Goal: Task Accomplishment & Management: Manage account settings

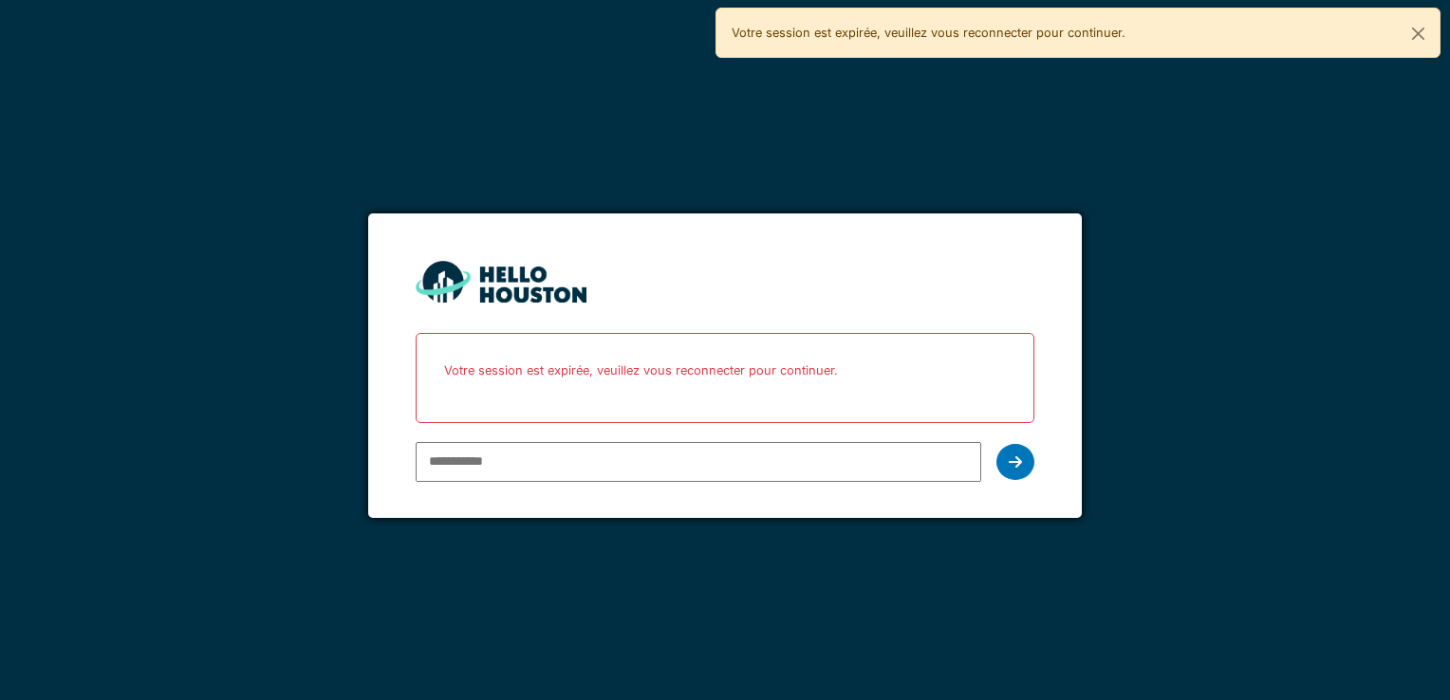
type input "**********"
drag, startPoint x: 0, startPoint y: 0, endPoint x: 511, endPoint y: 454, distance: 683.1
click at [511, 454] on input "**********" at bounding box center [698, 462] width 565 height 40
click at [1021, 462] on icon at bounding box center [1015, 462] width 13 height 15
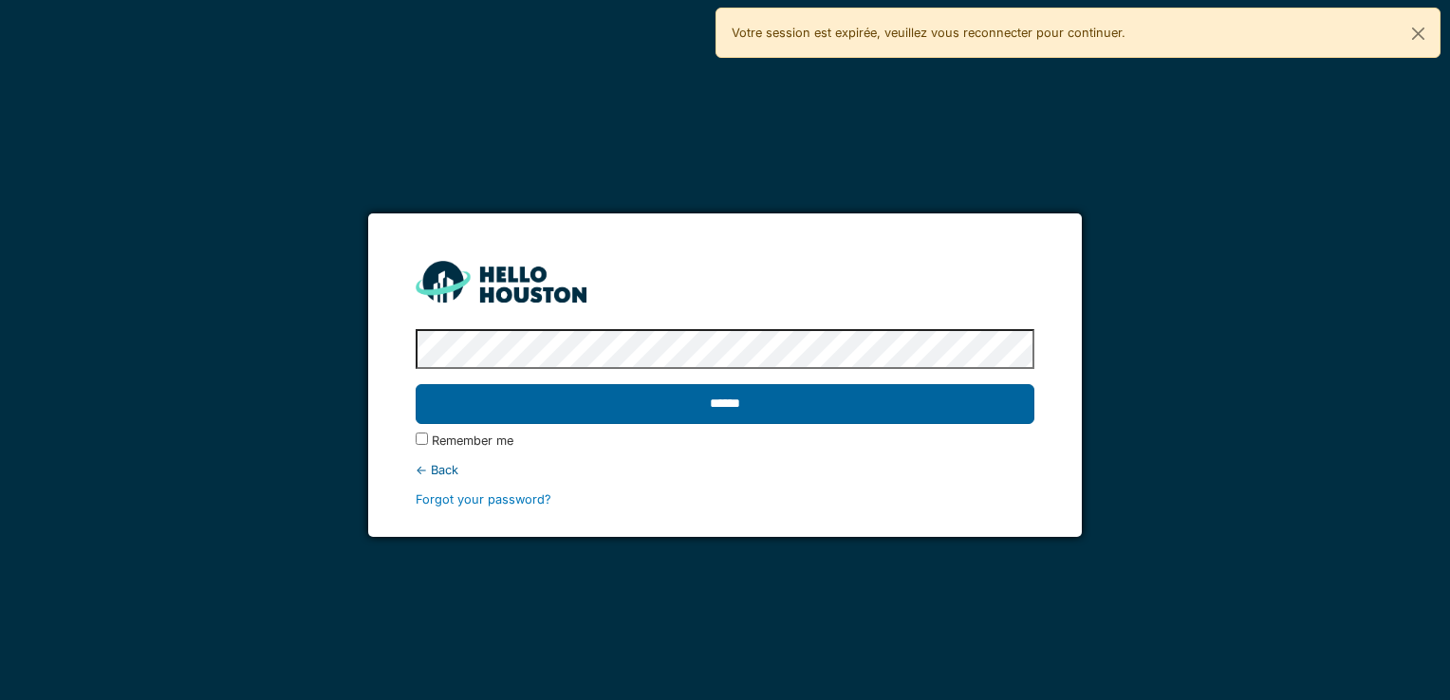
click at [714, 401] on input "******" at bounding box center [725, 404] width 618 height 40
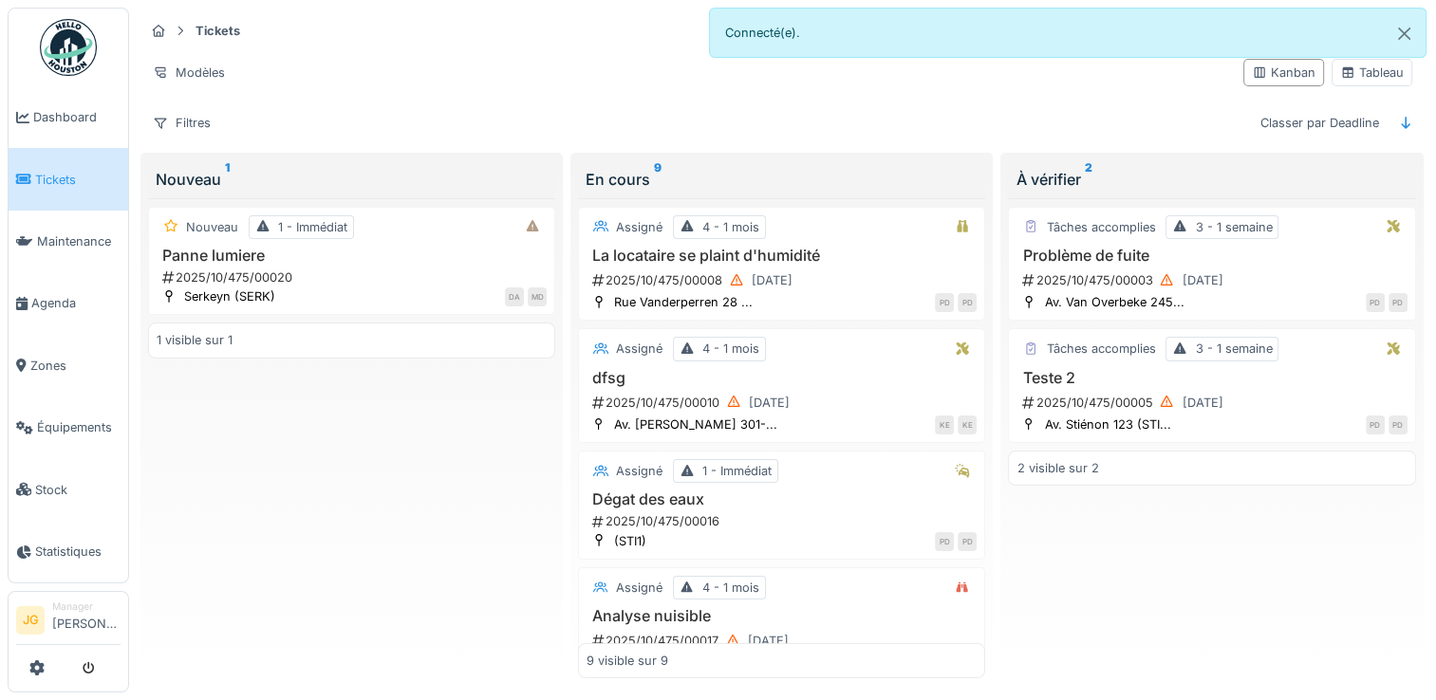
scroll to position [15, 0]
click at [34, 666] on icon at bounding box center [36, 668] width 15 height 15
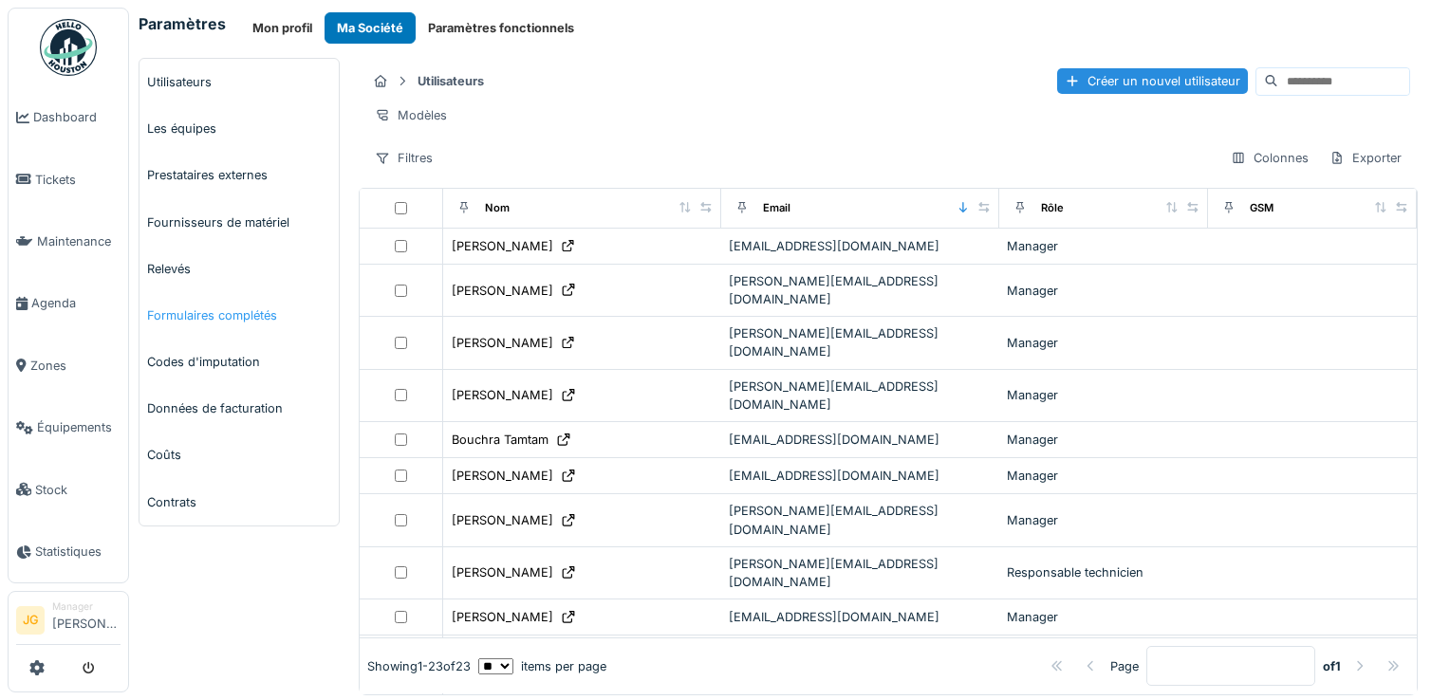
click at [225, 311] on link "Formulaires complétés" at bounding box center [239, 315] width 199 height 47
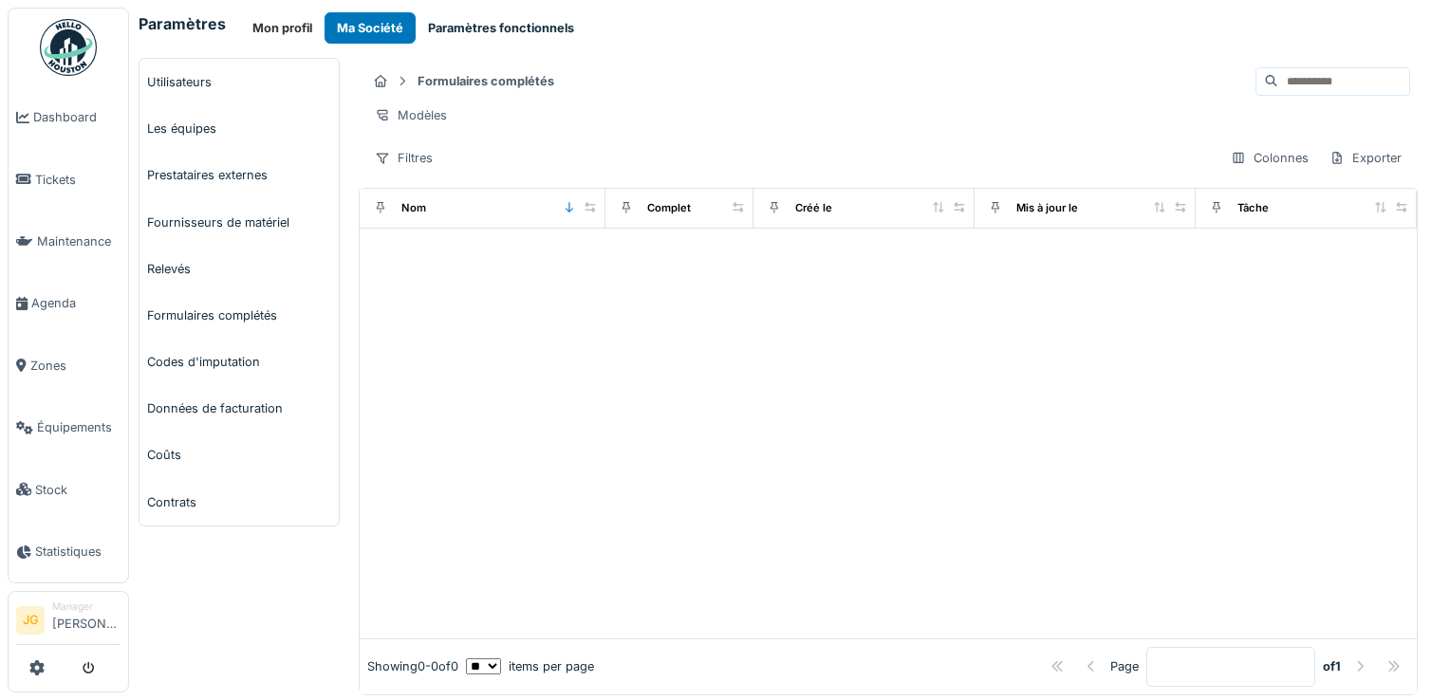
click at [497, 24] on button "Paramètres fonctionnels" at bounding box center [501, 27] width 171 height 31
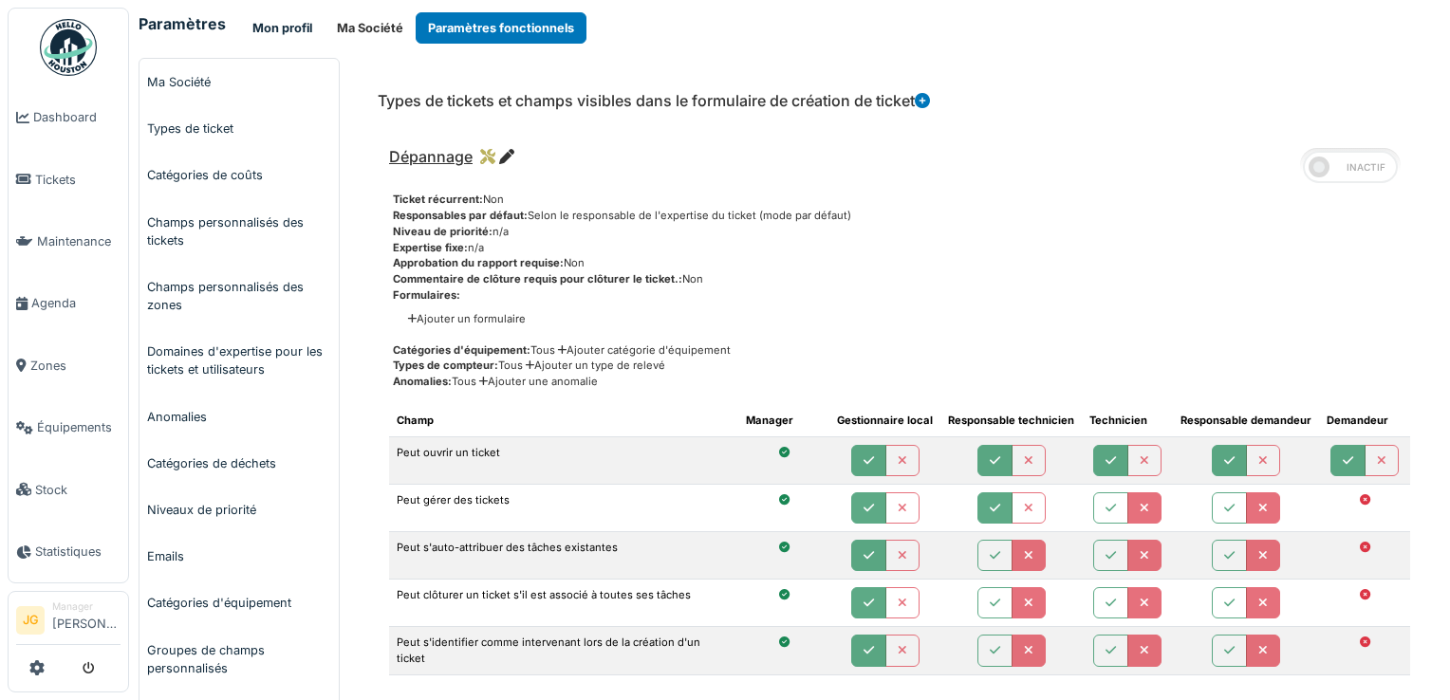
click at [264, 26] on button "Mon profil" at bounding box center [282, 27] width 84 height 31
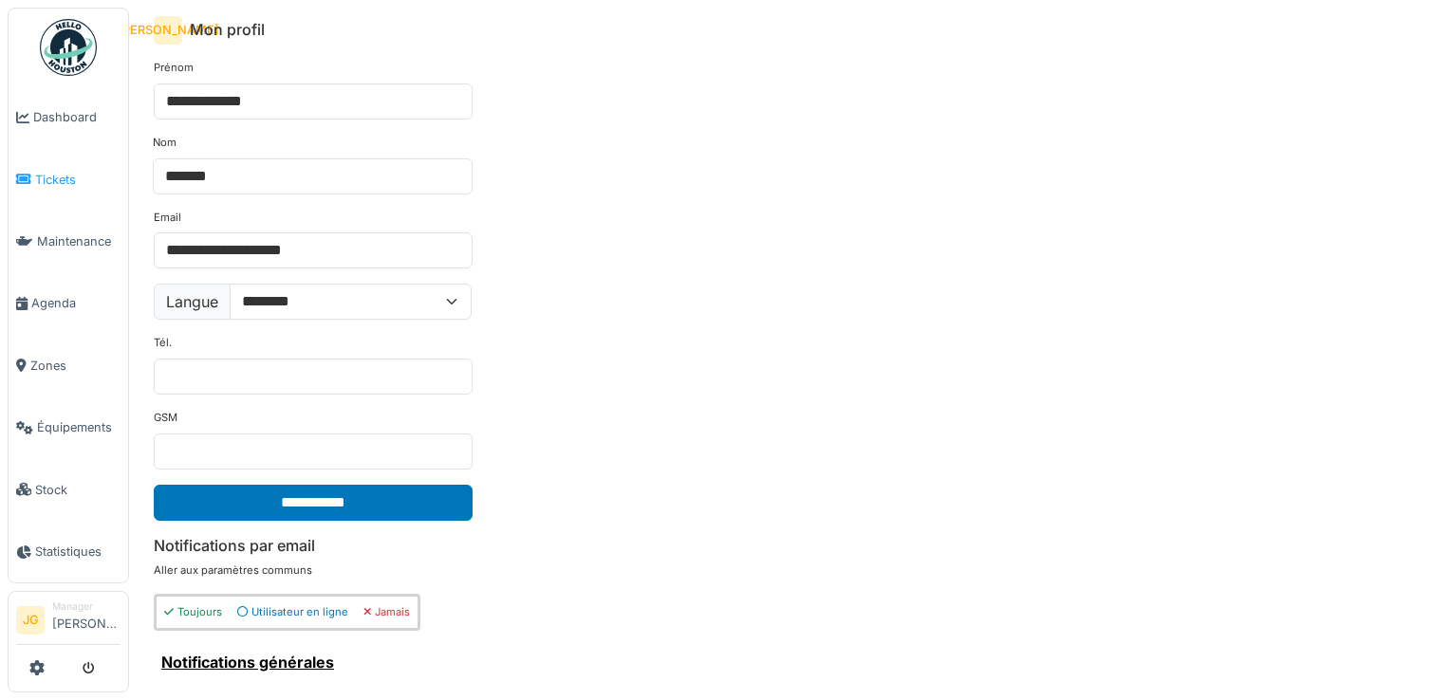
click at [57, 171] on span "Tickets" at bounding box center [77, 180] width 85 height 18
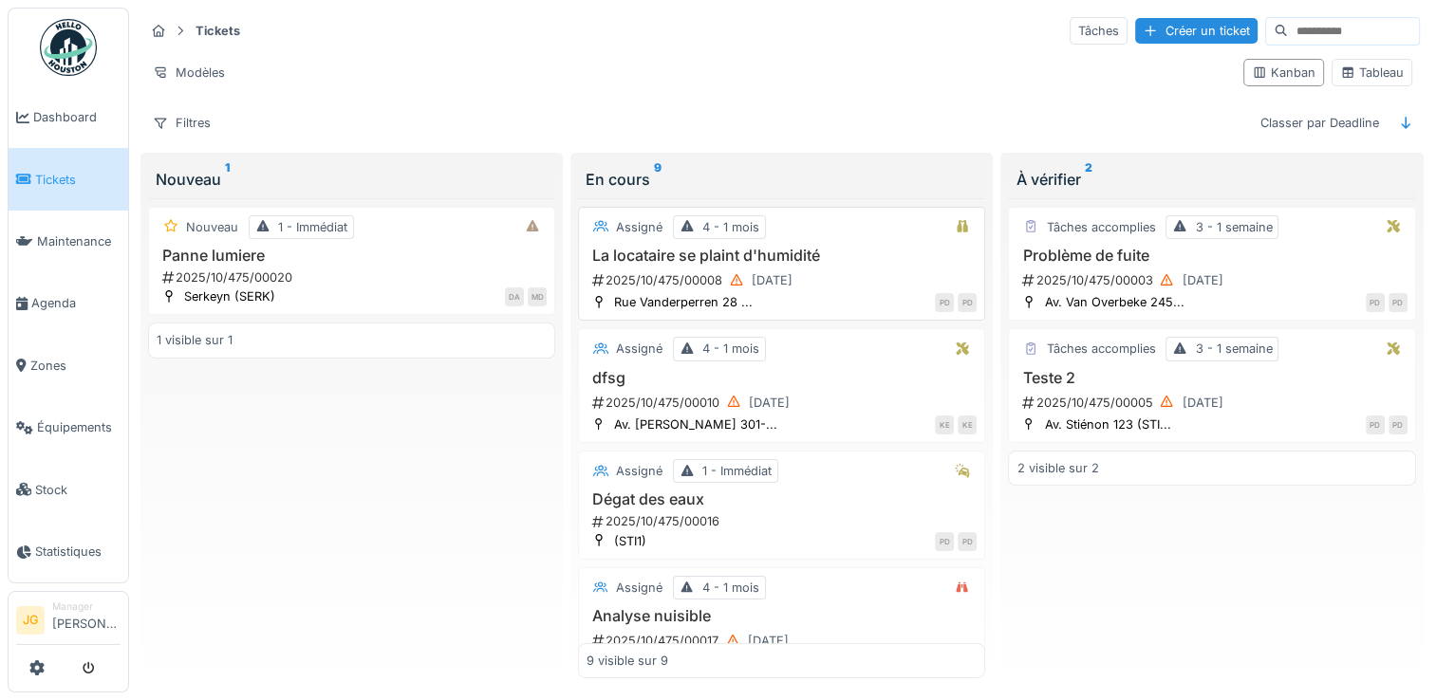
click at [748, 260] on h3 "La locataire se plaint d'humidité" at bounding box center [782, 256] width 390 height 18
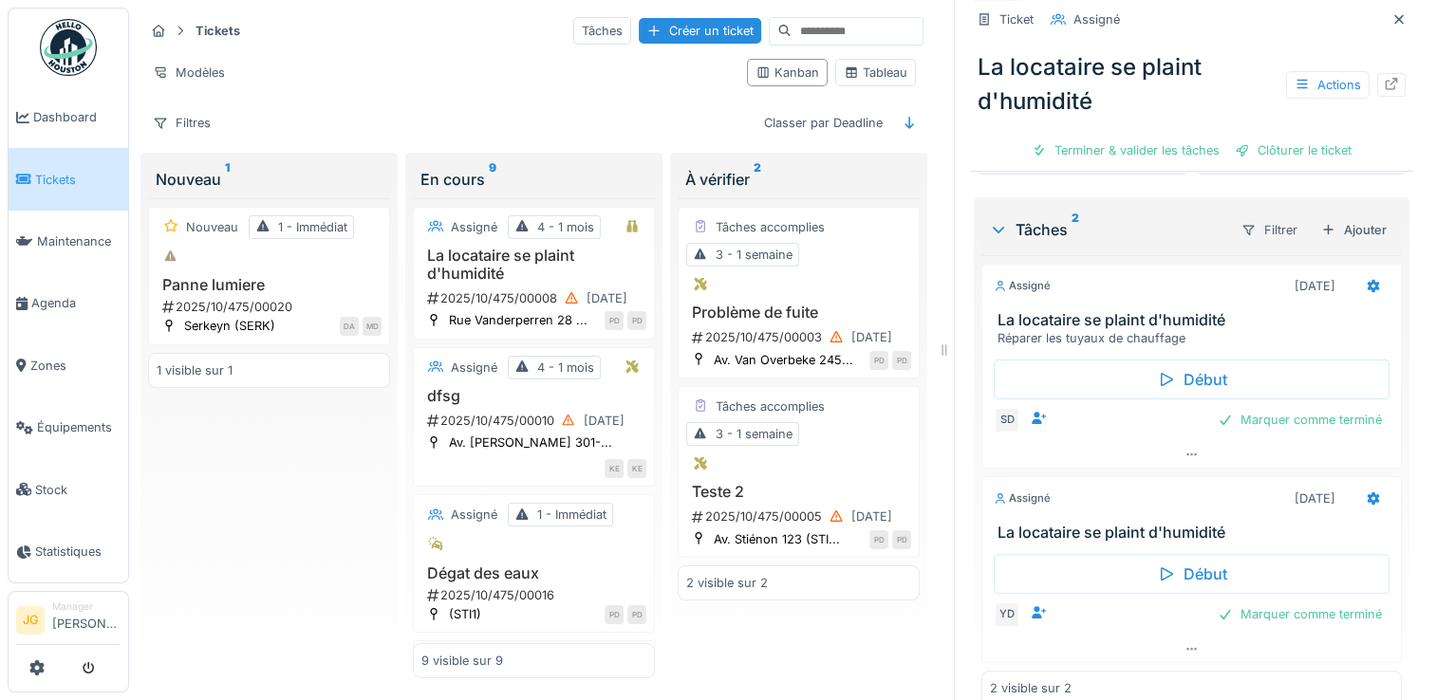
scroll to position [429, 0]
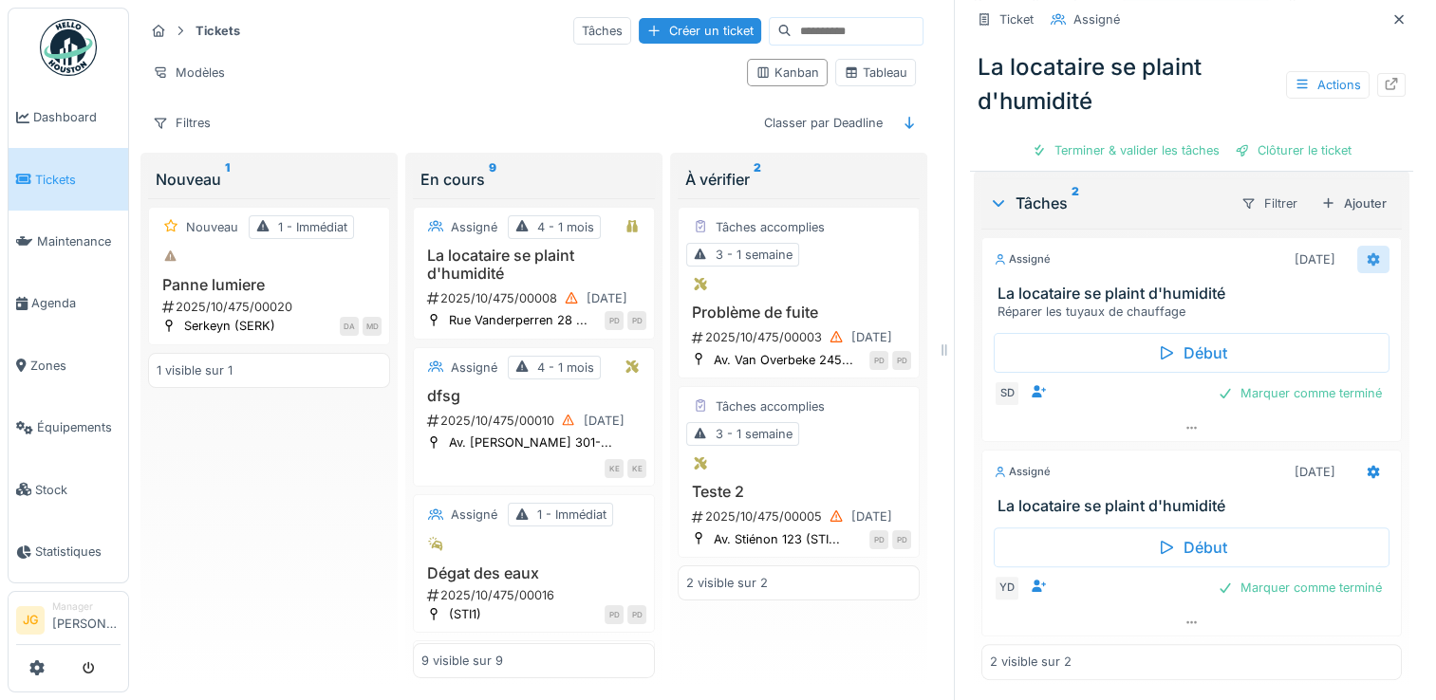
click at [1368, 264] on icon at bounding box center [1374, 258] width 12 height 13
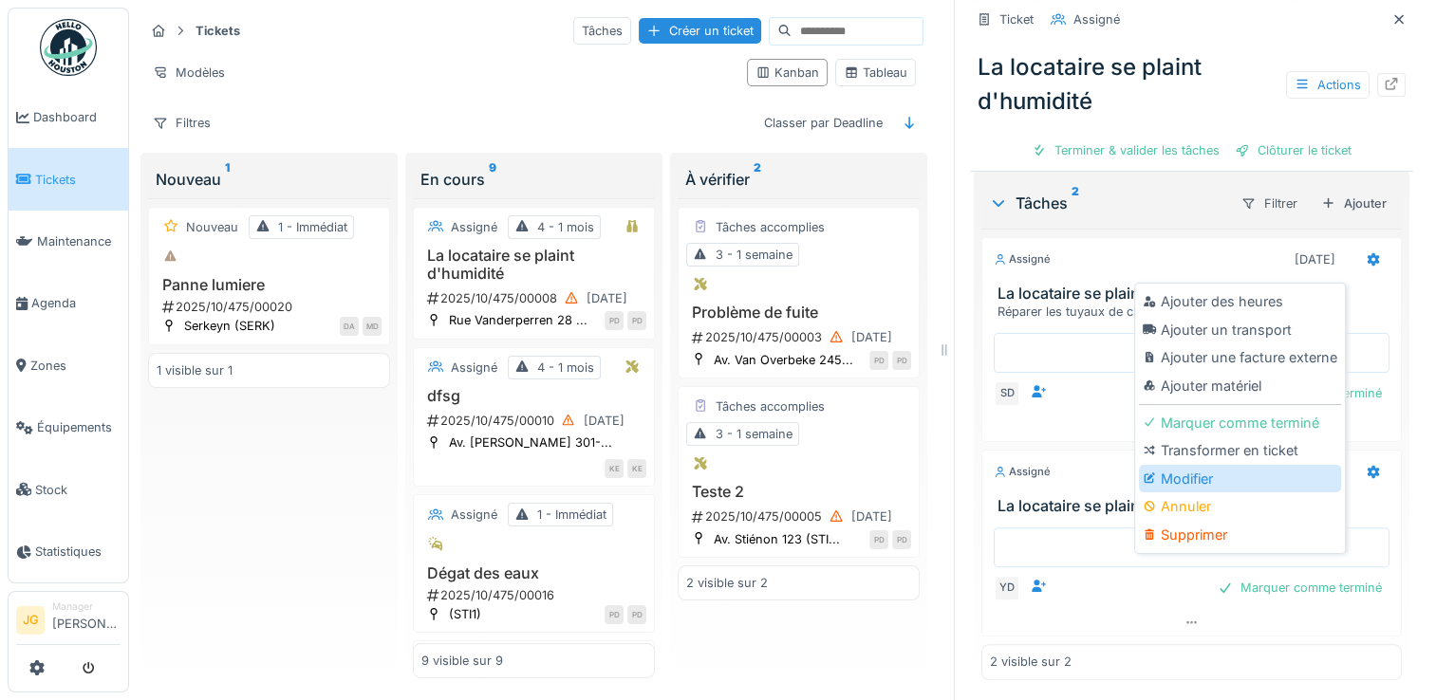
click at [1191, 469] on div "Modifier" at bounding box center [1240, 479] width 202 height 28
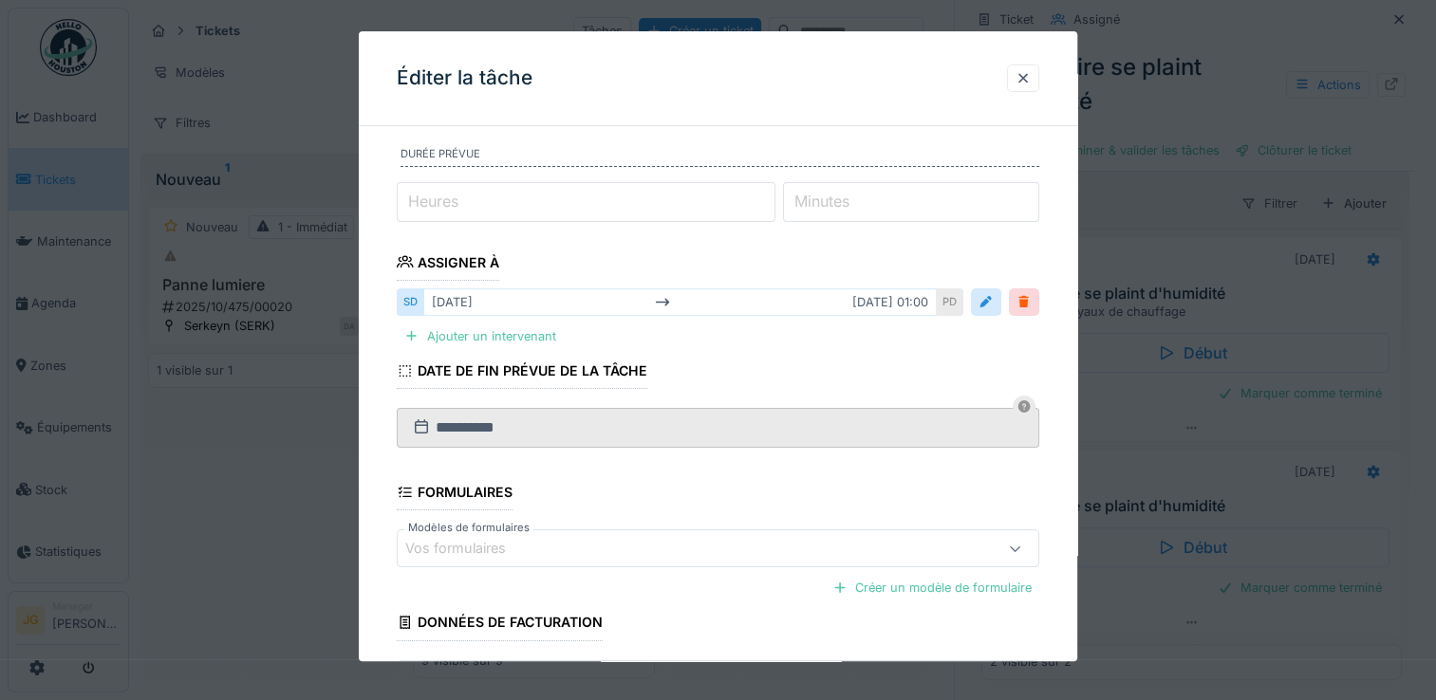
scroll to position [340, 0]
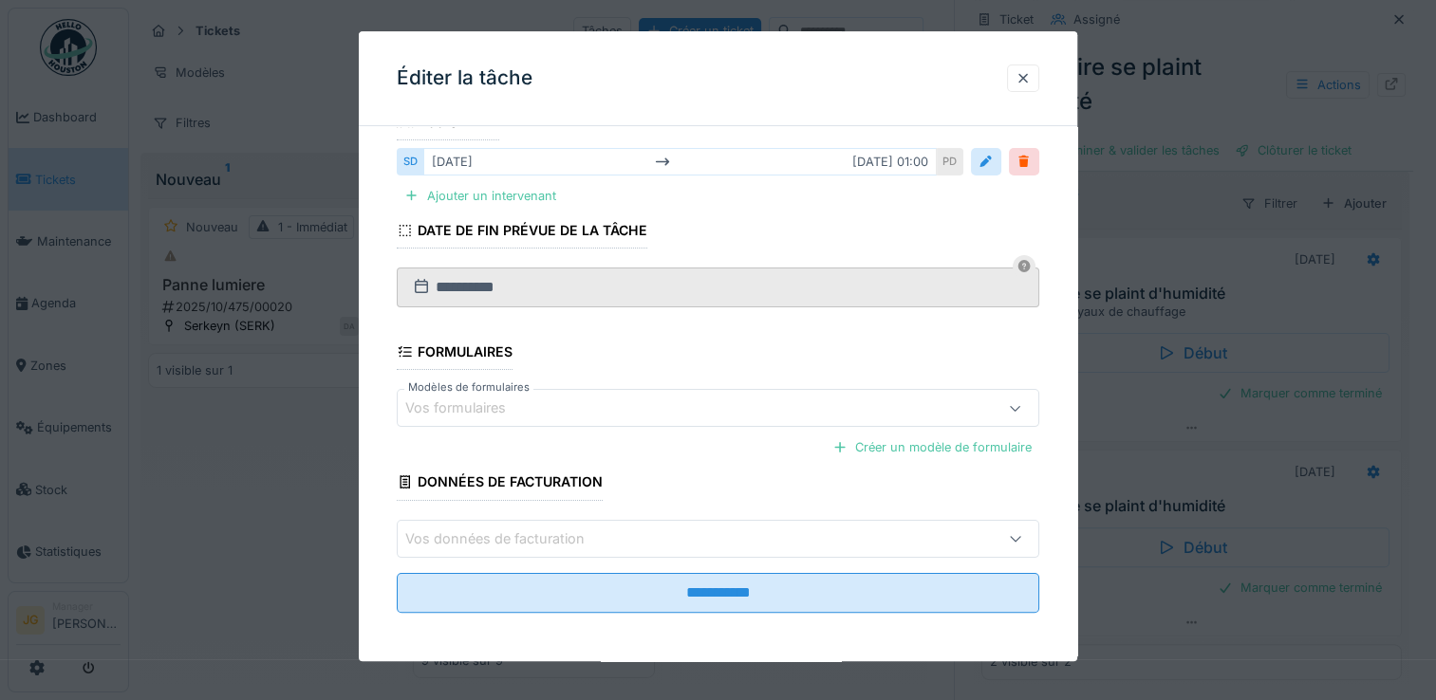
click at [598, 399] on div "Vos formulaires" at bounding box center [679, 409] width 548 height 21
click at [588, 454] on input "Modèles de formulaires" at bounding box center [721, 463] width 625 height 40
click at [680, 349] on fieldset "**********" at bounding box center [718, 215] width 643 height 827
click at [887, 449] on div "Créer un modèle de formulaire" at bounding box center [932, 449] width 215 height 26
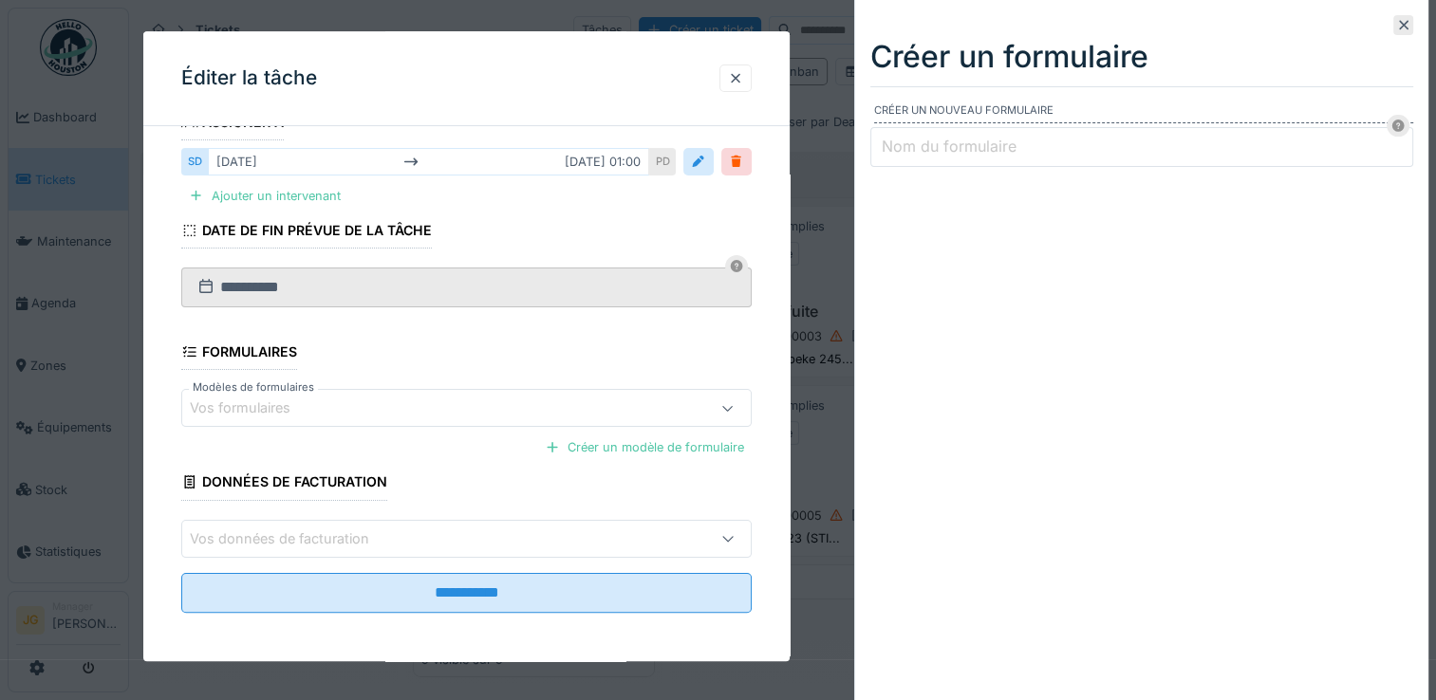
click at [968, 145] on label "Nom du formulaire" at bounding box center [949, 146] width 142 height 23
click at [968, 145] on input "Nom du formulaire" at bounding box center [1141, 147] width 543 height 40
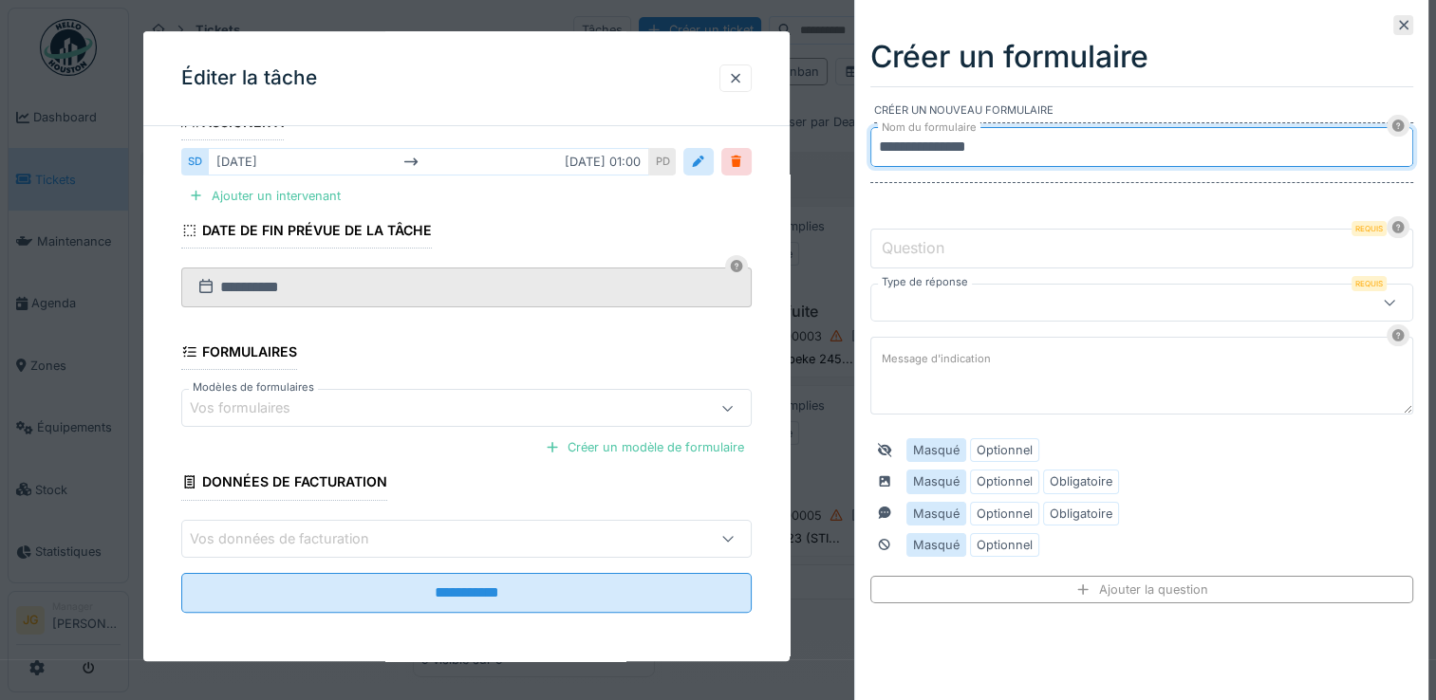
type input "**********"
click at [971, 248] on input "Question" at bounding box center [1141, 249] width 543 height 40
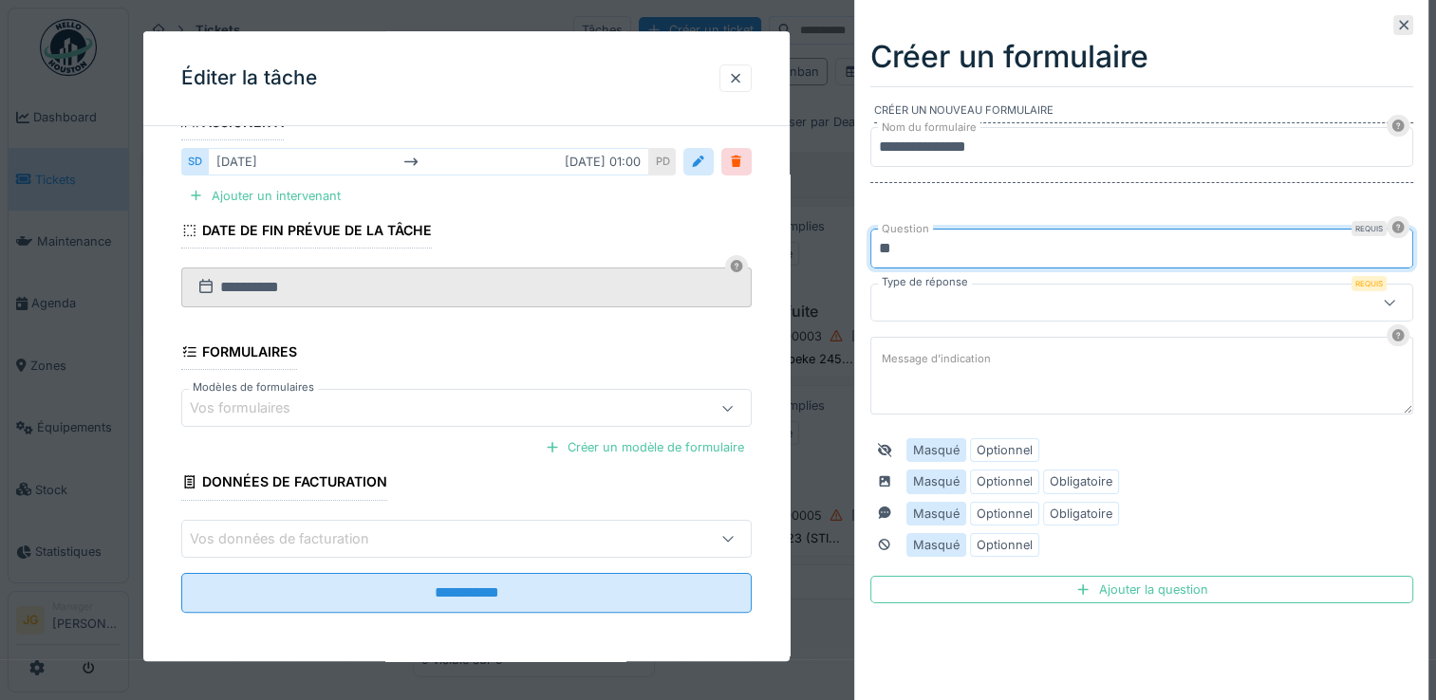
type input "*"
type input "**********"
click at [974, 292] on div at bounding box center [1108, 302] width 458 height 21
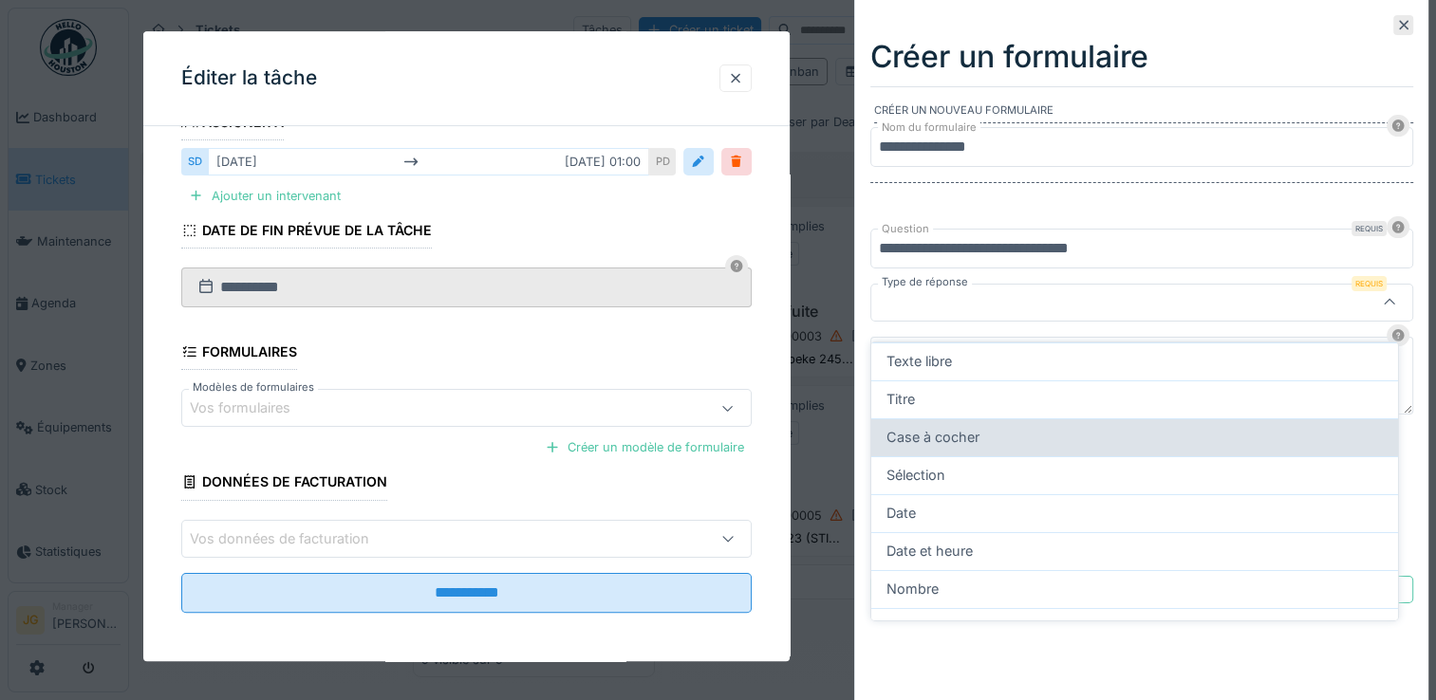
click at [949, 427] on span "Case à cocher" at bounding box center [933, 437] width 93 height 21
type input "*******"
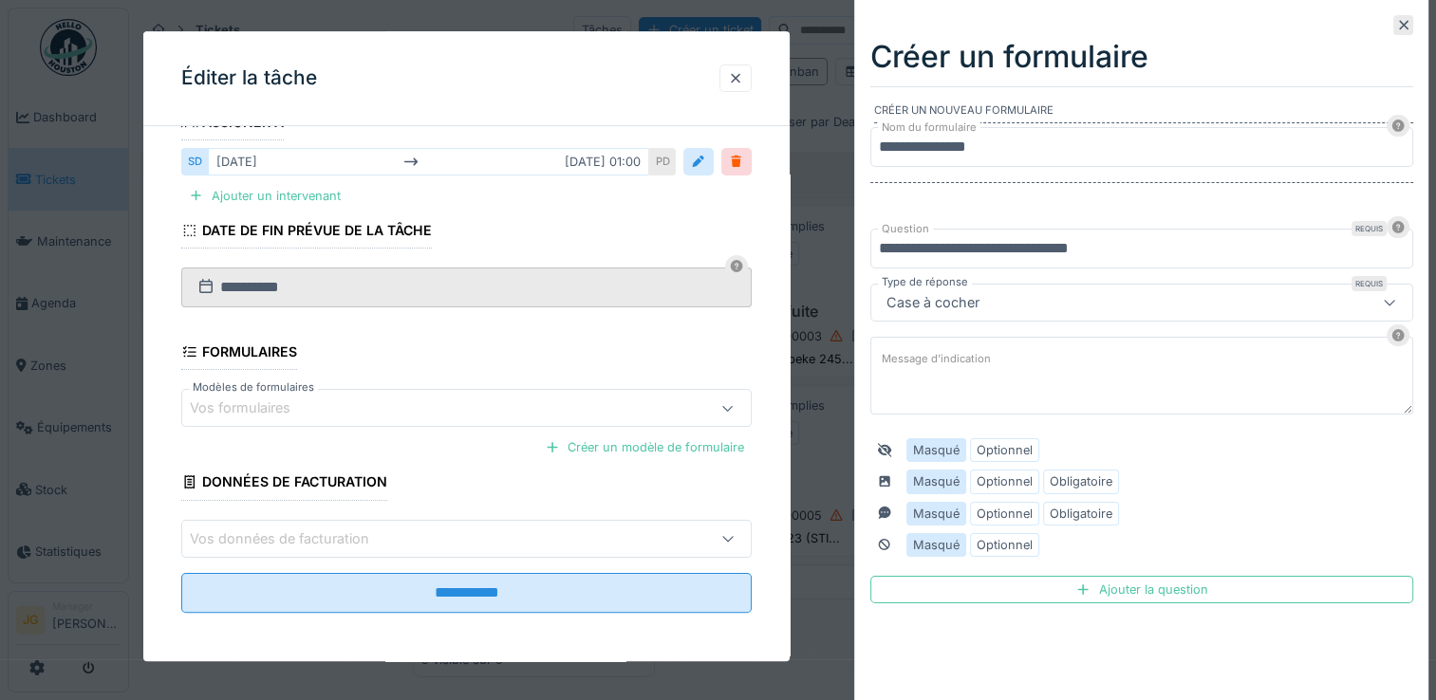
click at [992, 377] on textarea "Message d'indication" at bounding box center [1141, 376] width 543 height 78
click at [1019, 481] on label "Optionnel" at bounding box center [1005, 482] width 56 height 18
click at [990, 545] on label "Optionnel" at bounding box center [1005, 545] width 56 height 18
click at [1092, 588] on div "Ajouter la question" at bounding box center [1141, 590] width 543 height 28
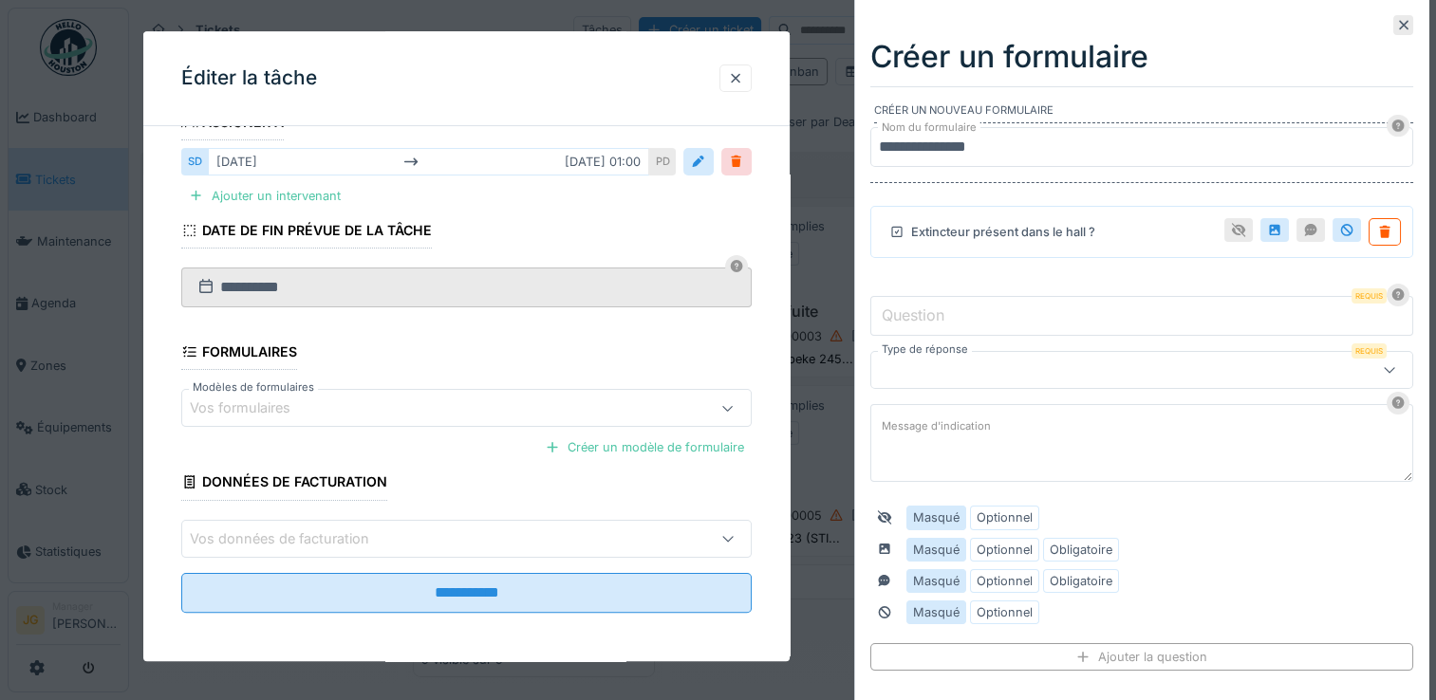
scroll to position [84, 0]
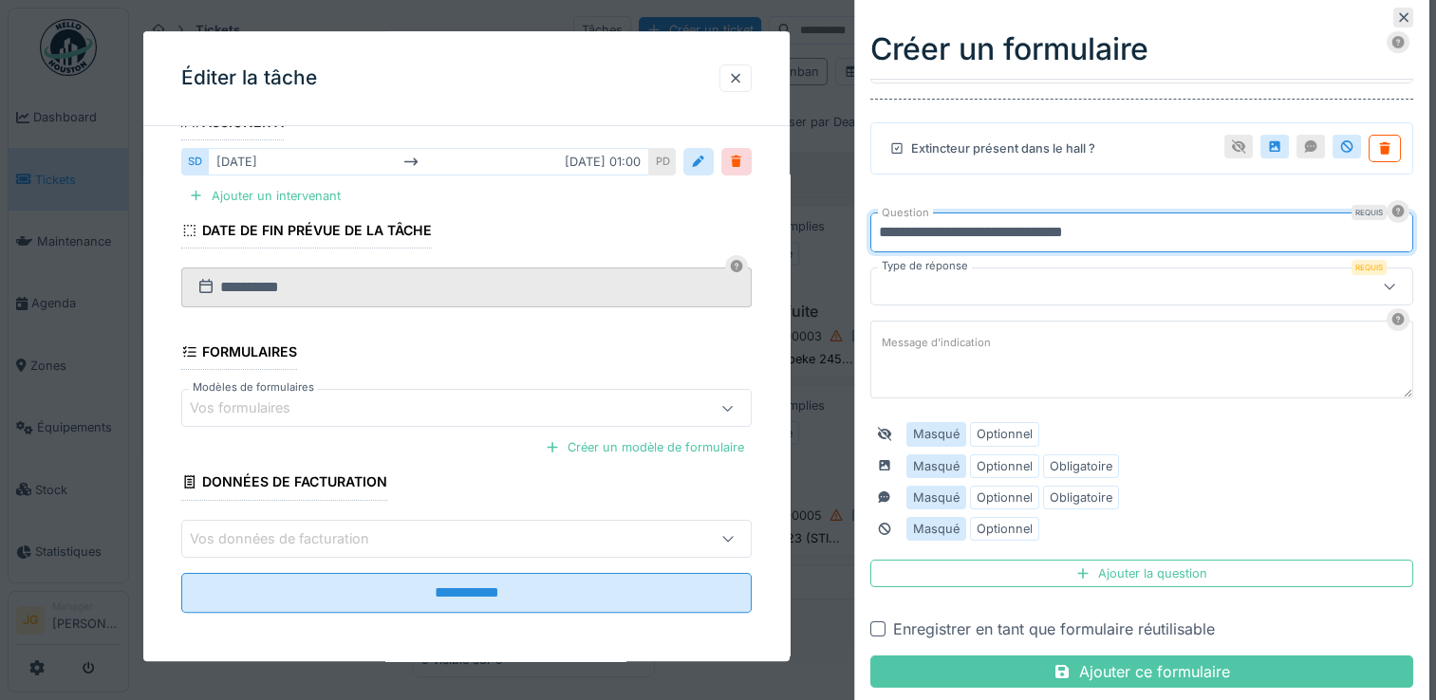
type input "**********"
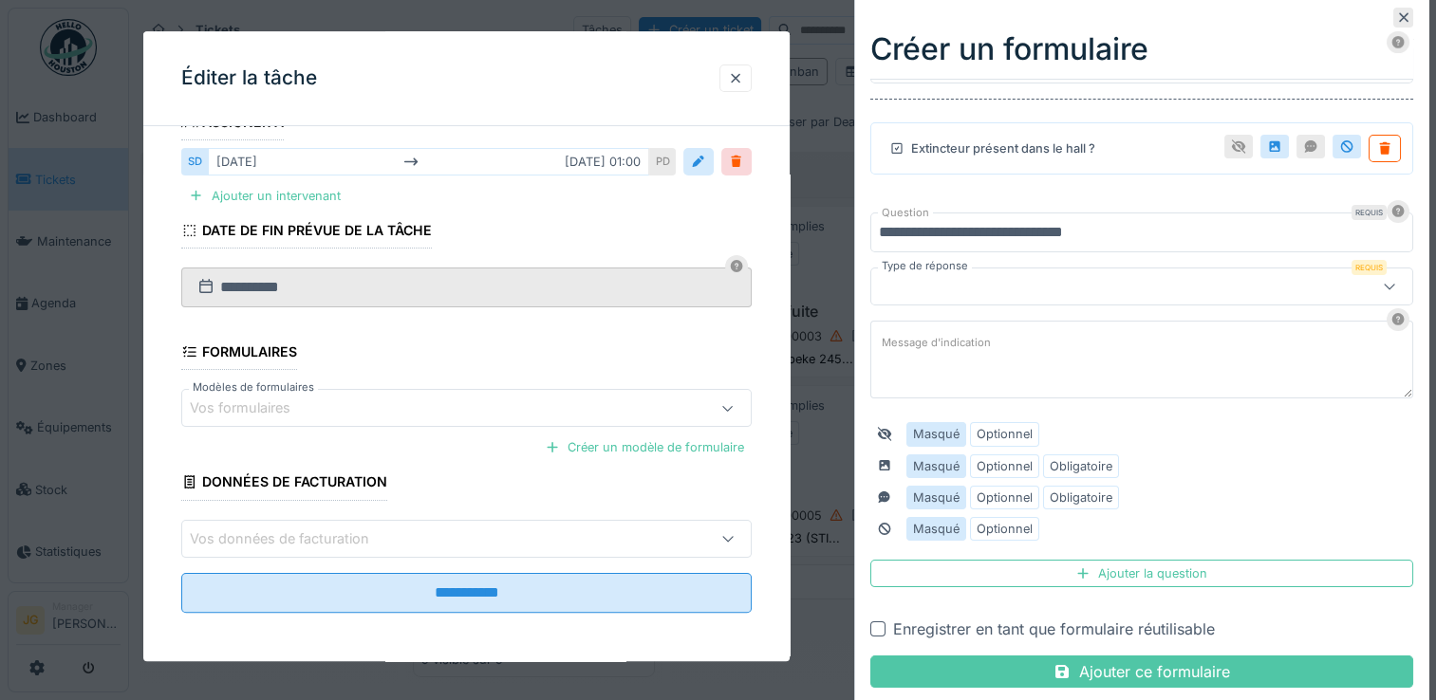
click at [1028, 287] on div at bounding box center [1108, 286] width 458 height 21
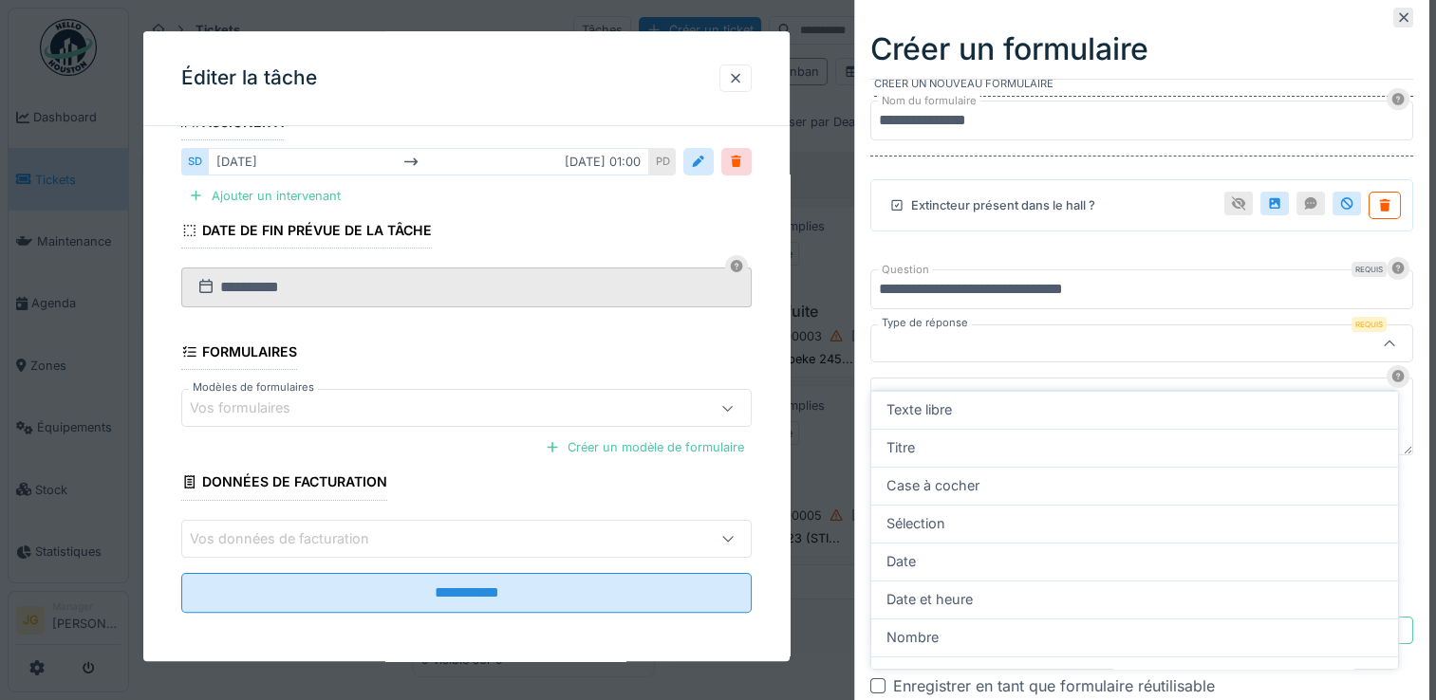
scroll to position [18, 0]
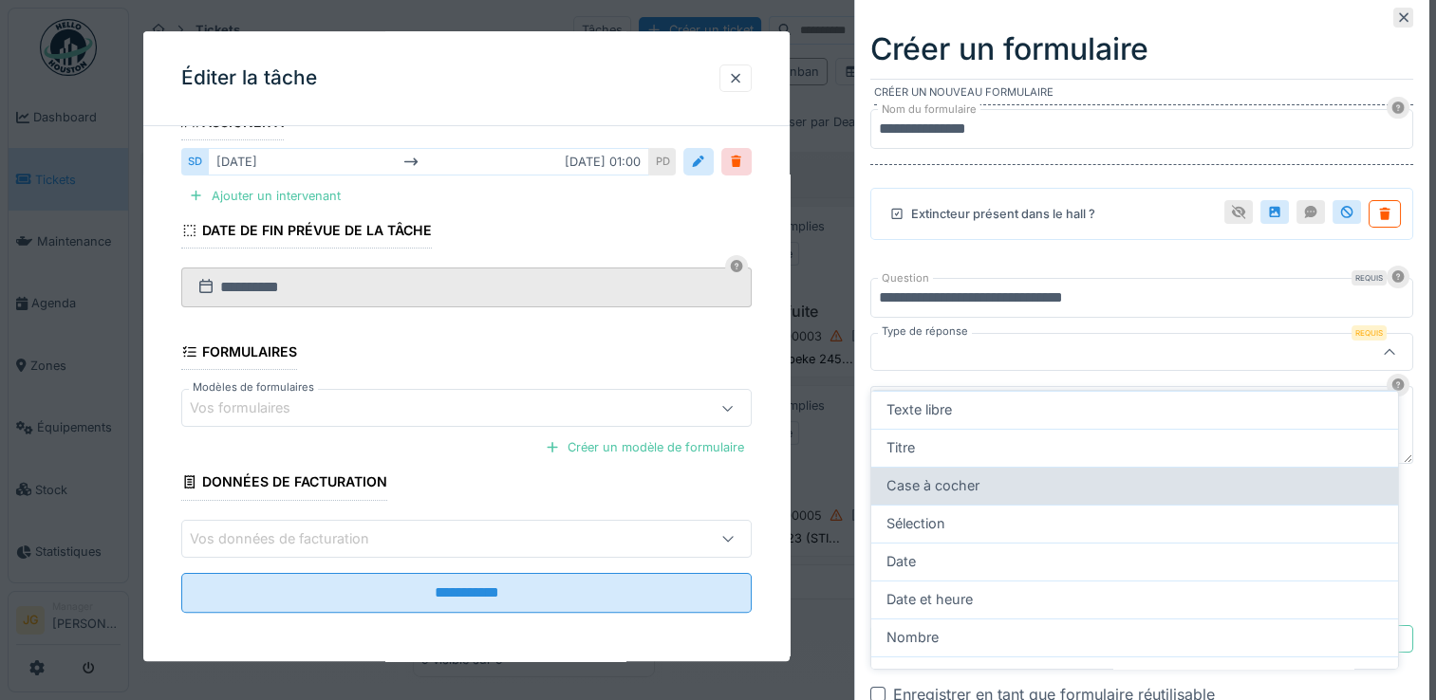
click at [936, 476] on span "Case à cocher" at bounding box center [933, 486] width 93 height 21
type input "*******"
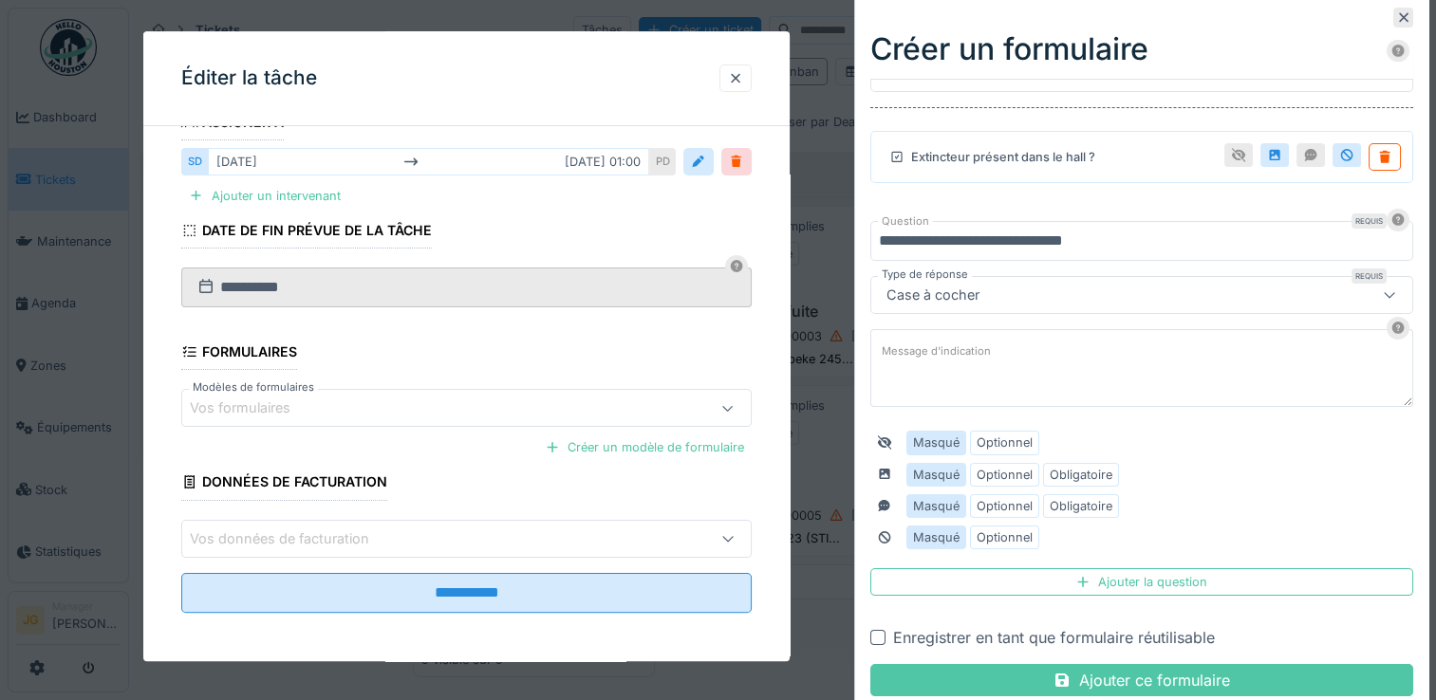
scroll to position [84, 0]
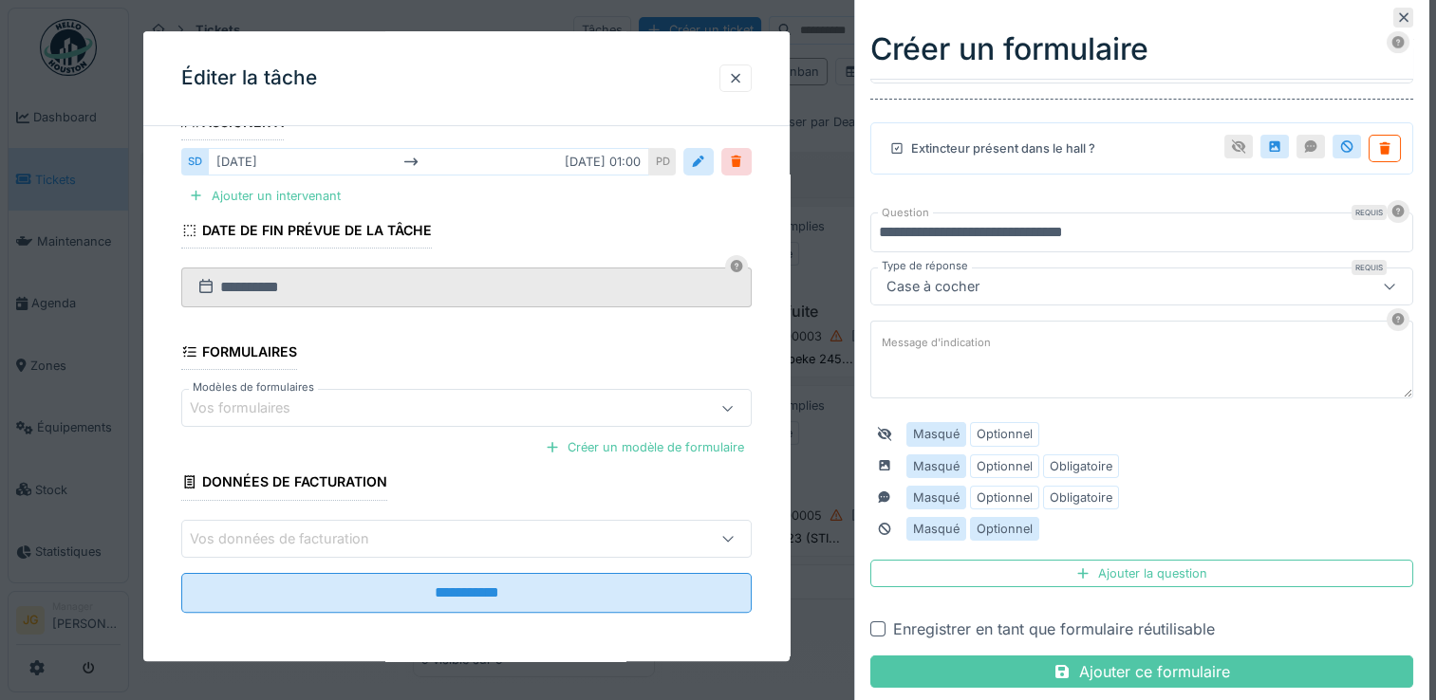
click at [1014, 522] on label "Optionnel" at bounding box center [1005, 529] width 56 height 18
click at [1010, 462] on label "Optionnel" at bounding box center [1005, 466] width 56 height 18
click at [1023, 489] on label "Optionnel" at bounding box center [1005, 498] width 56 height 18
click at [1152, 233] on input "**********" at bounding box center [1141, 233] width 543 height 40
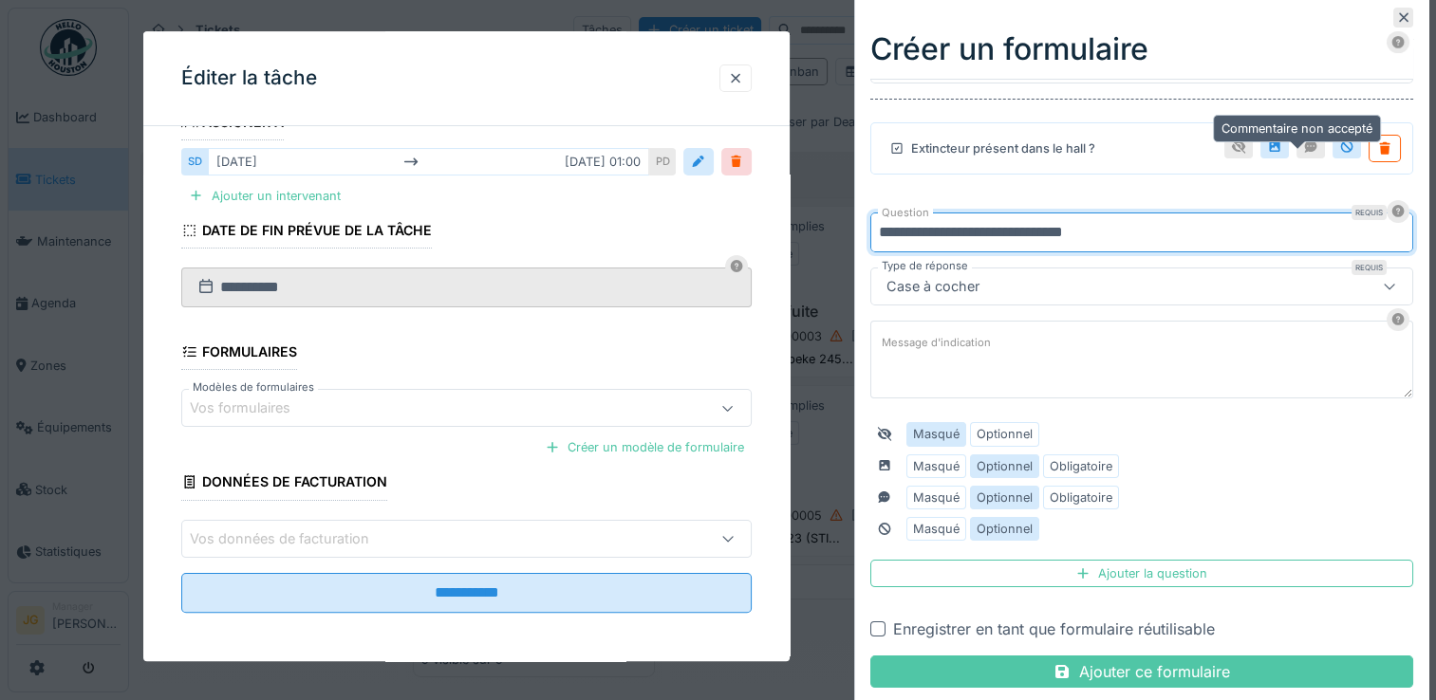
click at [1305, 147] on icon at bounding box center [1311, 146] width 12 height 12
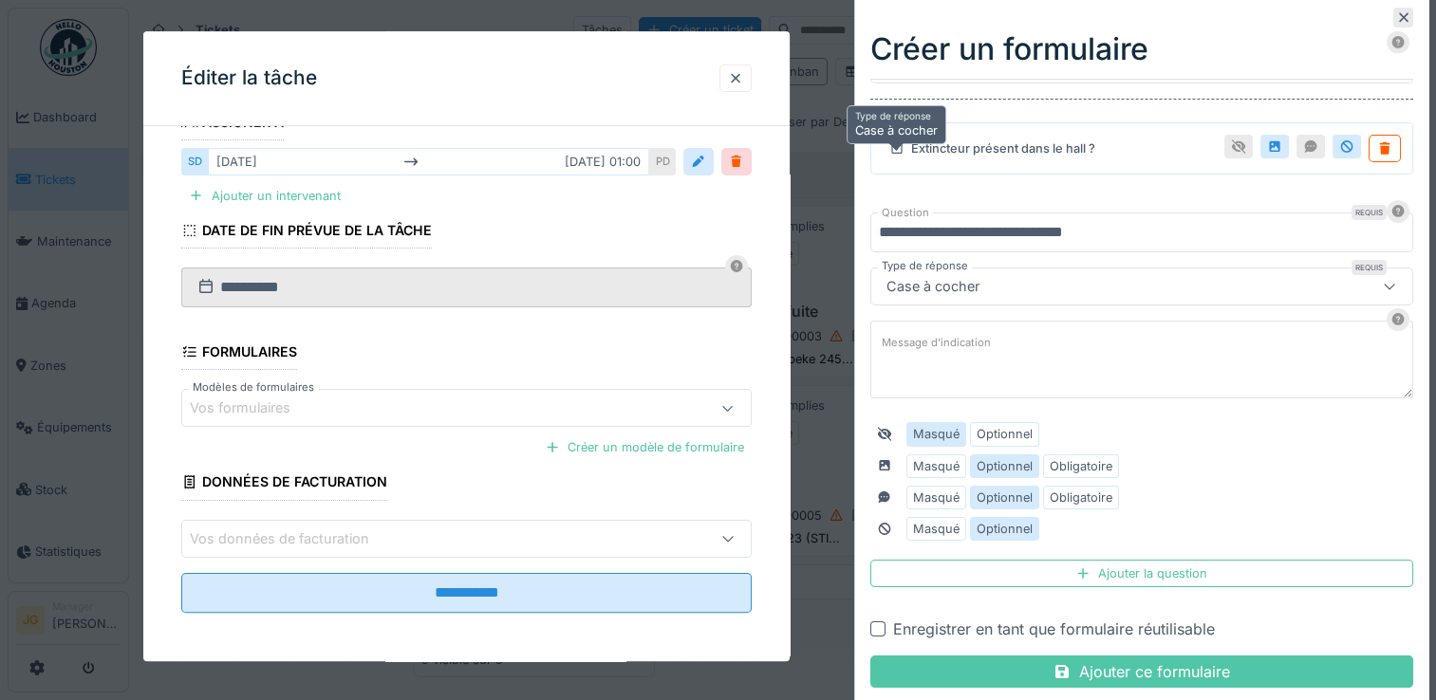
click at [893, 146] on icon at bounding box center [896, 148] width 15 height 12
click at [978, 145] on div "Extincteur présent dans le hall ?" at bounding box center [989, 149] width 213 height 24
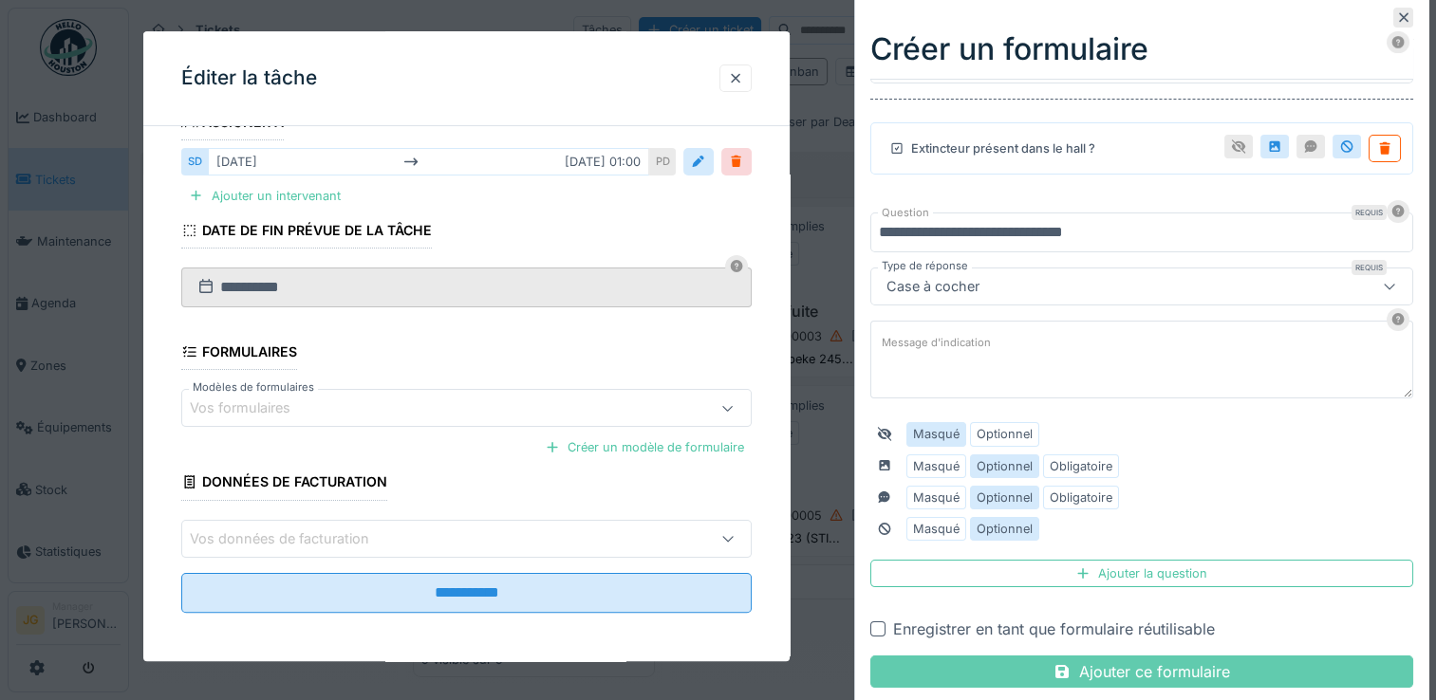
click at [1091, 669] on div "Ajouter ce formulaire" at bounding box center [1141, 672] width 543 height 32
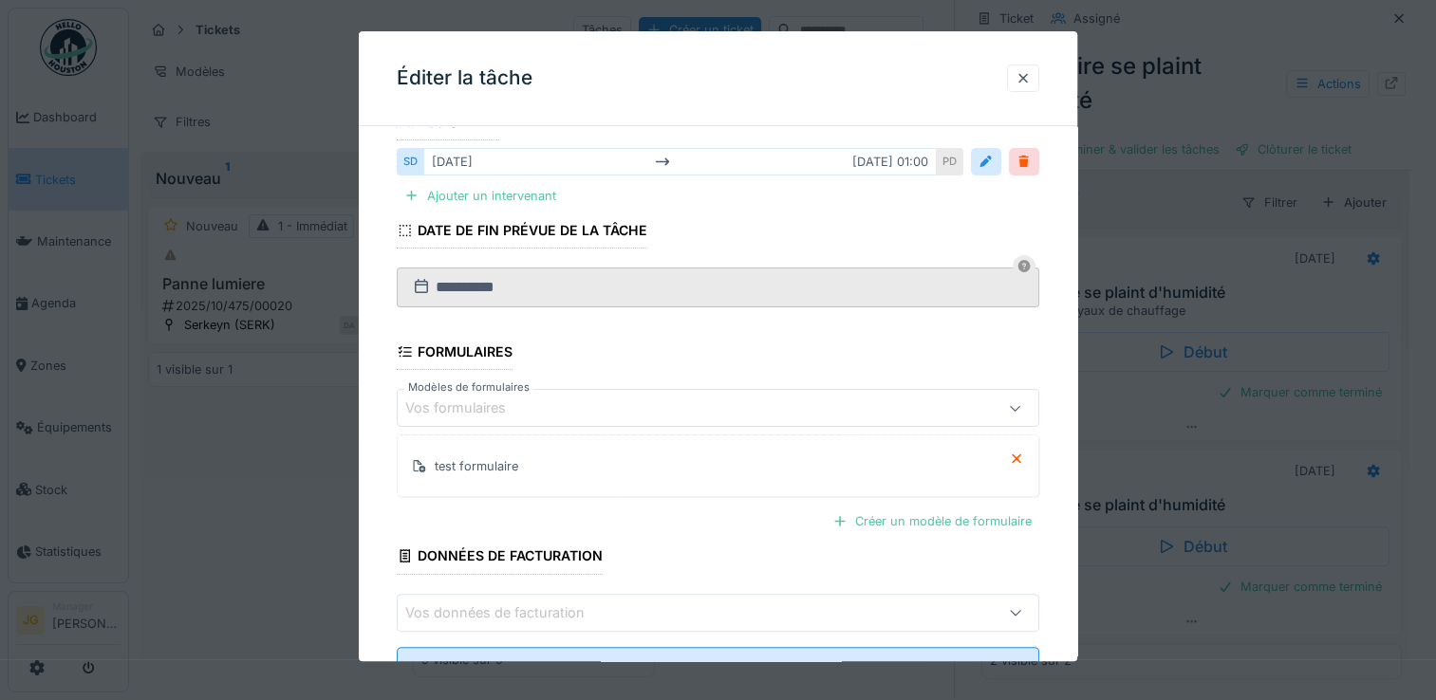
click at [467, 408] on div "Vos formulaires" at bounding box center [468, 409] width 127 height 21
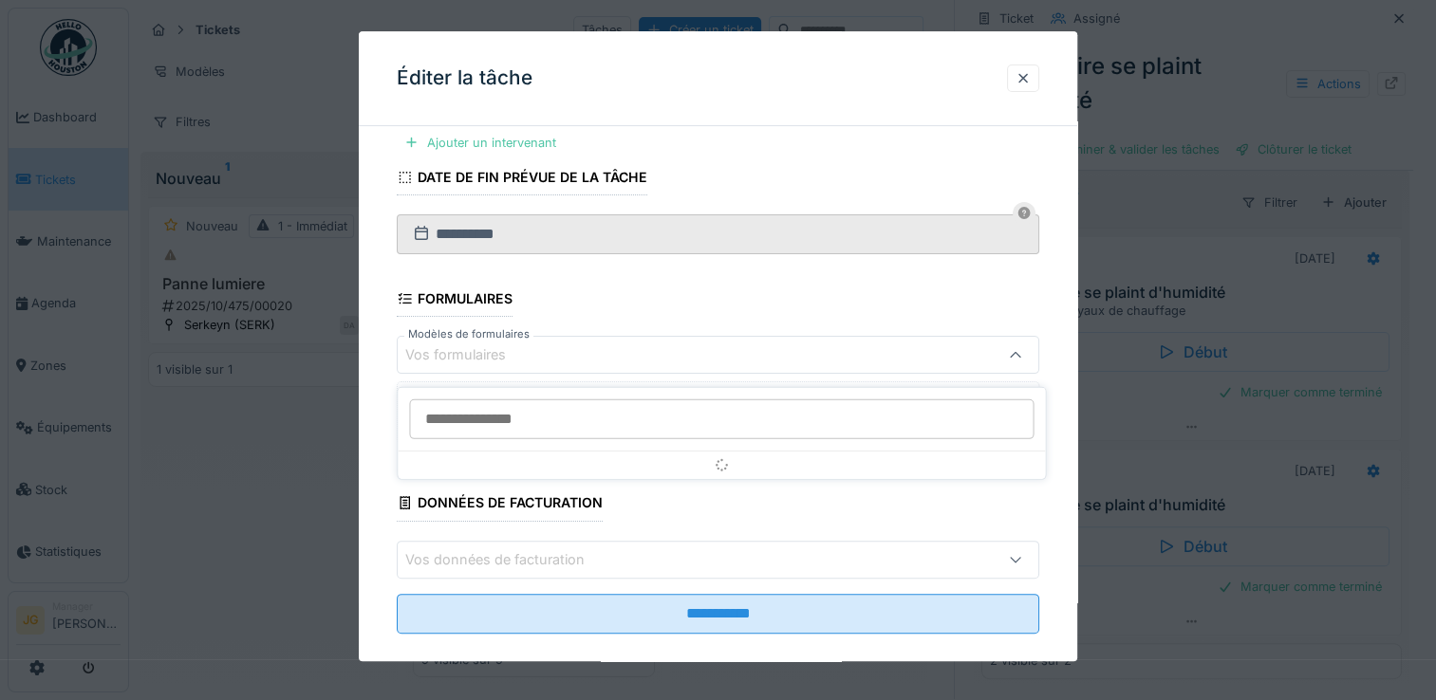
scroll to position [399, 0]
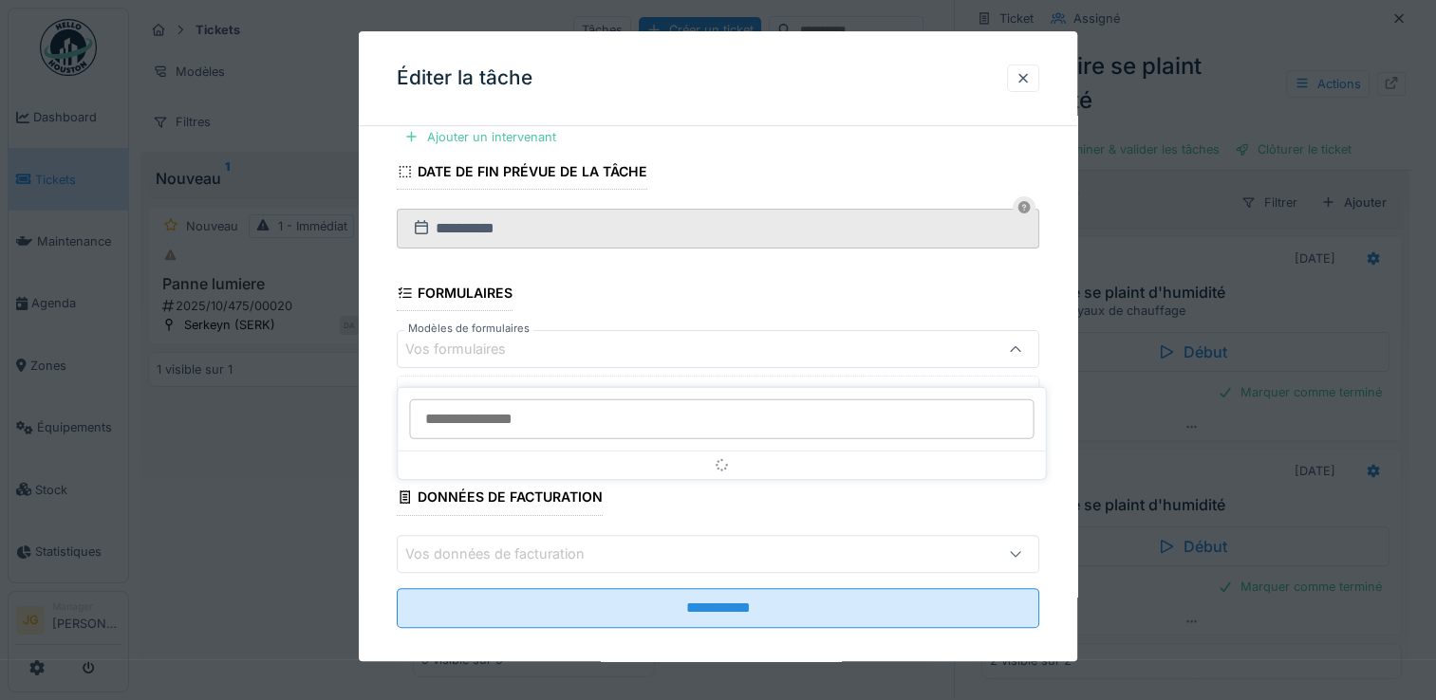
click at [471, 409] on input "Modèles de formulaires" at bounding box center [721, 420] width 625 height 40
click at [526, 340] on div "Vos formulaires" at bounding box center [468, 350] width 127 height 21
click at [467, 406] on div "test formulaire" at bounding box center [477, 408] width 84 height 18
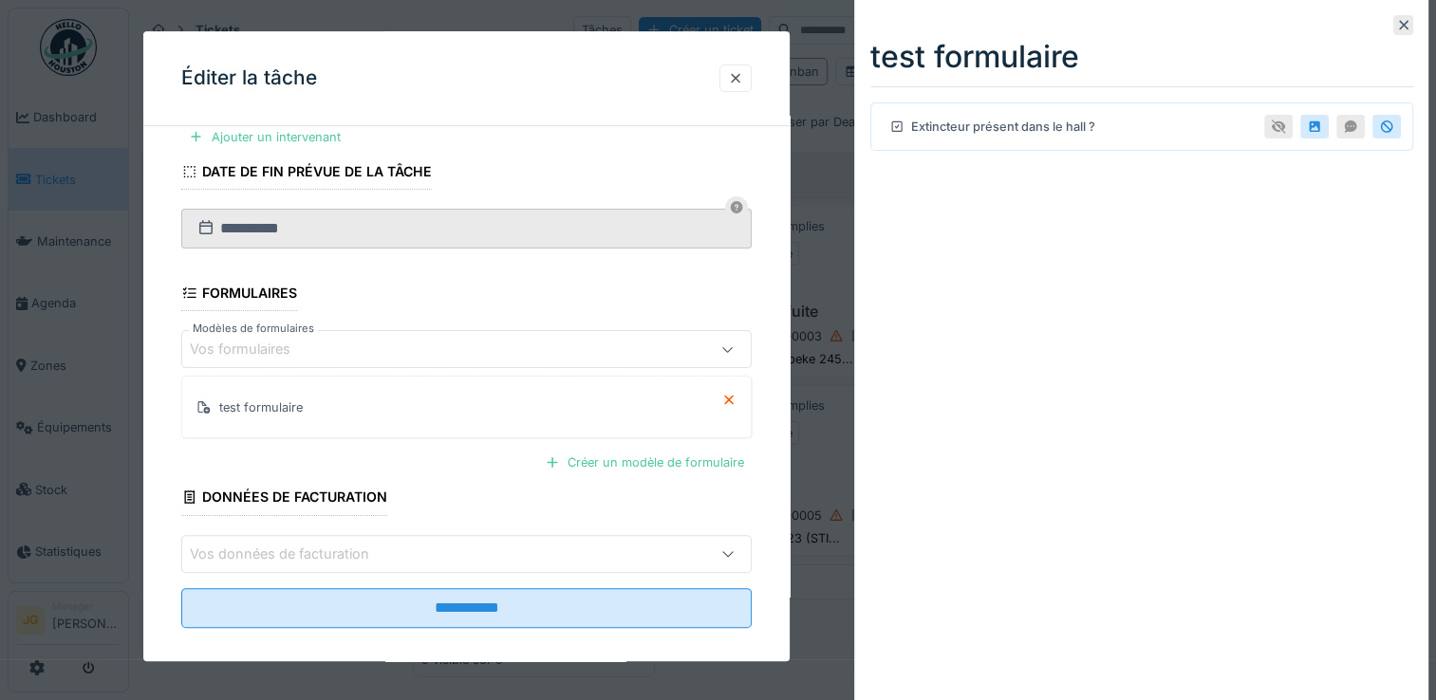
click at [998, 133] on div "Extincteur présent dans le hall ?" at bounding box center [989, 127] width 213 height 24
click at [944, 130] on div "Extincteur présent dans le hall ?" at bounding box center [989, 127] width 213 height 24
click at [730, 77] on div at bounding box center [735, 78] width 15 height 18
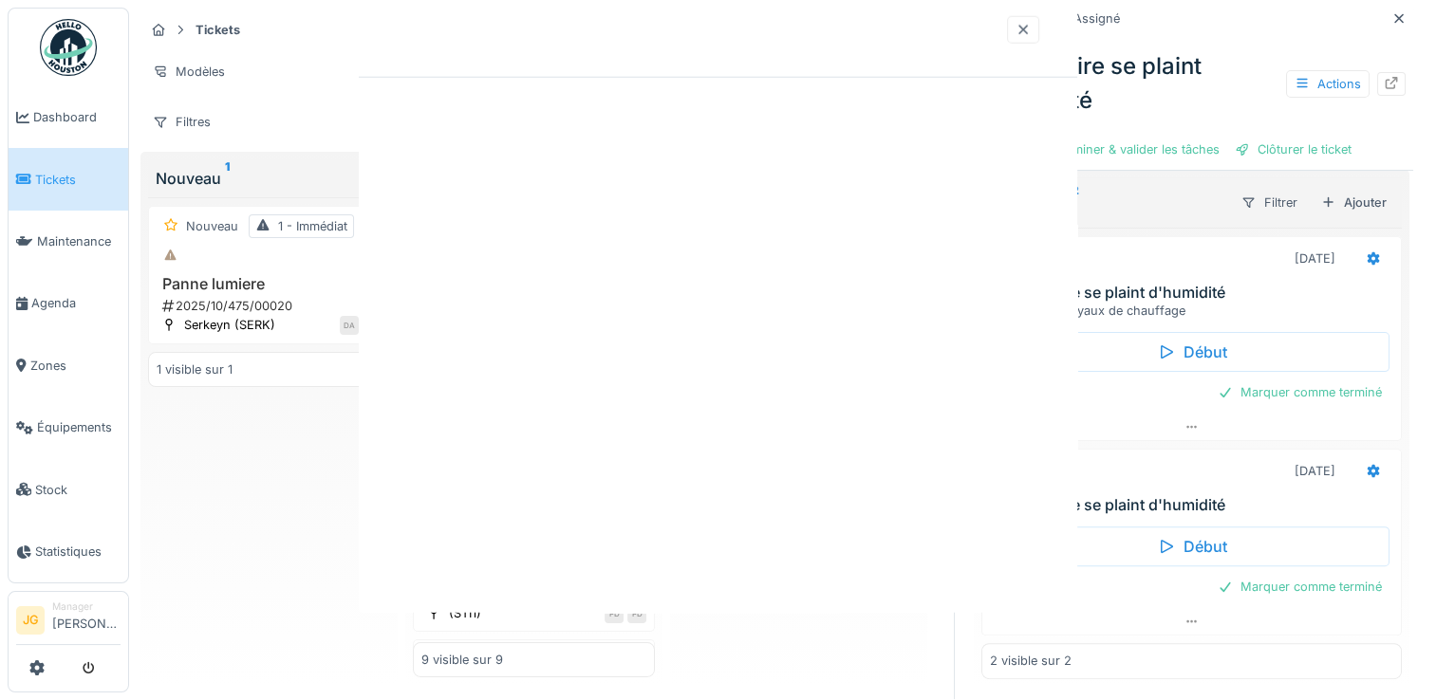
scroll to position [0, 0]
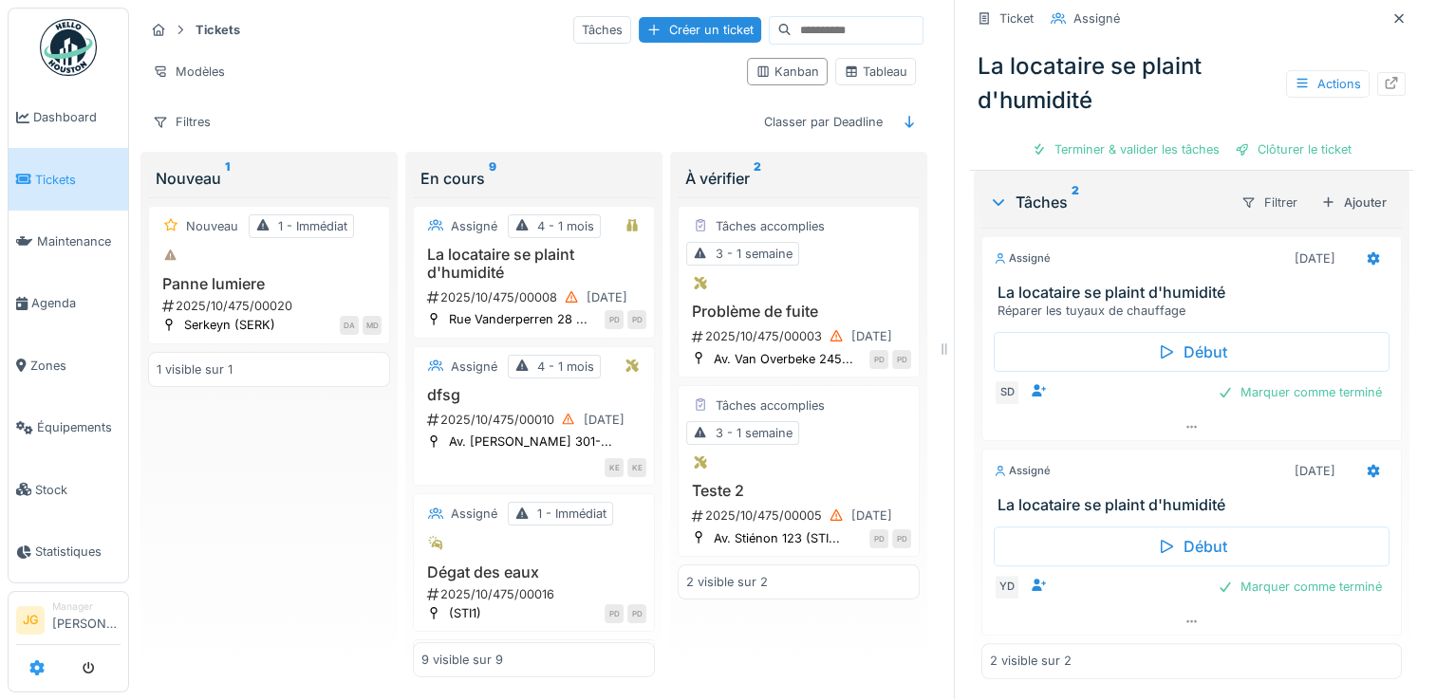
click at [39, 668] on icon at bounding box center [36, 668] width 15 height 15
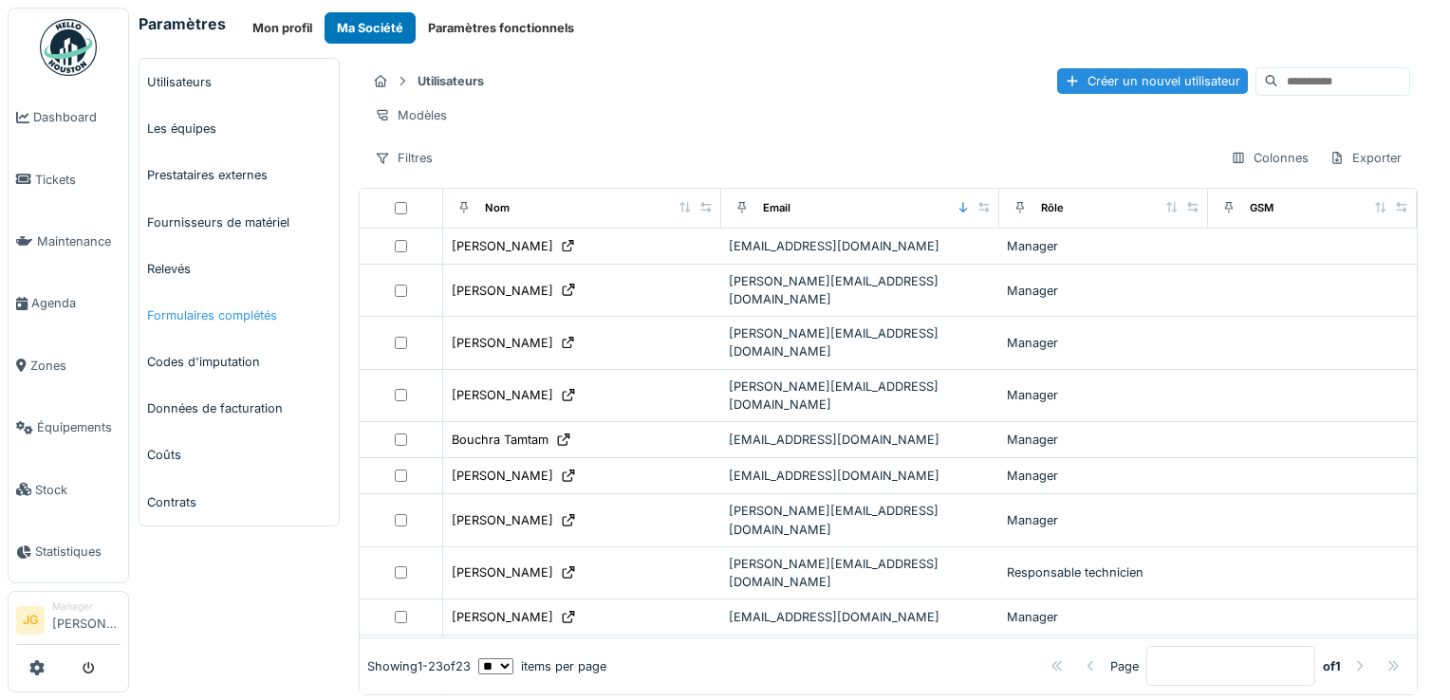
click at [188, 308] on link "Formulaires complétés" at bounding box center [239, 315] width 199 height 47
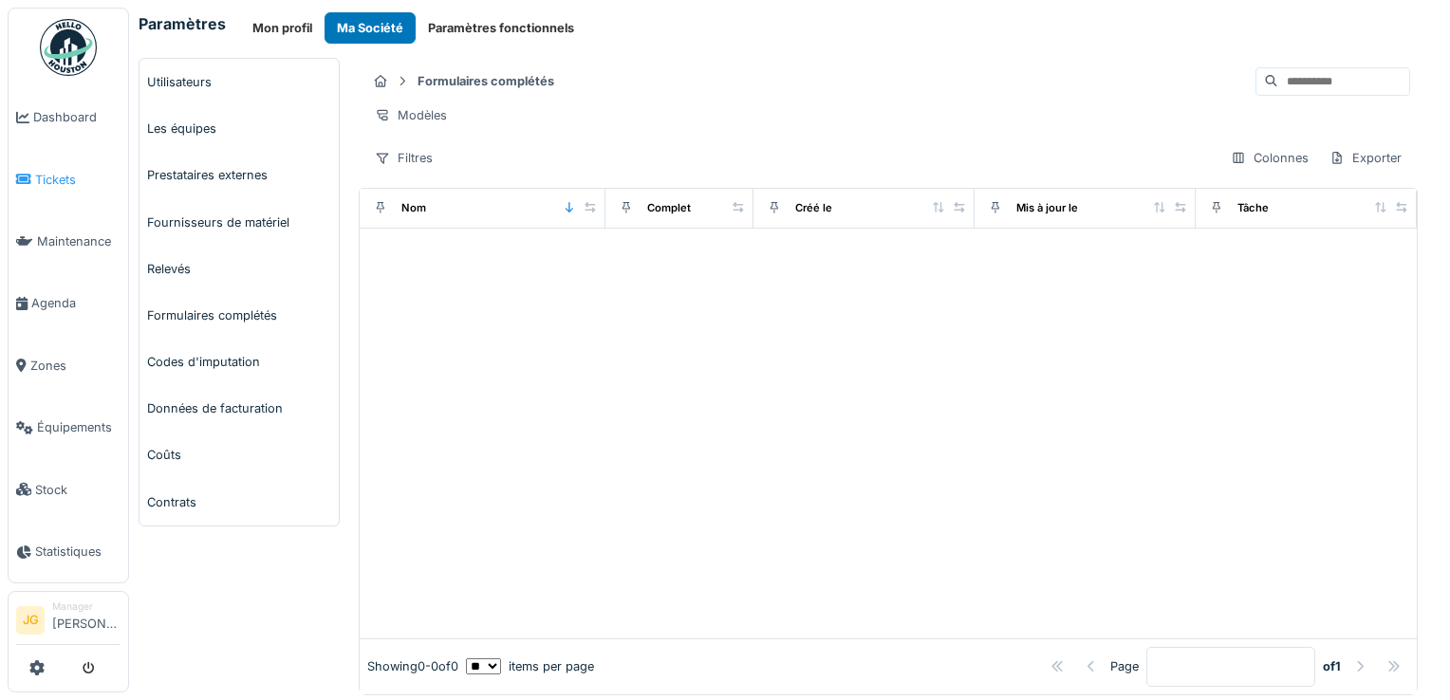
click at [60, 171] on span "Tickets" at bounding box center [77, 180] width 85 height 18
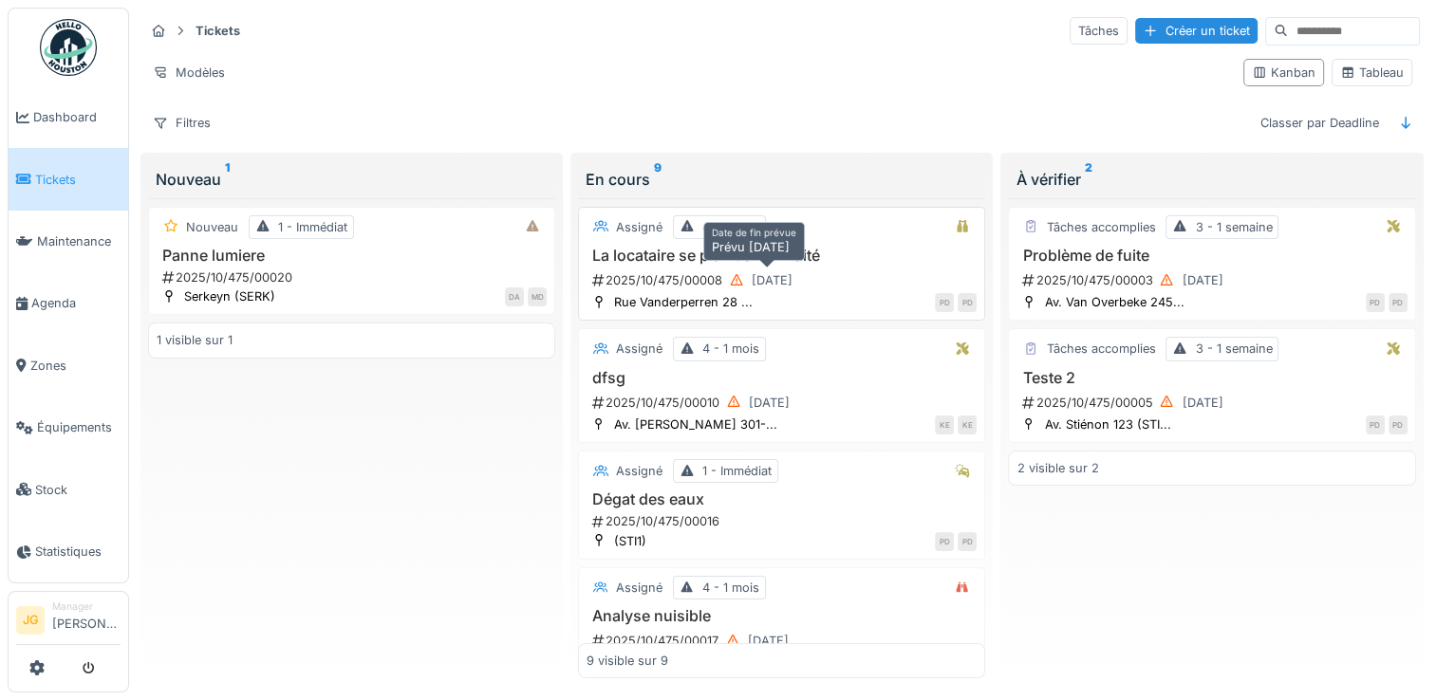
click at [722, 269] on div "[DATE]" at bounding box center [760, 281] width 77 height 24
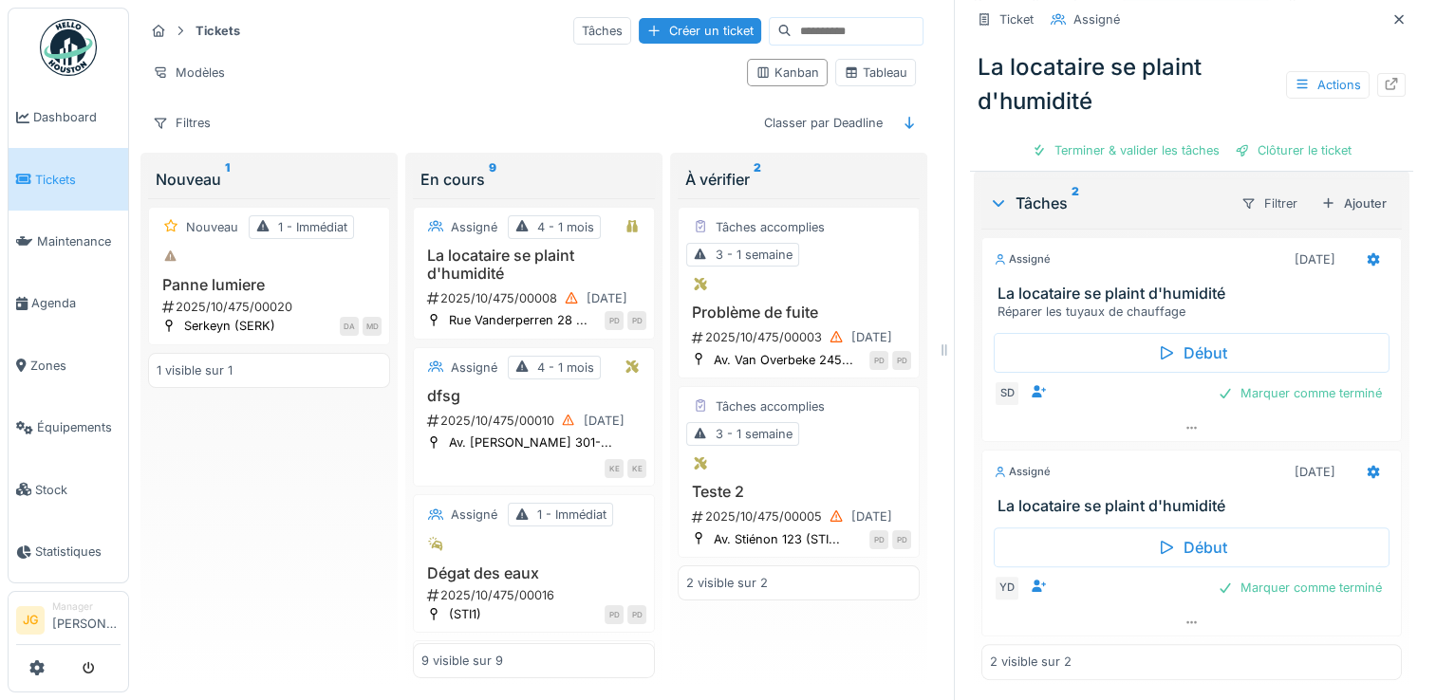
scroll to position [15, 0]
click at [756, 305] on div "Problème de fuite 2025/10/475/00003 03/10/2025" at bounding box center [798, 326] width 225 height 46
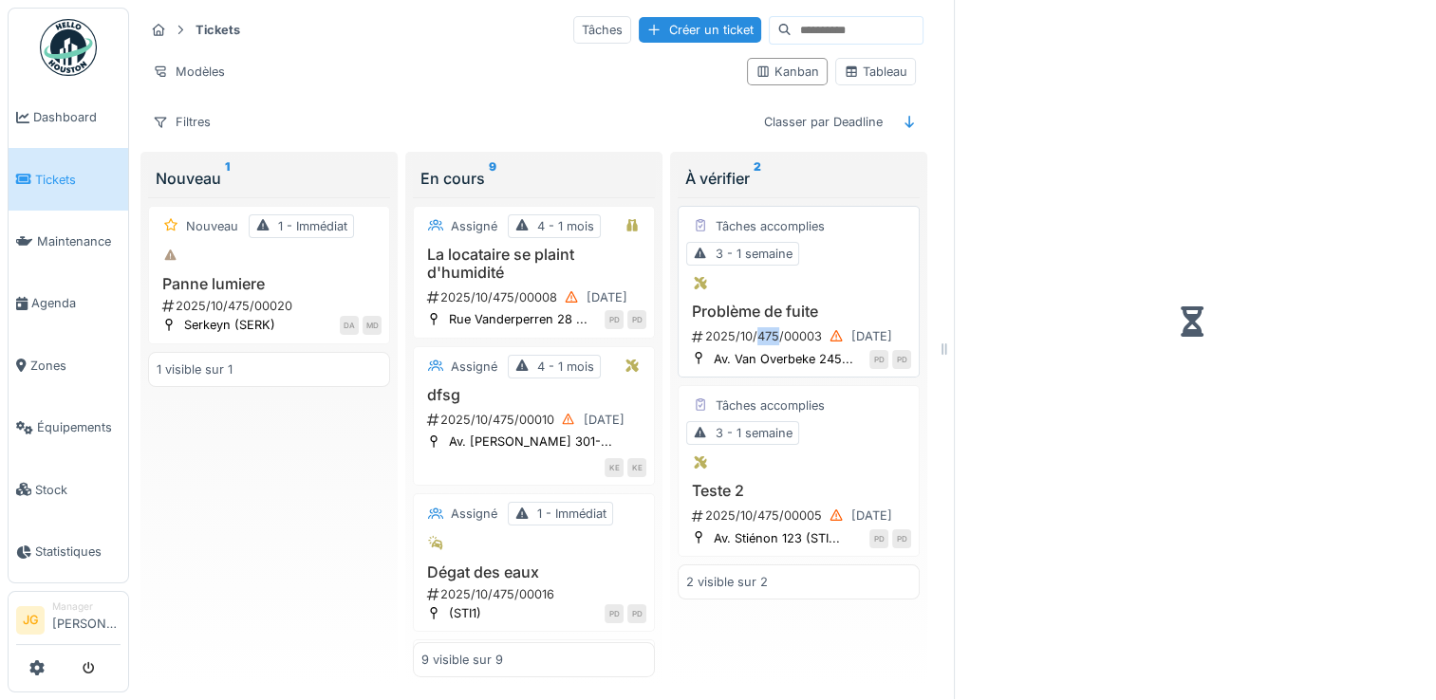
click at [756, 305] on div "Problème de fuite 2025/10/475/00003 03/10/2025" at bounding box center [798, 326] width 225 height 46
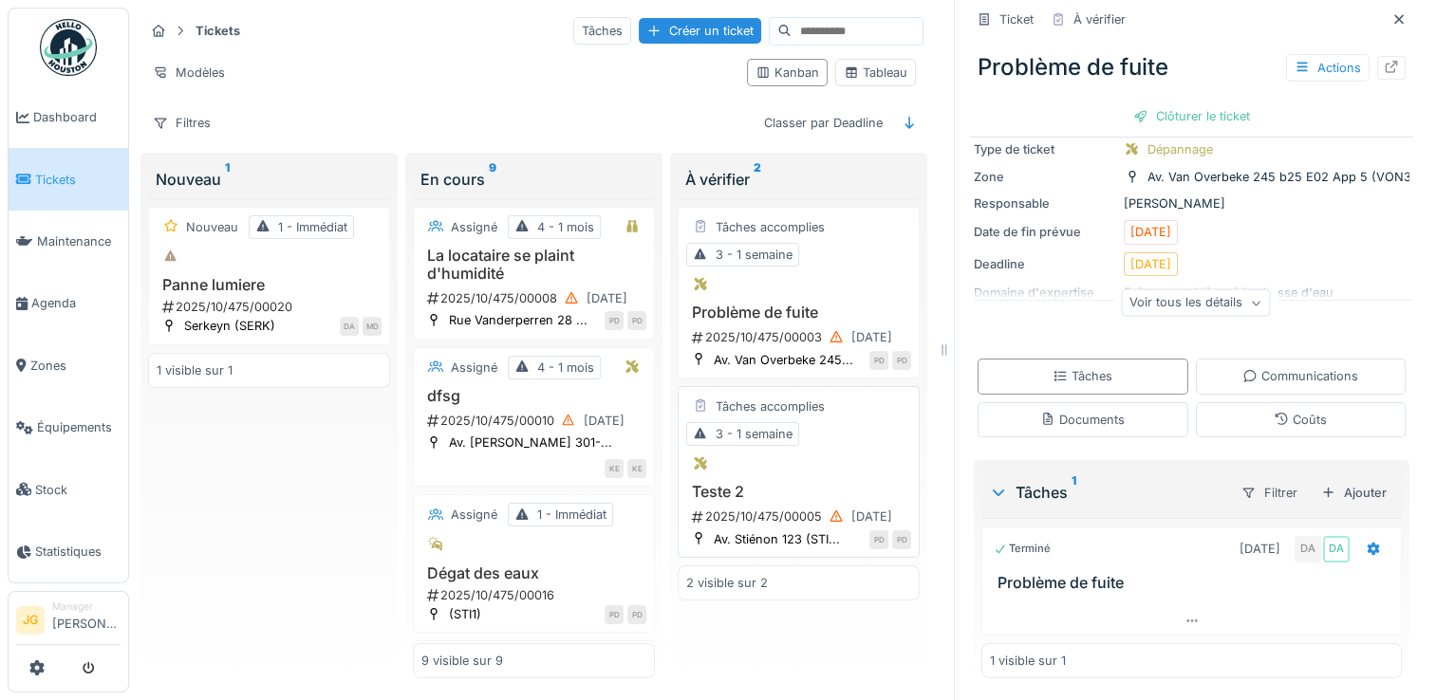
click at [718, 495] on h3 "Teste 2" at bounding box center [798, 492] width 225 height 18
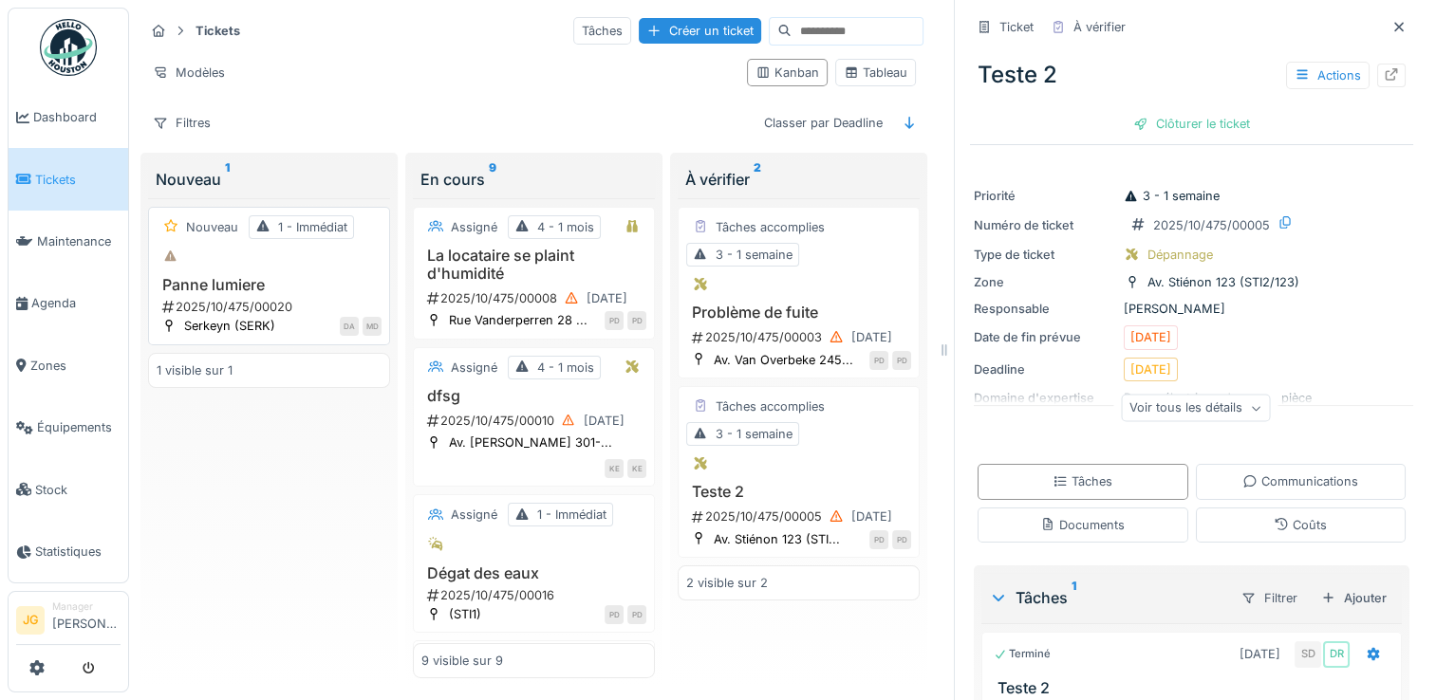
click at [189, 290] on h3 "Panne lumiere" at bounding box center [269, 285] width 225 height 18
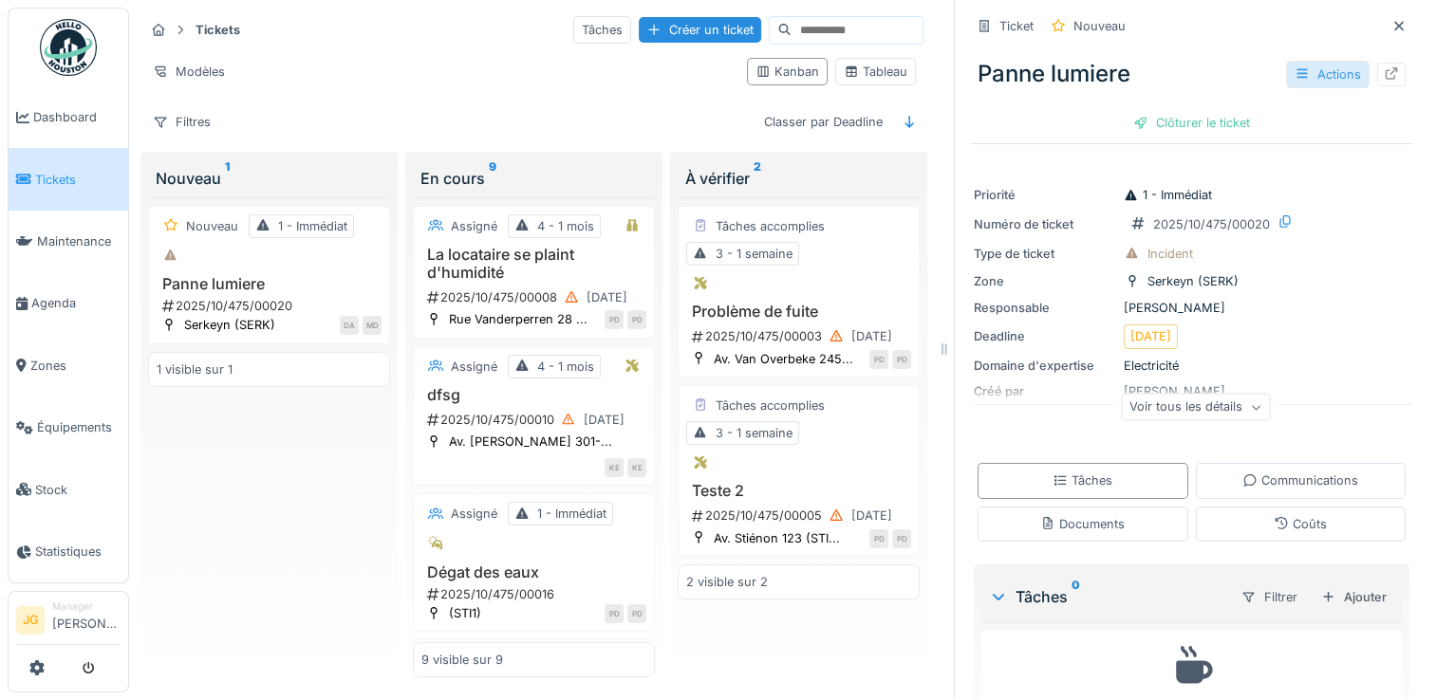
click at [1302, 61] on div "Actions" at bounding box center [1328, 75] width 84 height 28
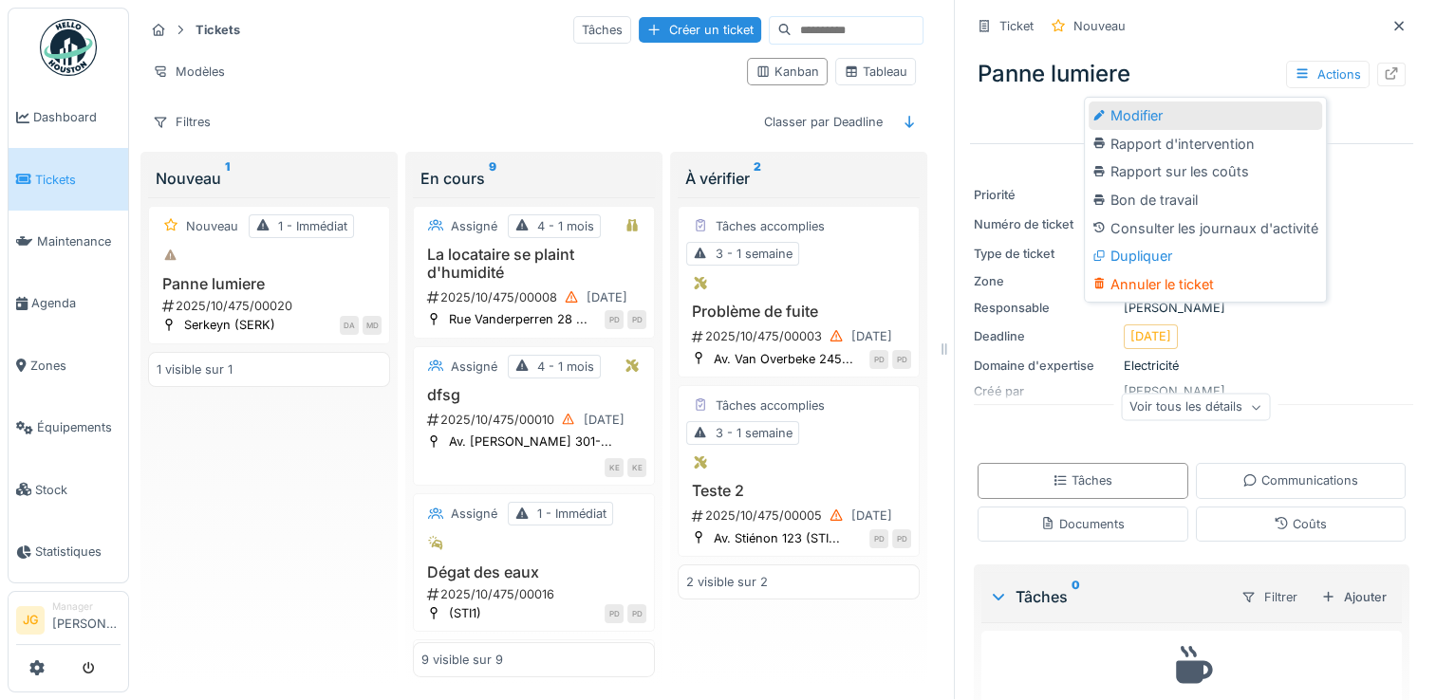
click at [1144, 102] on div "Modifier" at bounding box center [1205, 116] width 233 height 28
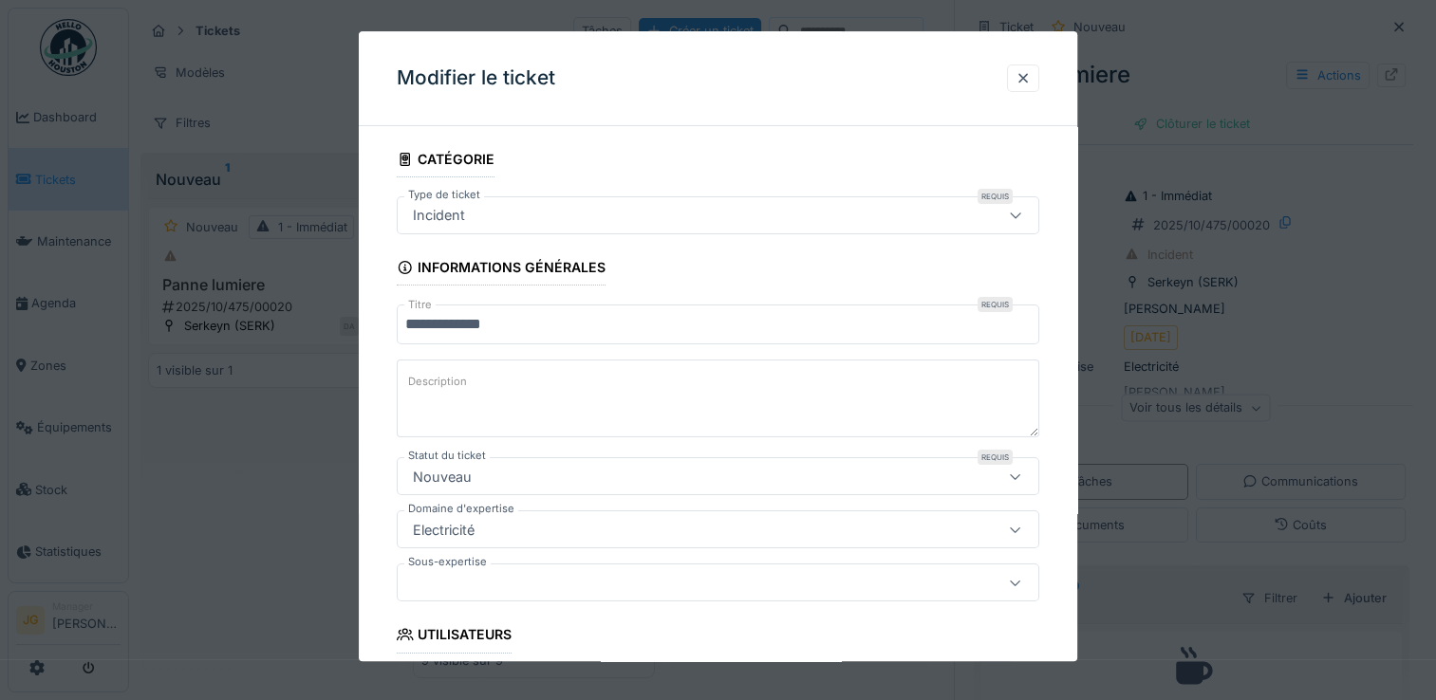
click at [605, 224] on div "Incident" at bounding box center [679, 215] width 548 height 21
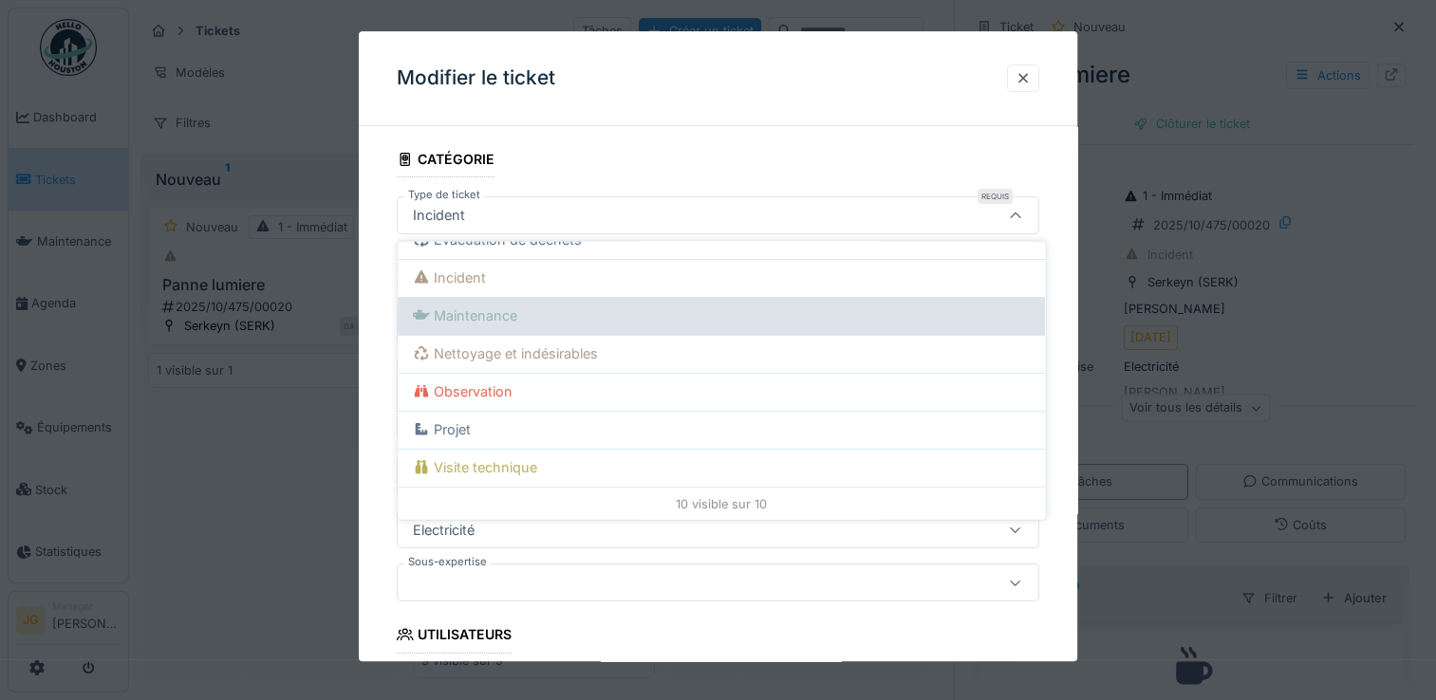
scroll to position [15, 0]
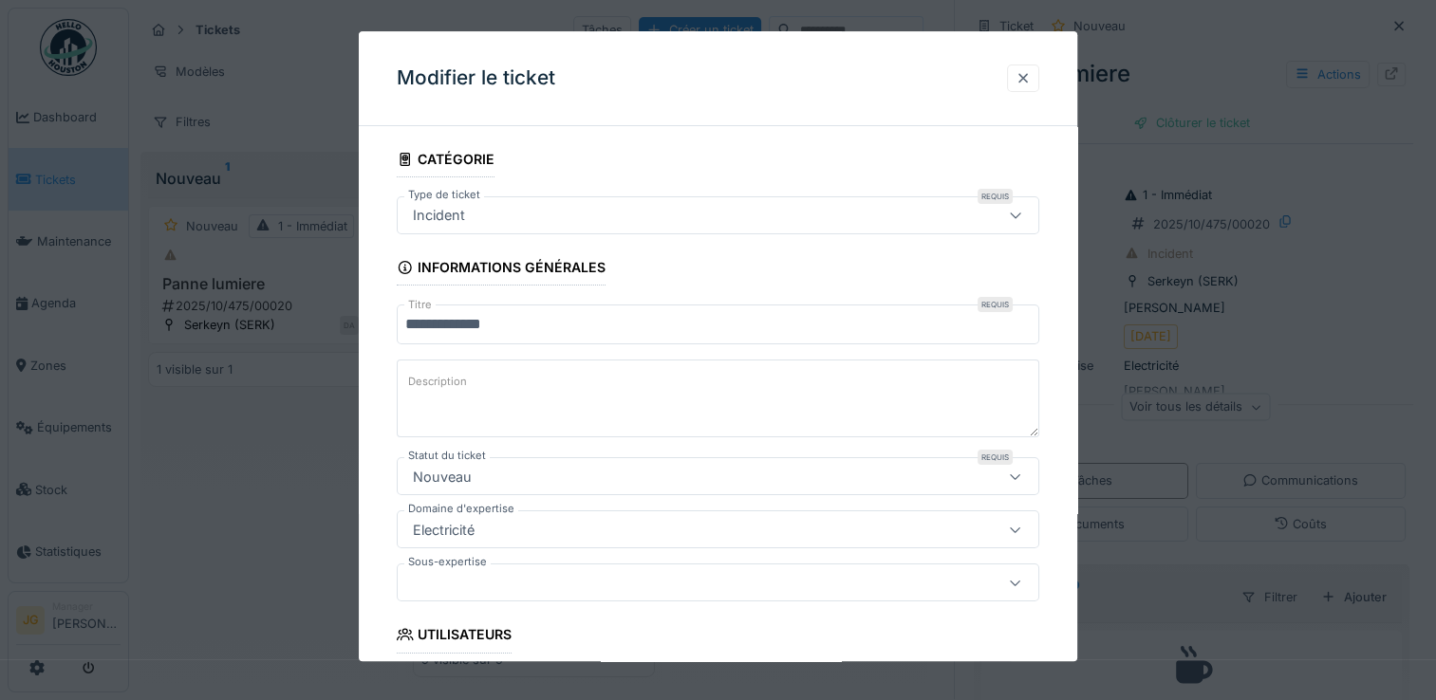
click at [1031, 78] on div at bounding box center [1023, 78] width 15 height 18
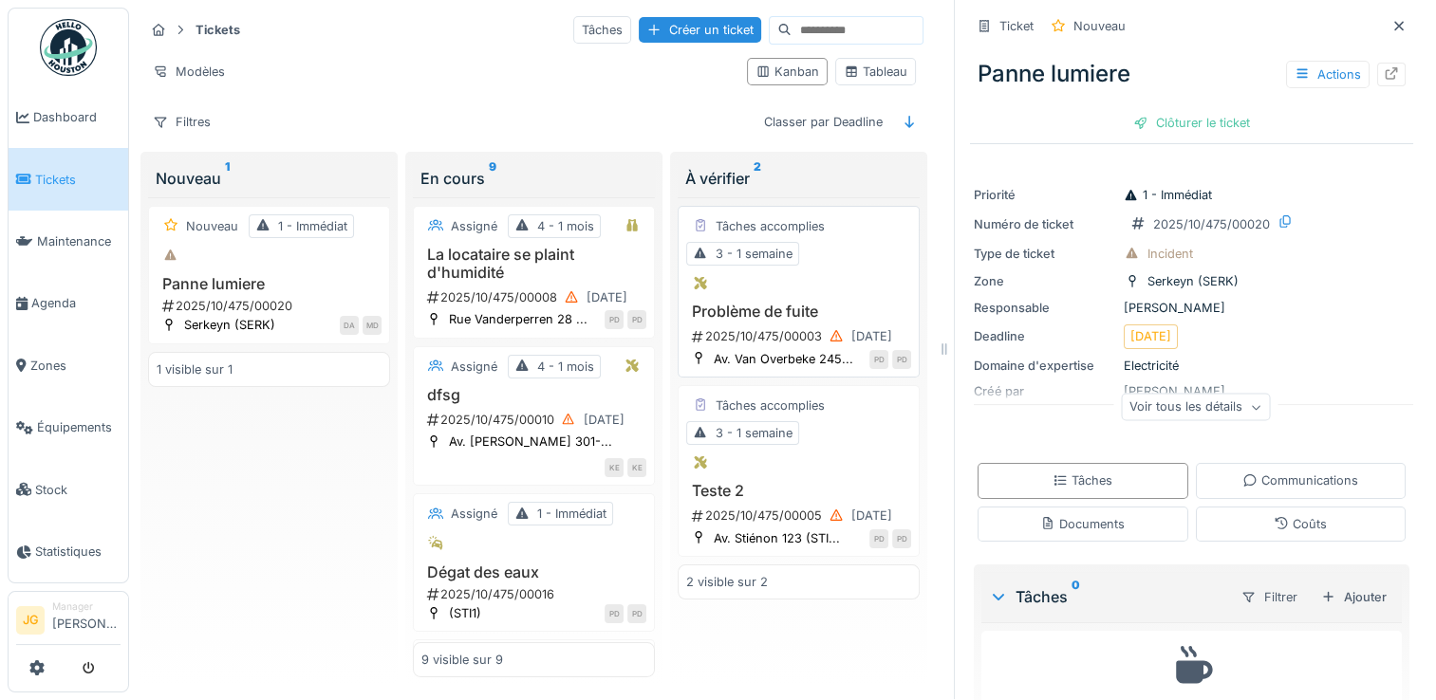
click at [748, 303] on h3 "Problème de fuite" at bounding box center [798, 312] width 225 height 18
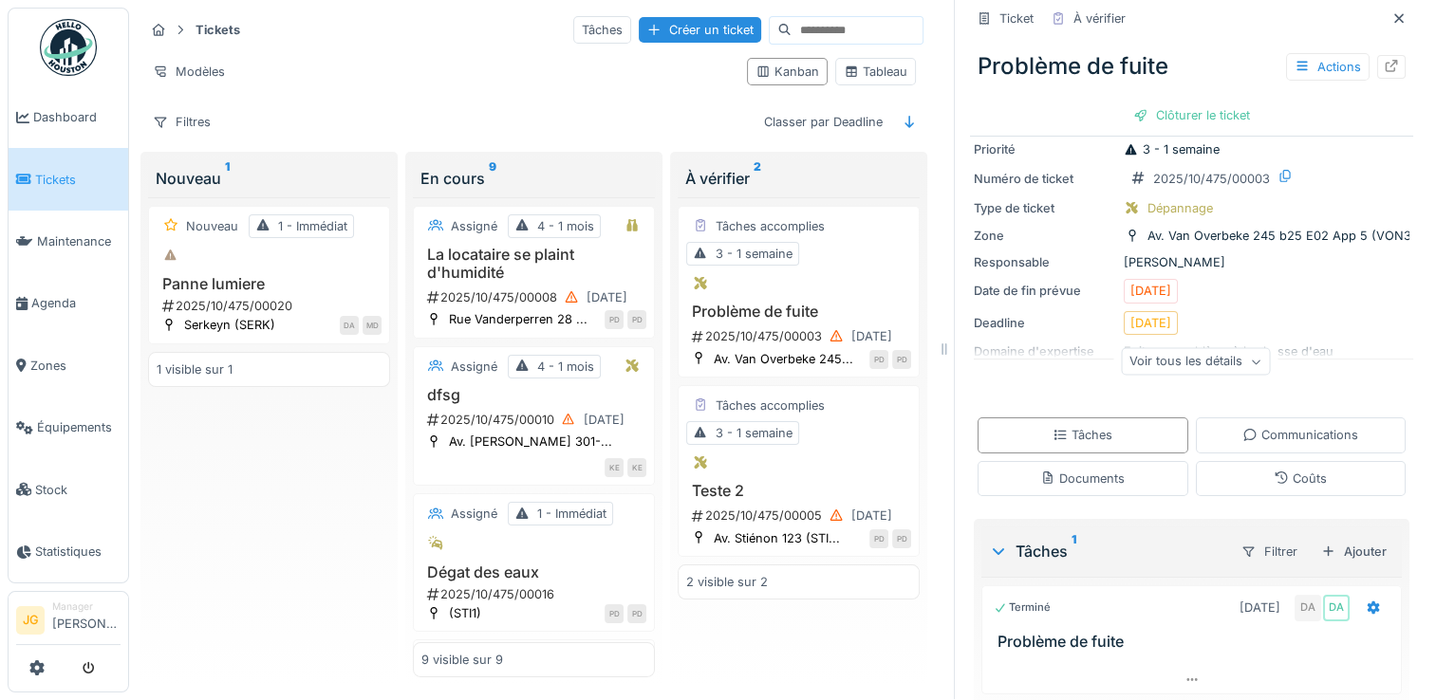
scroll to position [105, 0]
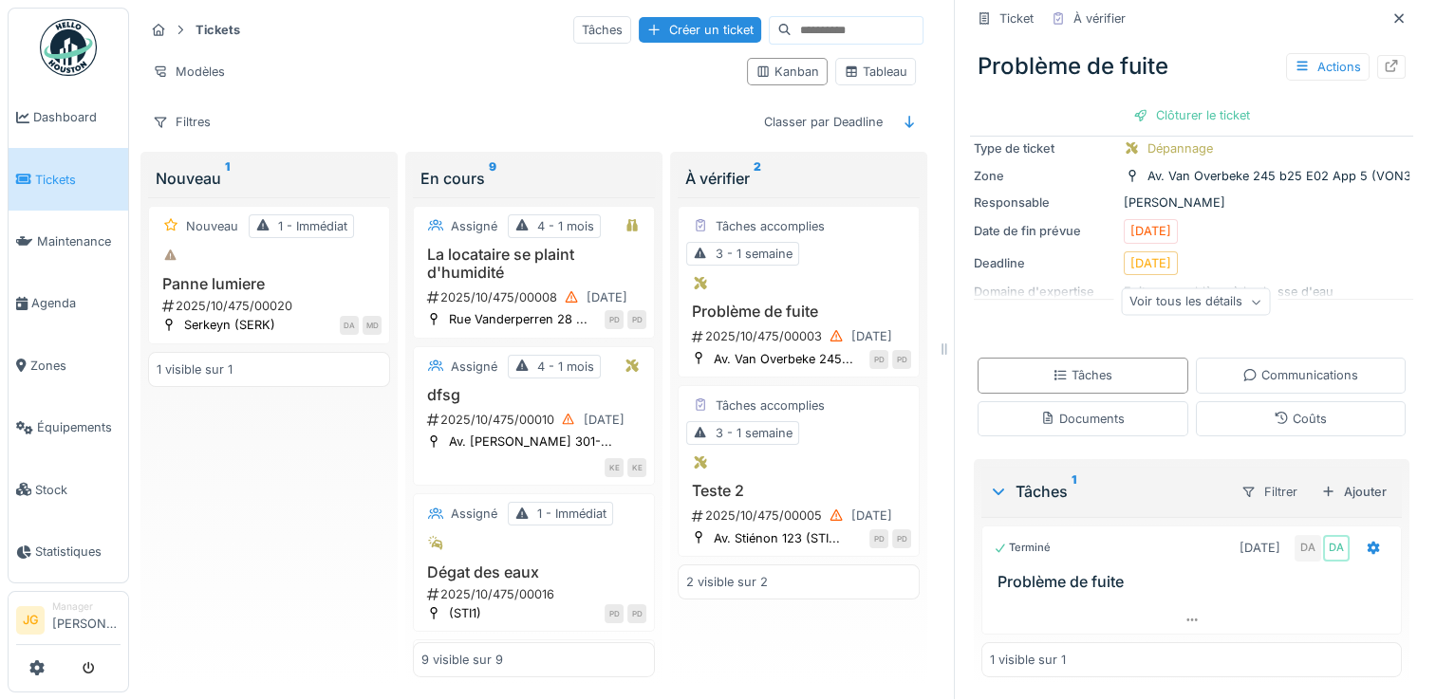
click at [1178, 289] on div "Voir tous les détails" at bounding box center [1195, 303] width 149 height 28
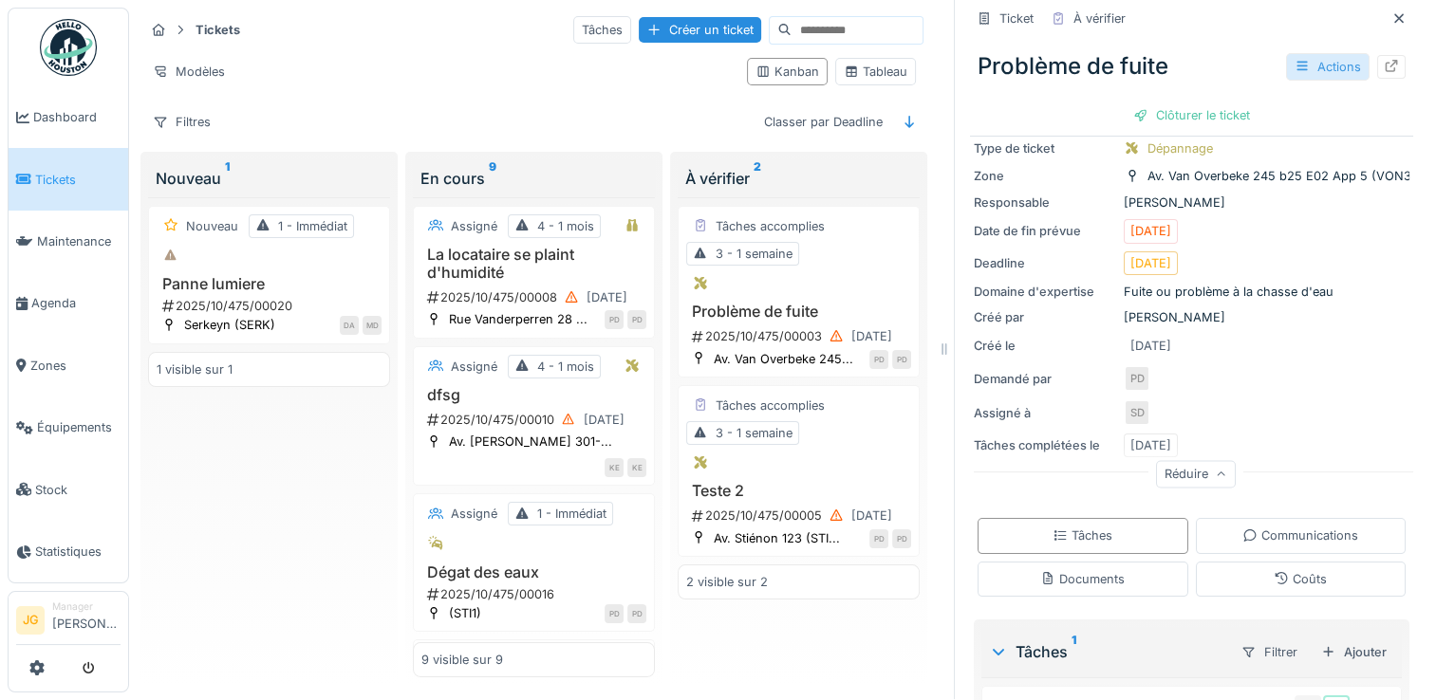
click at [1317, 53] on div "Actions" at bounding box center [1328, 67] width 84 height 28
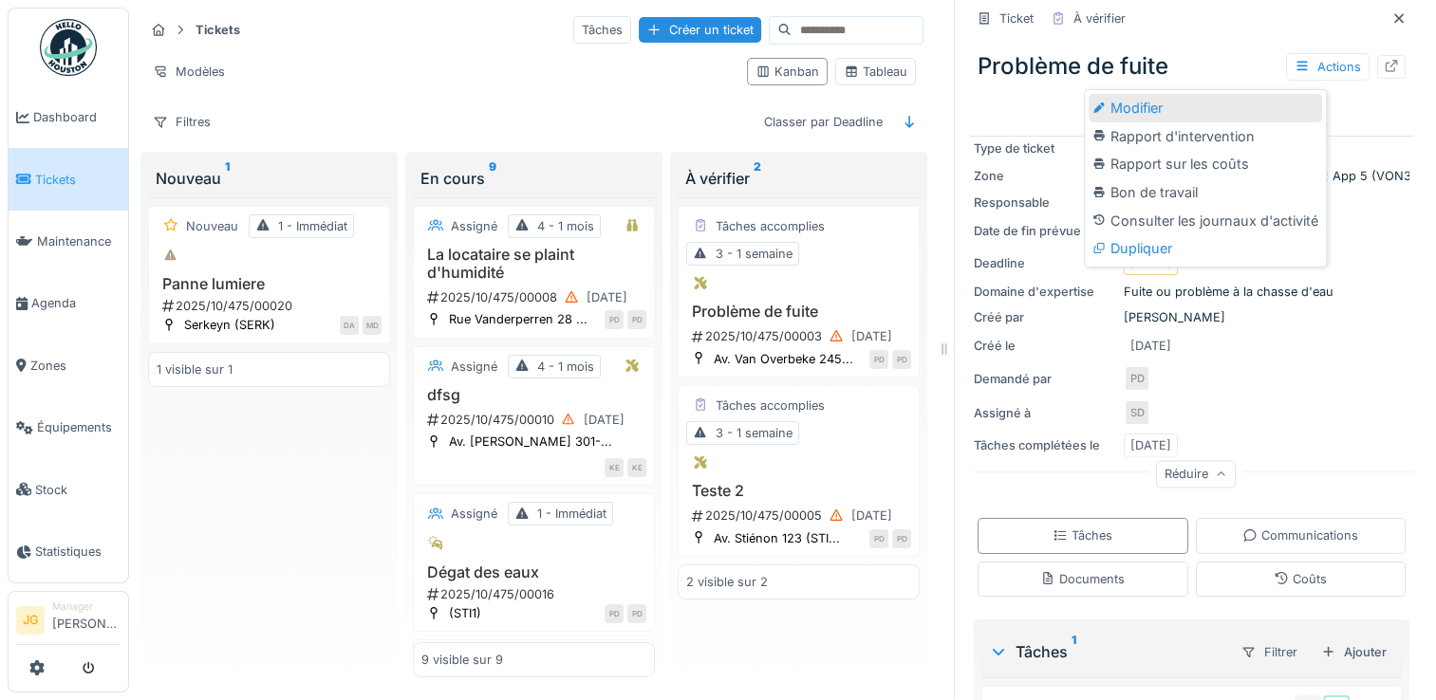
click at [1142, 104] on div "Modifier" at bounding box center [1205, 108] width 233 height 28
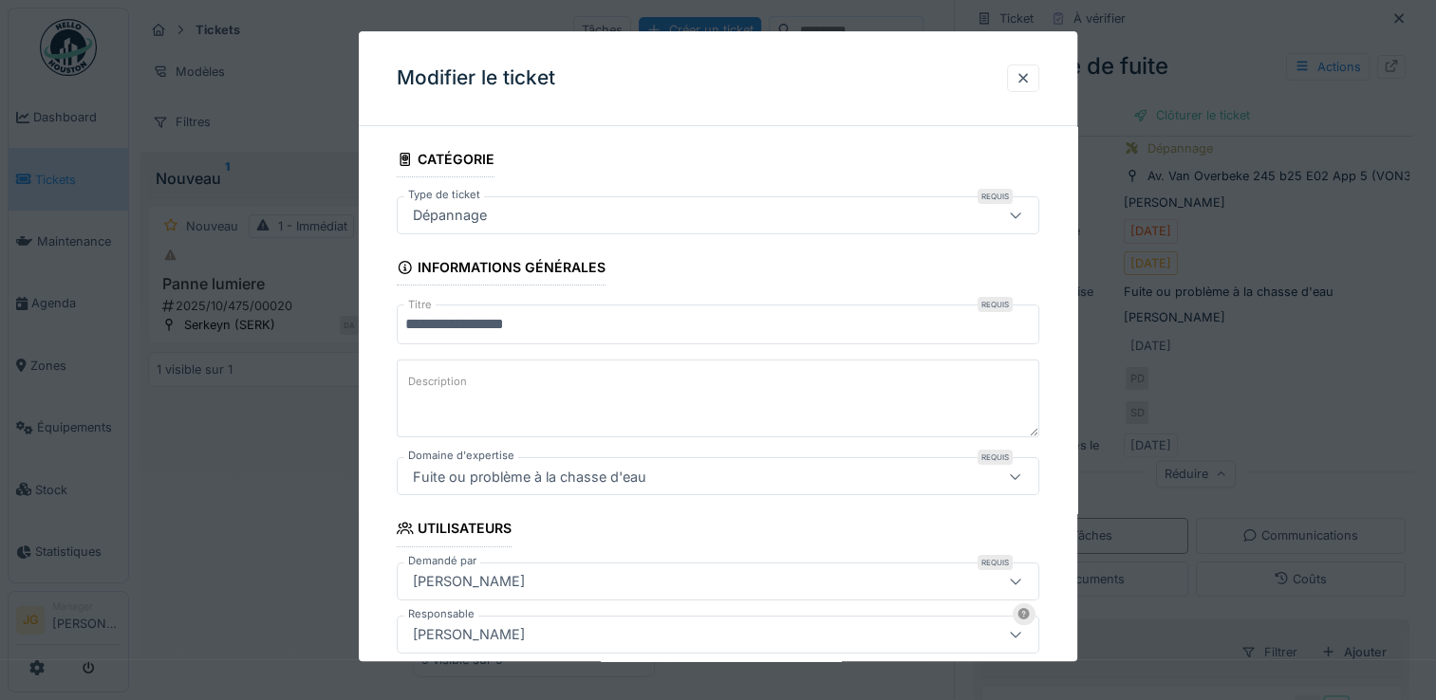
scroll to position [0, 0]
click at [478, 222] on div "Dépannage" at bounding box center [449, 215] width 89 height 21
click at [475, 215] on div "Dépannage" at bounding box center [449, 215] width 89 height 21
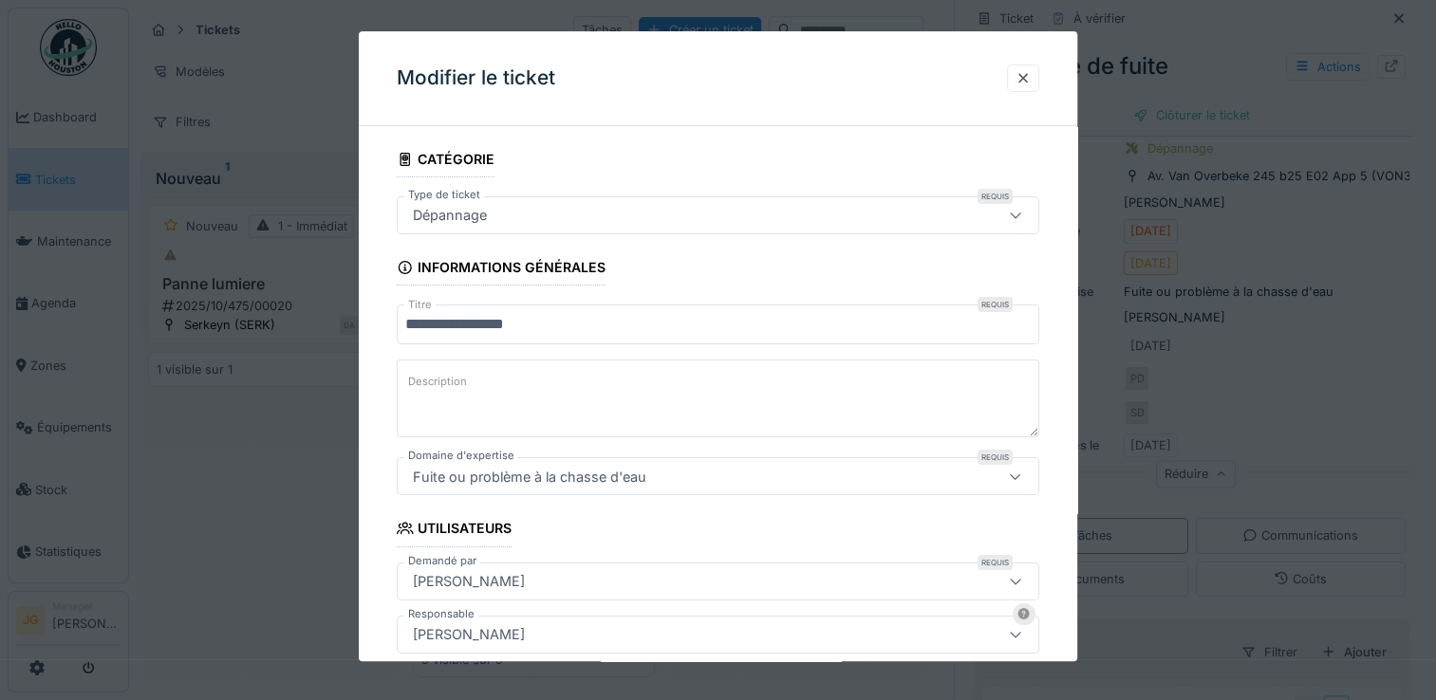
click at [439, 202] on label "Type de ticket" at bounding box center [444, 195] width 80 height 16
click at [432, 220] on div "Dépannage" at bounding box center [449, 215] width 89 height 21
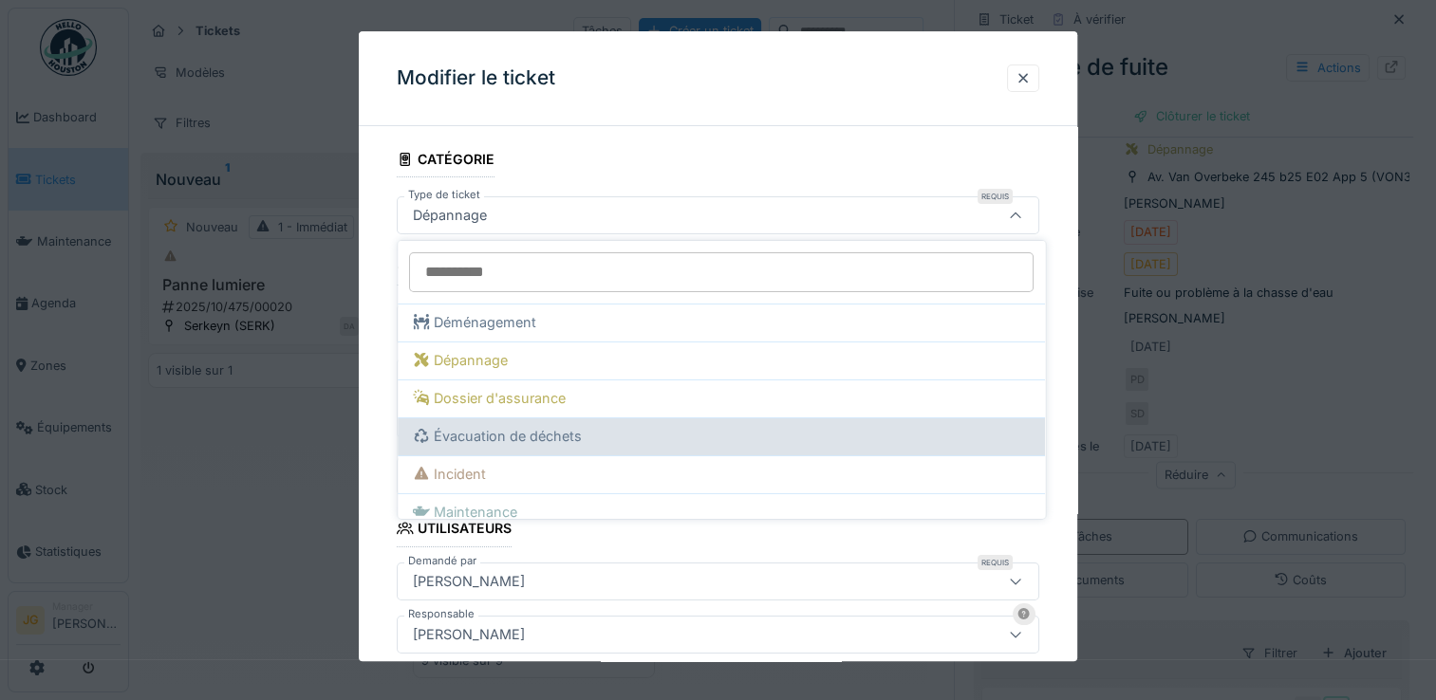
scroll to position [15, 0]
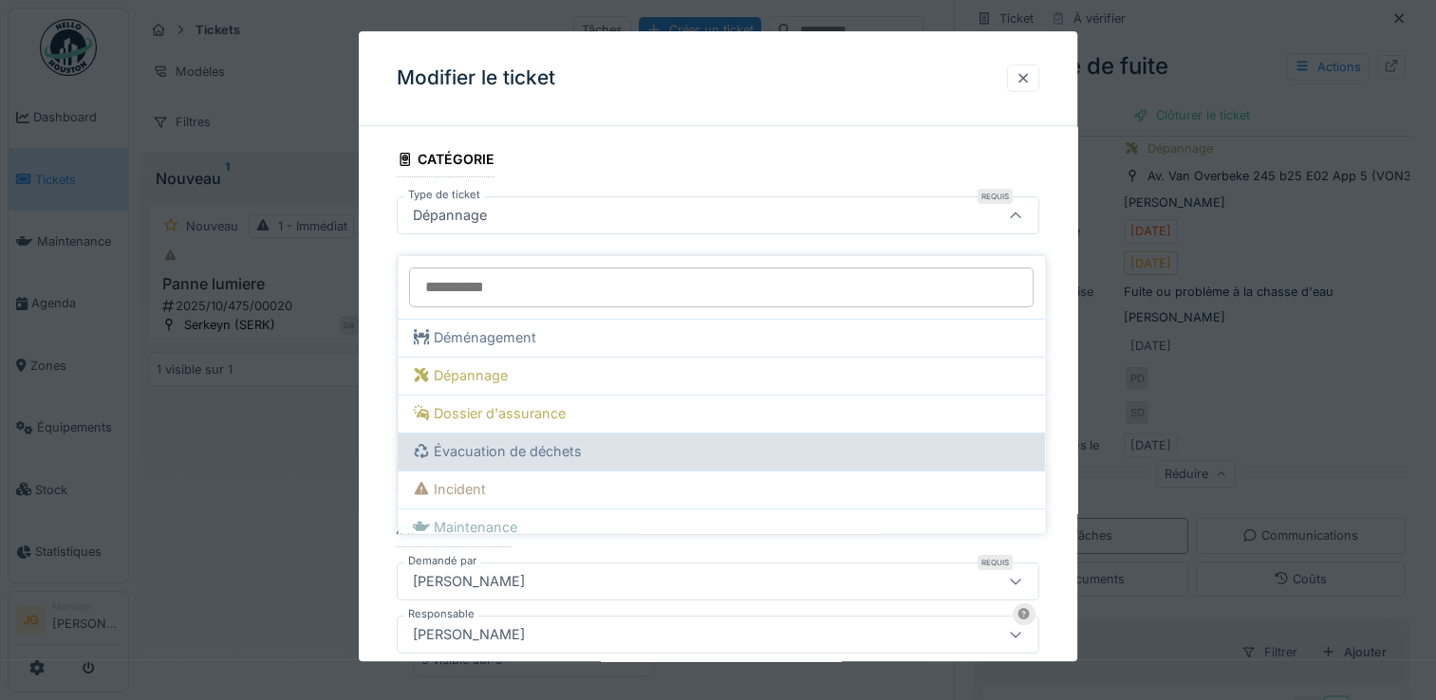
click at [1025, 76] on div at bounding box center [1023, 78] width 15 height 18
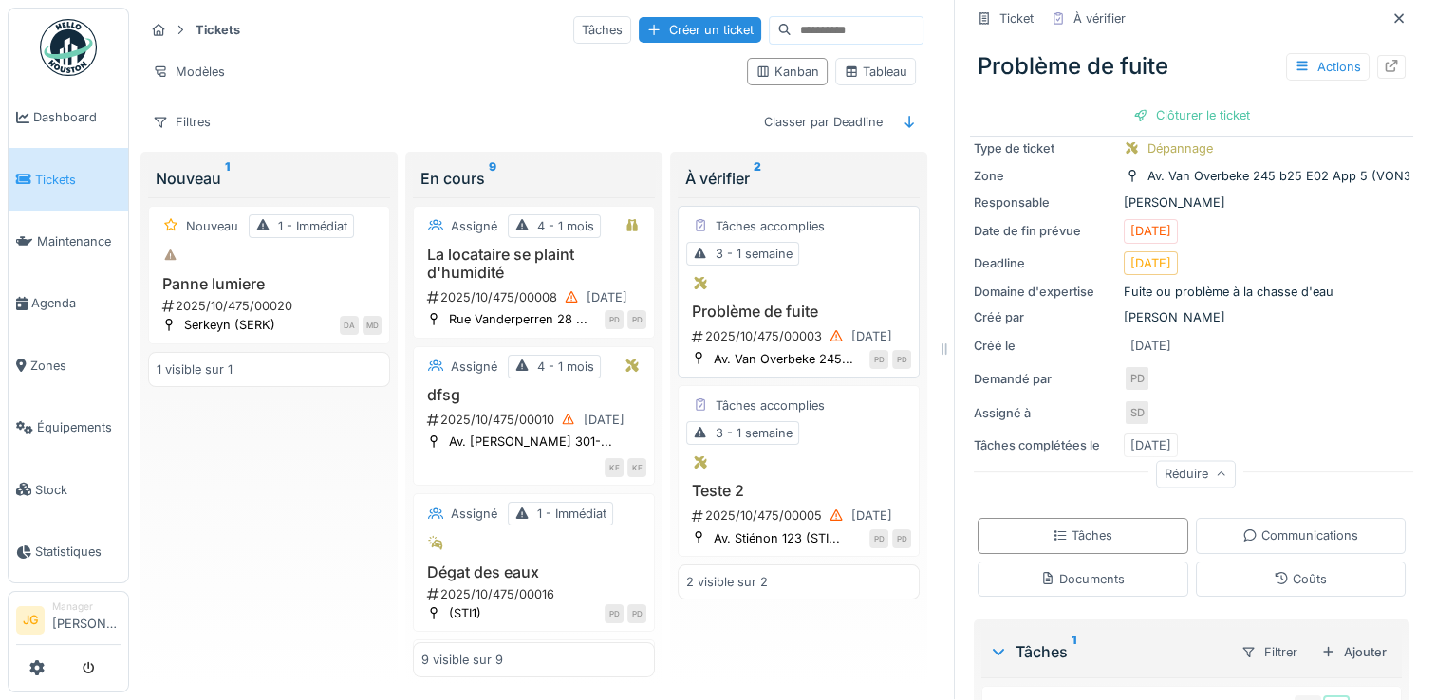
scroll to position [0, 0]
click at [1059, 532] on div "Tâches" at bounding box center [1083, 537] width 60 height 18
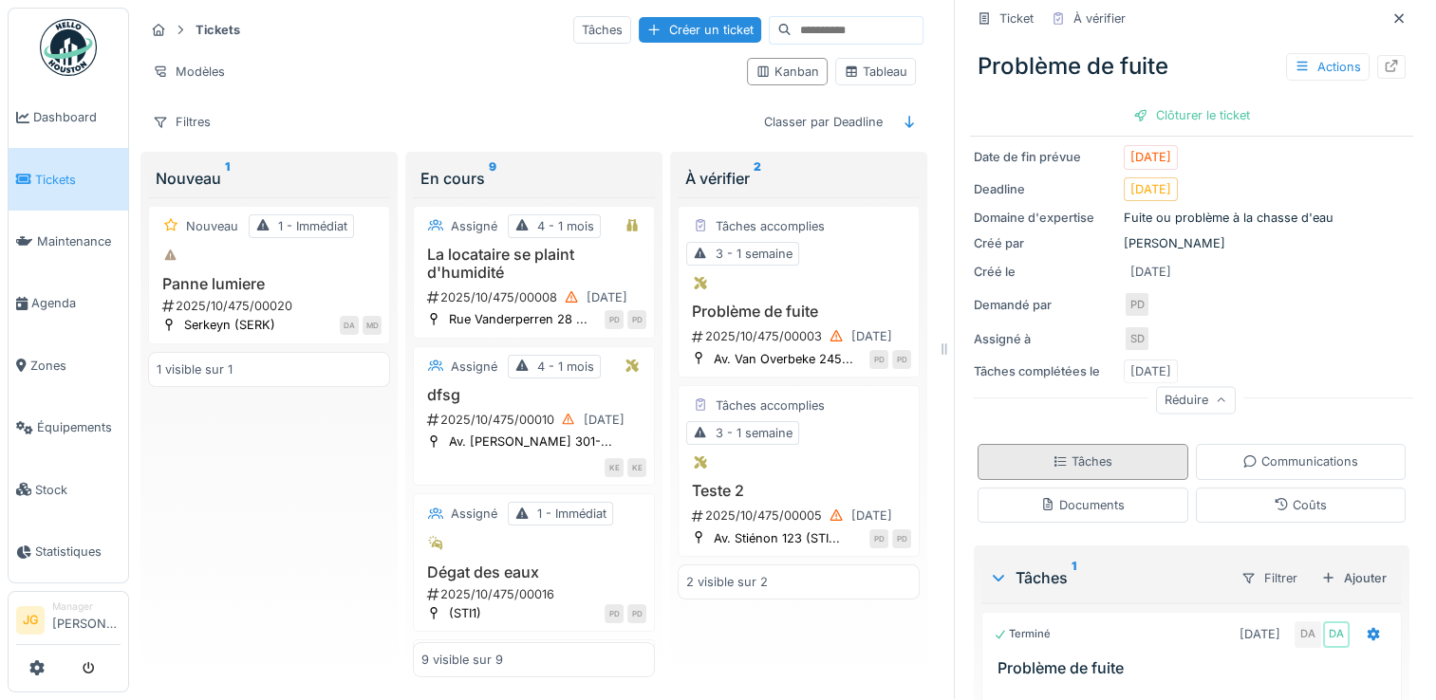
scroll to position [261, 0]
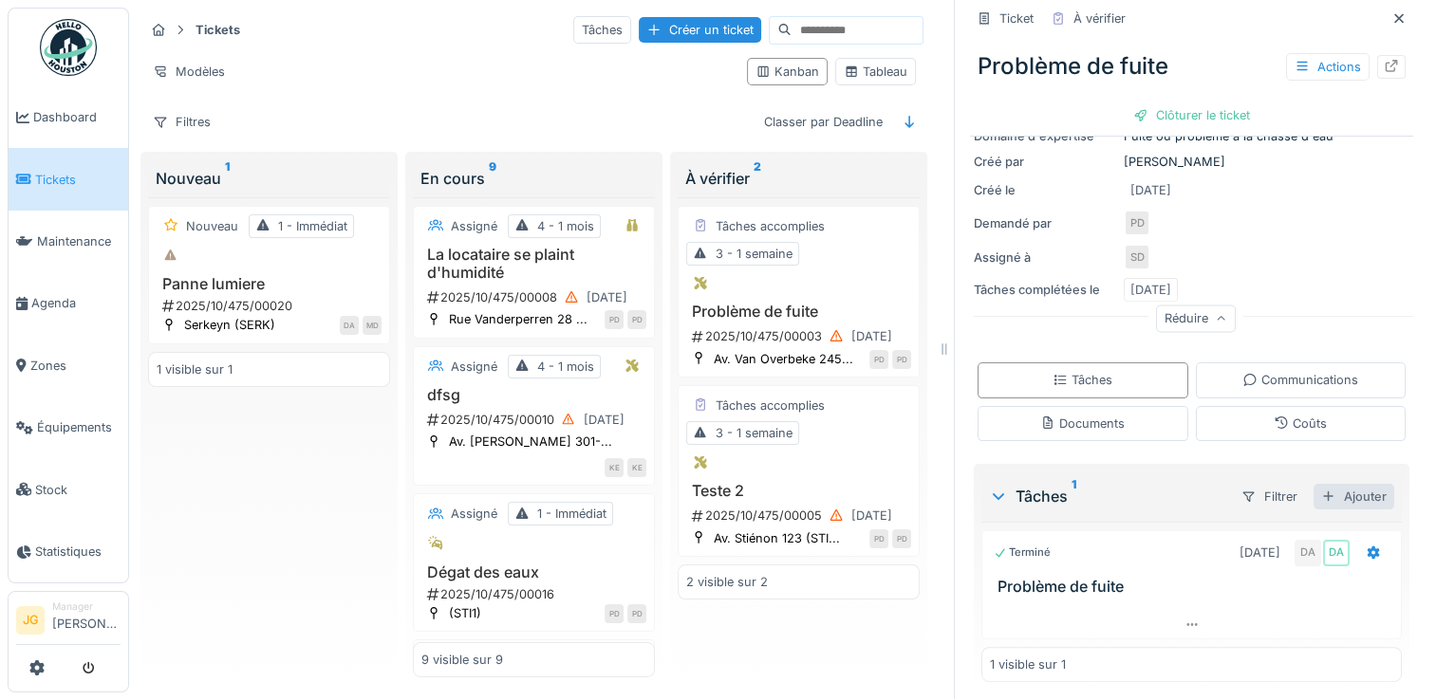
click at [1334, 484] on div "Ajouter" at bounding box center [1354, 497] width 81 height 26
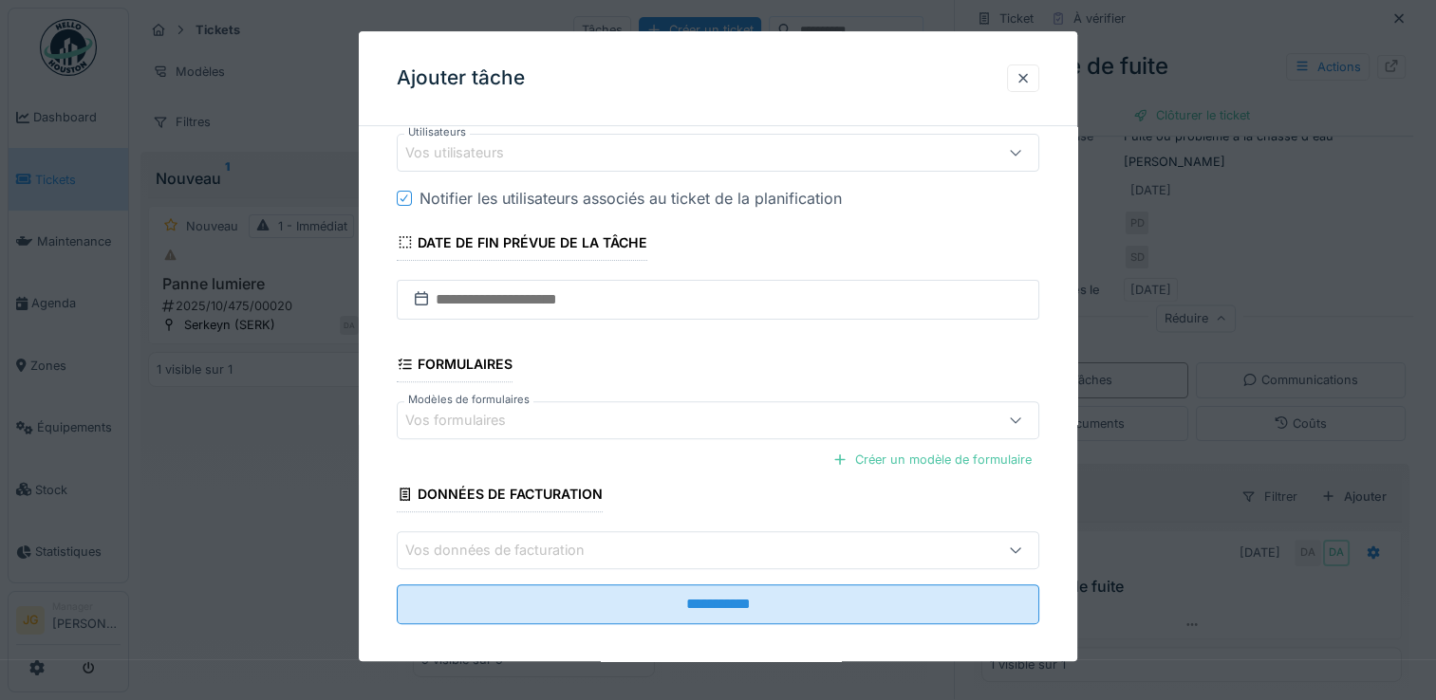
click at [496, 413] on div "Vos formulaires" at bounding box center [468, 420] width 127 height 21
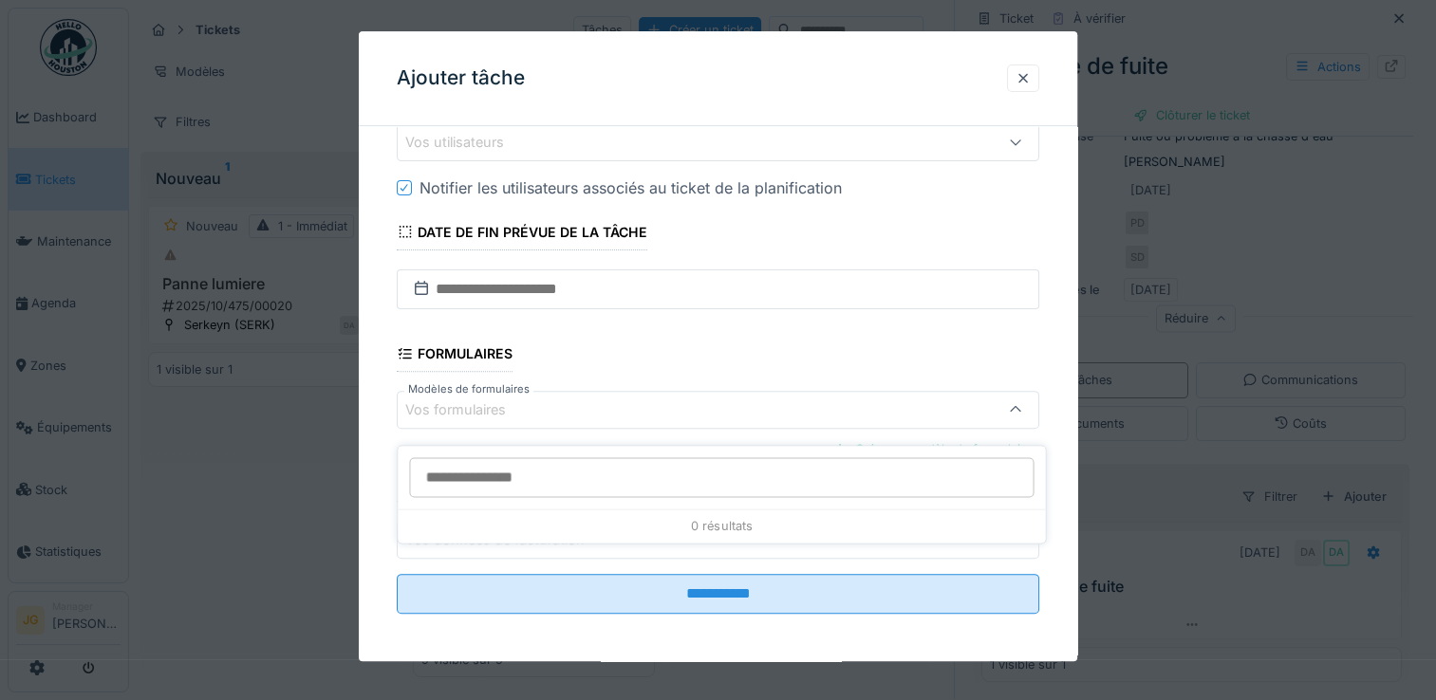
click at [456, 460] on input "Modèles de formulaires" at bounding box center [721, 477] width 625 height 40
click at [361, 476] on div "**********" at bounding box center [718, 114] width 719 height 1108
click at [503, 400] on div "Vos formulaires" at bounding box center [468, 410] width 127 height 21
click at [376, 478] on div "**********" at bounding box center [718, 114] width 719 height 1108
click at [949, 446] on div "Créer un modèle de formulaire" at bounding box center [932, 450] width 215 height 26
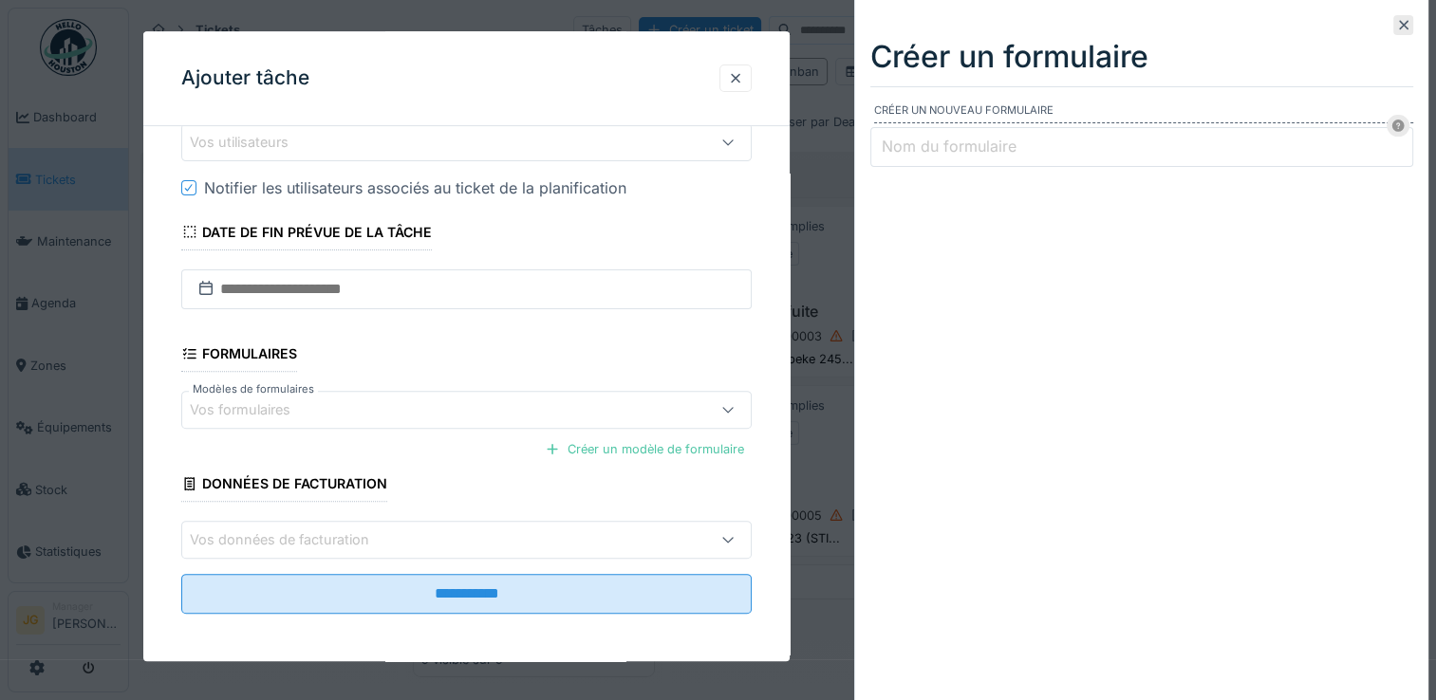
click at [953, 148] on label "Nom du formulaire" at bounding box center [949, 146] width 142 height 23
click at [953, 148] on input "Nom du formulaire" at bounding box center [1141, 147] width 543 height 40
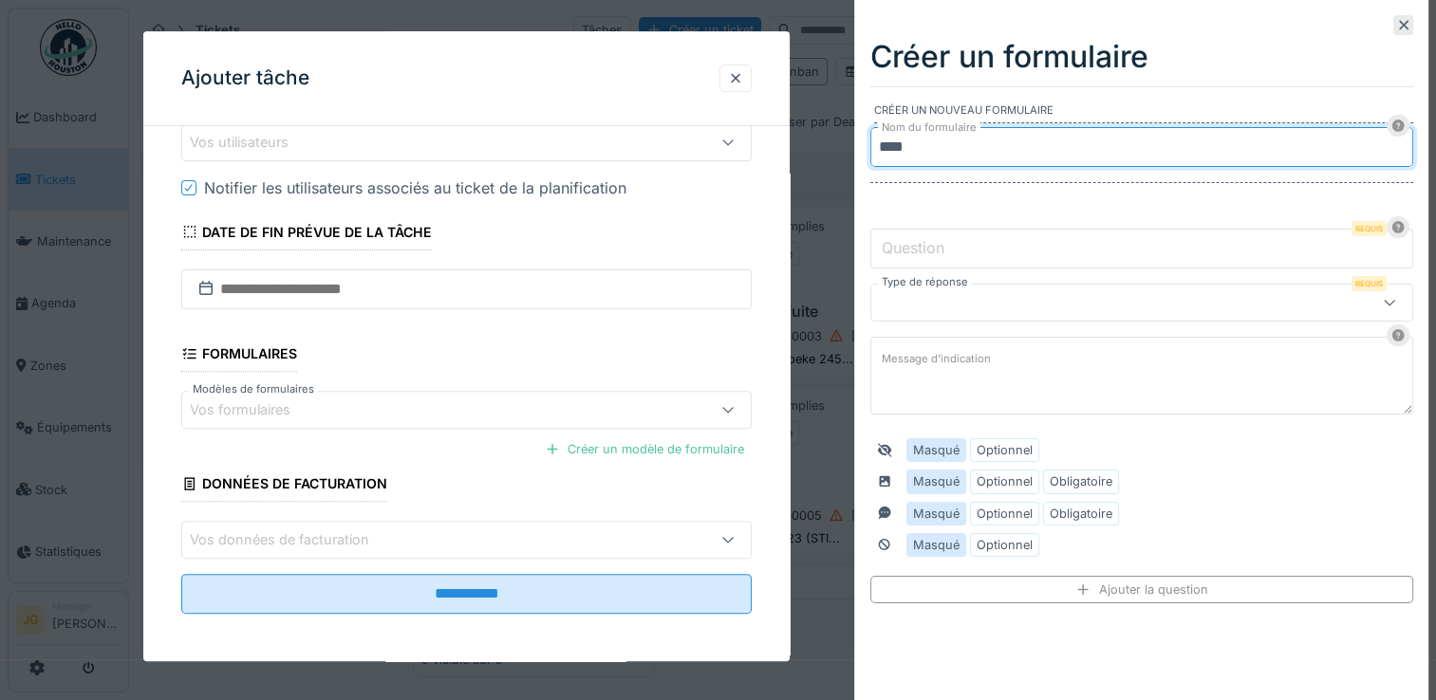
type input "**********"
click at [984, 446] on label "Optionnel" at bounding box center [1005, 450] width 56 height 18
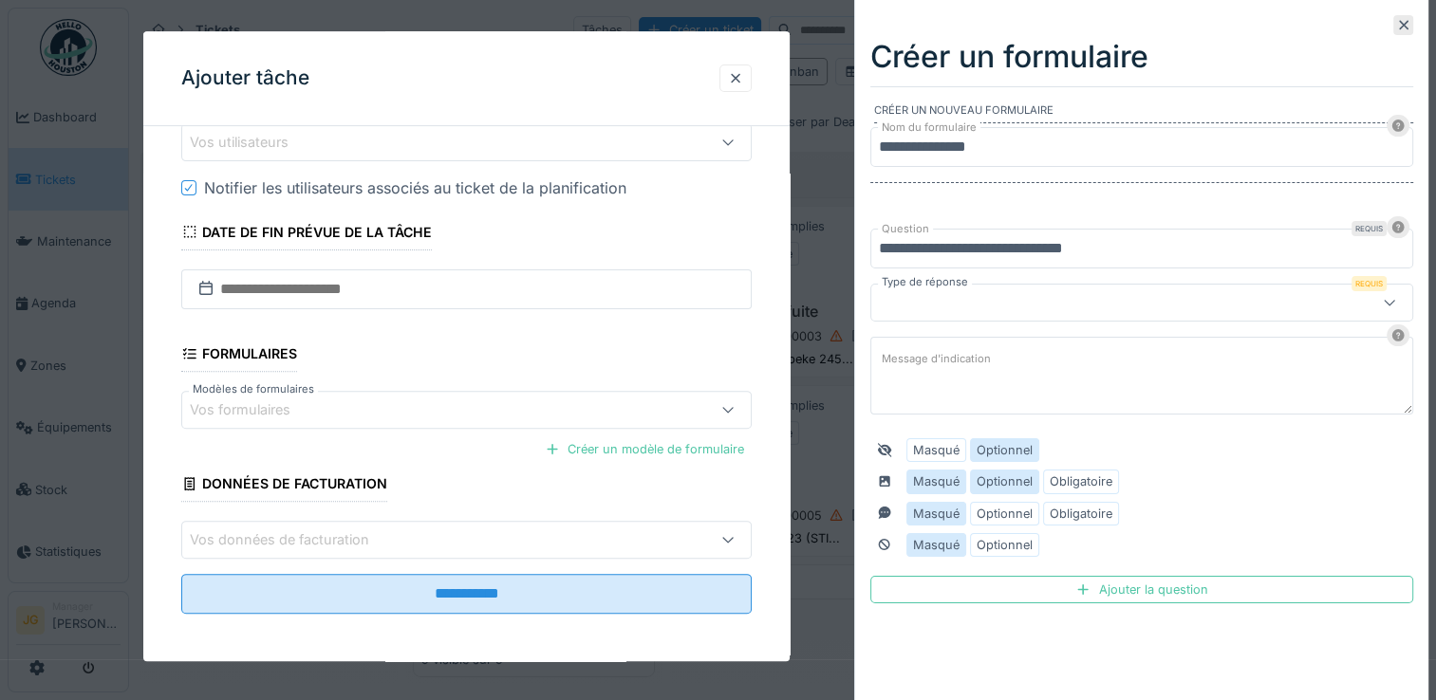
click at [999, 485] on label "Optionnel" at bounding box center [1005, 482] width 56 height 18
click at [998, 512] on label "Optionnel" at bounding box center [1005, 514] width 56 height 18
click at [999, 541] on label "Optionnel" at bounding box center [1005, 545] width 56 height 18
click at [1135, 588] on div "Ajouter la question" at bounding box center [1141, 590] width 543 height 28
click at [1129, 587] on div "Ajouter la question" at bounding box center [1141, 590] width 543 height 28
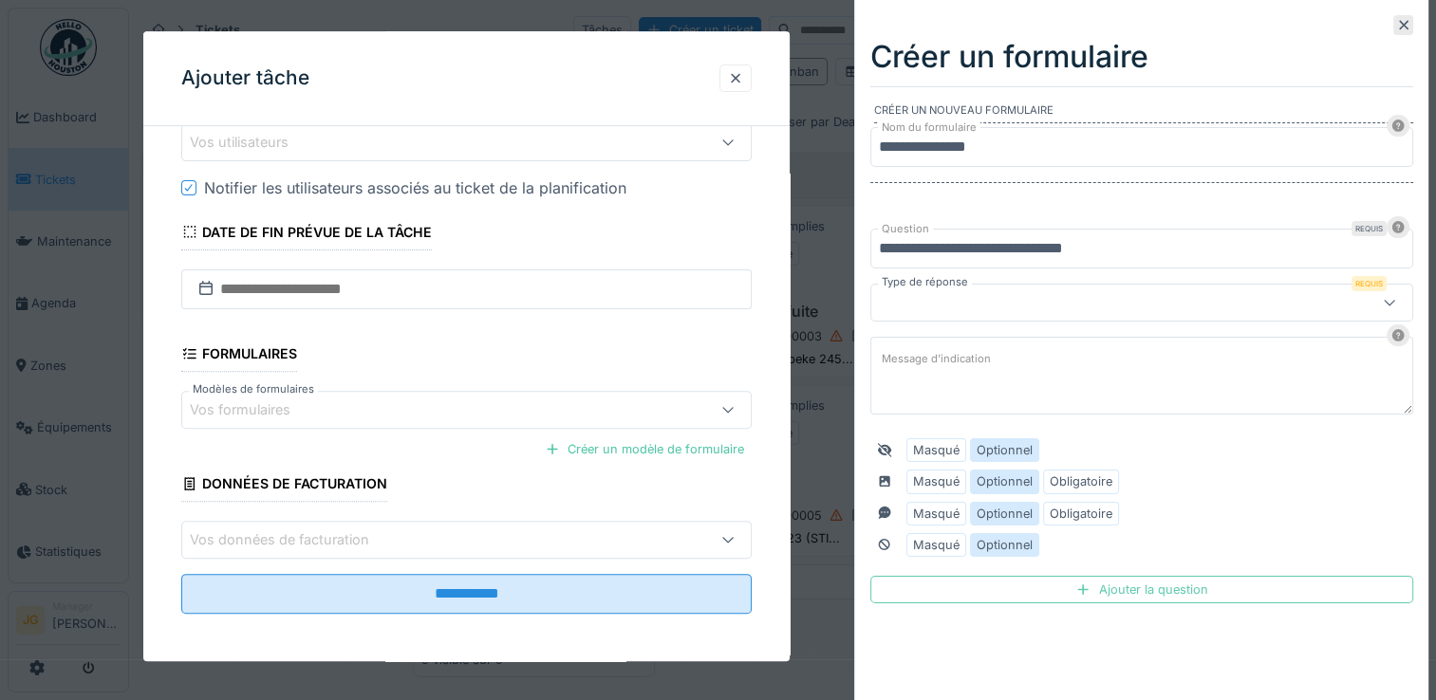
click at [1030, 583] on div "Ajouter la question" at bounding box center [1141, 590] width 543 height 28
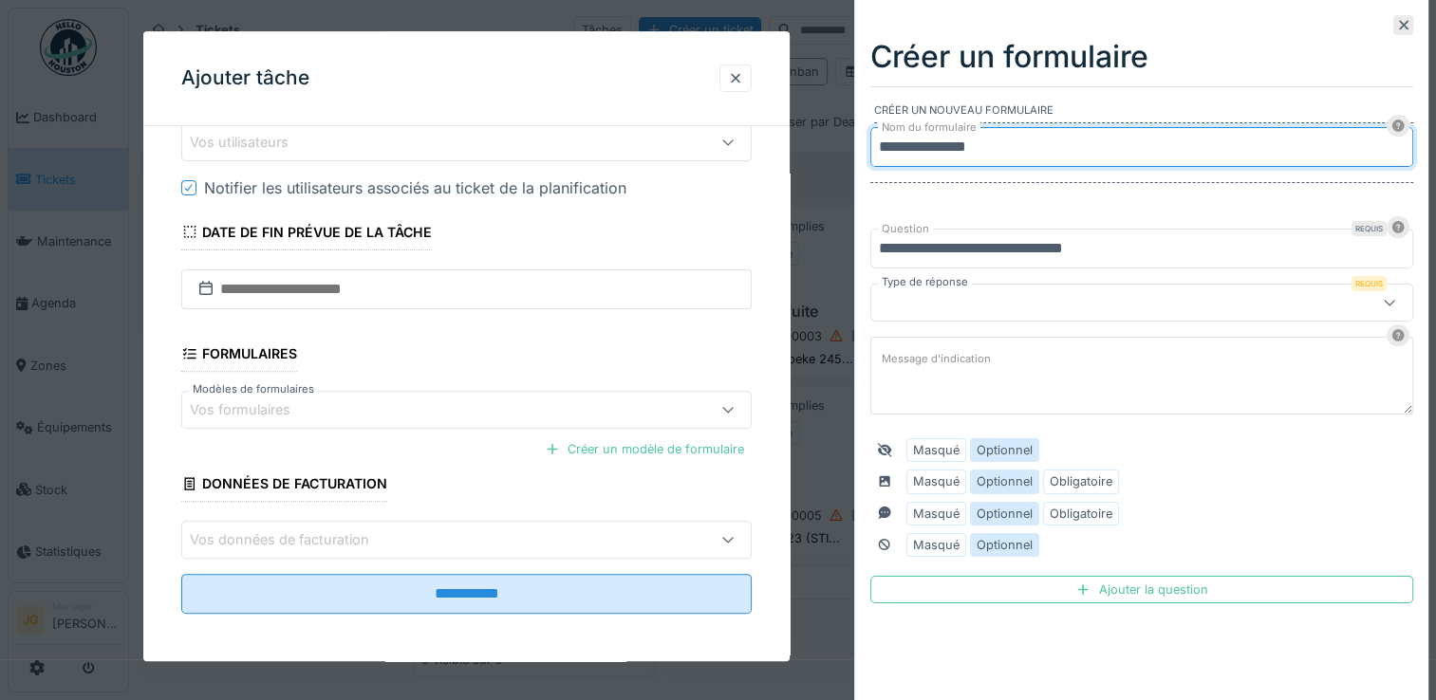
click at [1006, 142] on input "**********" at bounding box center [1141, 147] width 543 height 40
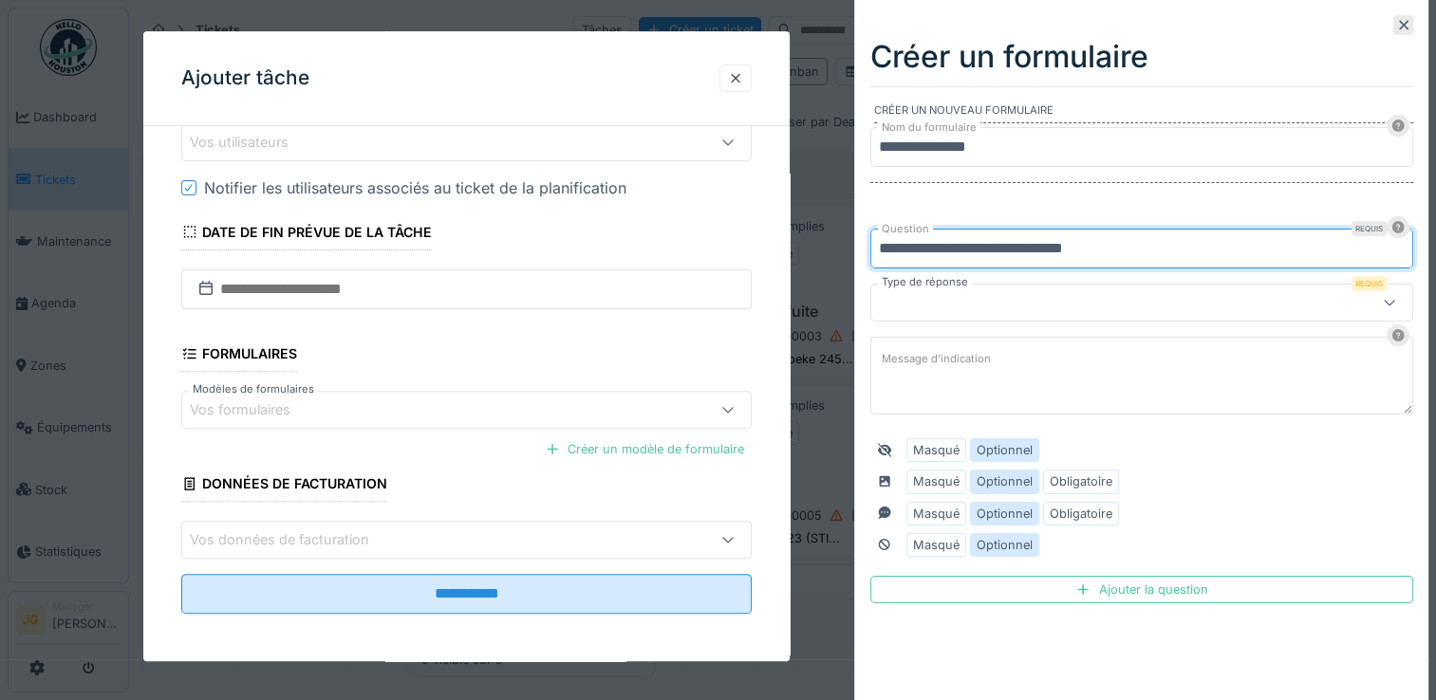
click at [988, 248] on input "**********" at bounding box center [1141, 249] width 543 height 40
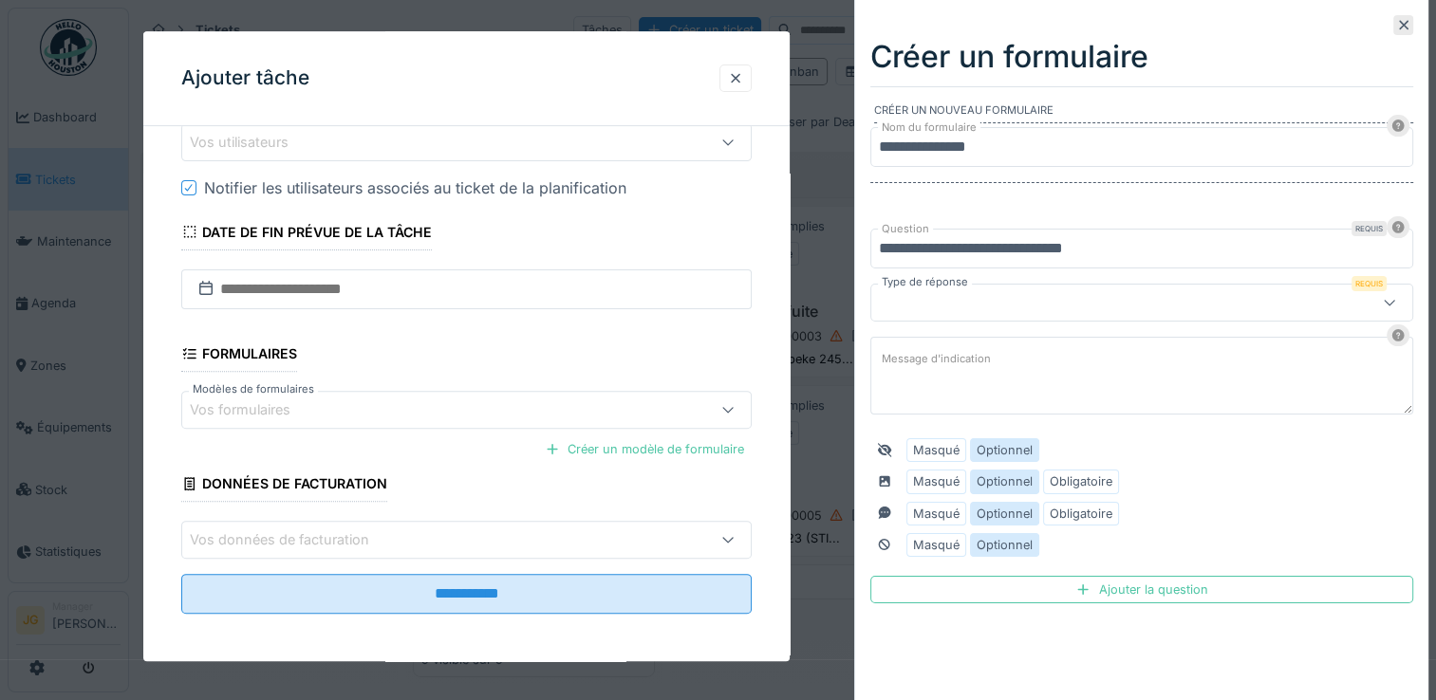
click at [999, 298] on div at bounding box center [1108, 302] width 458 height 21
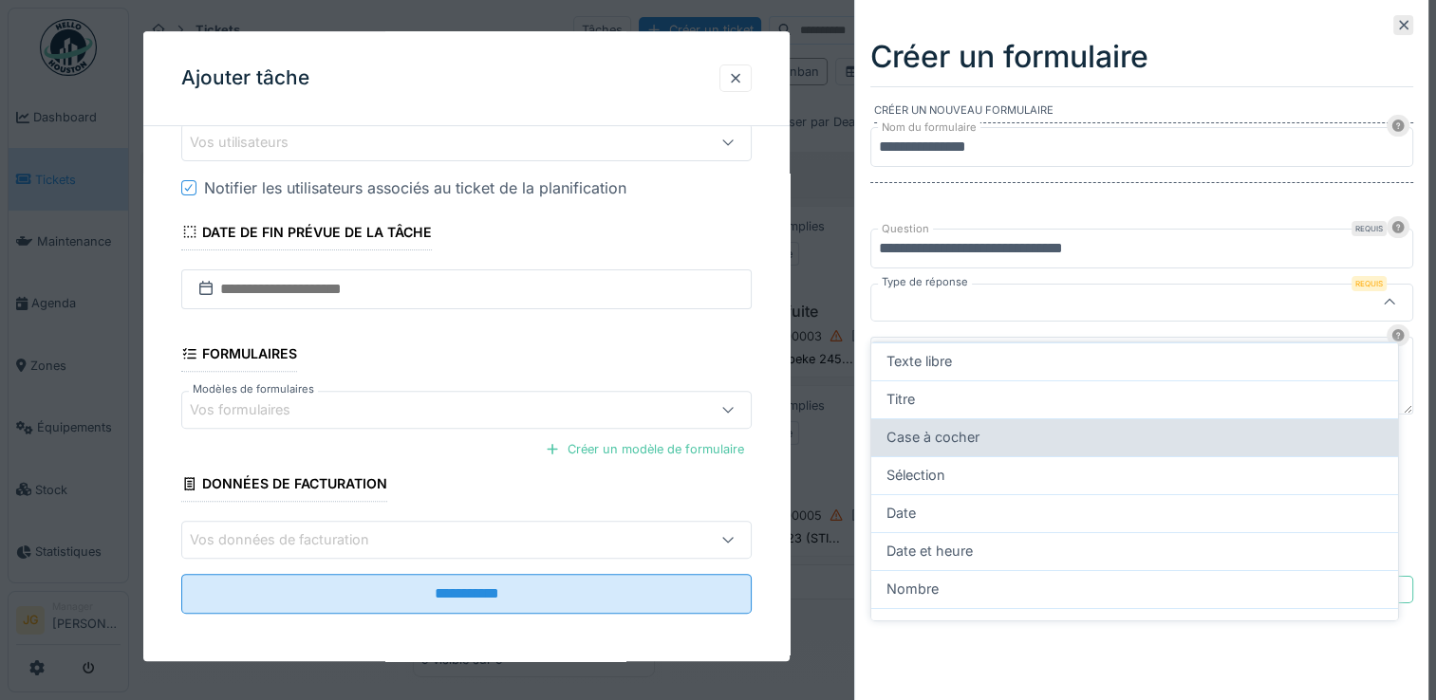
click at [916, 427] on span "Case à cocher" at bounding box center [933, 437] width 93 height 21
type input "*******"
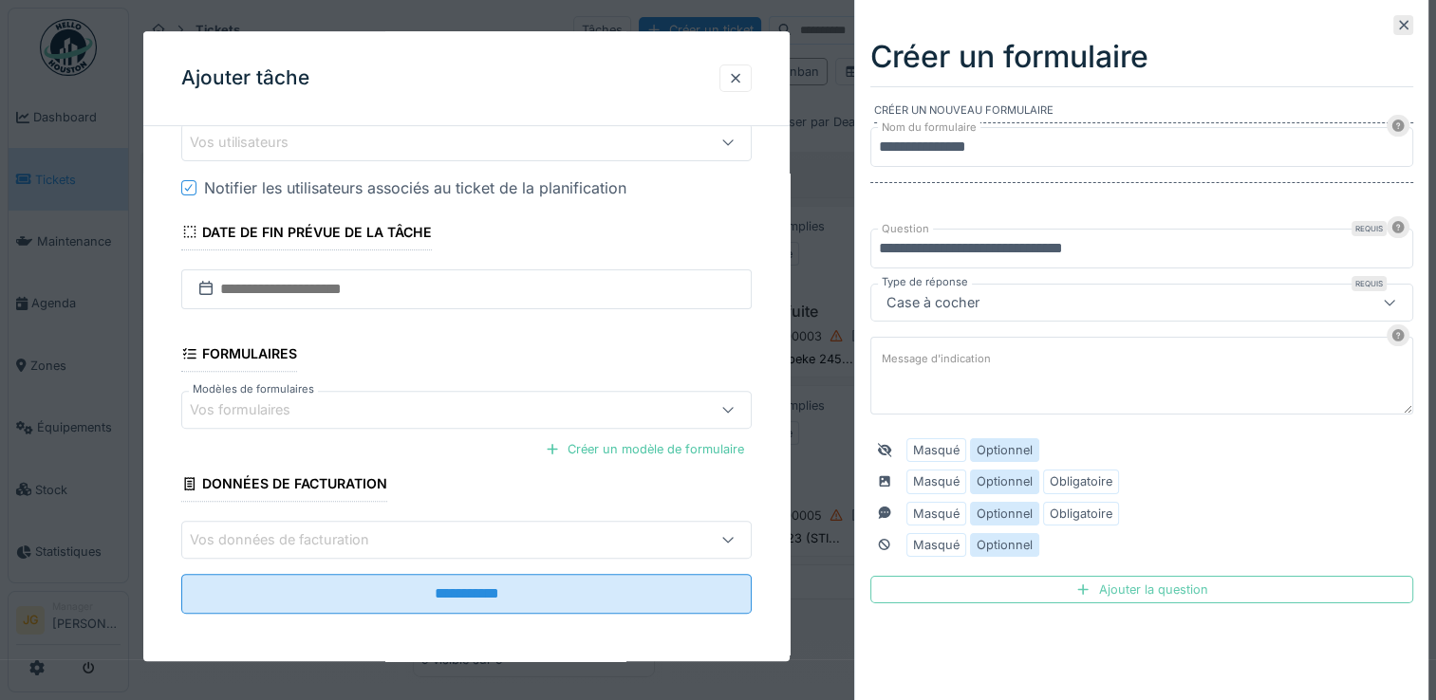
click at [1124, 587] on div "Ajouter la question" at bounding box center [1141, 590] width 543 height 28
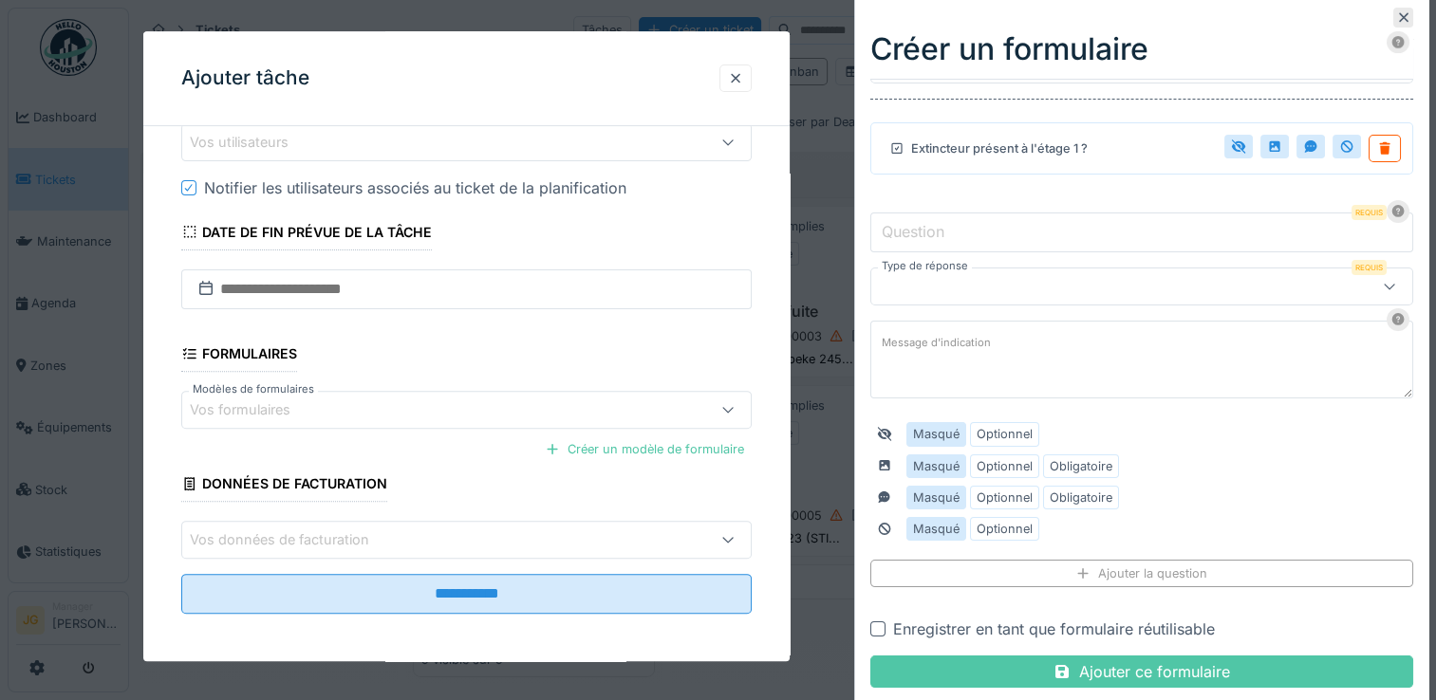
scroll to position [88, 0]
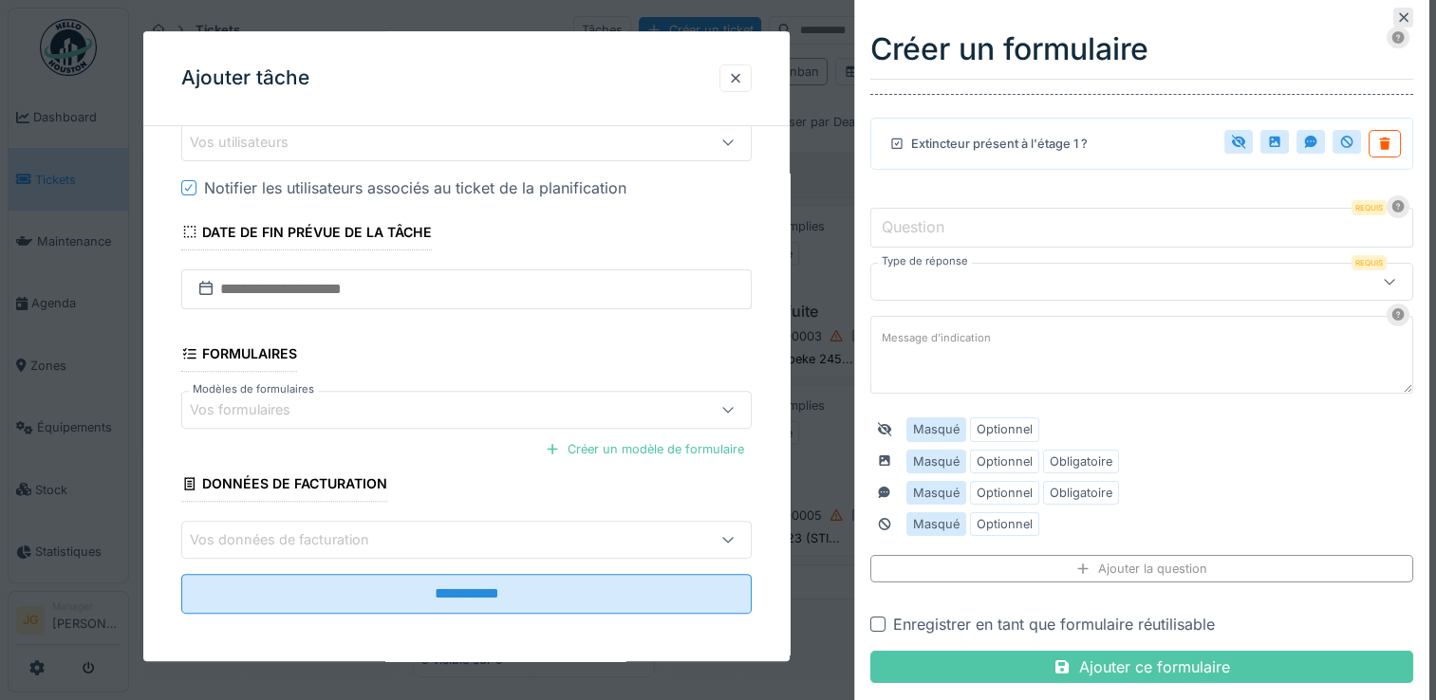
click at [1077, 617] on div "Enregistrer en tant que formulaire réutilisable" at bounding box center [1054, 624] width 322 height 23
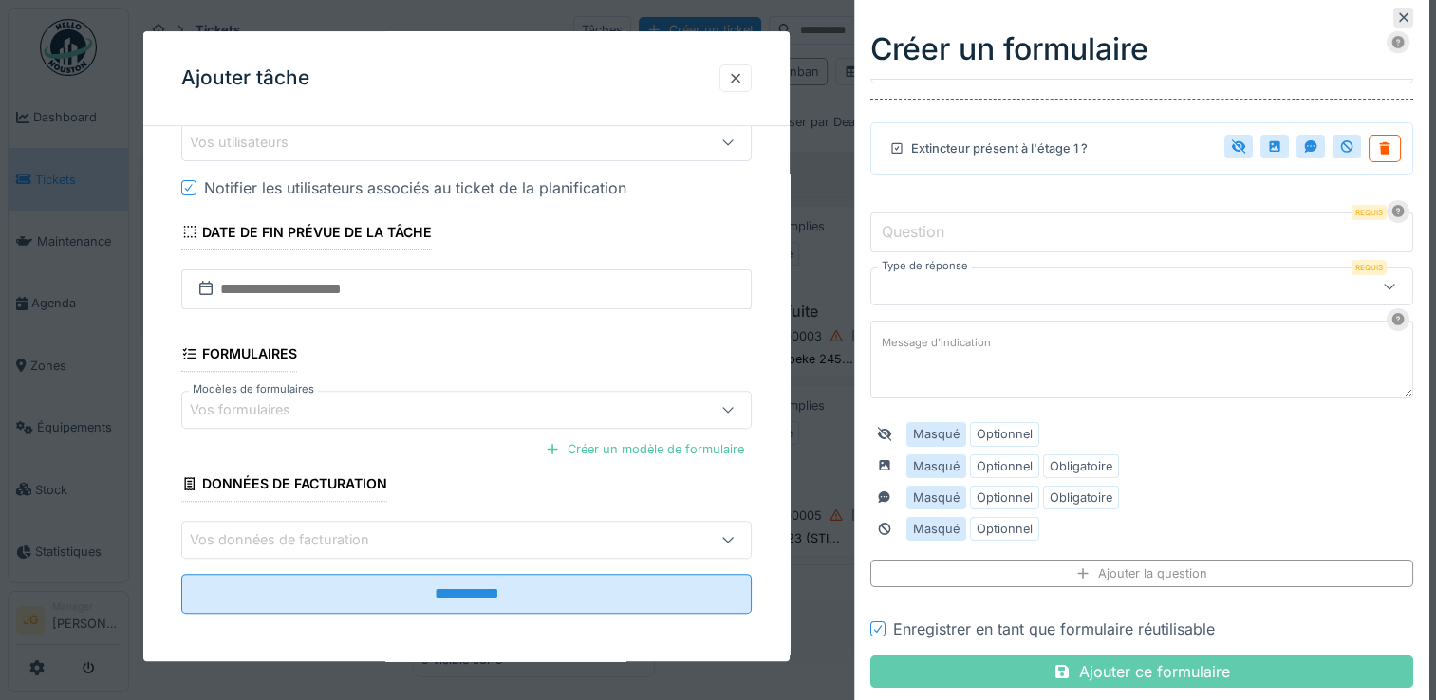
click at [1112, 669] on div "Ajouter ce formulaire" at bounding box center [1141, 672] width 543 height 32
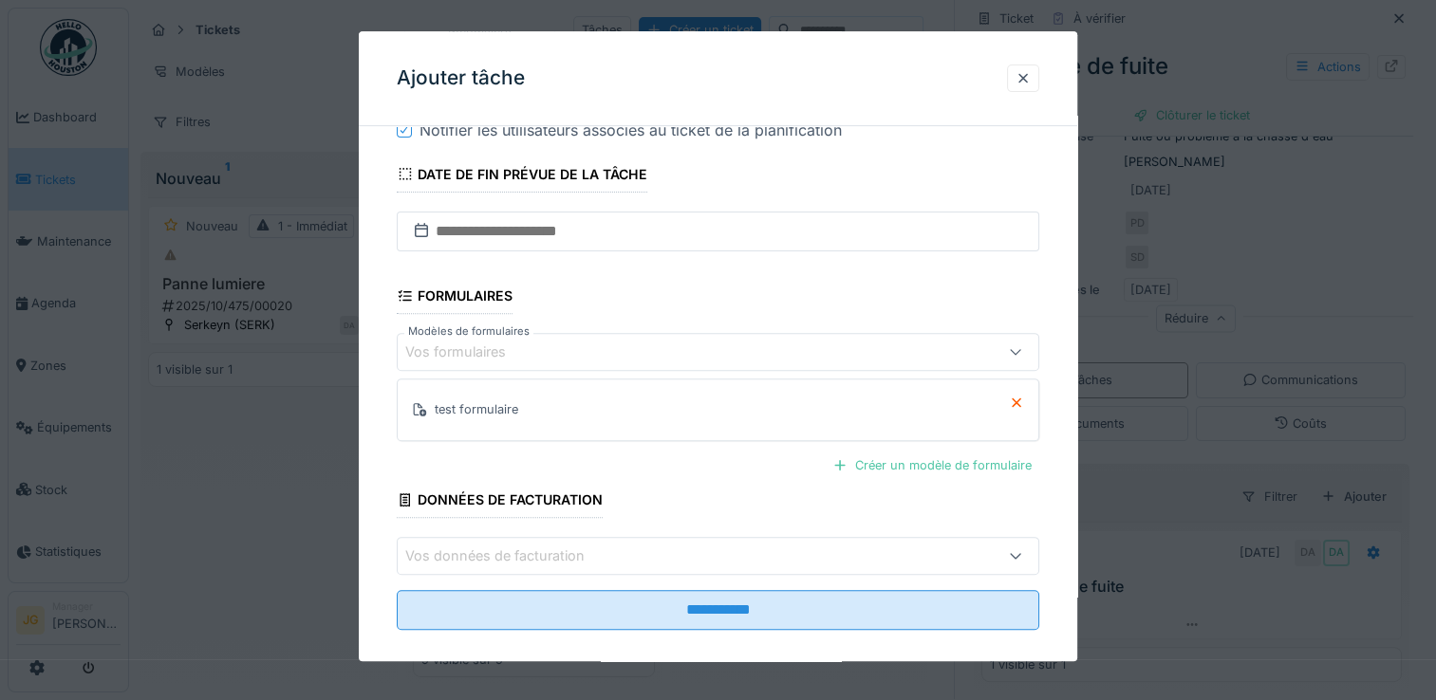
scroll to position [656, 0]
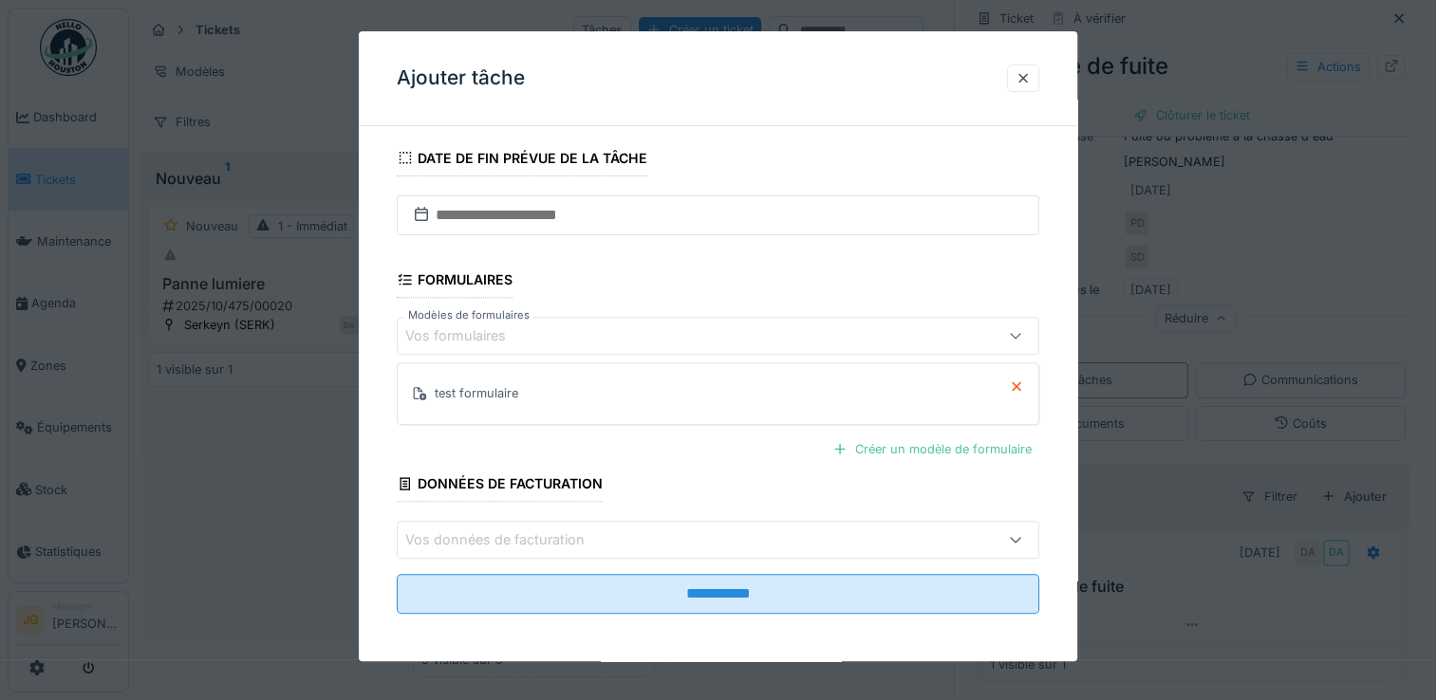
click at [464, 394] on div "test formulaire" at bounding box center [477, 394] width 84 height 18
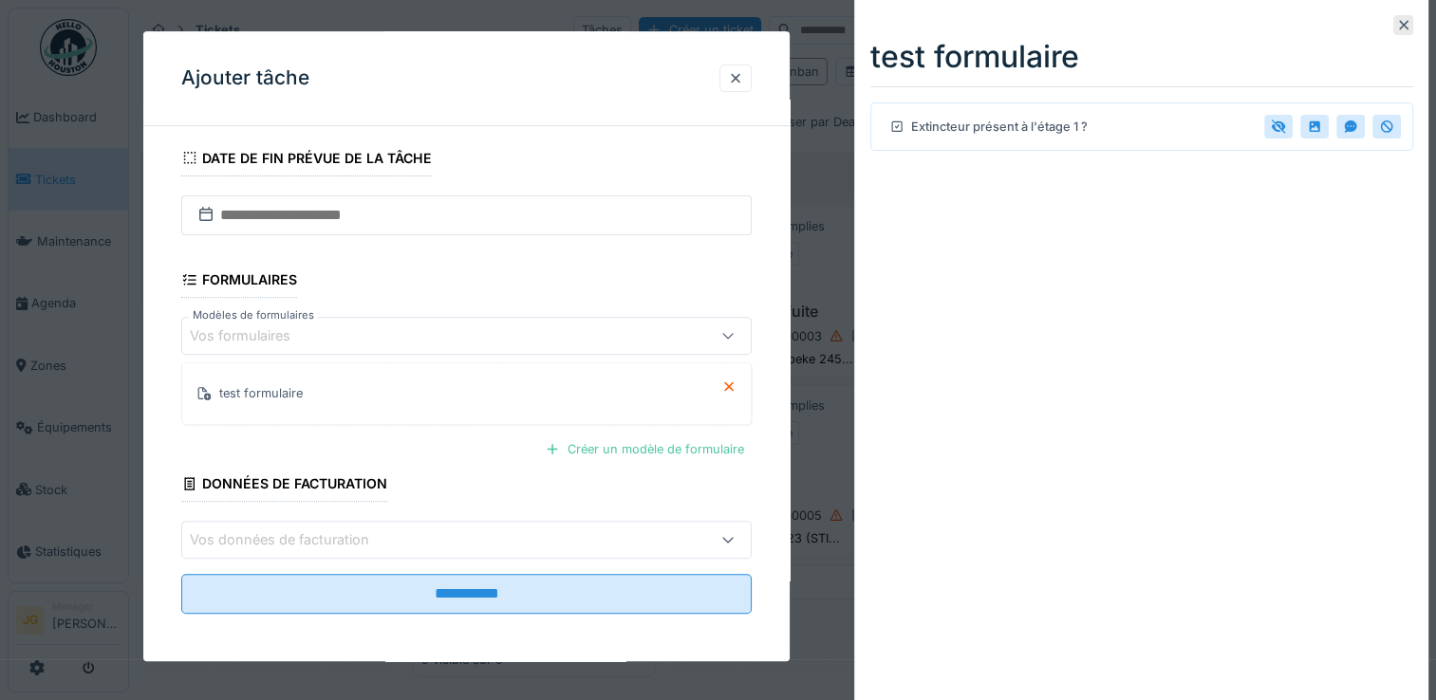
click at [976, 134] on div "Extincteur présent à l'étage 1 ?" at bounding box center [985, 127] width 205 height 24
click at [736, 74] on div at bounding box center [735, 78] width 15 height 18
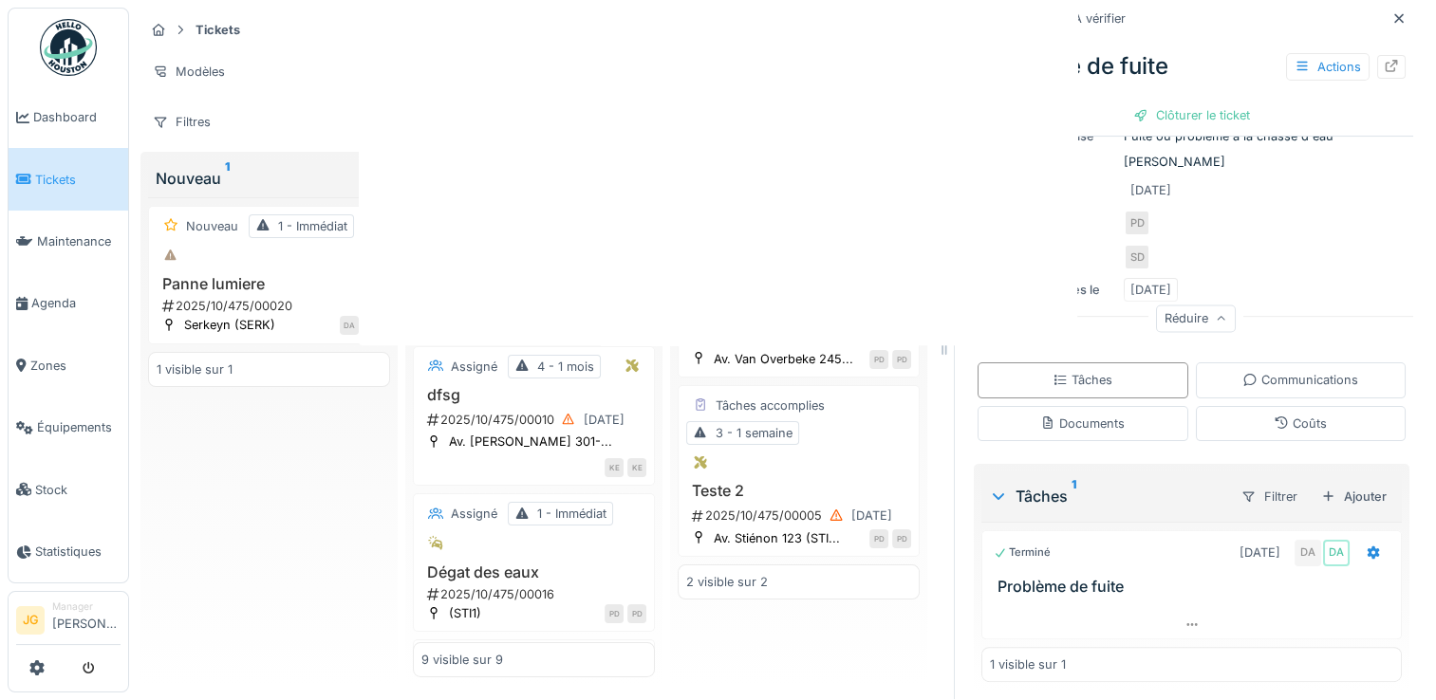
scroll to position [0, 0]
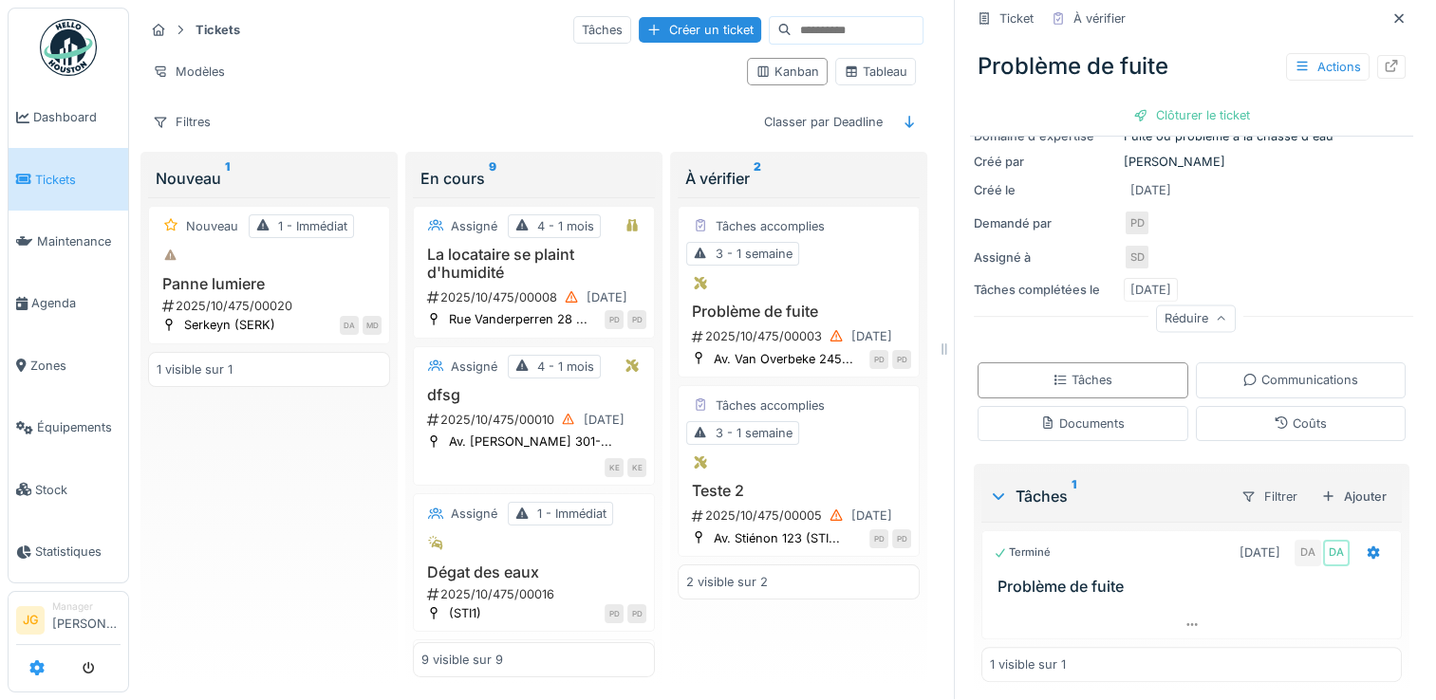
click at [37, 675] on icon at bounding box center [36, 668] width 15 height 15
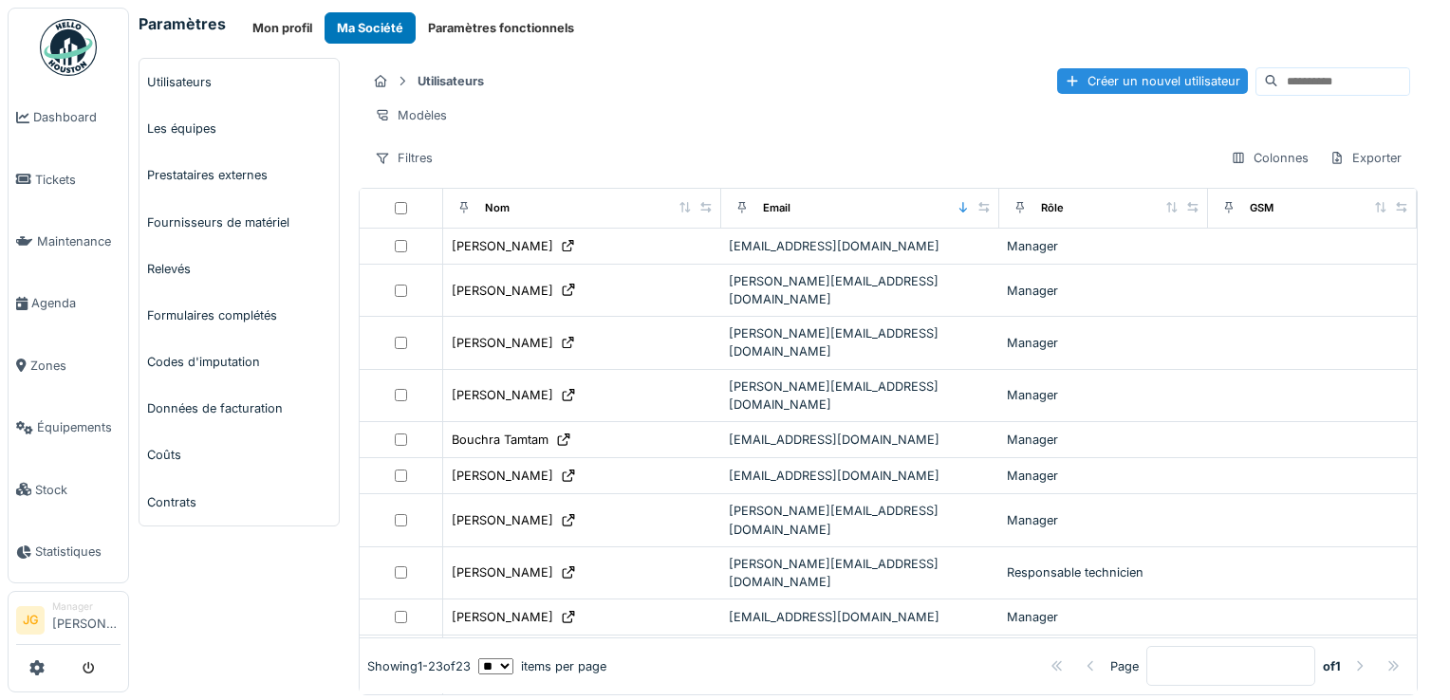
click at [473, 22] on button "Paramètres fonctionnels" at bounding box center [501, 27] width 171 height 31
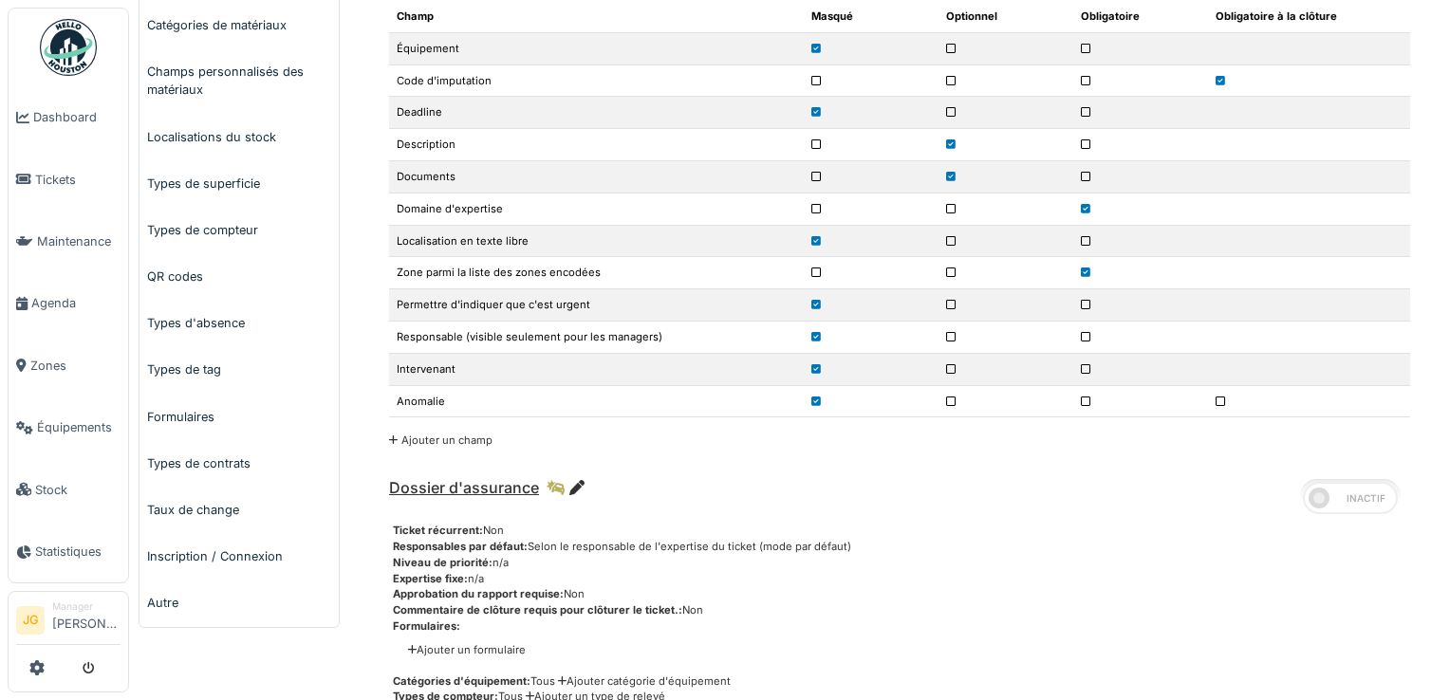
scroll to position [691, 0]
click at [191, 416] on link "Formulaires" at bounding box center [239, 416] width 199 height 47
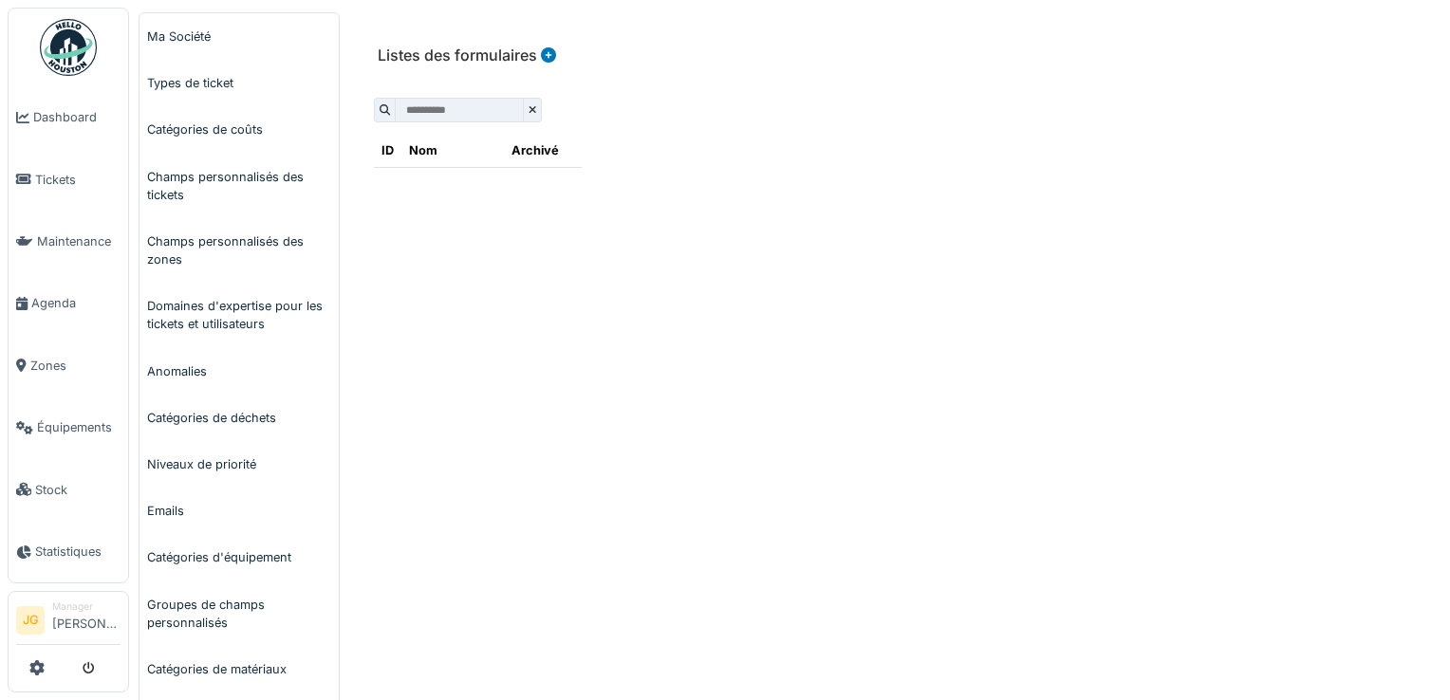
scroll to position [46, 0]
click at [547, 55] on icon at bounding box center [546, 54] width 19 height 15
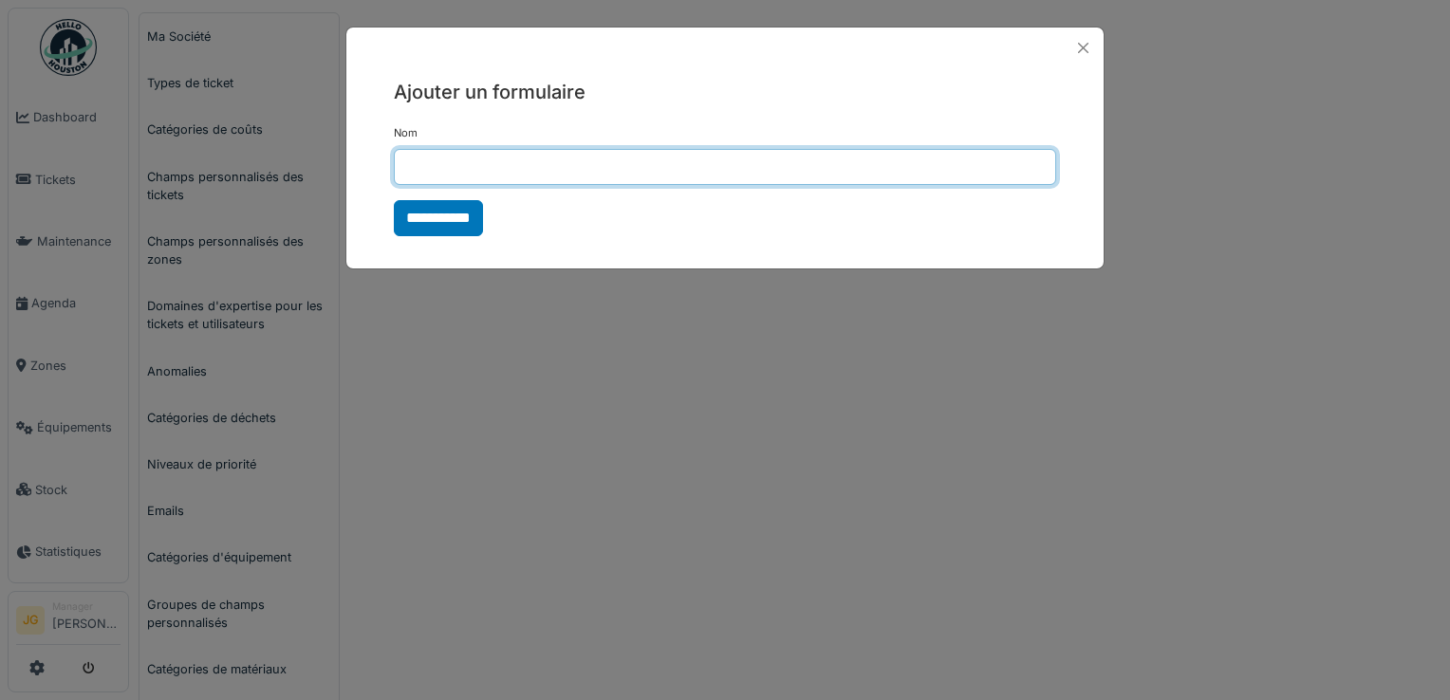
click at [457, 167] on input "Nom" at bounding box center [725, 167] width 663 height 36
type input "**********"
click at [394, 200] on input "**********" at bounding box center [438, 218] width 89 height 36
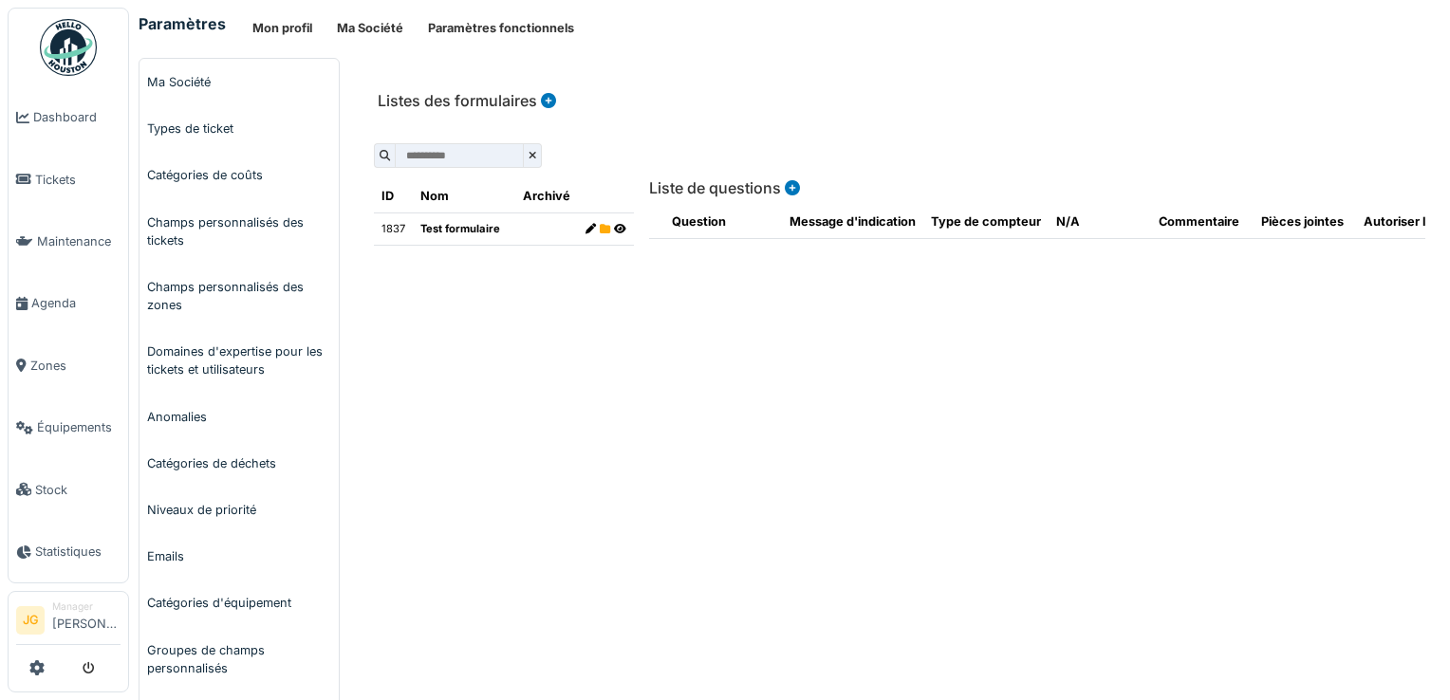
click at [586, 230] on icon at bounding box center [591, 229] width 10 height 10
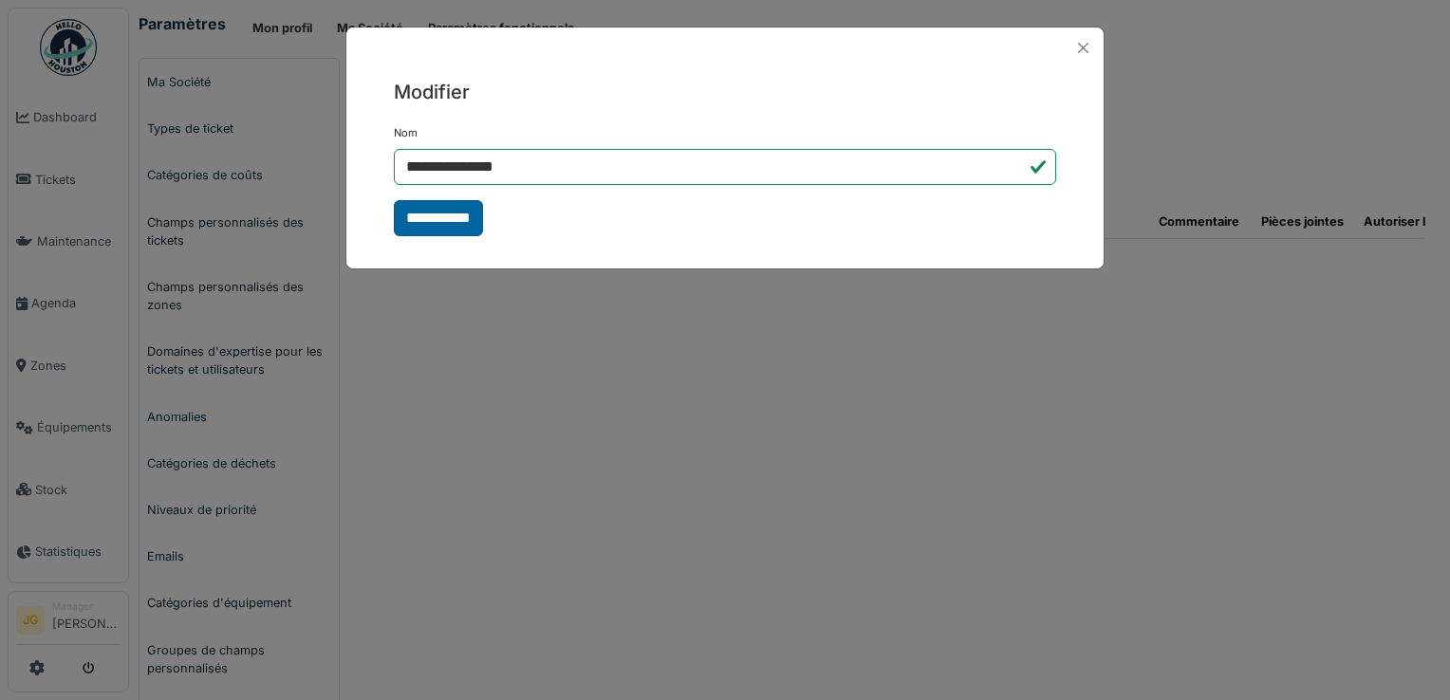
click at [425, 218] on input "**********" at bounding box center [438, 218] width 89 height 36
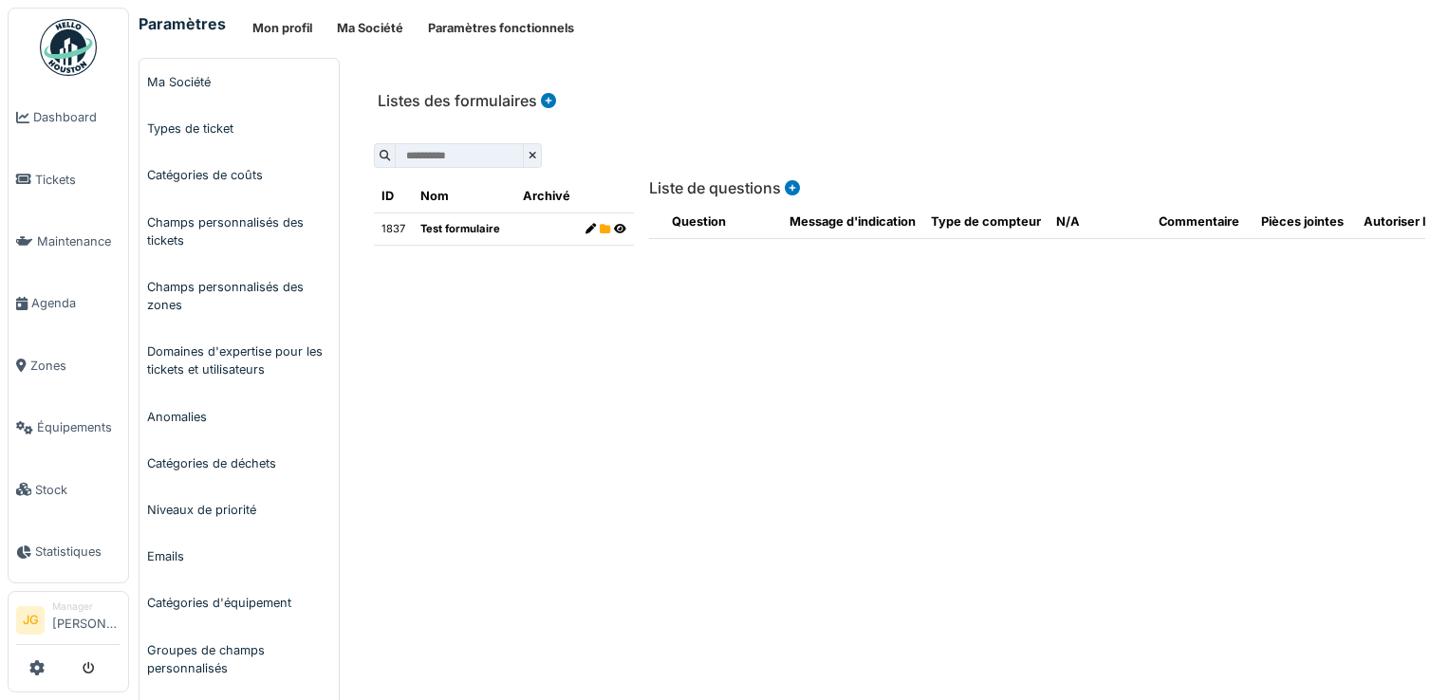
click at [785, 186] on icon at bounding box center [790, 187] width 19 height 15
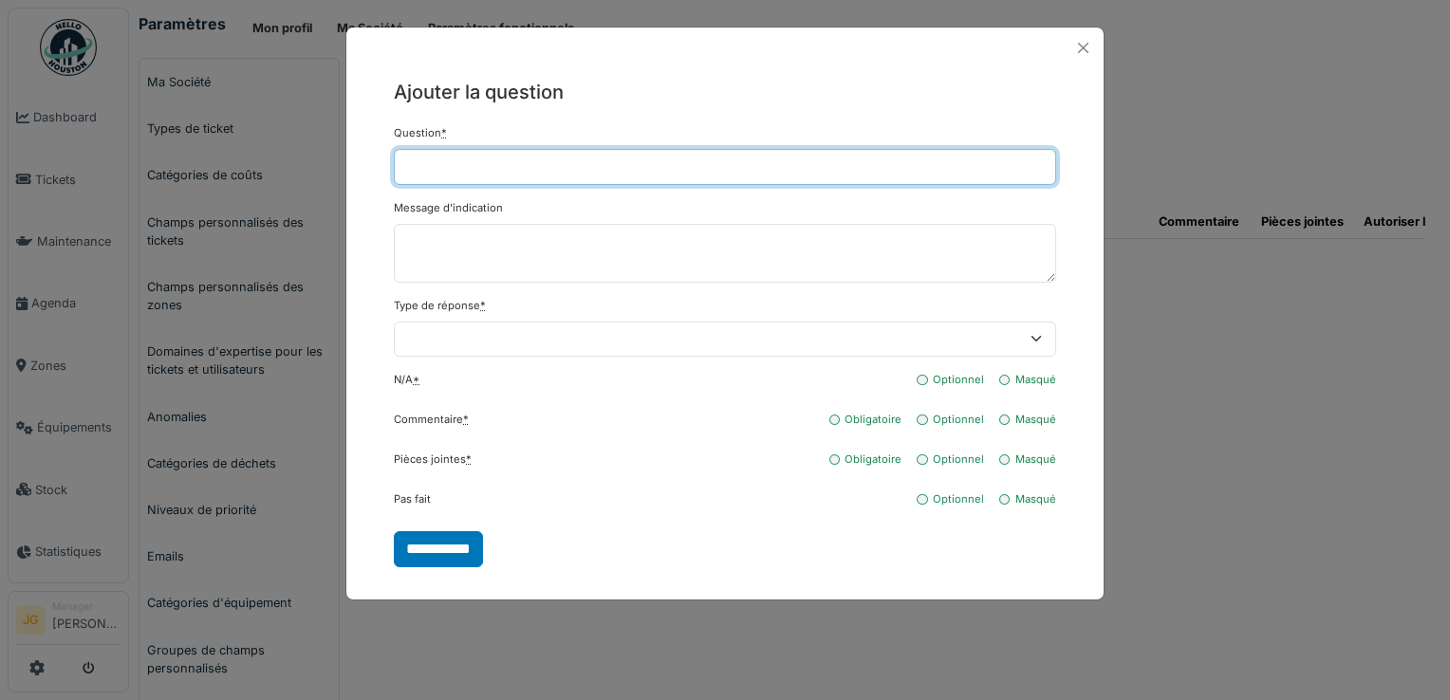
click at [486, 172] on input "Question *" at bounding box center [725, 167] width 663 height 36
type input "**********"
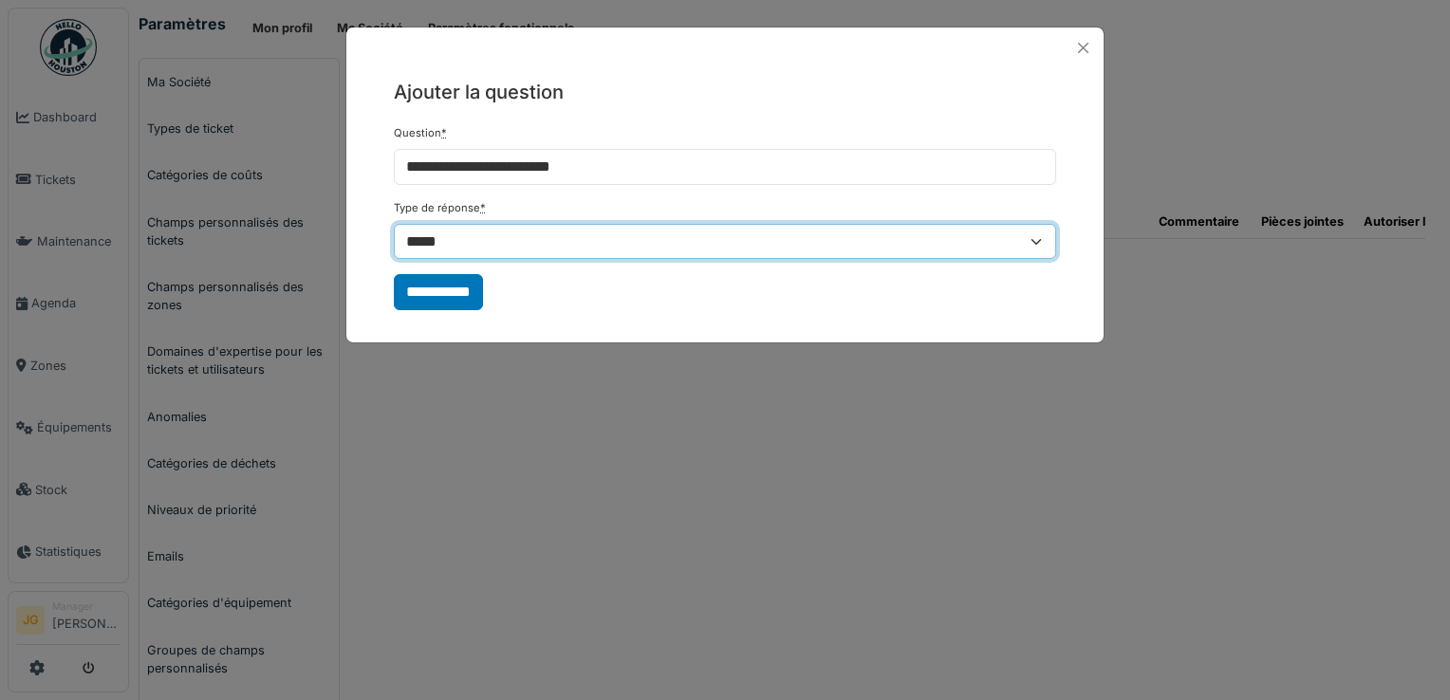
click at [454, 233] on select "**********" at bounding box center [725, 242] width 663 height 36
select select "*******"
click at [394, 260] on select "**********" at bounding box center [725, 242] width 663 height 36
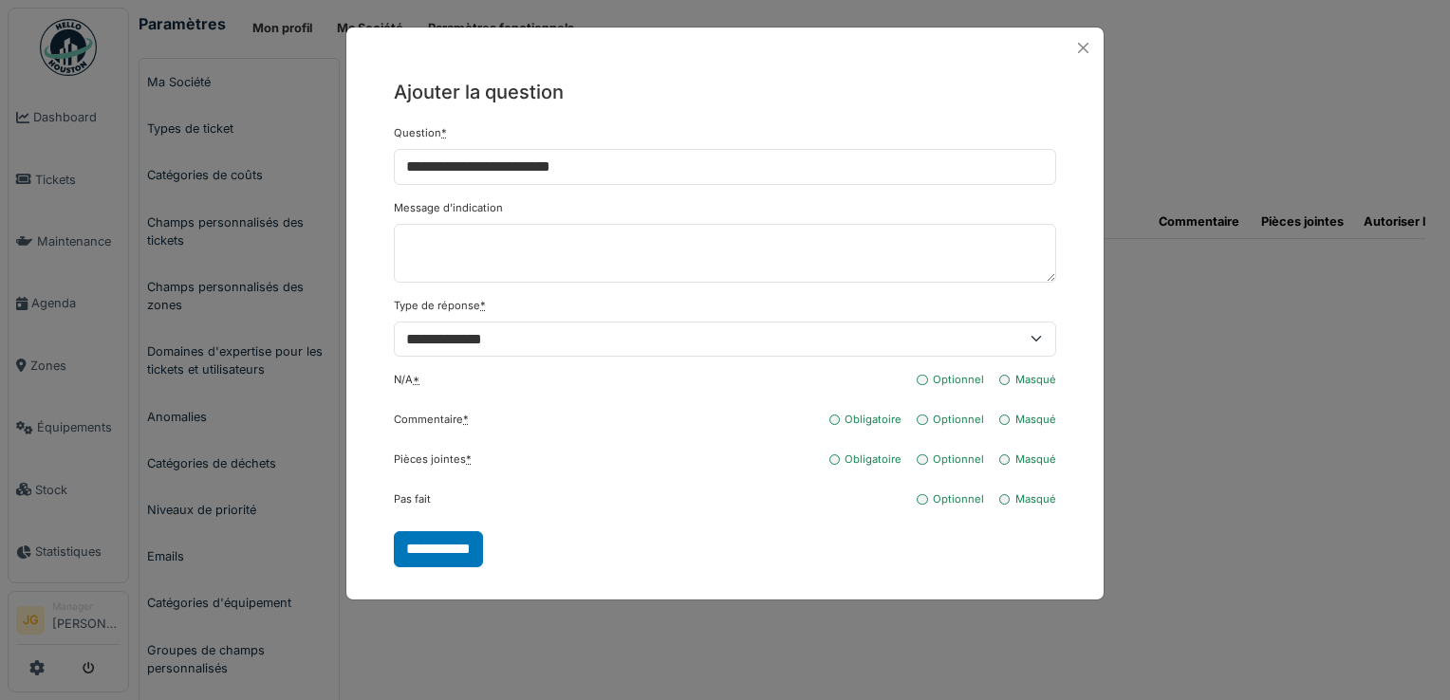
click at [931, 383] on div "Optionnel" at bounding box center [950, 383] width 67 height 23
click at [929, 424] on div "Optionnel" at bounding box center [950, 423] width 67 height 23
click at [925, 430] on div "Optionnel" at bounding box center [950, 423] width 67 height 23
click at [452, 542] on input "**********" at bounding box center [438, 550] width 89 height 36
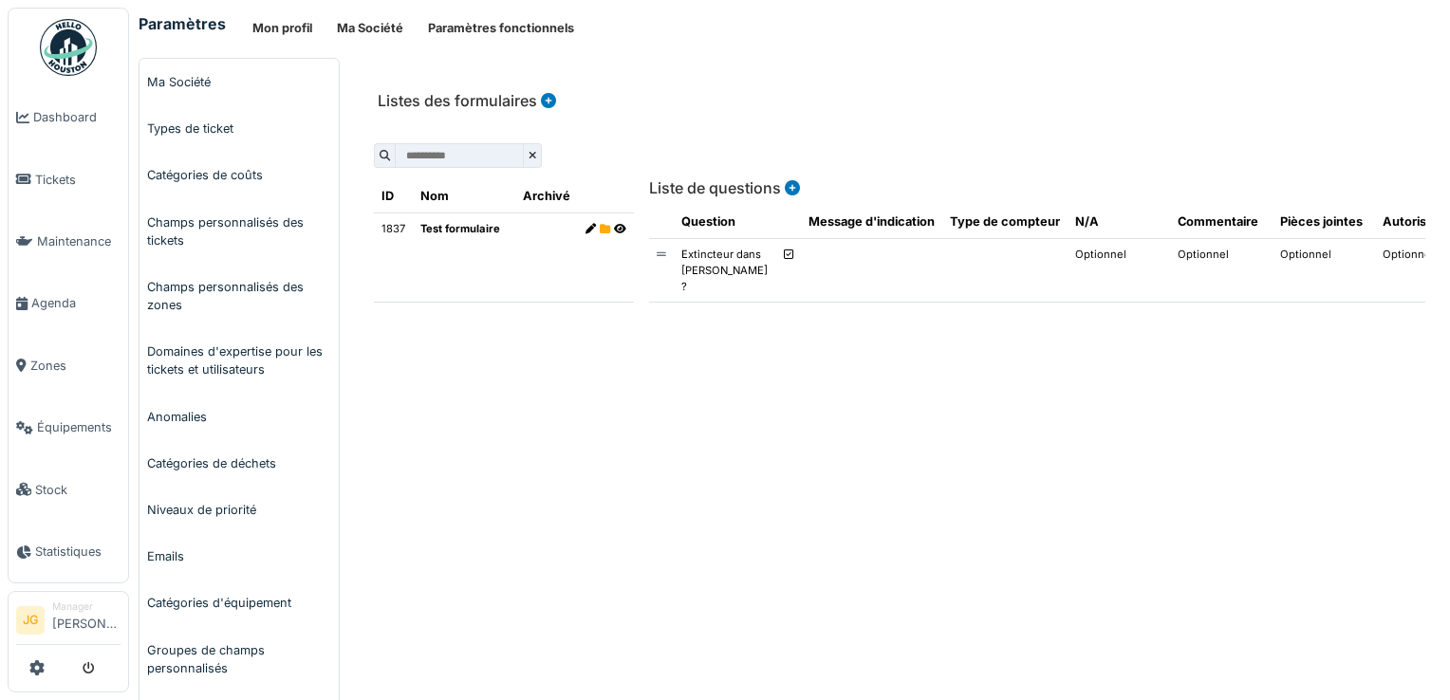
click at [786, 189] on icon at bounding box center [790, 187] width 19 height 15
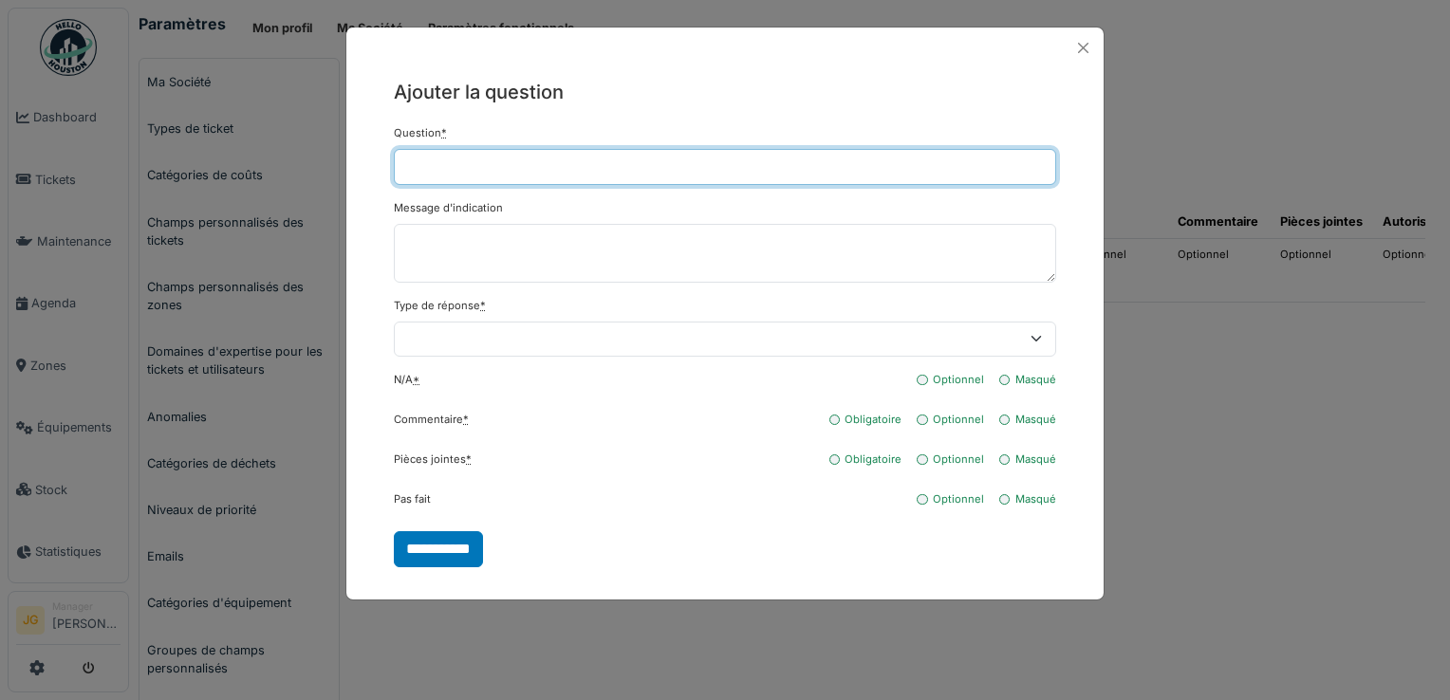
click at [453, 176] on input "Question *" at bounding box center [725, 167] width 663 height 36
type input "**********"
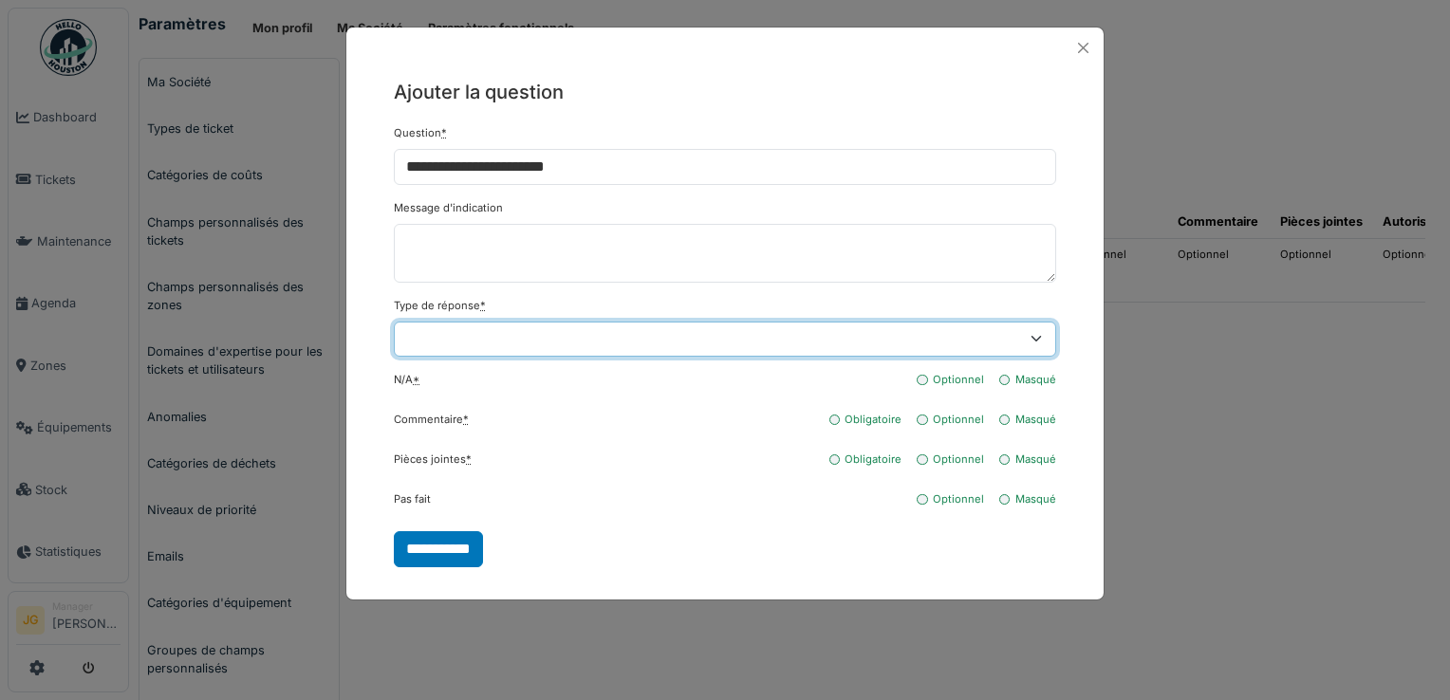
click at [429, 328] on select "**********" at bounding box center [725, 340] width 663 height 36
select select "*******"
click at [394, 322] on select "**********" at bounding box center [725, 340] width 663 height 36
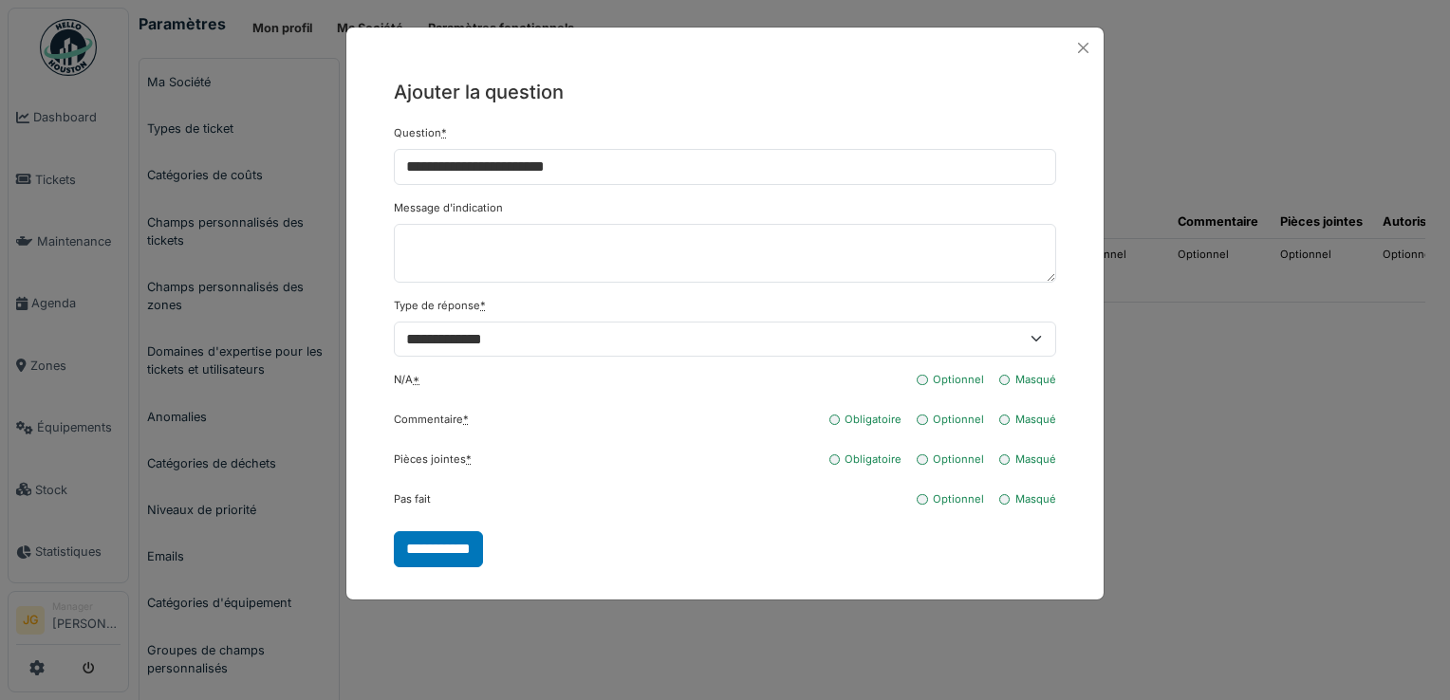
click at [937, 382] on label "Optionnel" at bounding box center [958, 380] width 51 height 16
click at [929, 504] on div "Optionnel" at bounding box center [950, 503] width 67 height 23
click at [439, 551] on input "**********" at bounding box center [438, 550] width 89 height 36
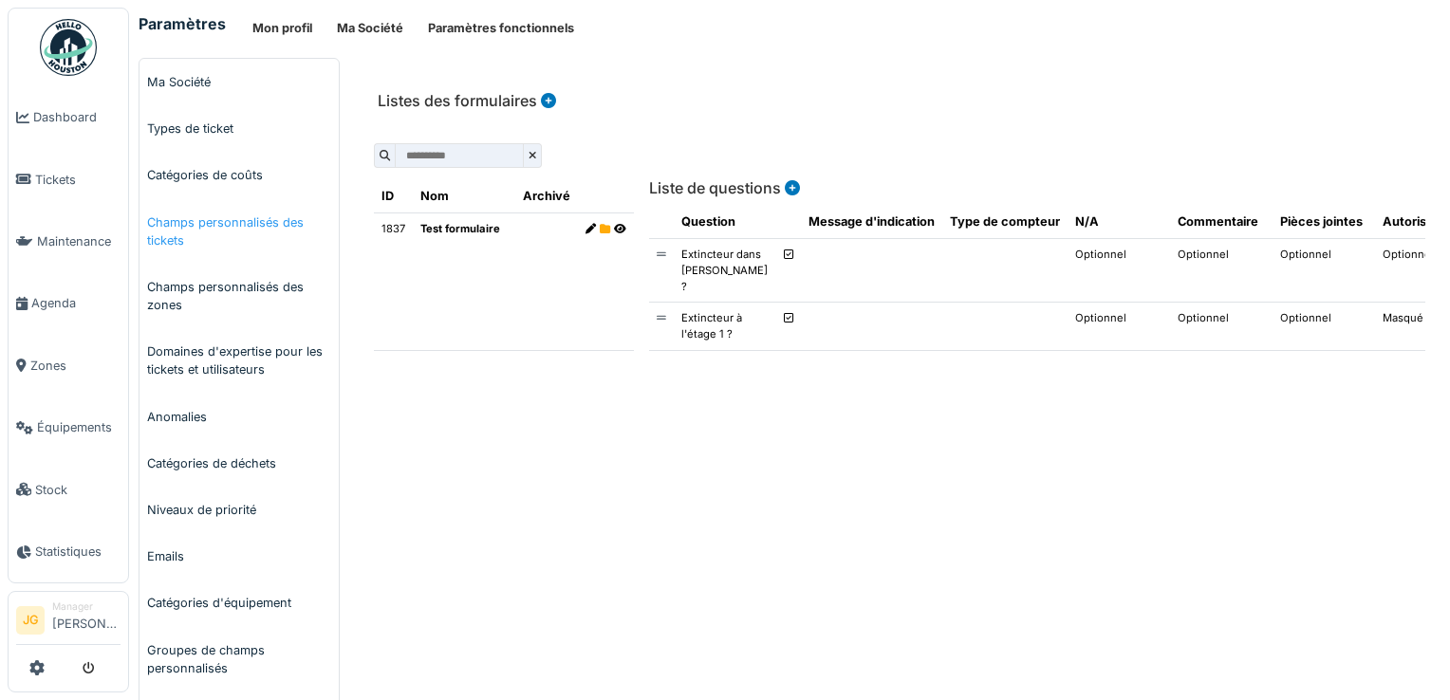
click at [197, 230] on link "Champs personnalisés des tickets" at bounding box center [239, 231] width 199 height 65
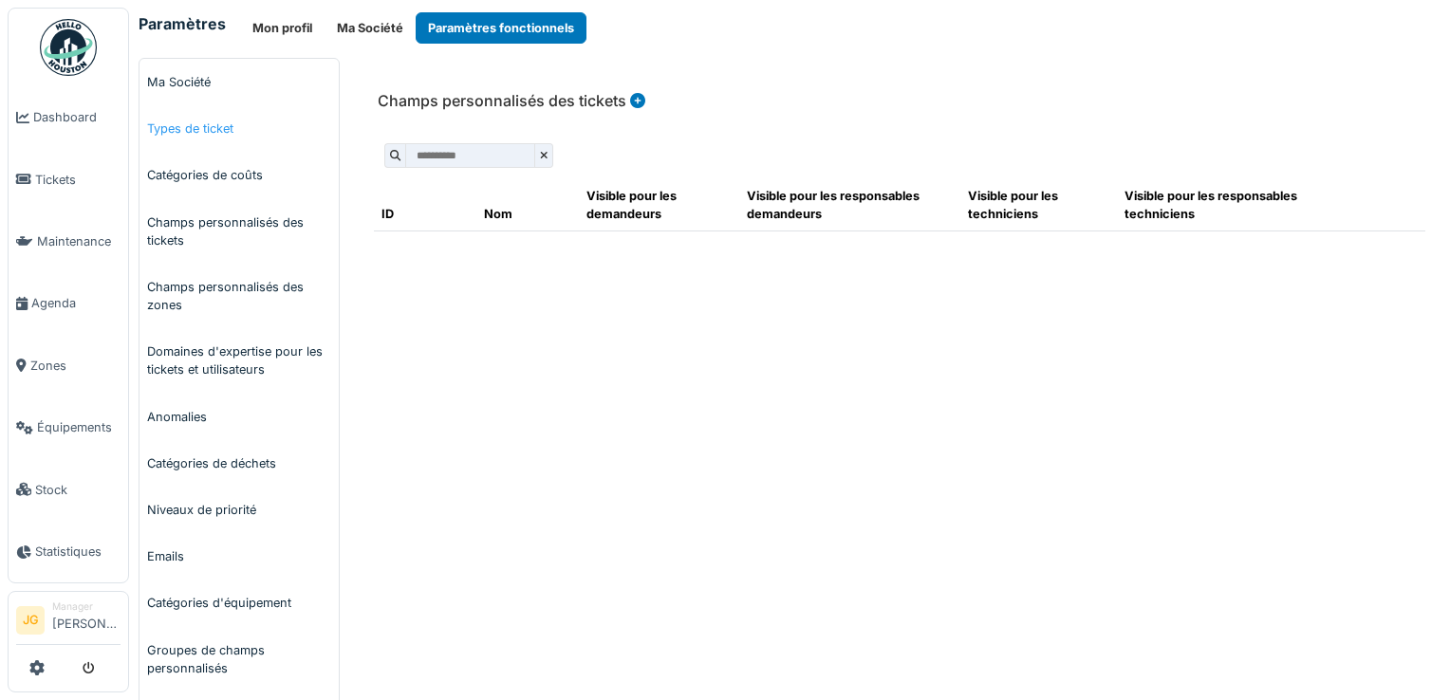
click at [196, 127] on link "Types de ticket" at bounding box center [239, 128] width 199 height 47
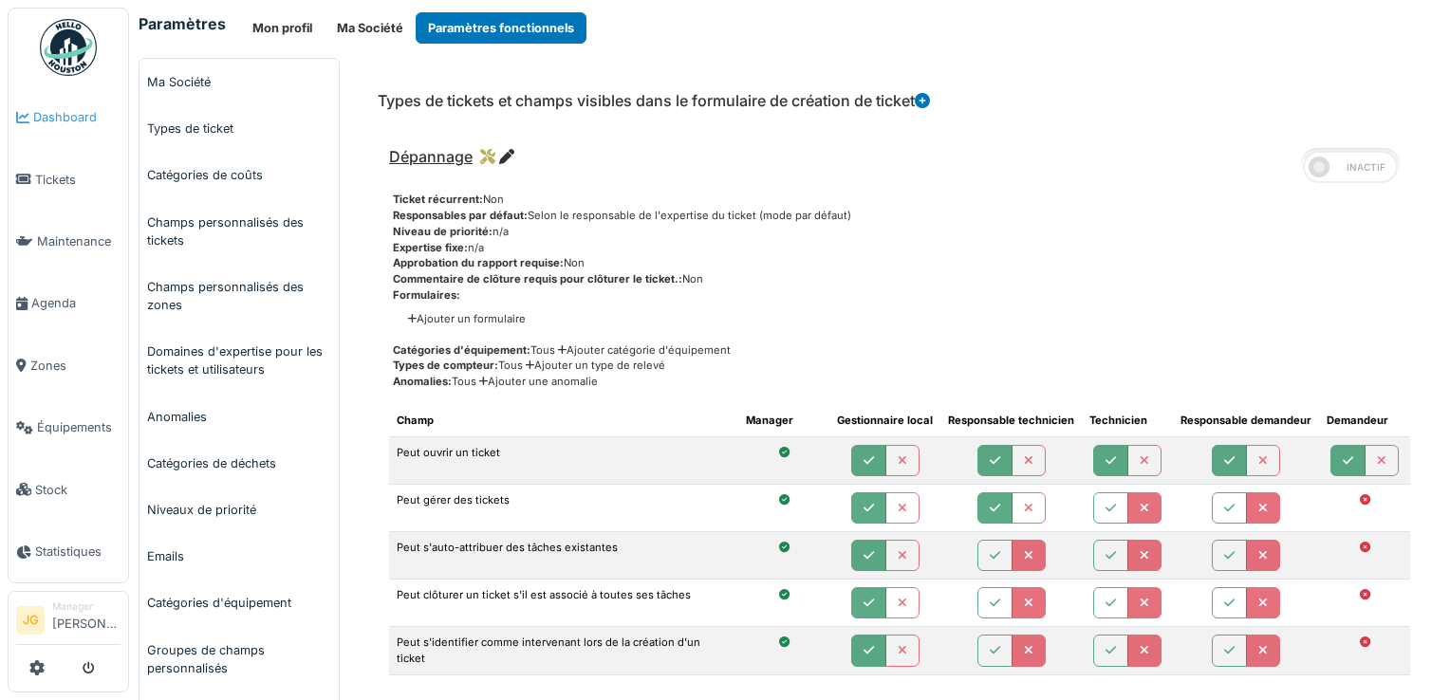
click at [53, 116] on span "Dashboard" at bounding box center [76, 117] width 87 height 18
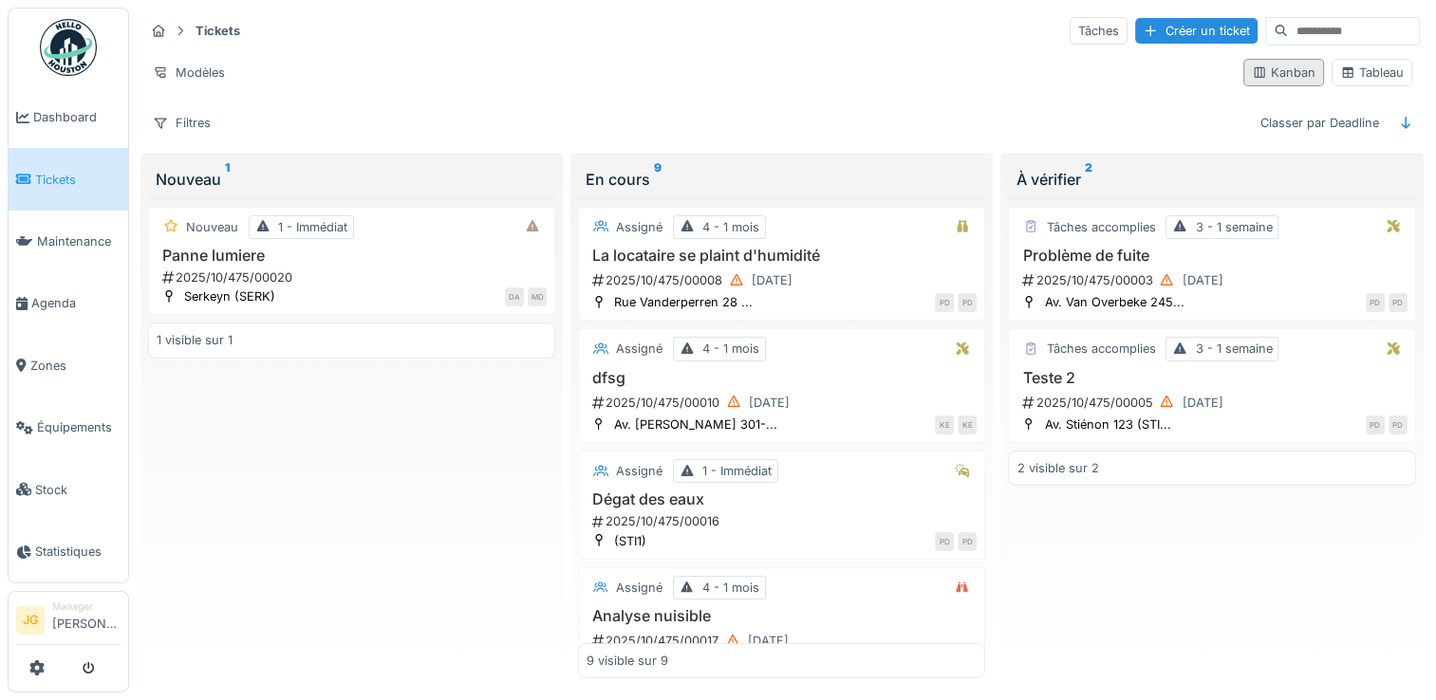
click at [1260, 76] on div "Kanban" at bounding box center [1284, 73] width 64 height 18
click at [1364, 65] on div "Tableau" at bounding box center [1372, 73] width 64 height 18
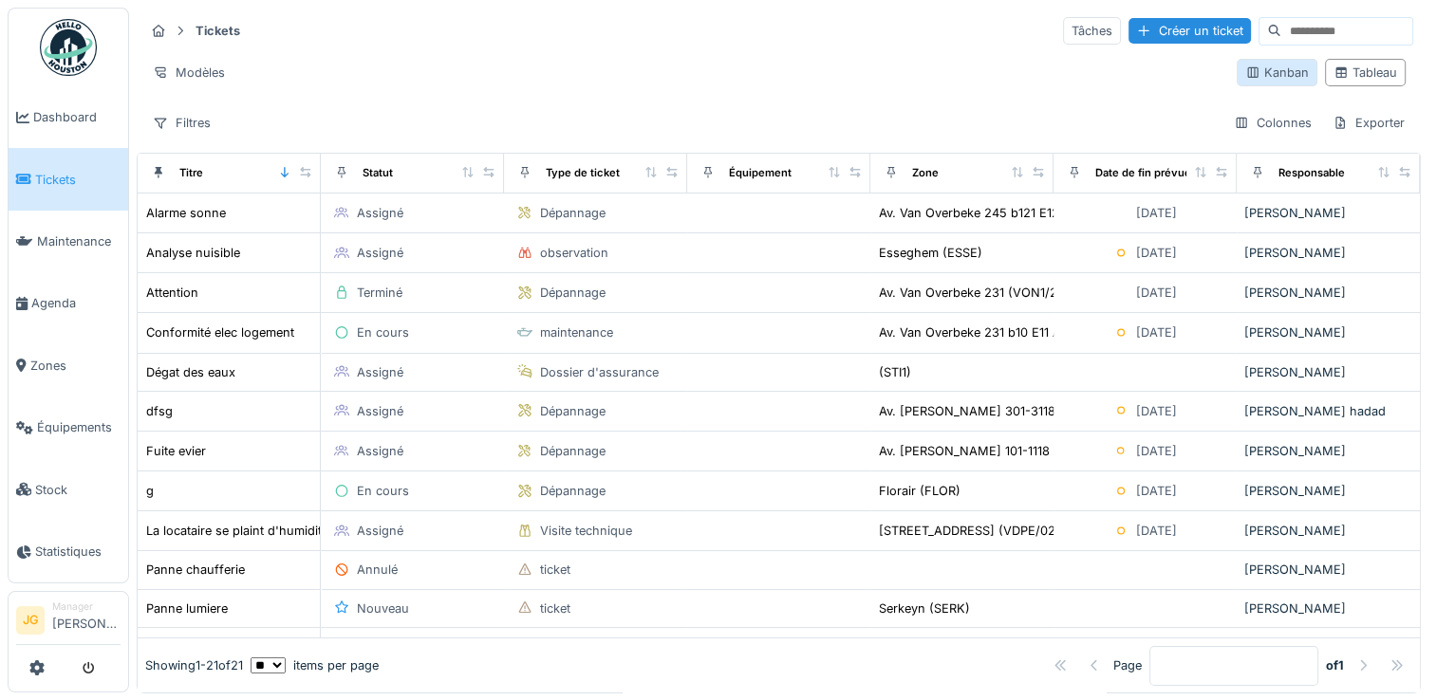
click at [1251, 70] on div "Kanban" at bounding box center [1277, 73] width 64 height 18
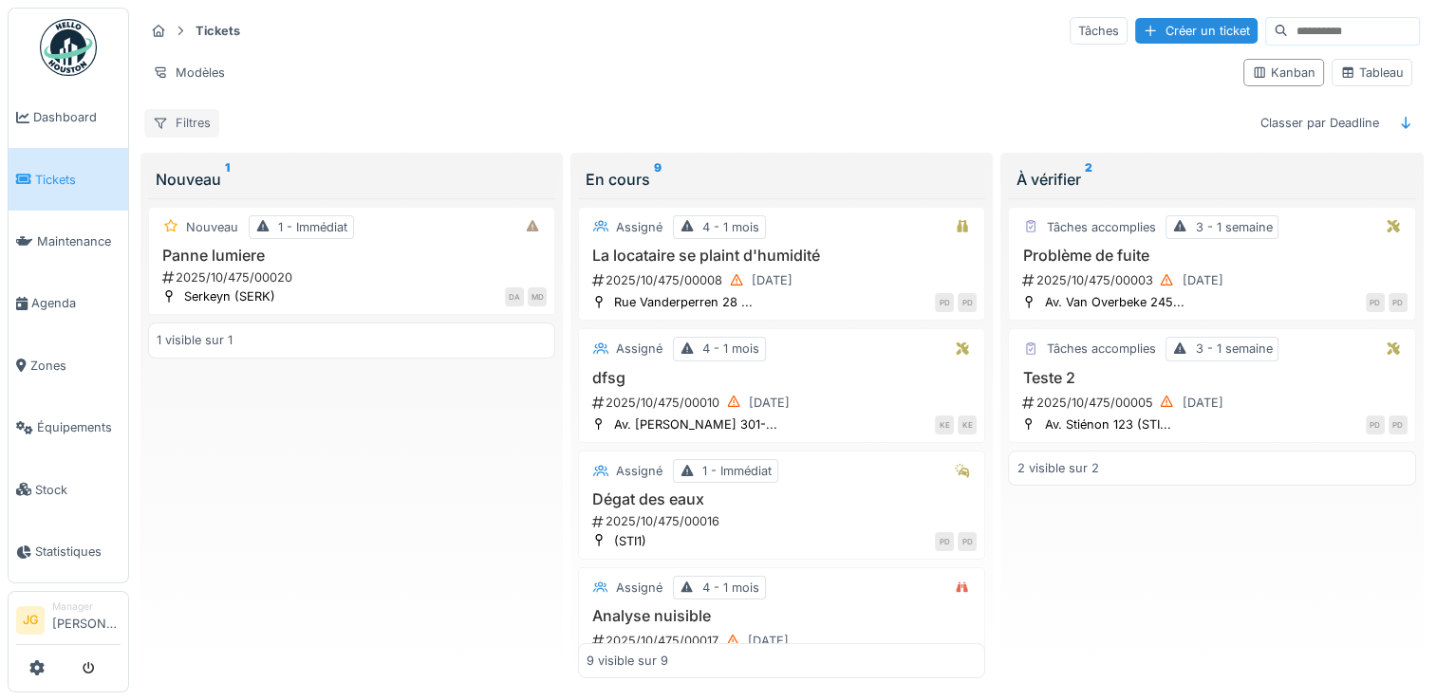
click at [192, 120] on div "Filtres" at bounding box center [181, 123] width 75 height 28
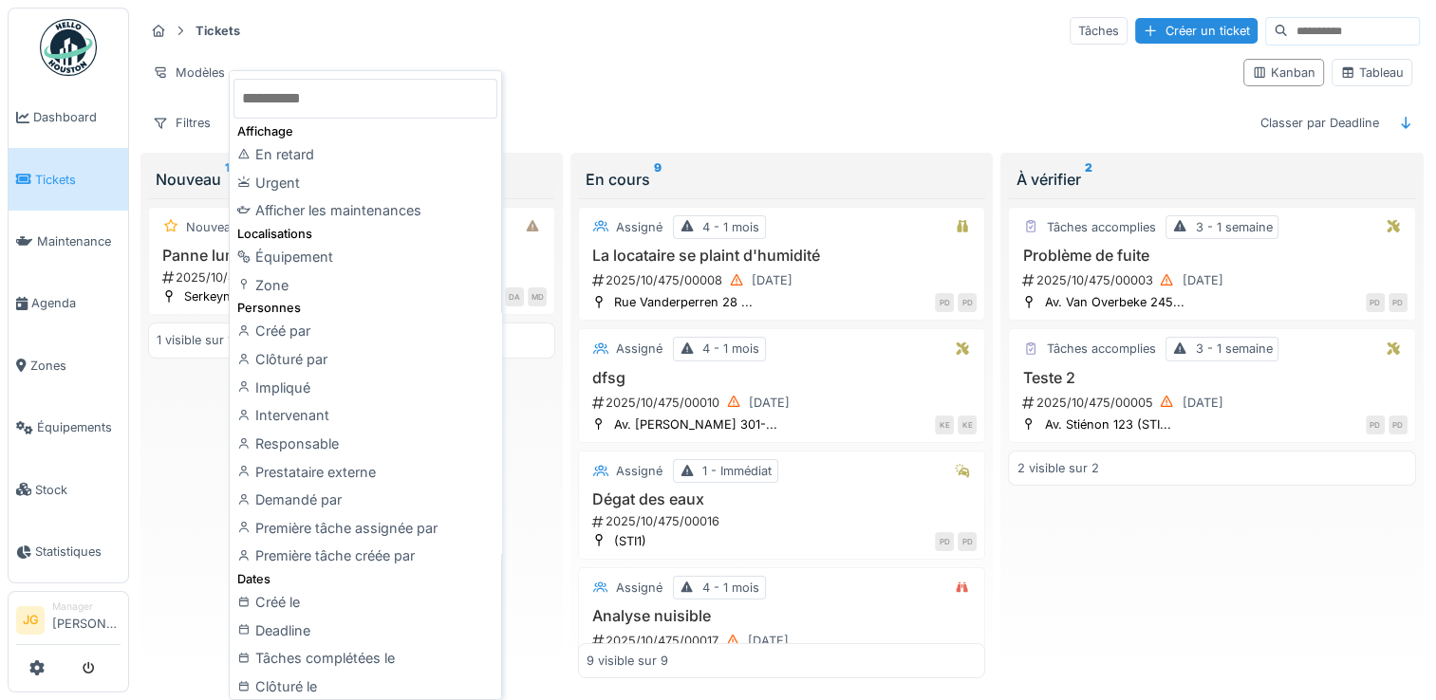
click at [709, 121] on div "Filtres Classer par Deadline" at bounding box center [782, 123] width 1276 height 28
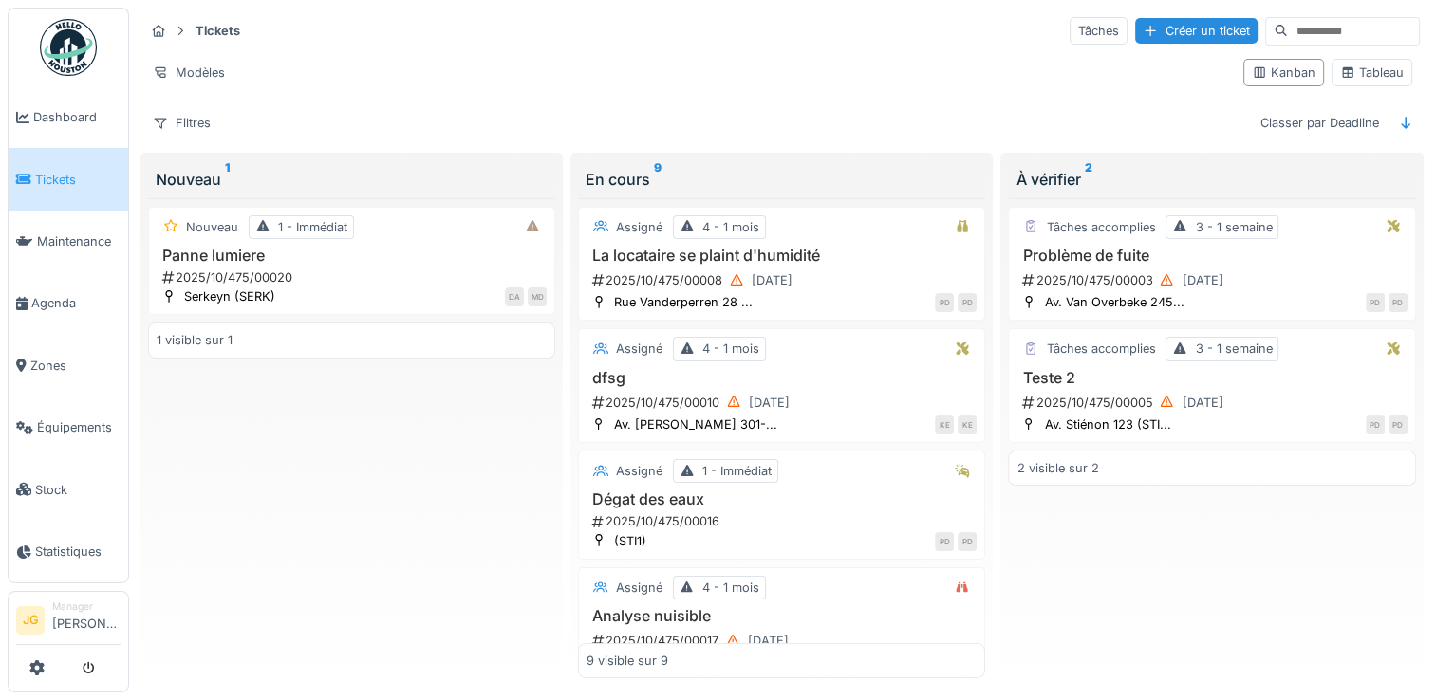
click at [210, 259] on h3 "Panne lumiere" at bounding box center [352, 256] width 390 height 18
click at [338, 268] on div "Nouveau 1 - Immédiat Panne lumiere 2025/10/475/00020 Serkeyn (SERK) DA MD" at bounding box center [351, 261] width 407 height 109
click at [195, 239] on div "Nouveau 1 - Immédiat" at bounding box center [352, 227] width 390 height 24
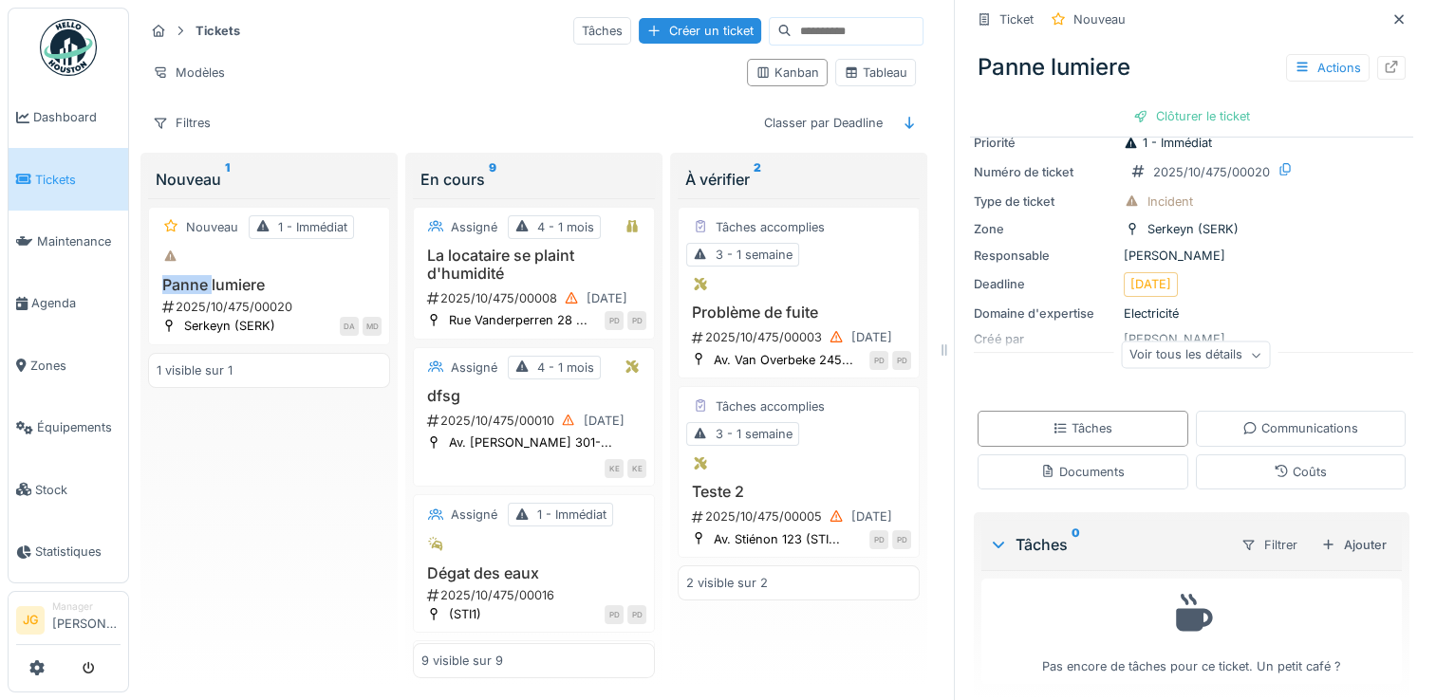
scroll to position [67, 0]
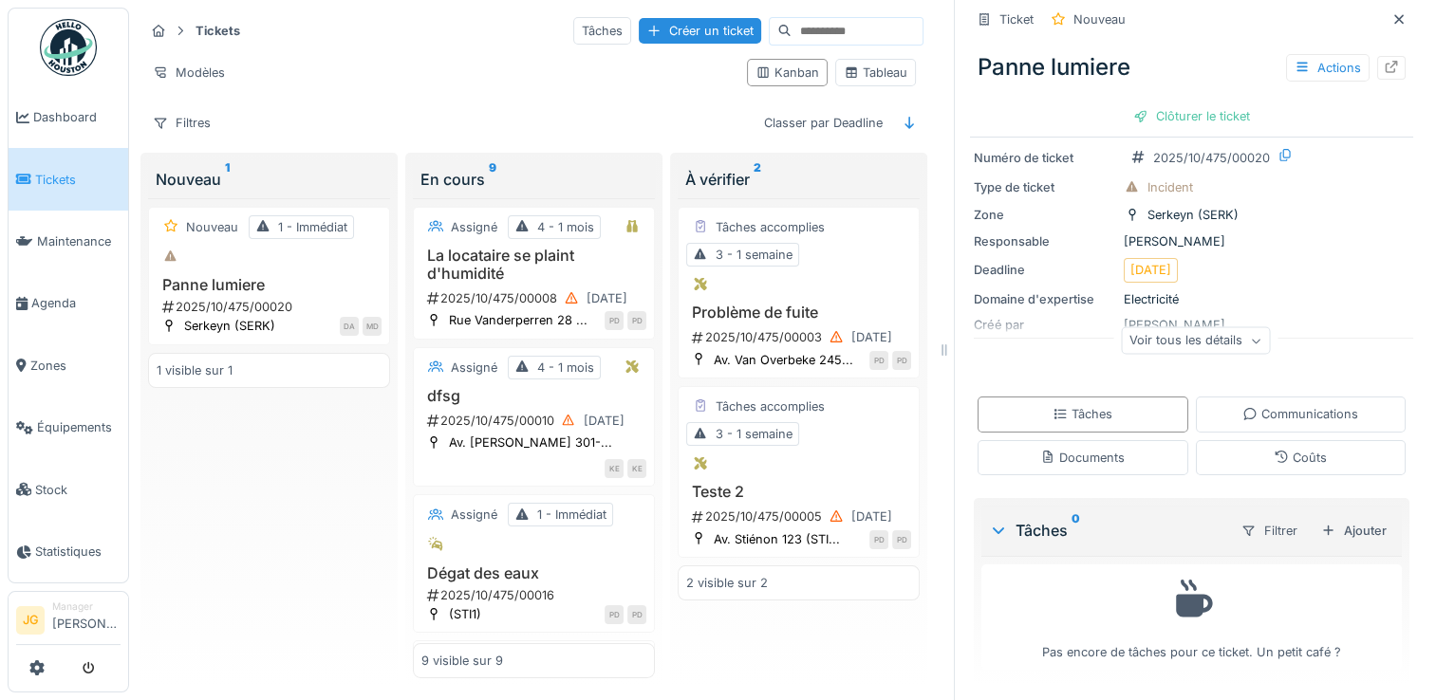
click at [1217, 343] on div "Voir tous les détails" at bounding box center [1195, 341] width 149 height 28
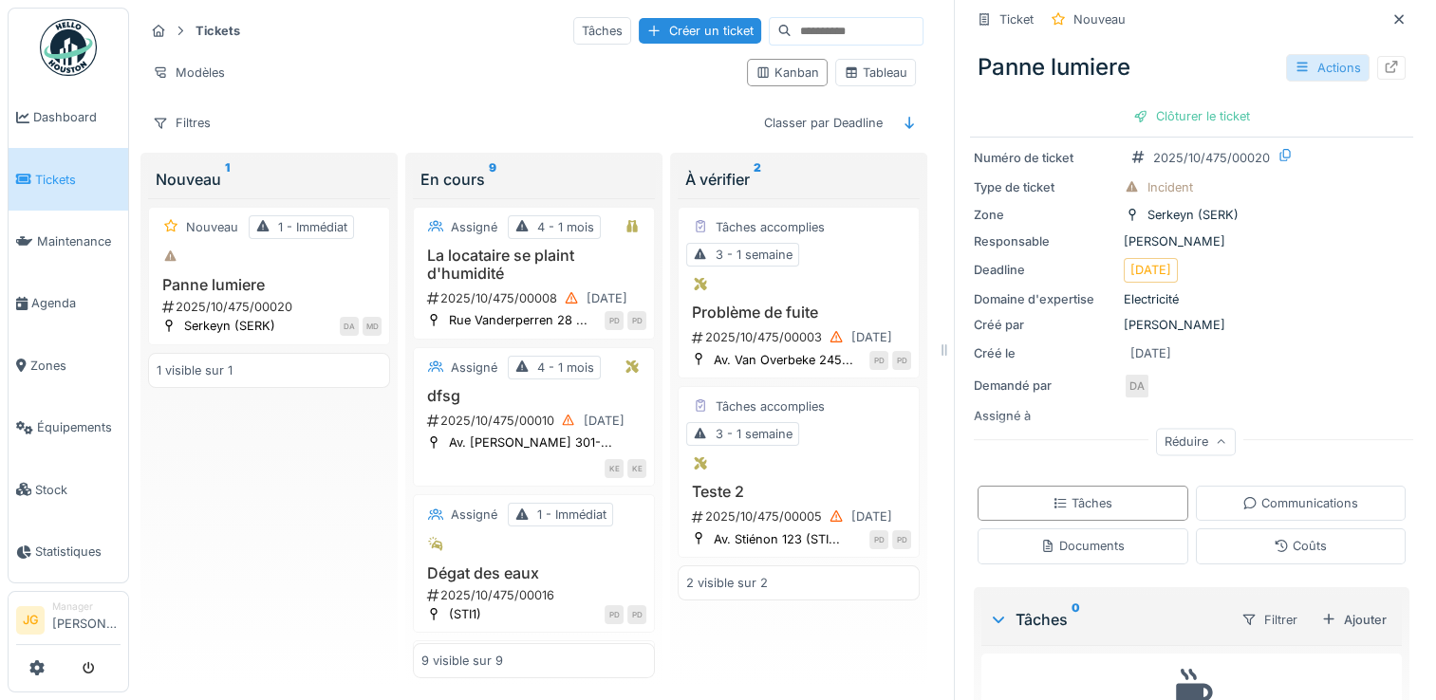
click at [1291, 72] on div "Actions" at bounding box center [1328, 68] width 84 height 28
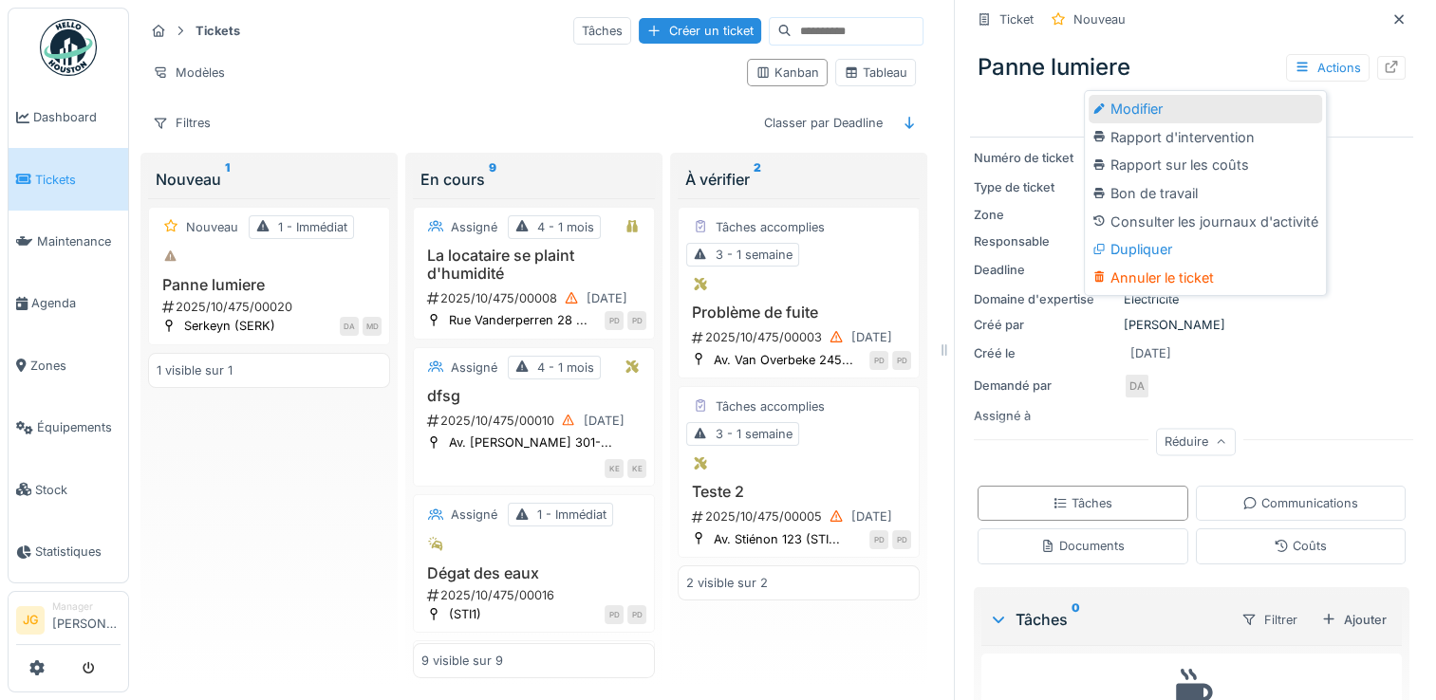
click at [1143, 105] on div "Modifier" at bounding box center [1205, 109] width 233 height 28
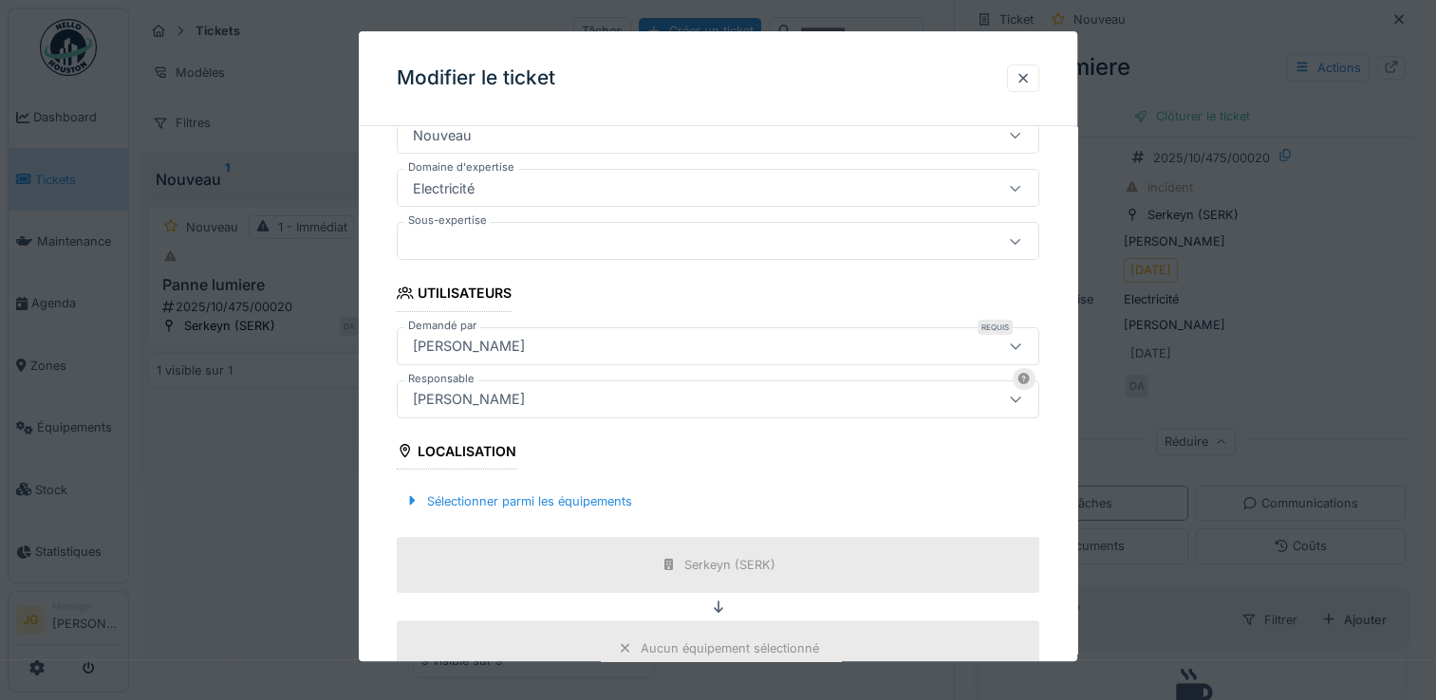
scroll to position [344, 0]
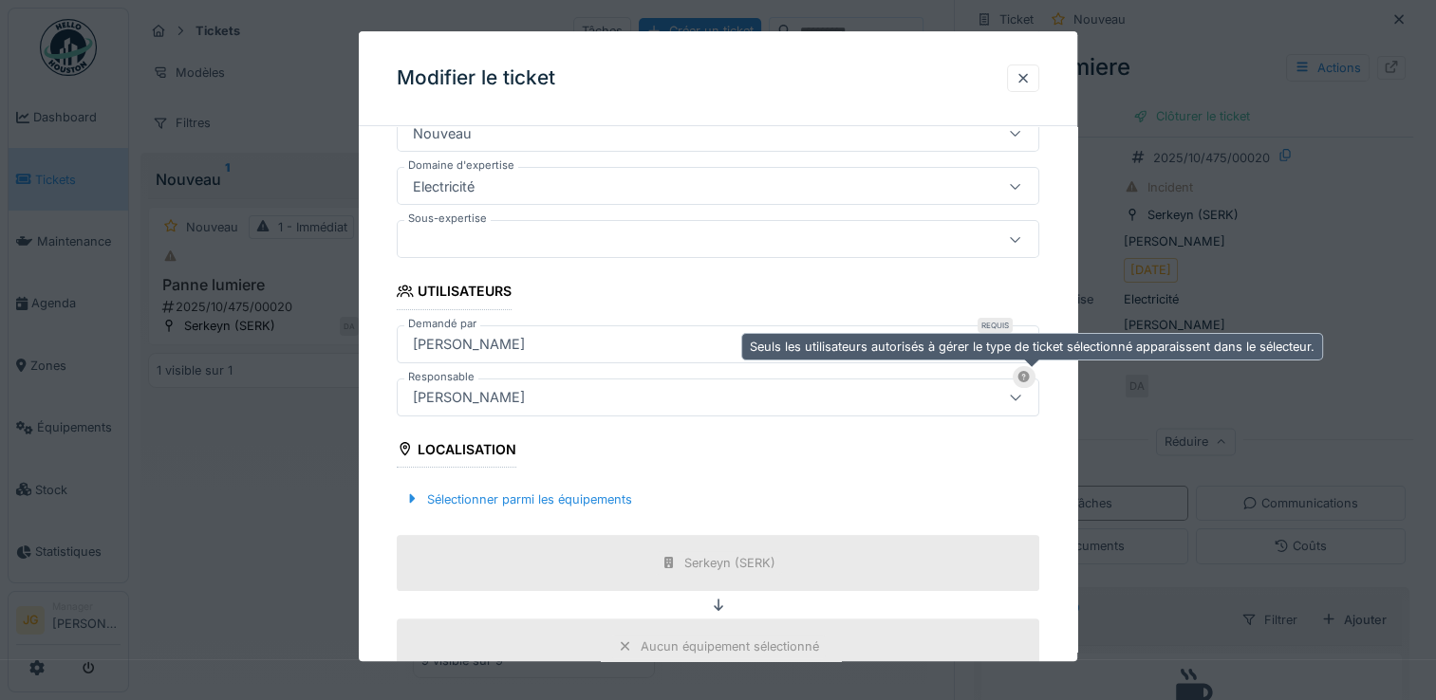
click at [1028, 376] on icon at bounding box center [1023, 377] width 12 height 12
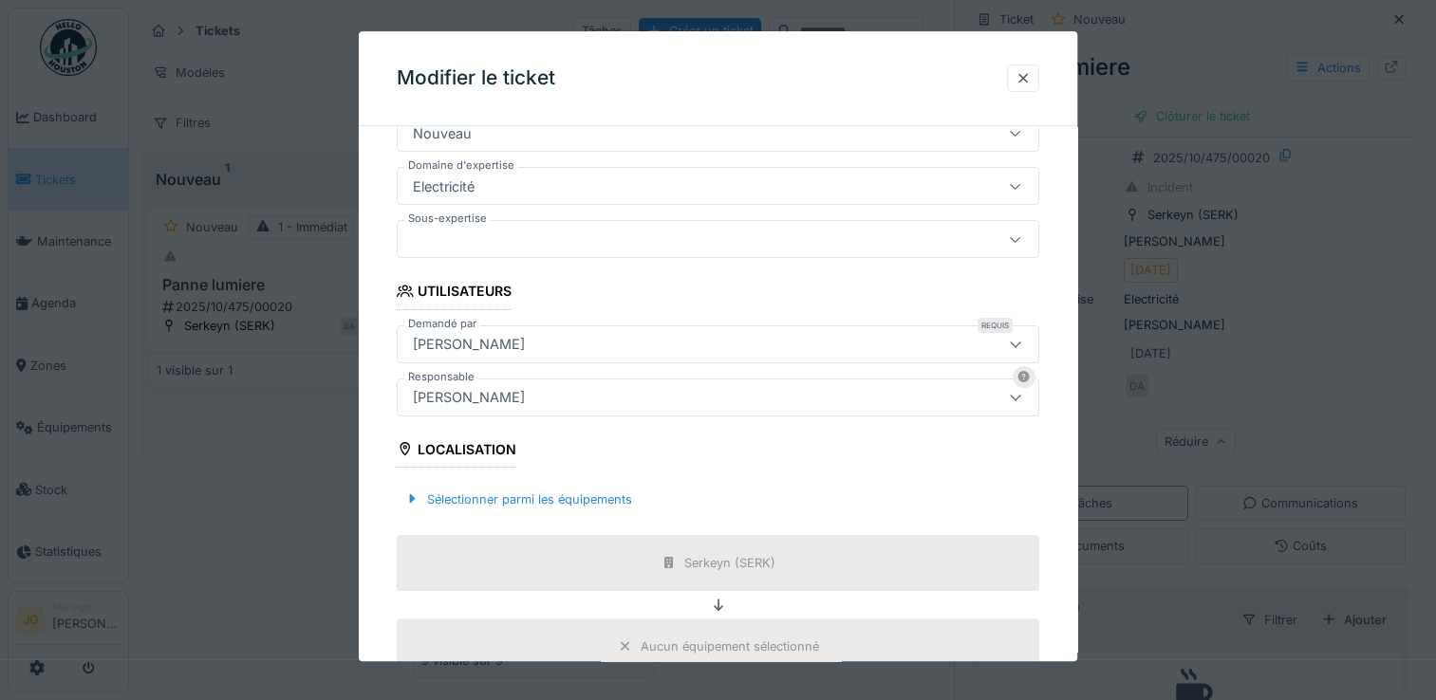
click at [1023, 397] on icon at bounding box center [1015, 397] width 15 height 12
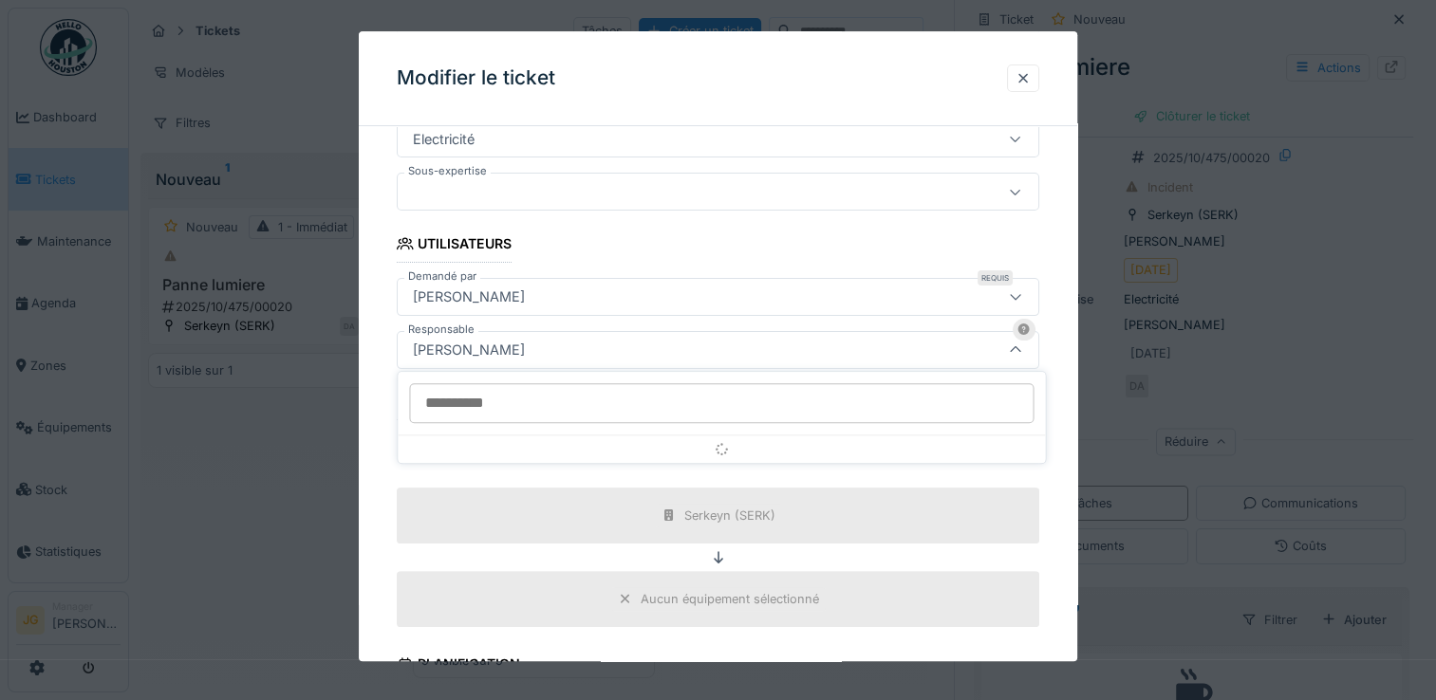
scroll to position [392, 0]
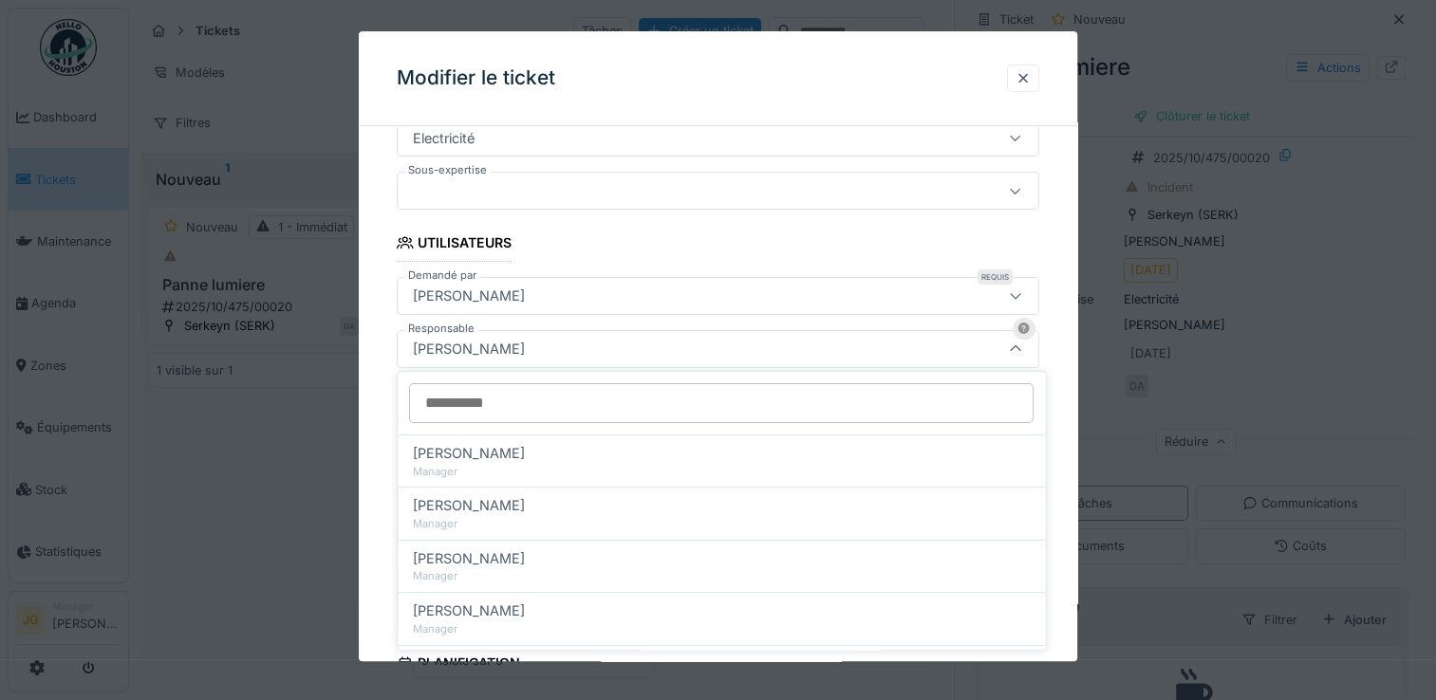
click at [1018, 353] on div at bounding box center [1015, 349] width 15 height 18
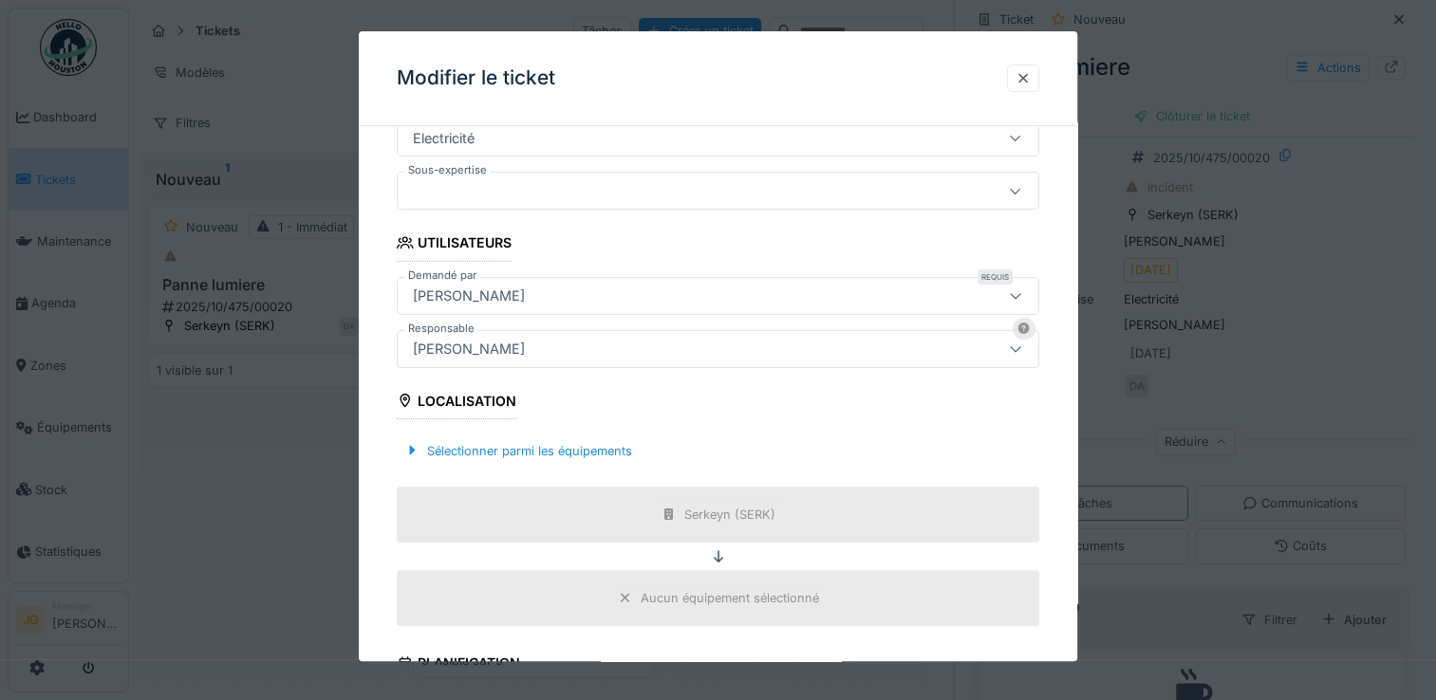
click at [1018, 353] on div at bounding box center [1015, 349] width 15 height 18
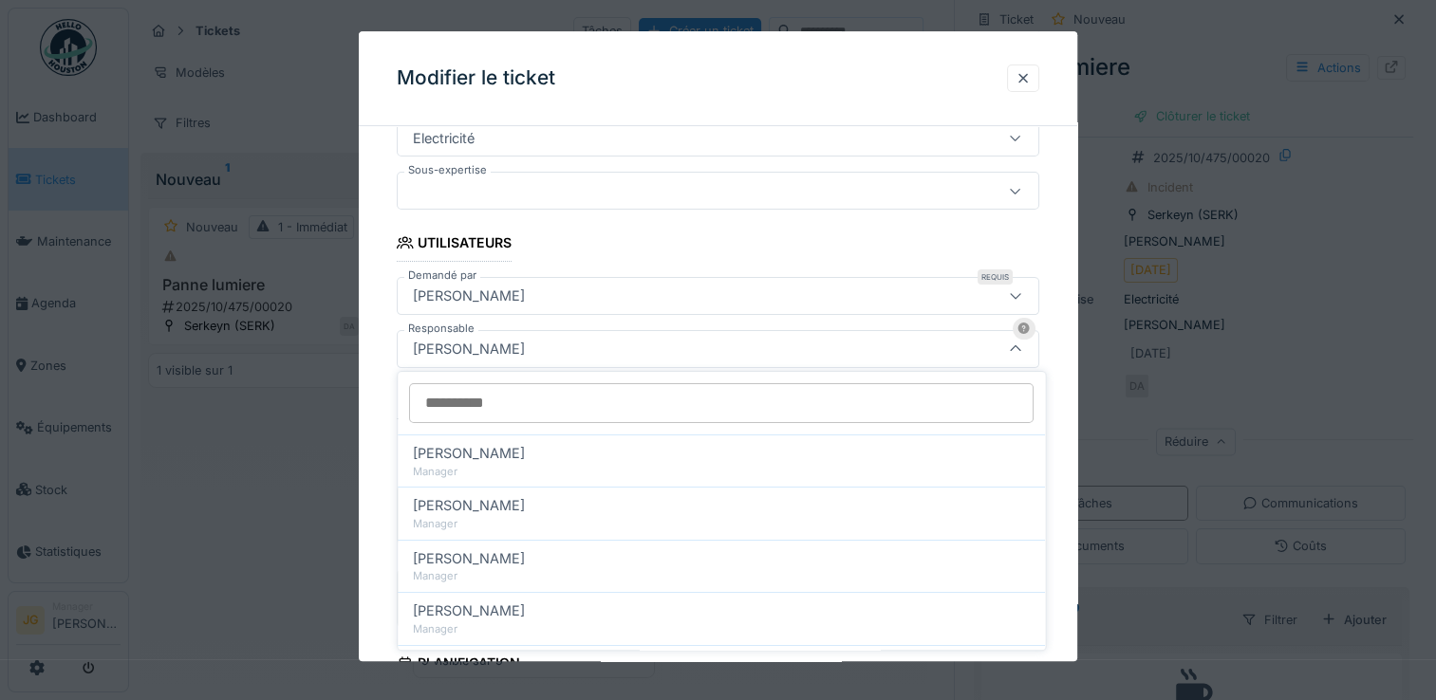
click at [1018, 353] on div at bounding box center [1015, 349] width 15 height 18
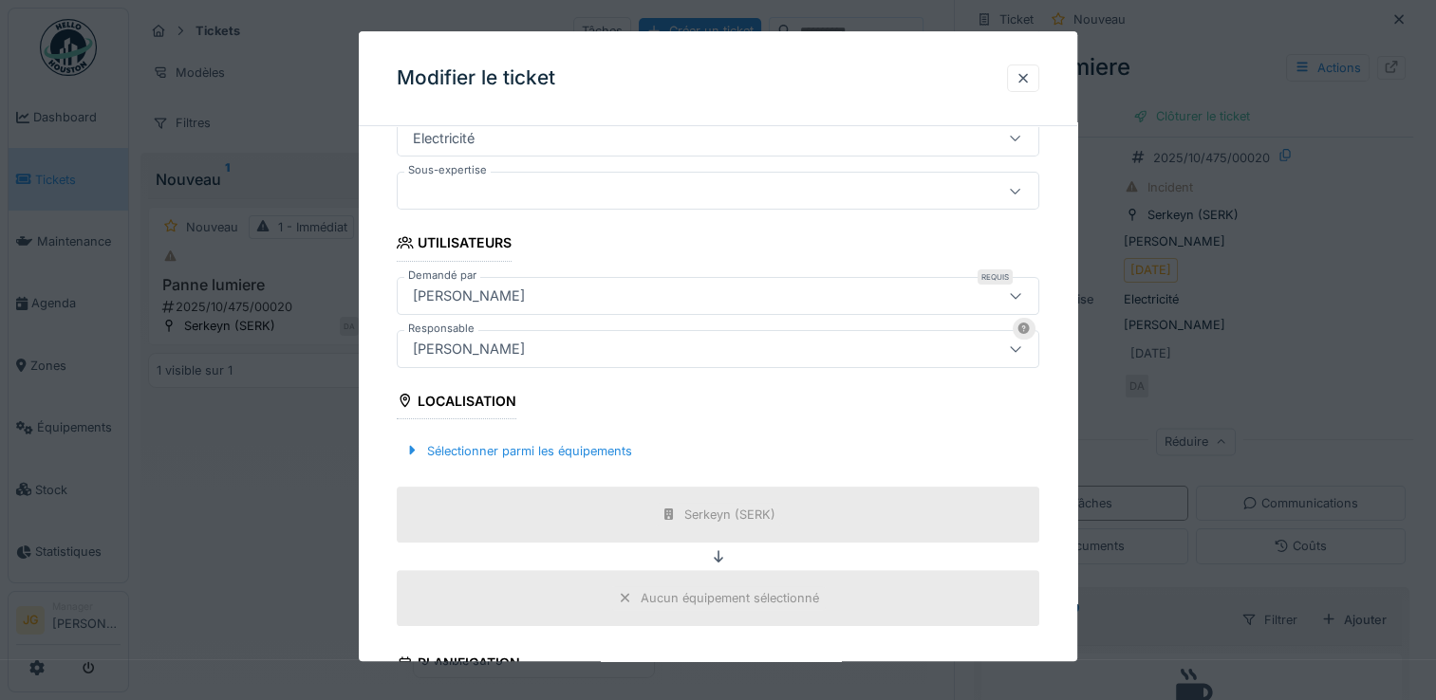
click at [1018, 353] on div at bounding box center [1015, 349] width 15 height 18
click at [1066, 345] on div "**********" at bounding box center [718, 419] width 719 height 1341
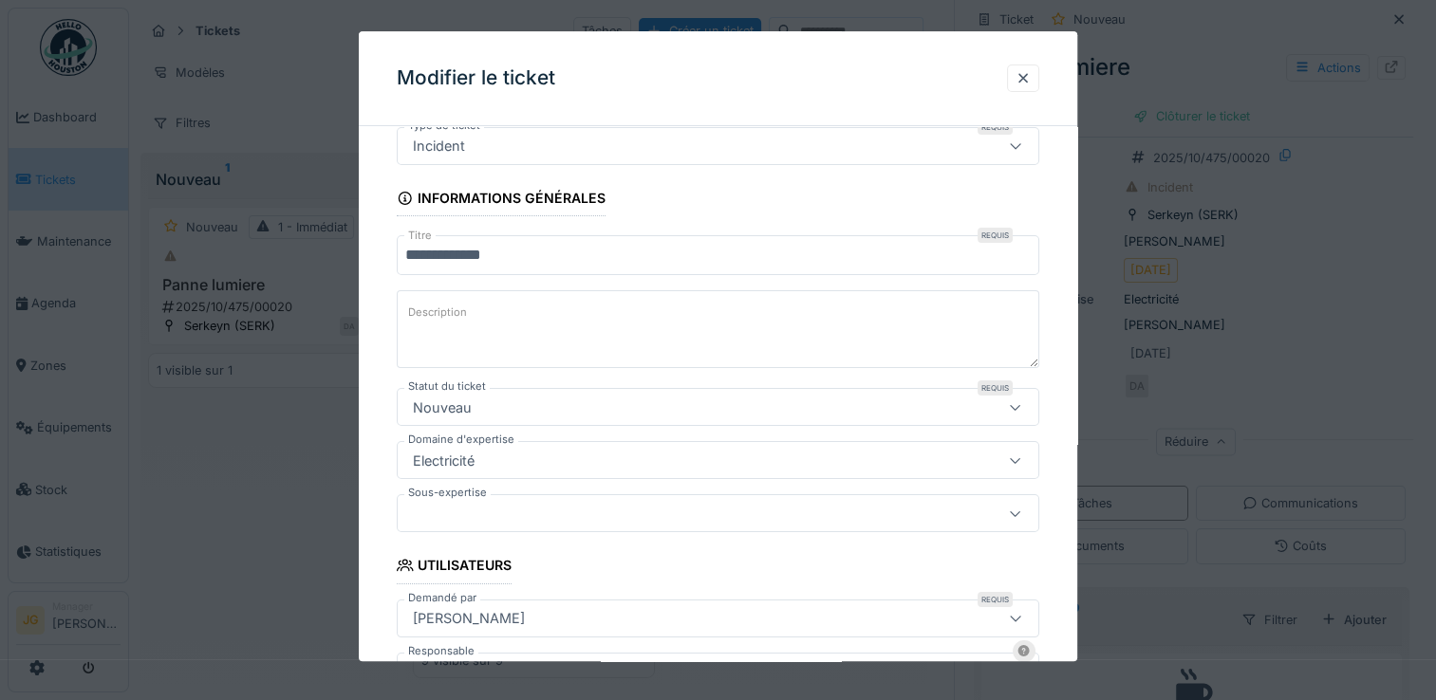
scroll to position [0, 0]
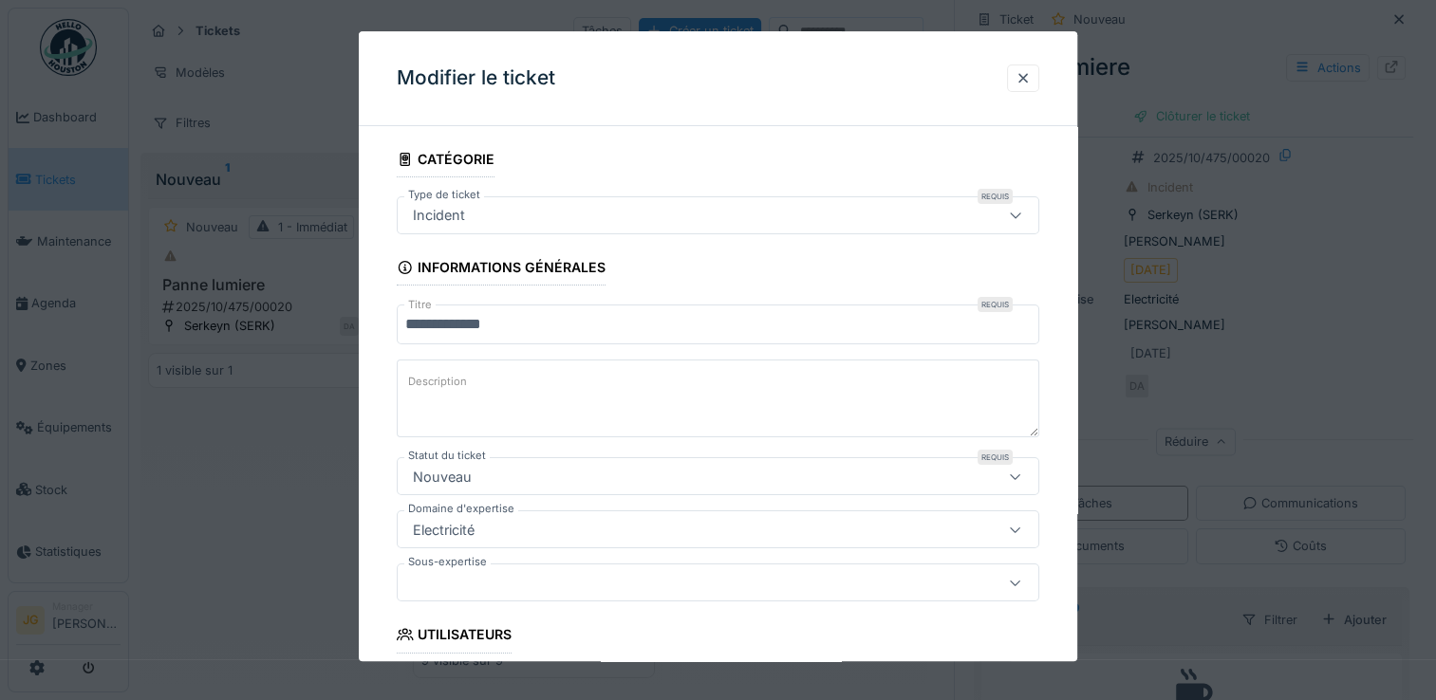
click at [584, 474] on div "Nouveau" at bounding box center [679, 477] width 548 height 21
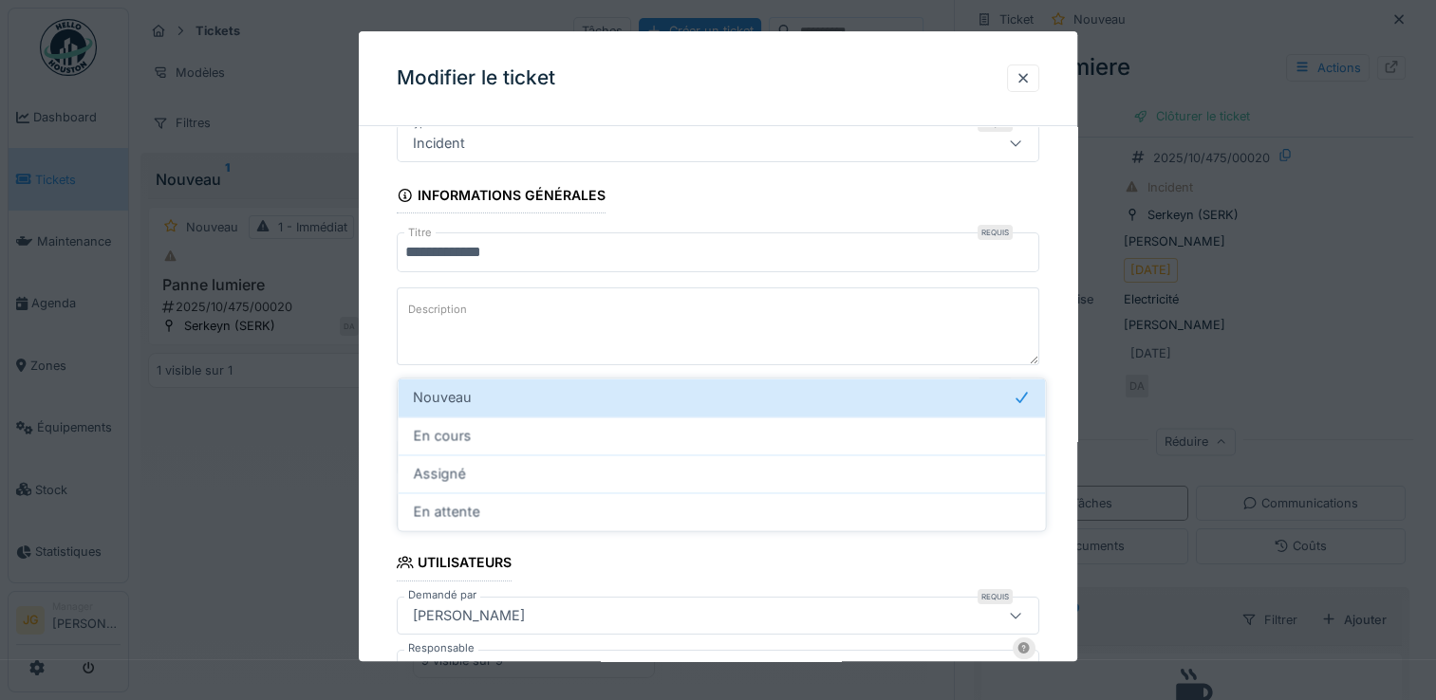
scroll to position [128, 0]
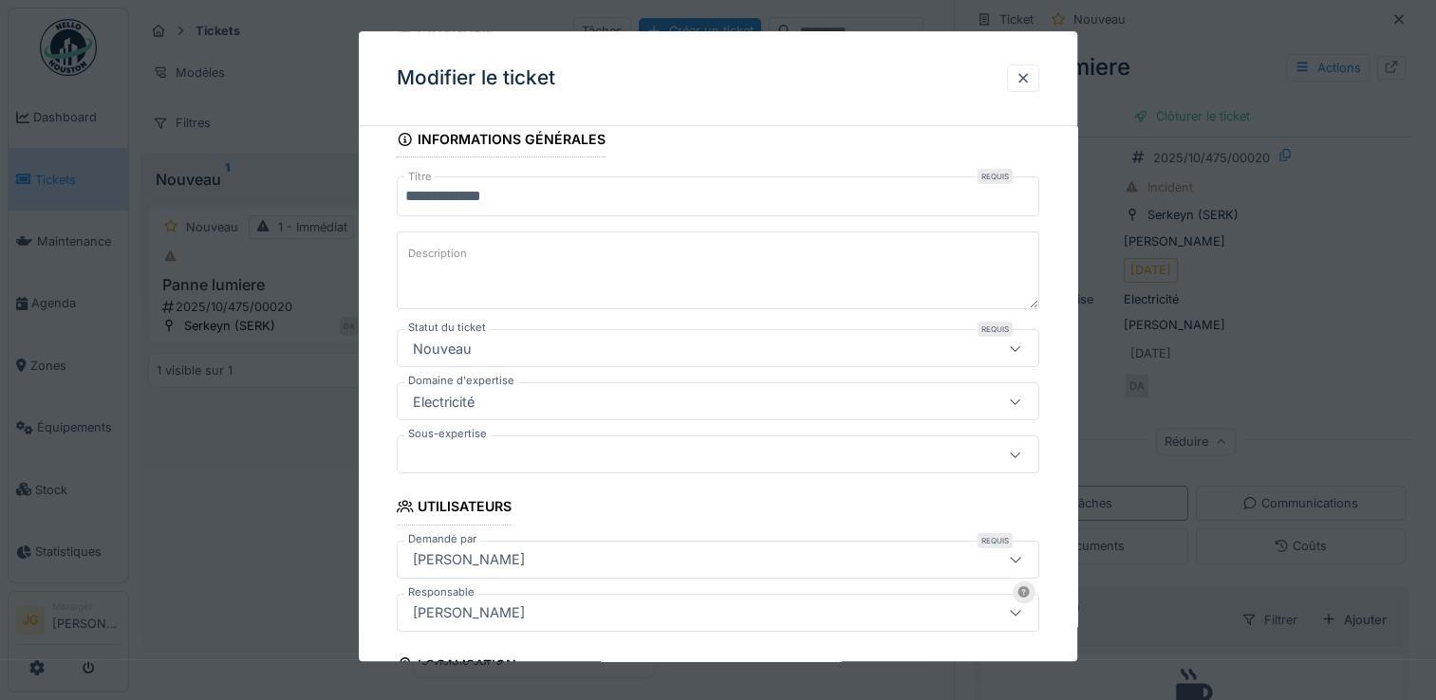
click at [373, 489] on div "**********" at bounding box center [718, 683] width 719 height 1341
click at [459, 460] on div at bounding box center [679, 455] width 548 height 21
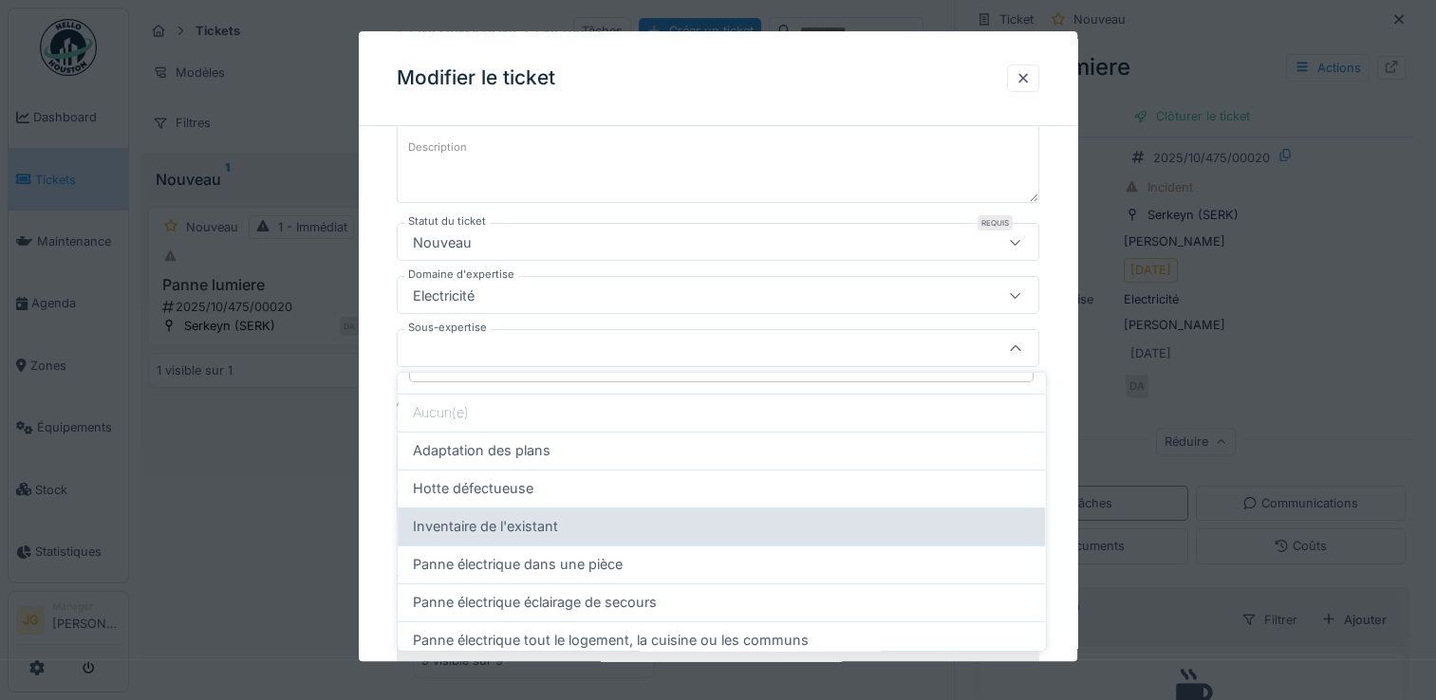
scroll to position [38, 0]
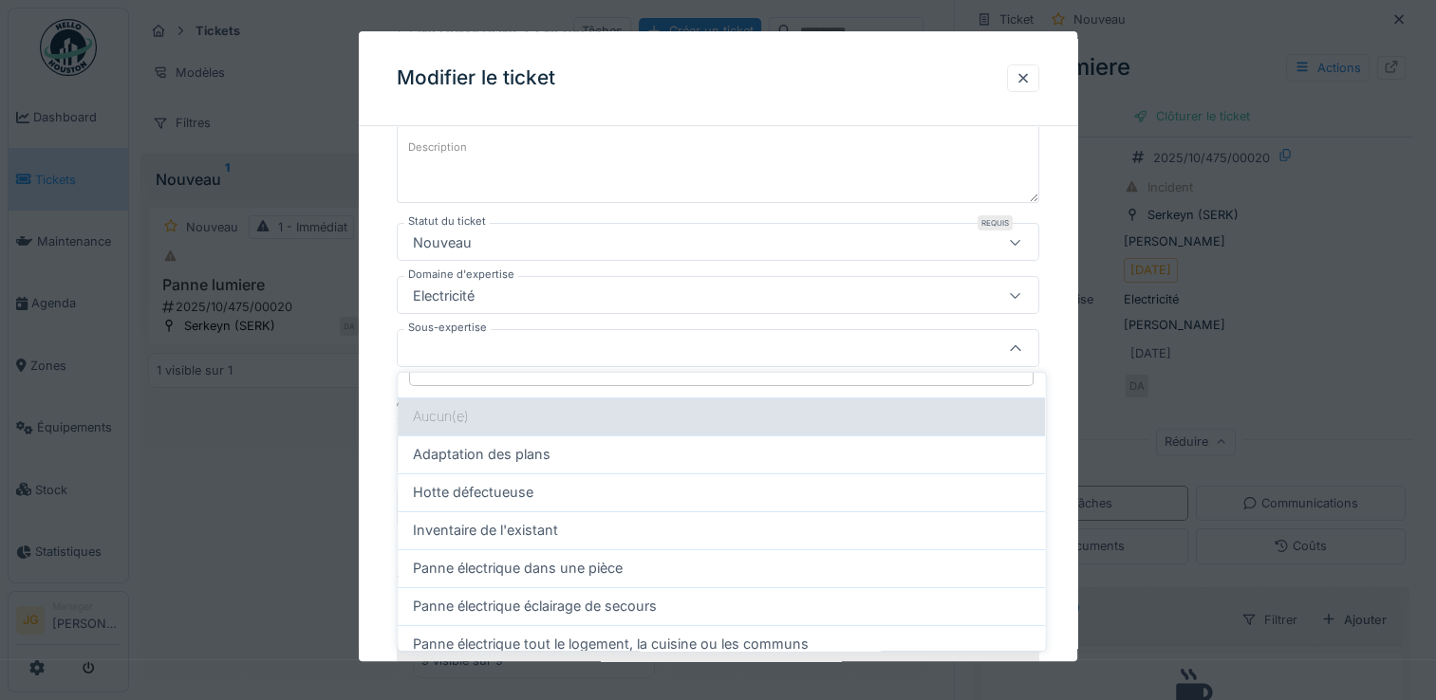
click at [472, 418] on div "Aucun(e)" at bounding box center [721, 417] width 647 height 38
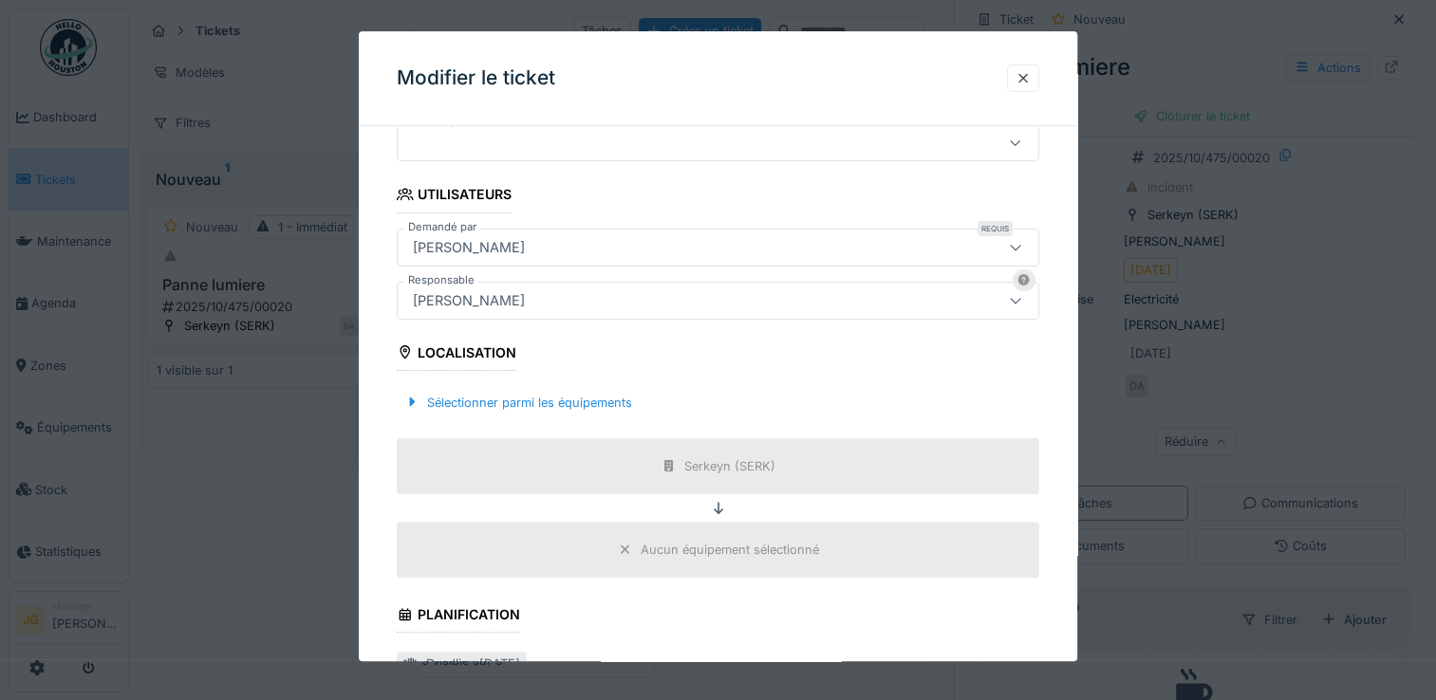
scroll to position [442, 0]
drag, startPoint x: 463, startPoint y: 296, endPoint x: 440, endPoint y: 275, distance: 30.9
click at [440, 280] on div "Responsable Milantia Dambrot *****" at bounding box center [718, 299] width 643 height 38
drag, startPoint x: 440, startPoint y: 275, endPoint x: 503, endPoint y: 296, distance: 66.0
click at [503, 296] on div "[PERSON_NAME]" at bounding box center [468, 299] width 127 height 21
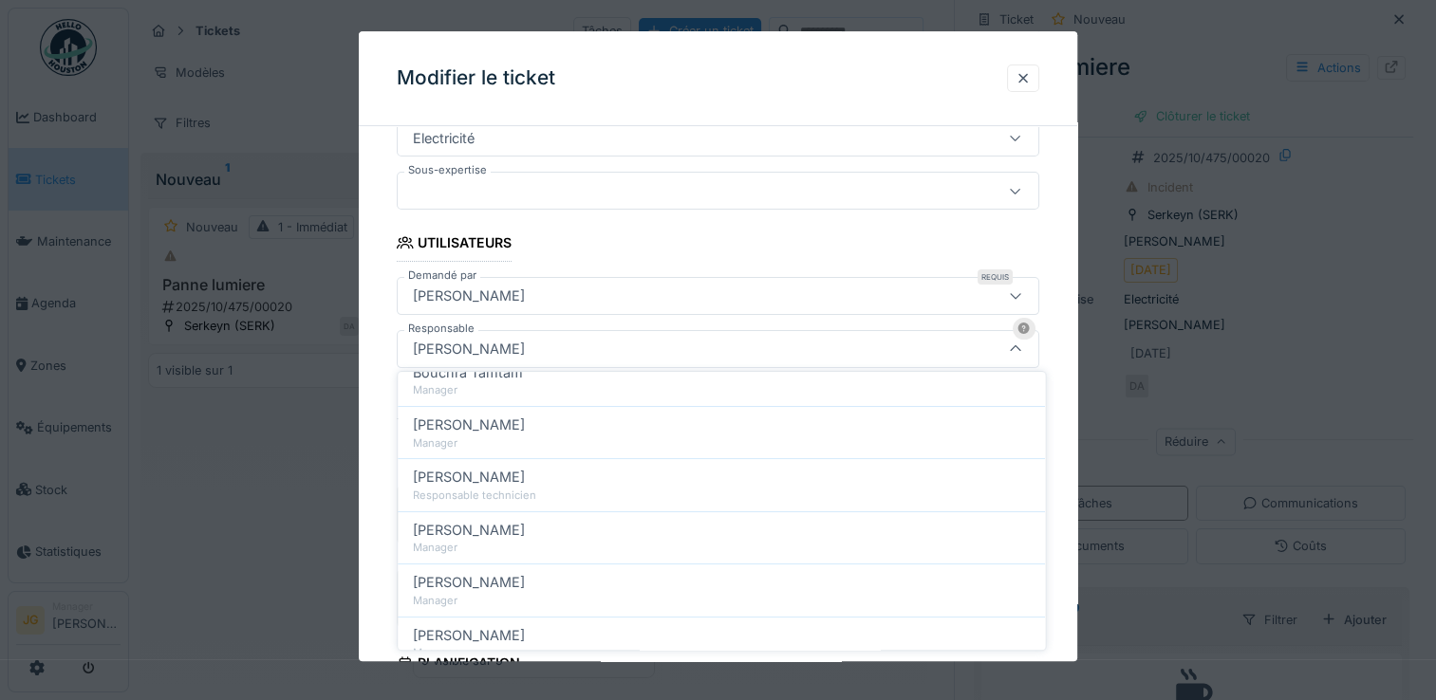
scroll to position [299, 0]
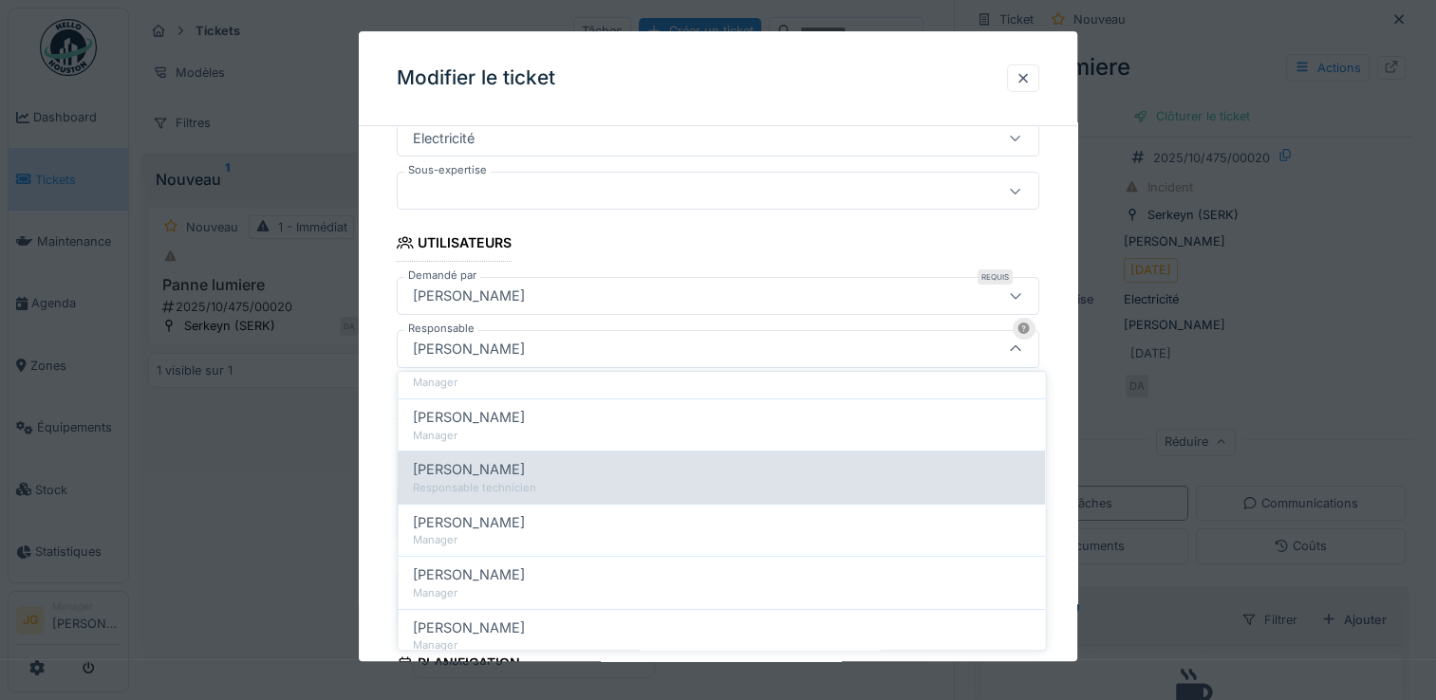
click at [484, 473] on span "[PERSON_NAME]" at bounding box center [469, 470] width 112 height 21
type input "*****"
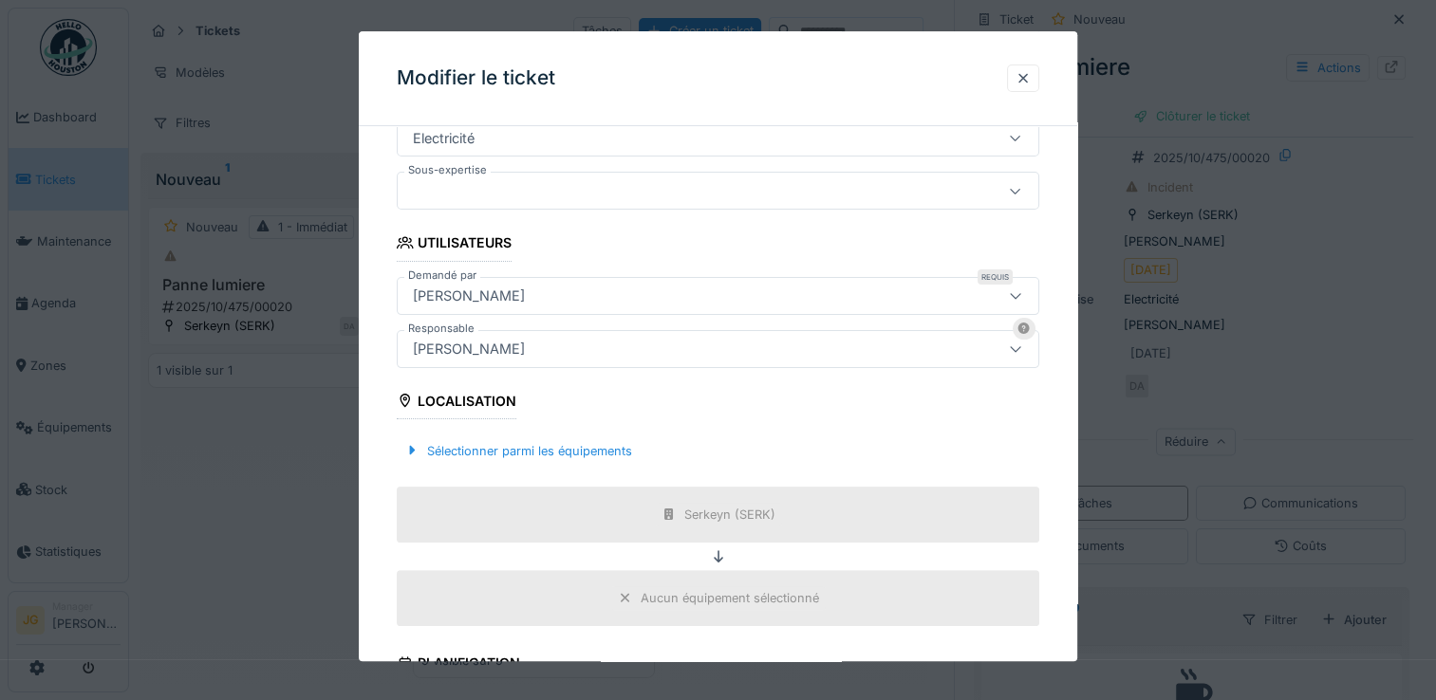
click at [693, 592] on div "Aucun équipement sélectionné" at bounding box center [730, 598] width 178 height 18
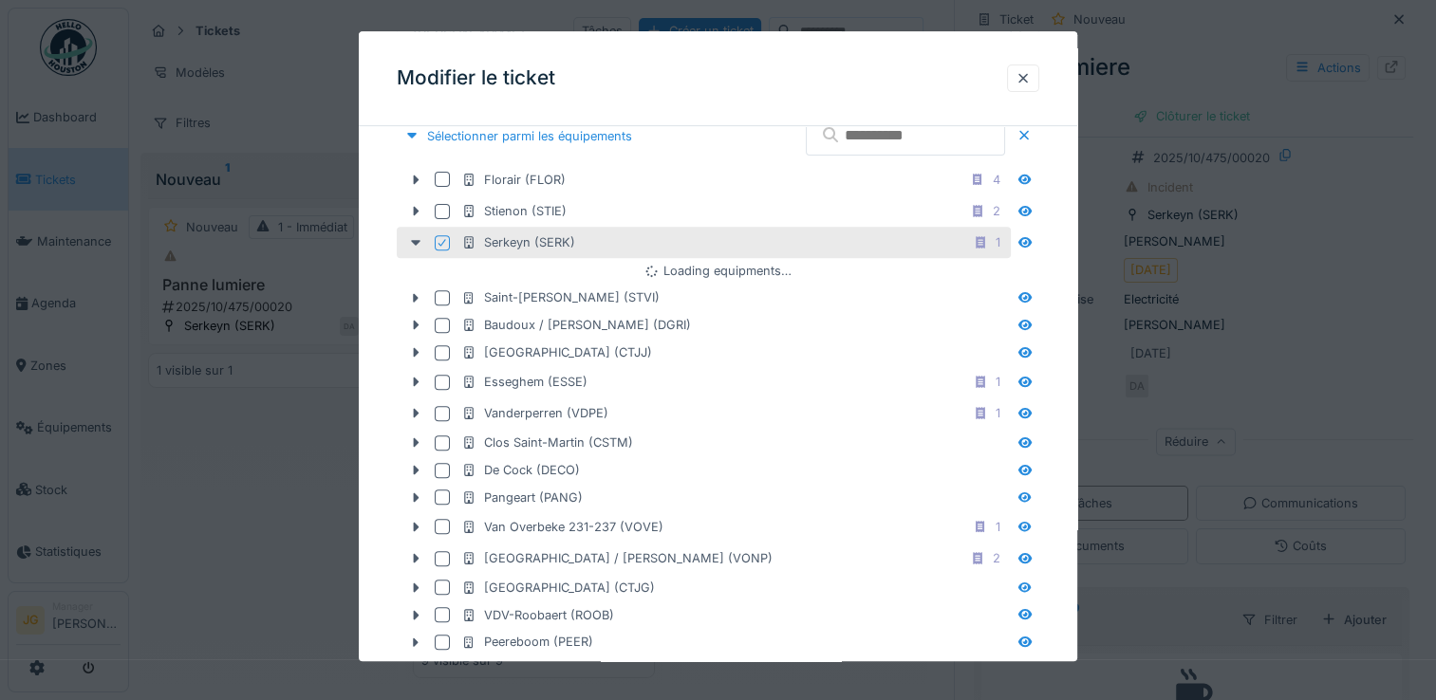
scroll to position [708, 0]
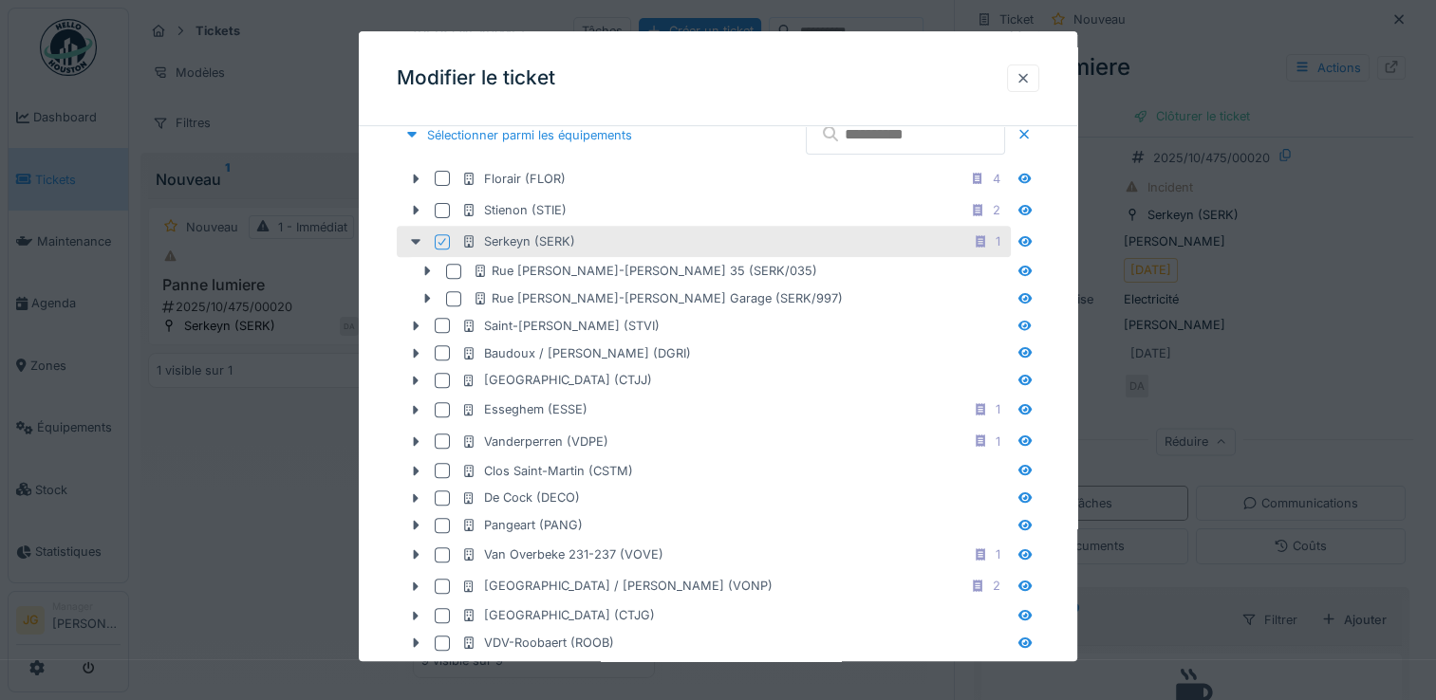
click at [1031, 81] on div at bounding box center [1023, 78] width 15 height 18
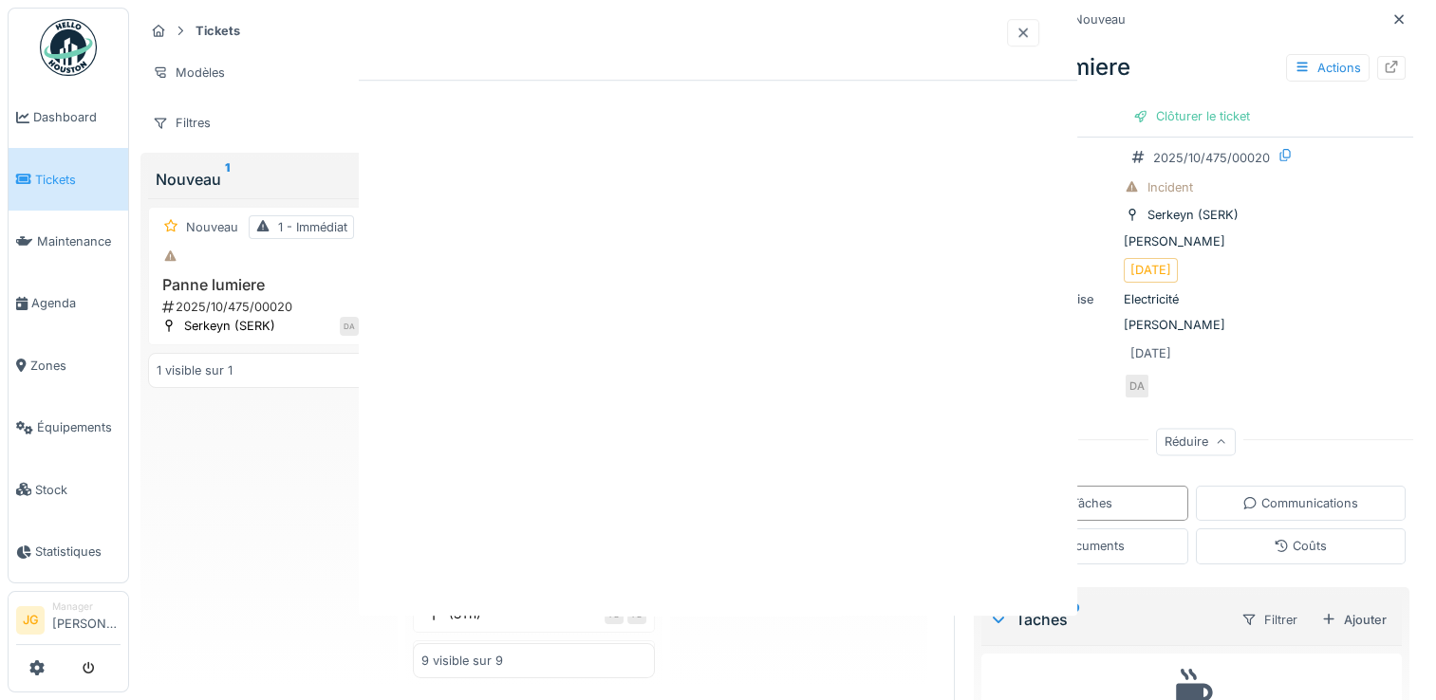
scroll to position [0, 0]
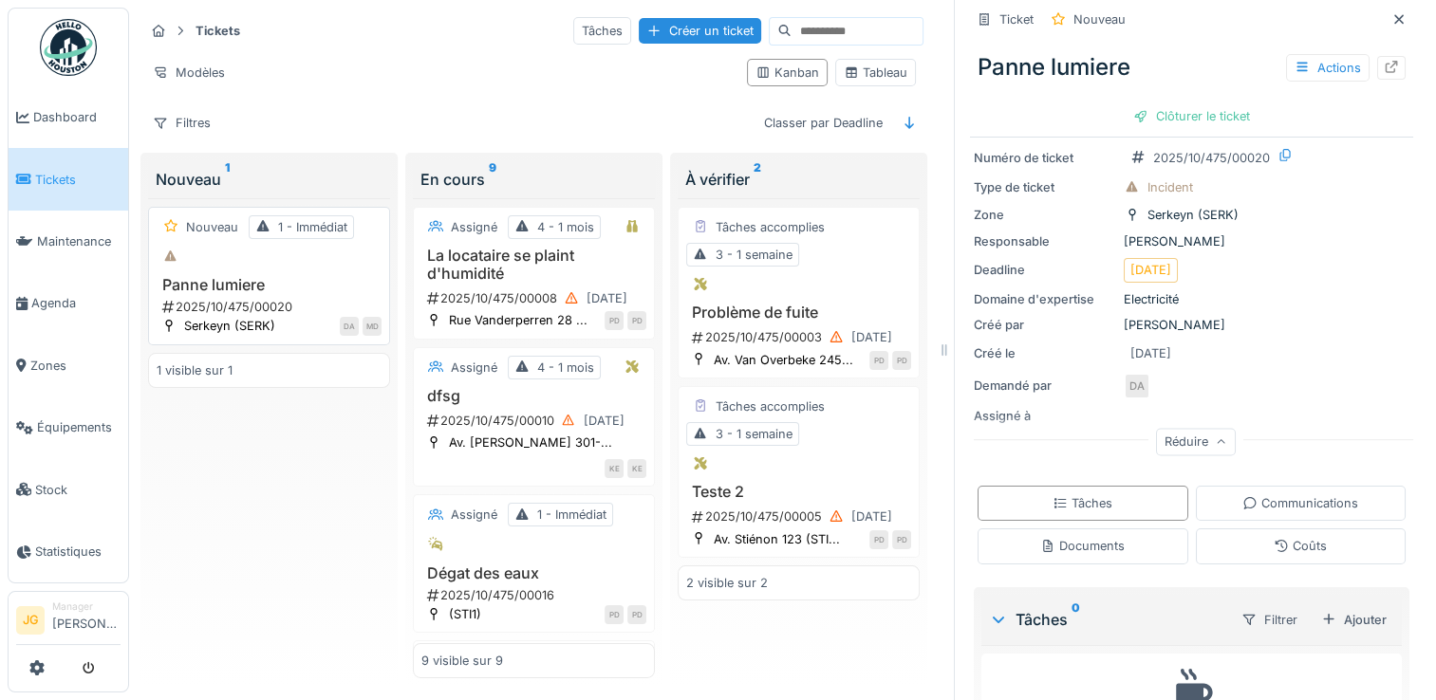
click at [235, 291] on div "Panne lumiere 2025/10/475/00020" at bounding box center [269, 296] width 225 height 40
click at [37, 674] on icon at bounding box center [36, 668] width 15 height 15
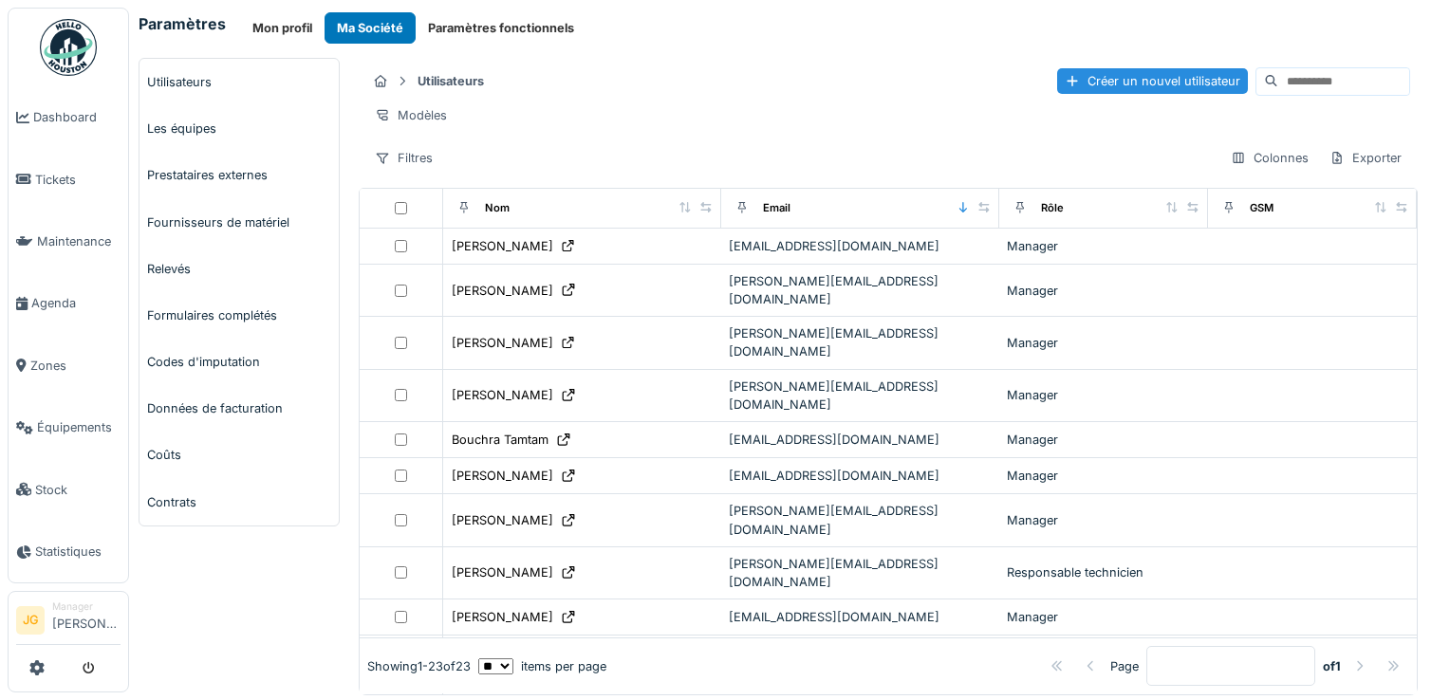
click at [508, 30] on button "Paramètres fonctionnels" at bounding box center [501, 27] width 171 height 31
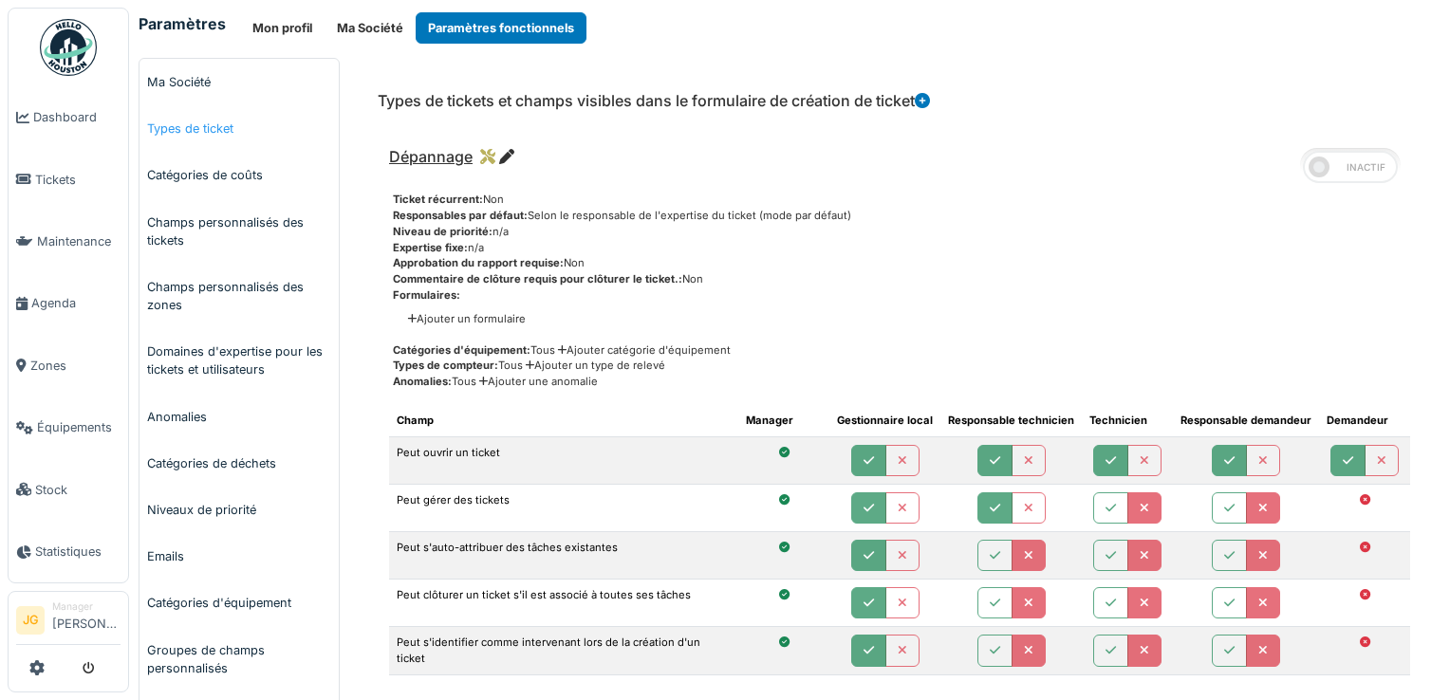
click at [190, 139] on link "Types de ticket" at bounding box center [239, 128] width 199 height 47
click at [508, 158] on icon at bounding box center [506, 156] width 15 height 15
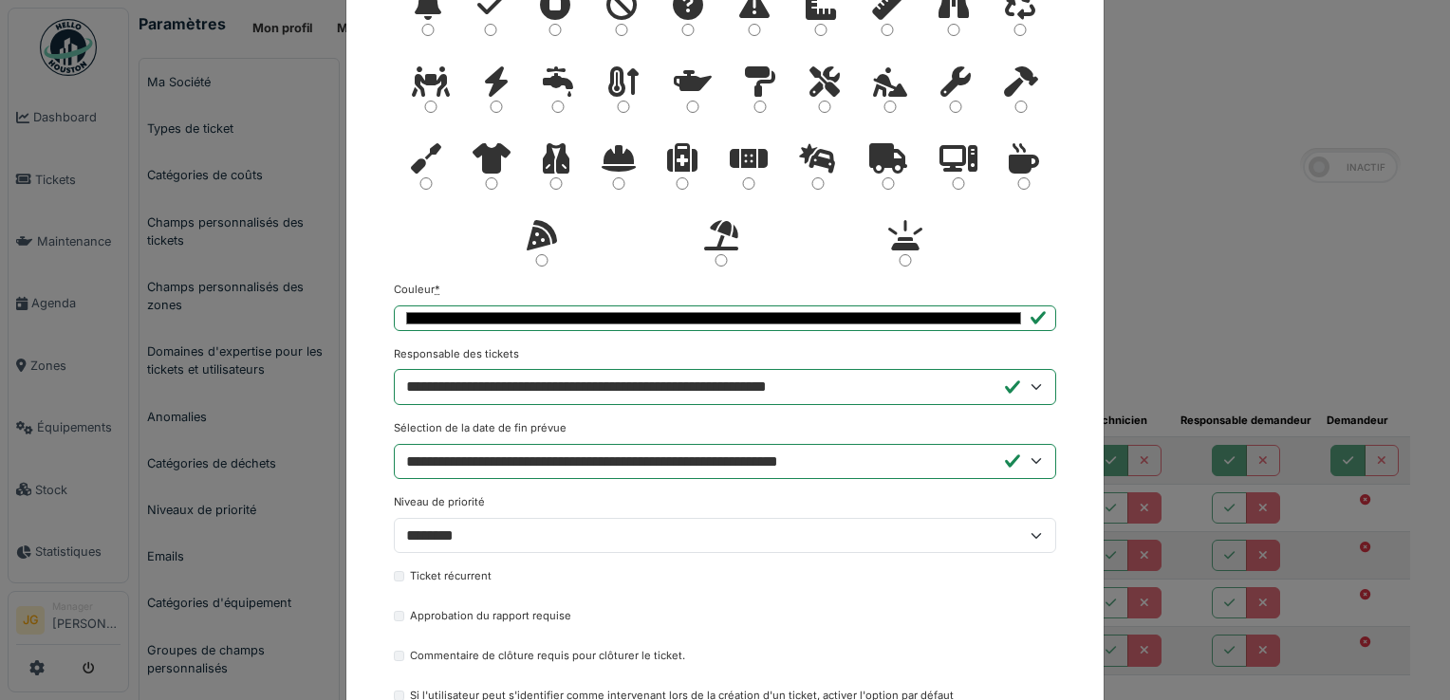
scroll to position [340, 0]
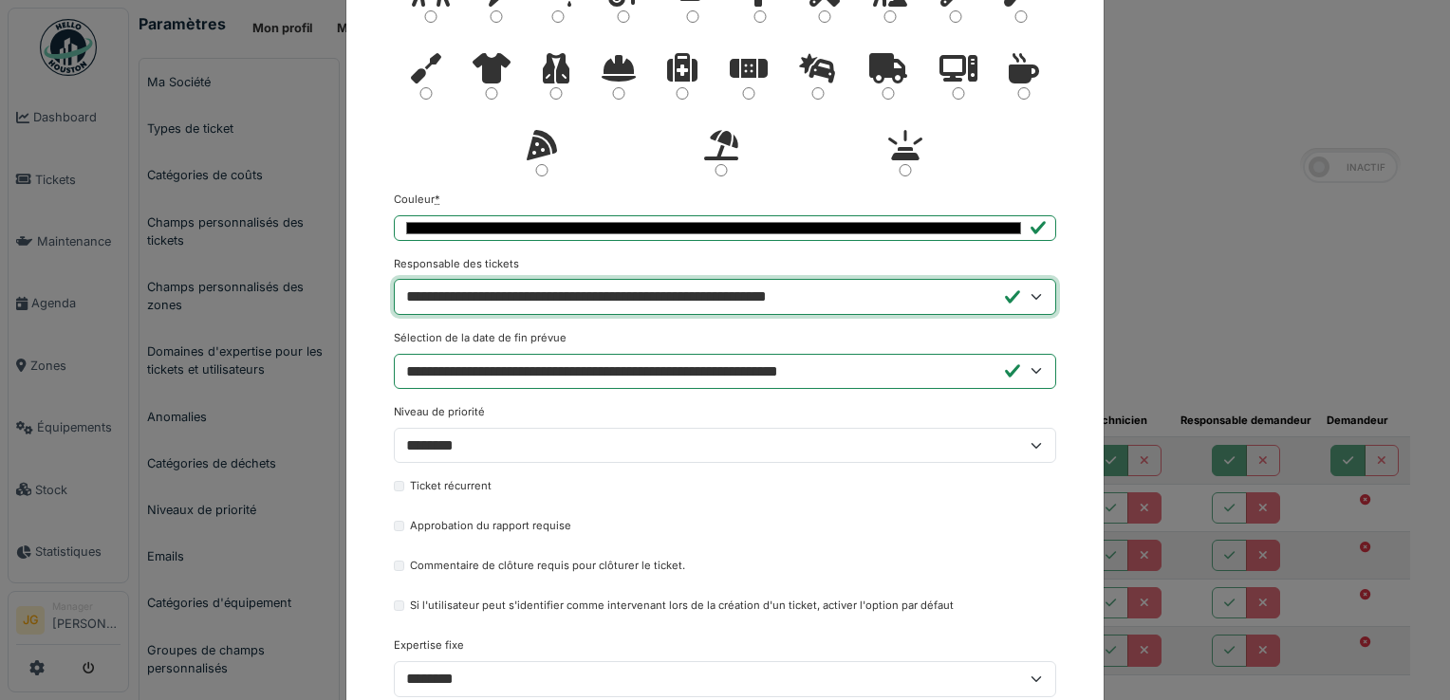
click at [476, 290] on select "**********" at bounding box center [725, 297] width 663 height 36
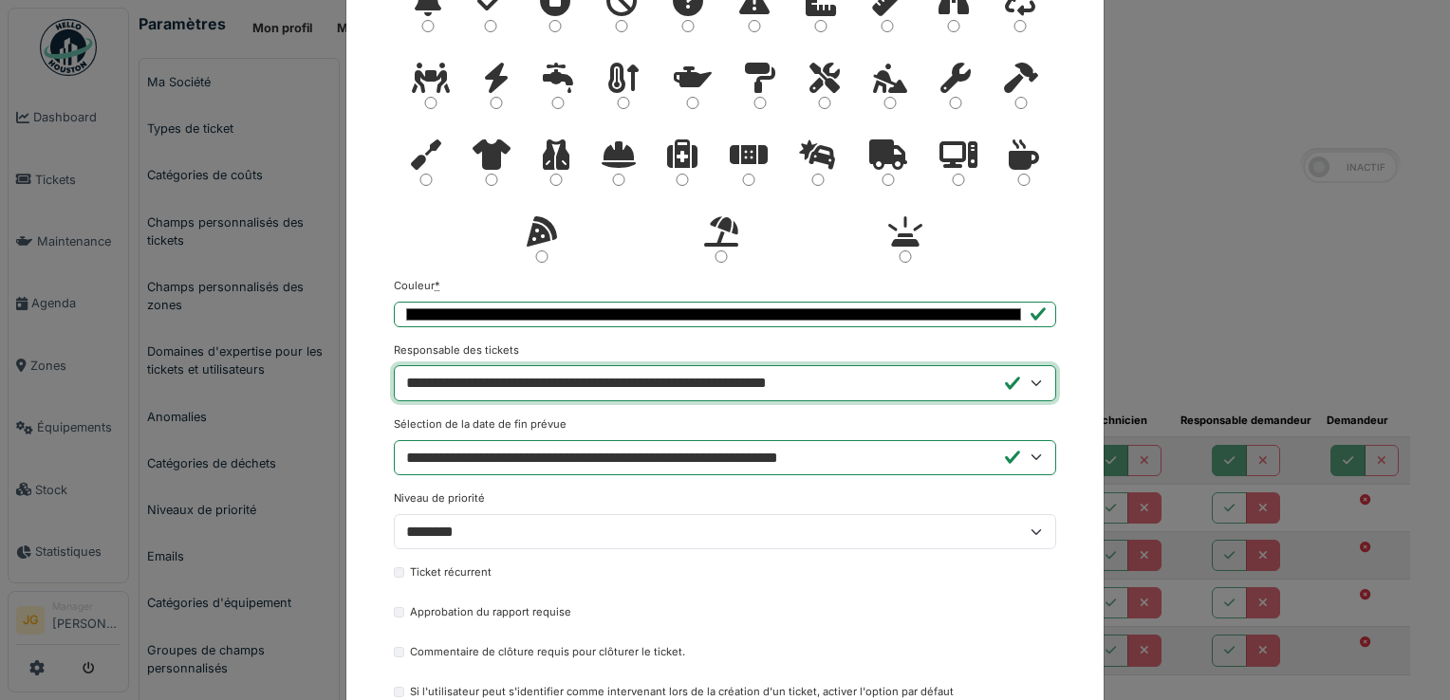
scroll to position [288, 0]
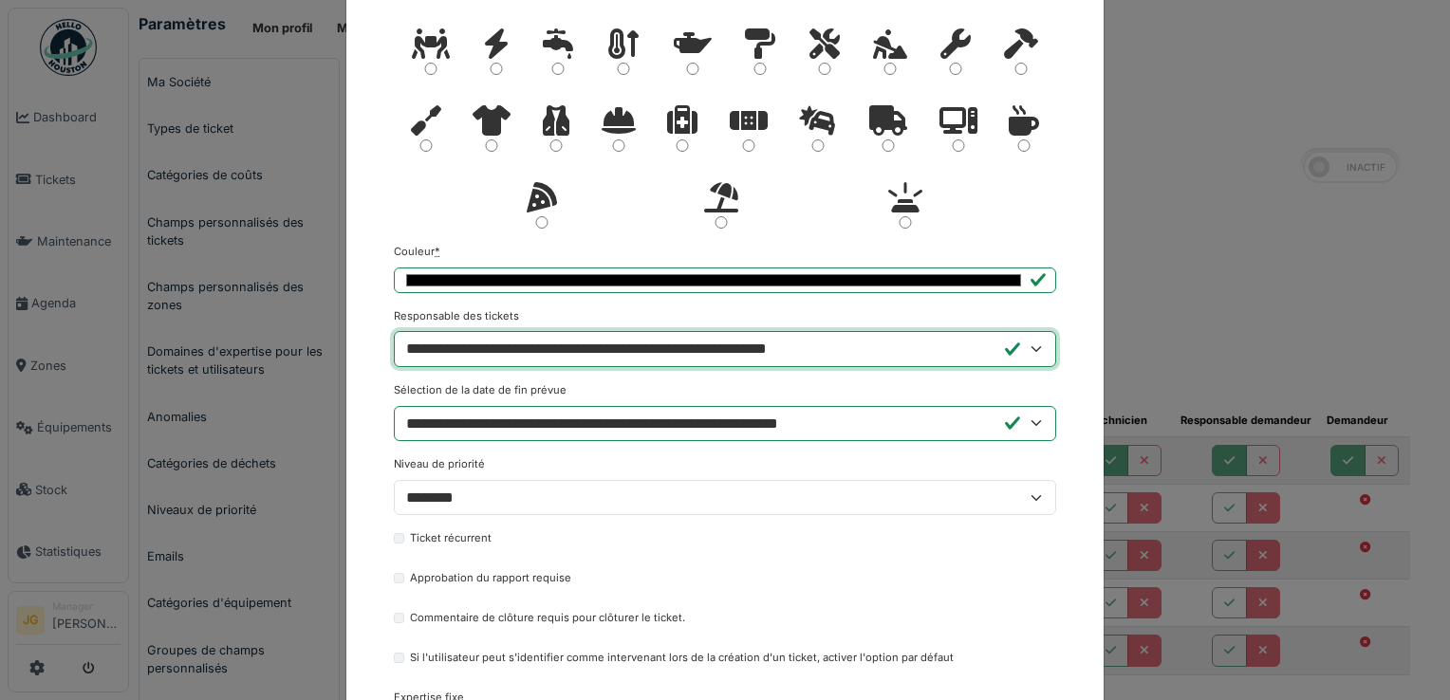
click at [430, 366] on select "**********" at bounding box center [725, 349] width 663 height 36
select select "**********"
click at [394, 331] on select "**********" at bounding box center [725, 349] width 663 height 36
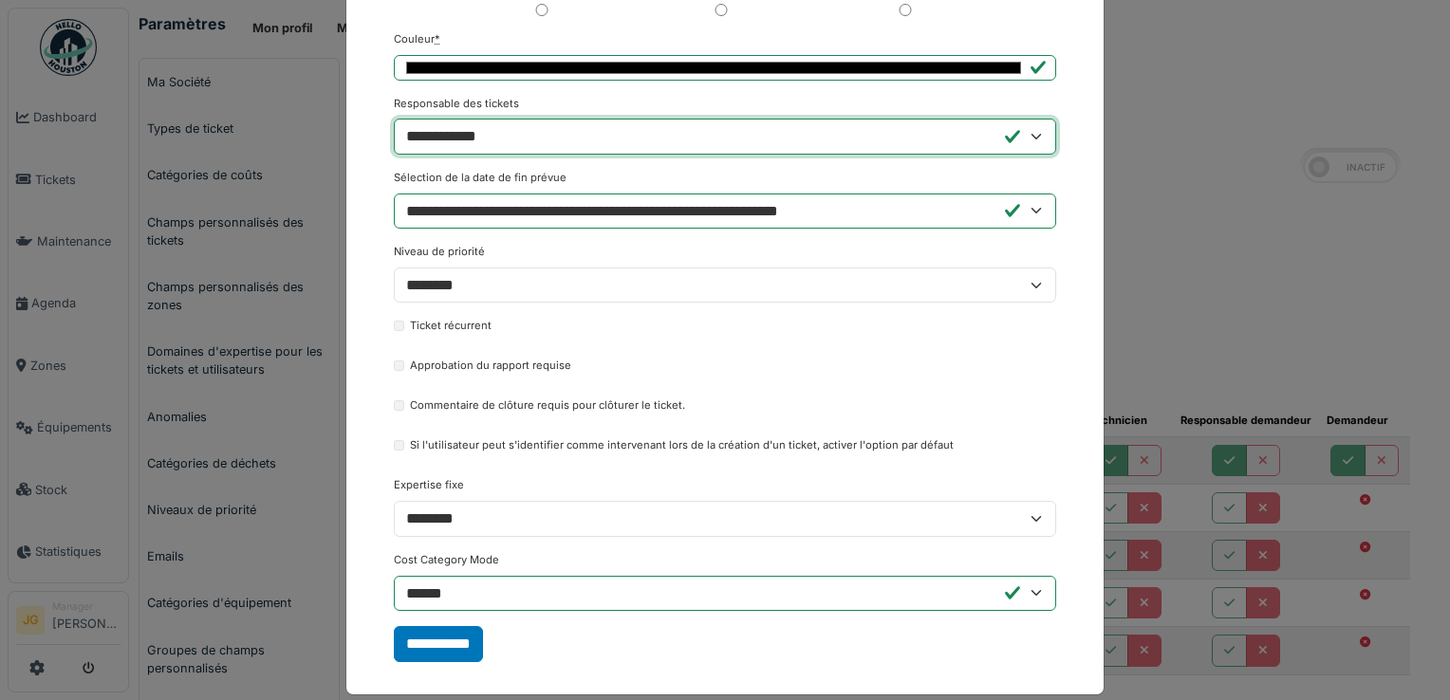
scroll to position [501, 0]
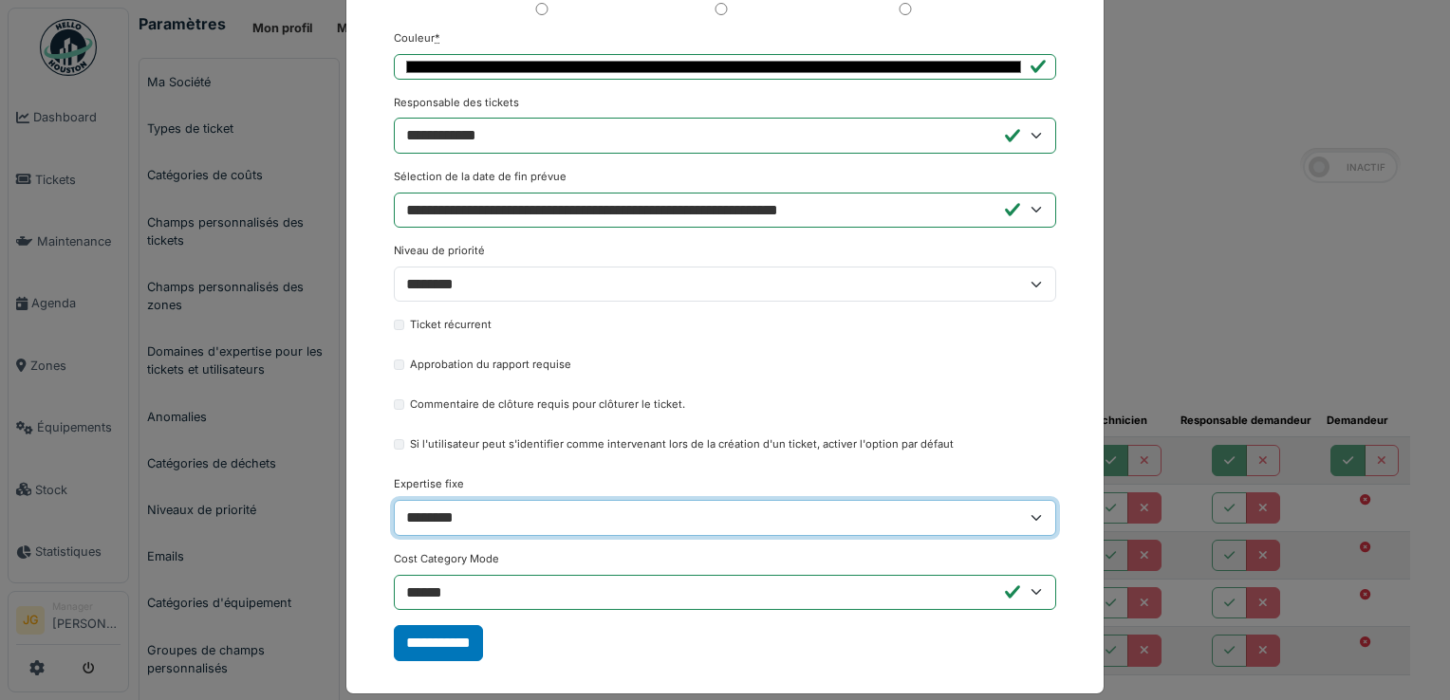
click at [456, 515] on select "**********" at bounding box center [725, 518] width 663 height 36
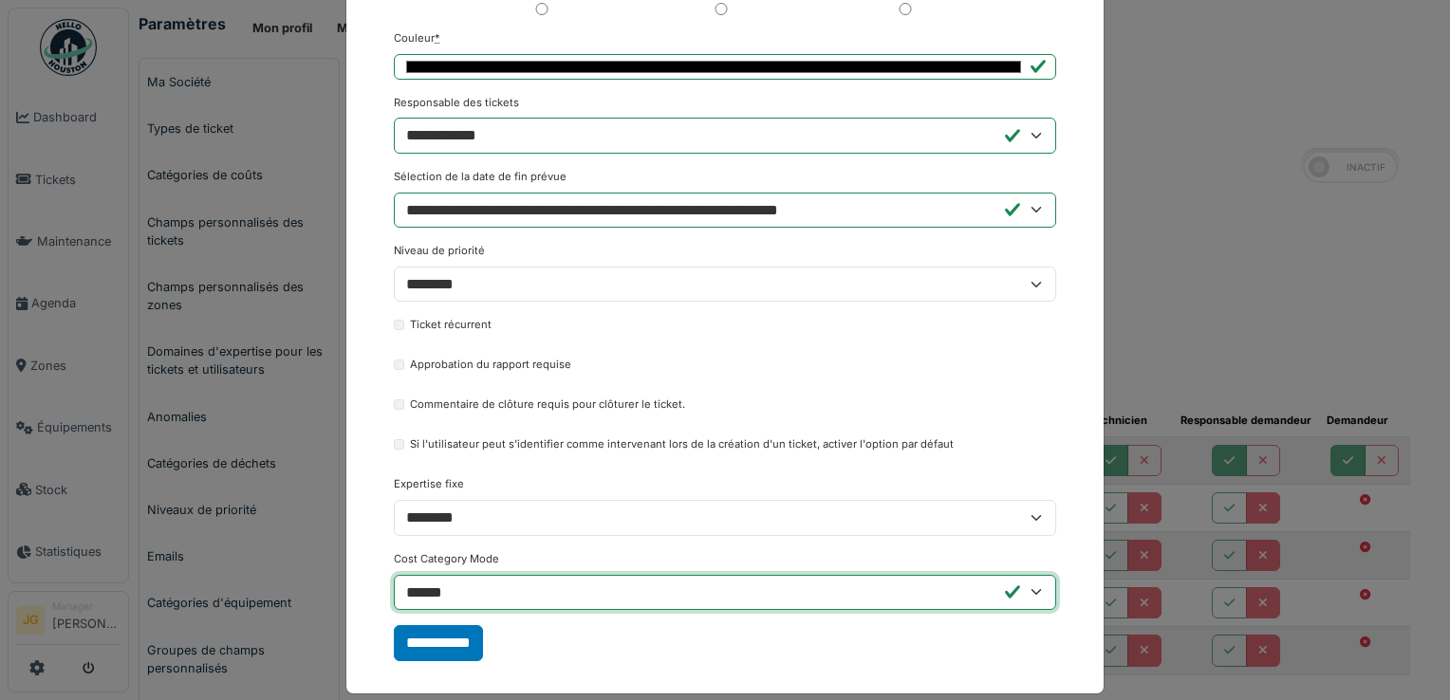
click at [436, 594] on select "**********" at bounding box center [725, 593] width 663 height 36
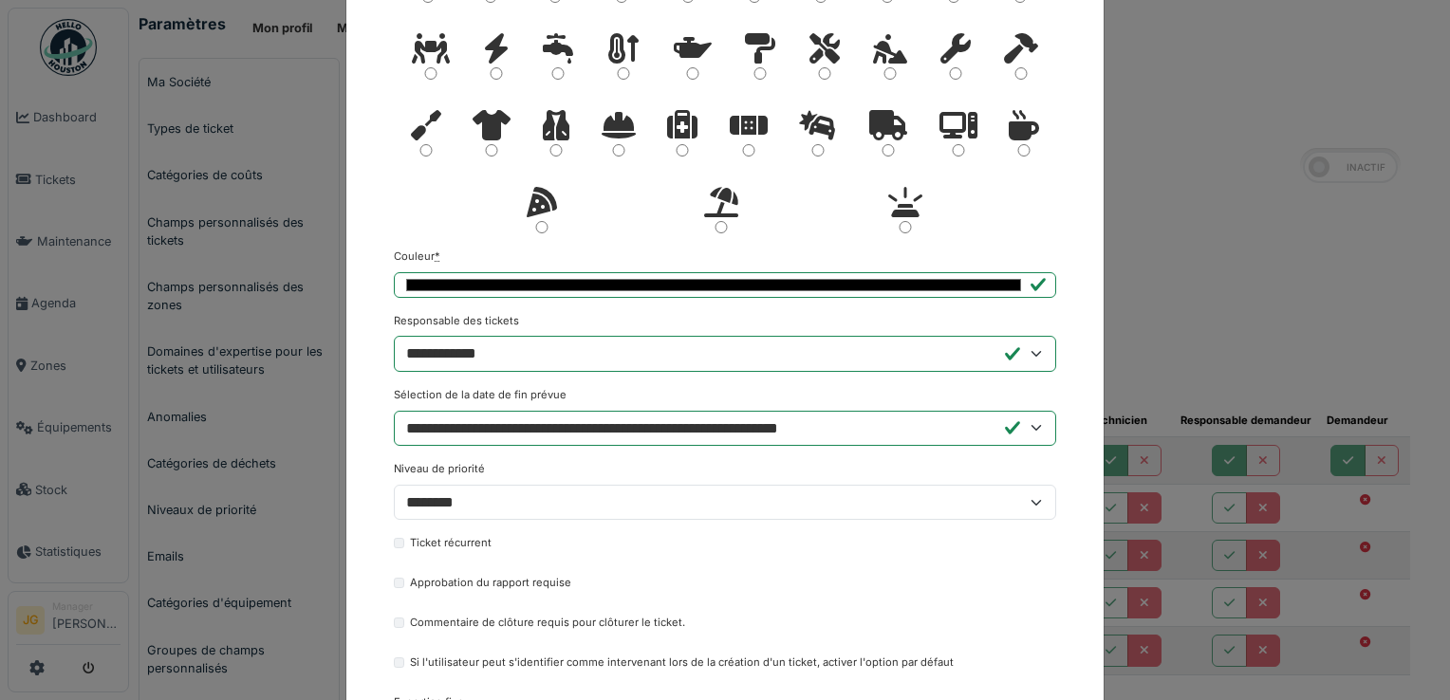
scroll to position [281, 0]
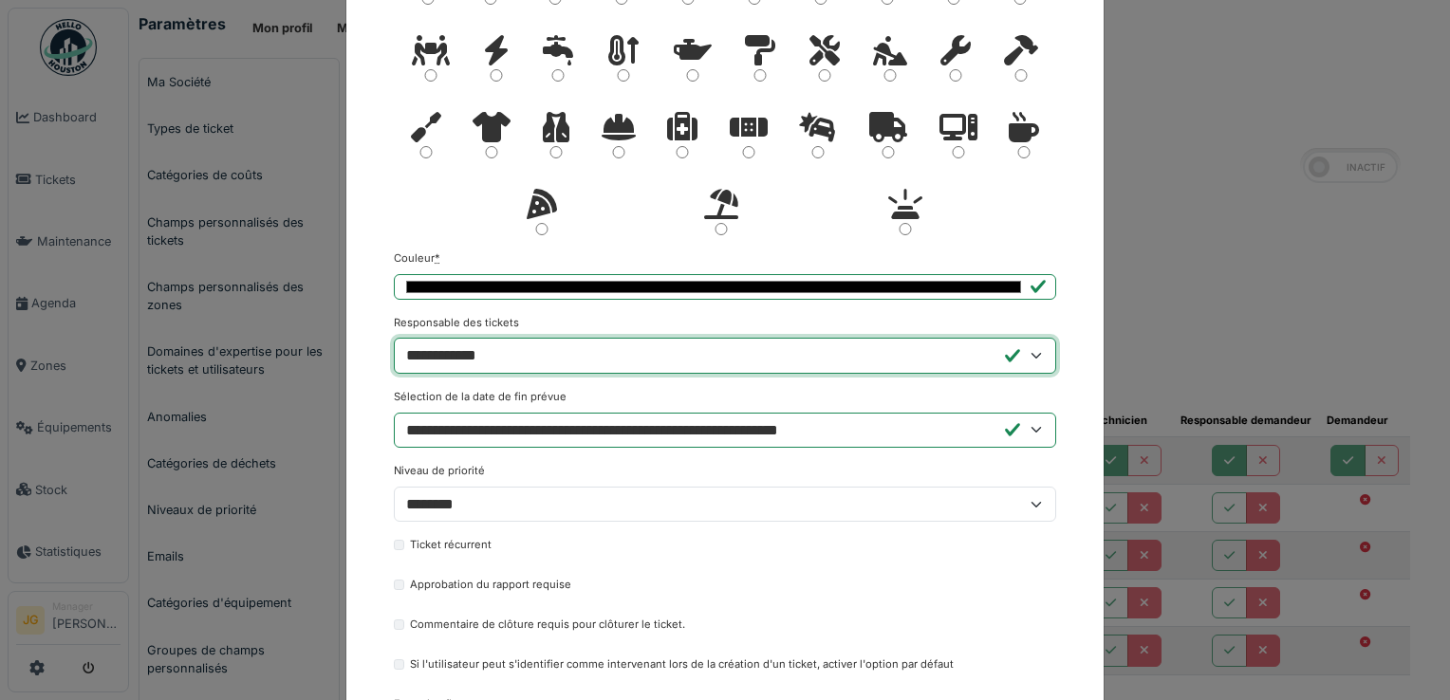
click at [693, 355] on select "**********" at bounding box center [725, 356] width 663 height 36
click at [688, 352] on select "**********" at bounding box center [725, 356] width 663 height 36
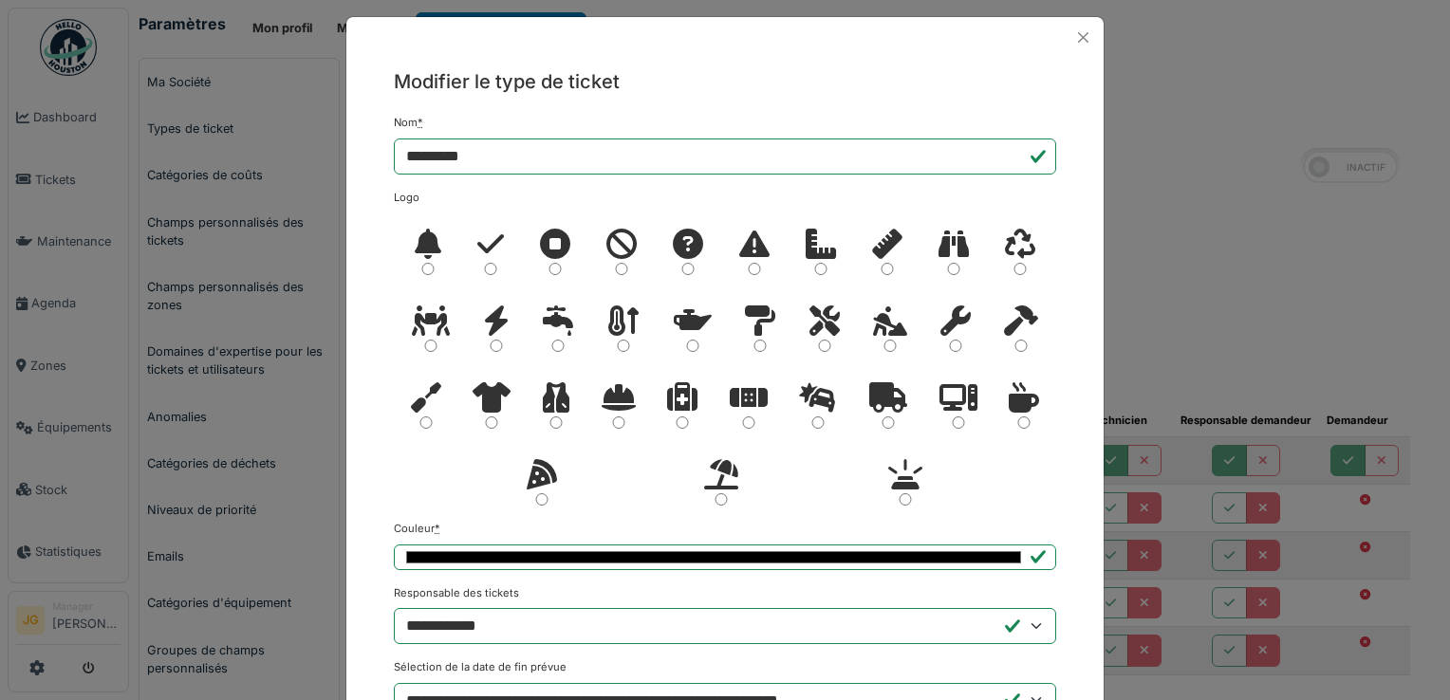
scroll to position [0, 0]
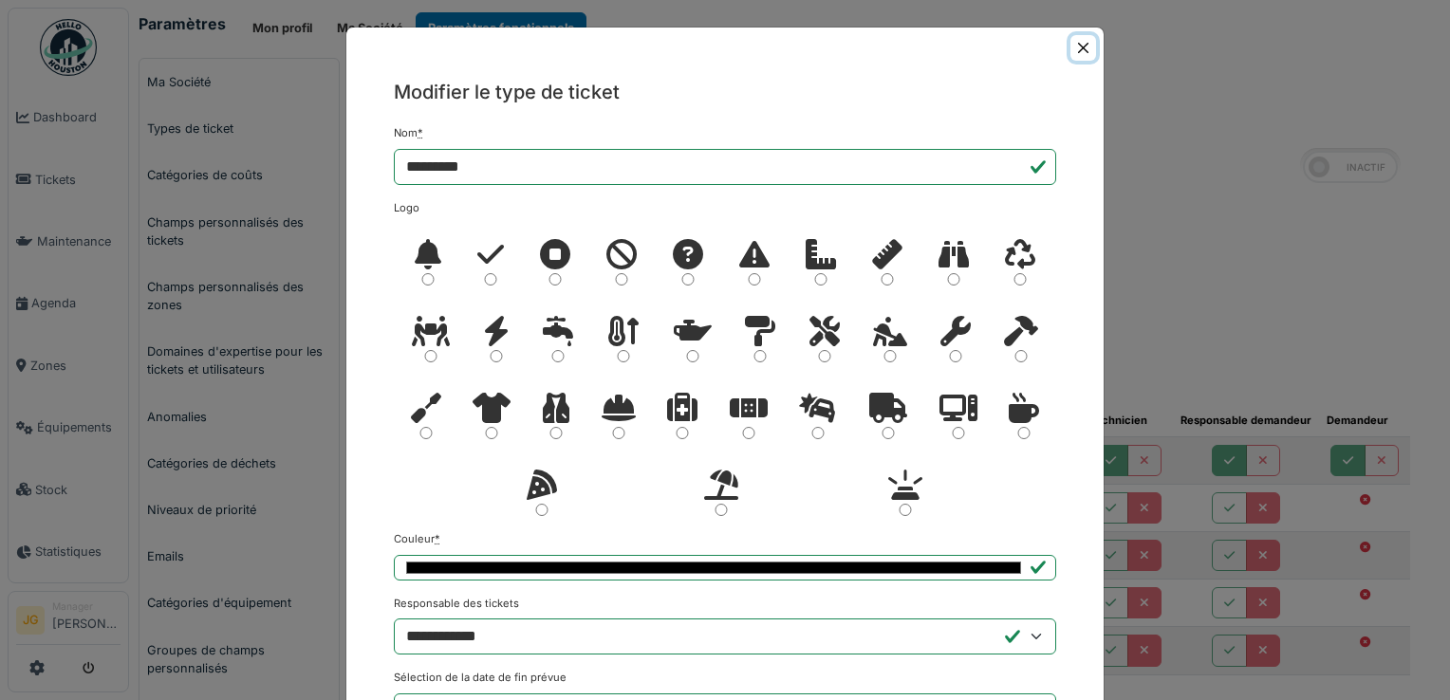
click at [1079, 47] on button "Close" at bounding box center [1084, 48] width 26 height 26
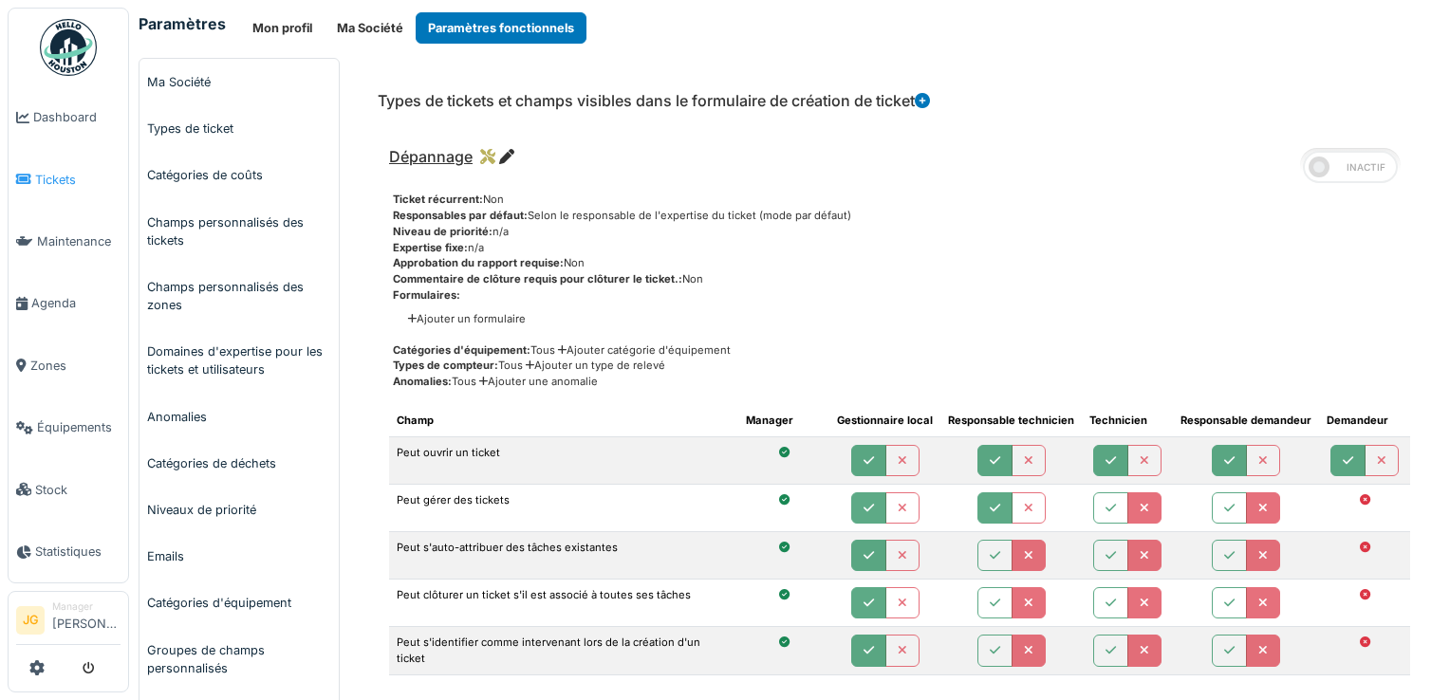
click at [39, 175] on span "Tickets" at bounding box center [77, 180] width 85 height 18
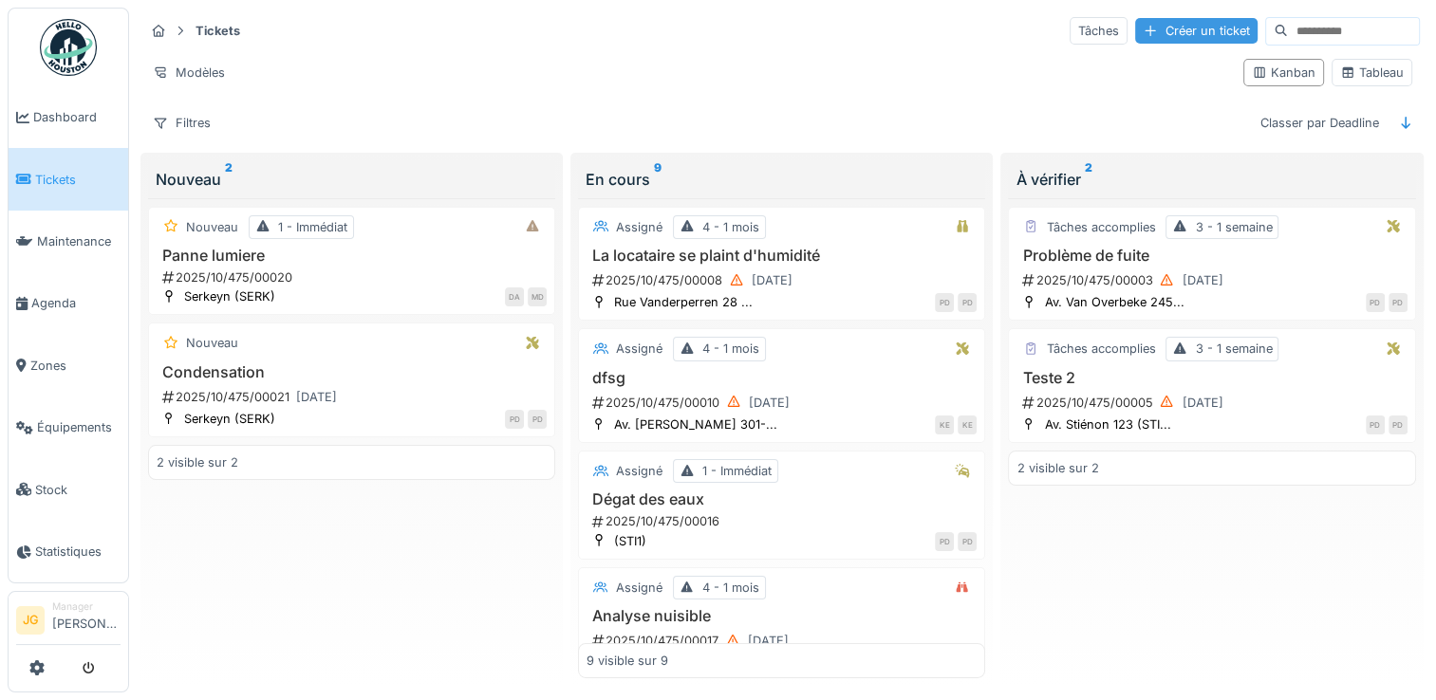
click at [1149, 27] on div "Créer un ticket" at bounding box center [1196, 31] width 122 height 26
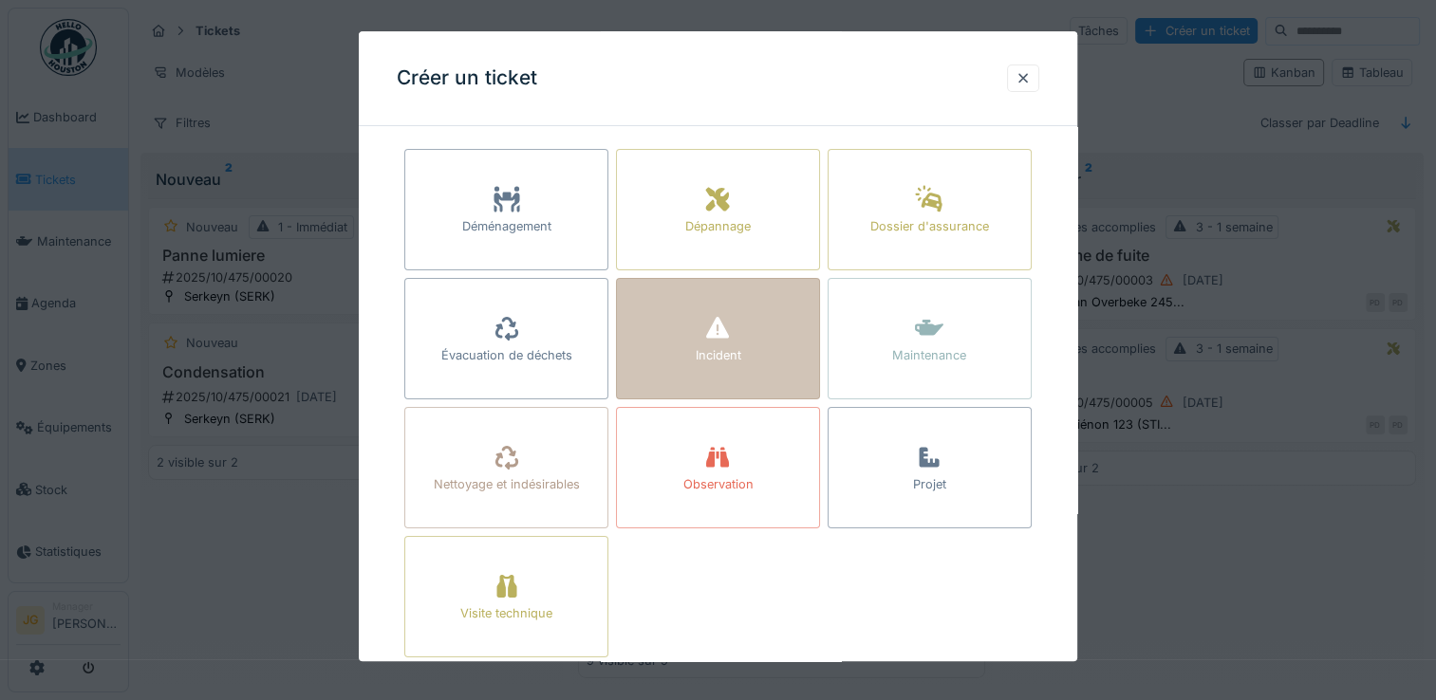
click at [702, 321] on div "Incident" at bounding box center [718, 338] width 204 height 121
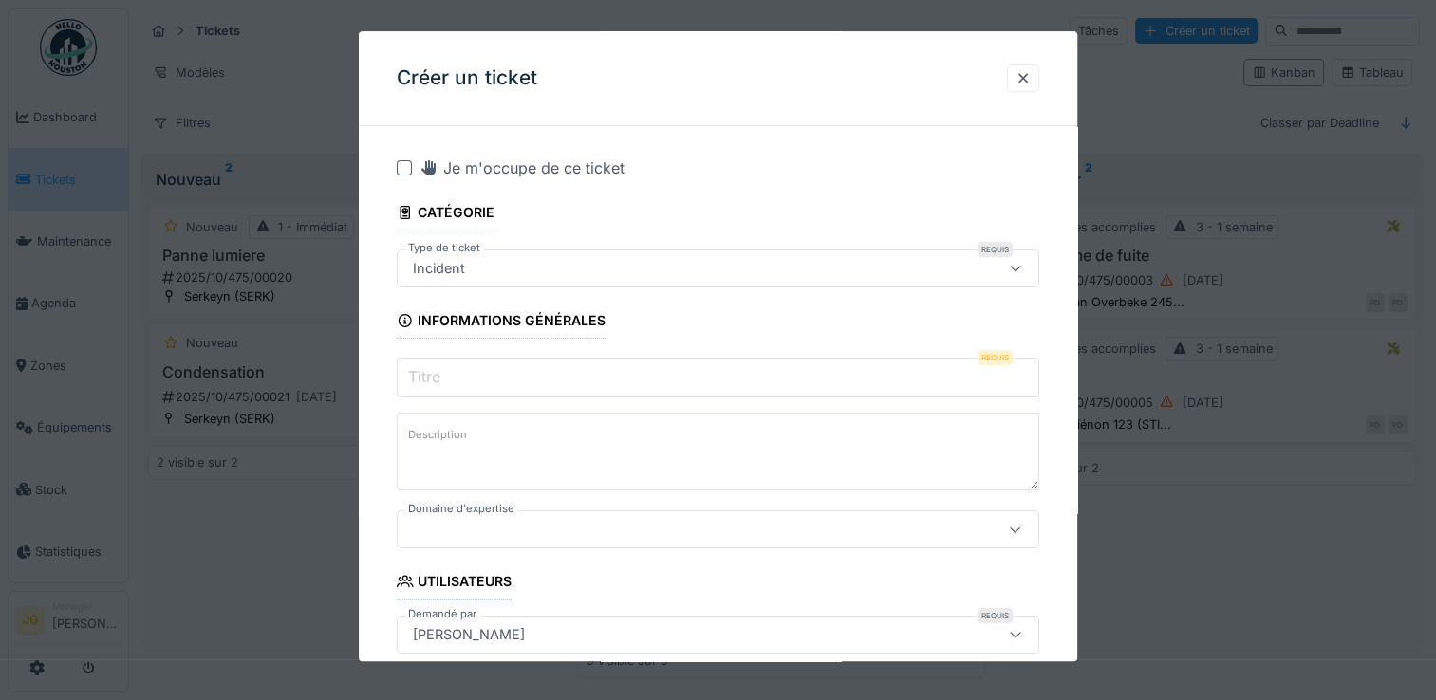
click at [441, 376] on label "Titre" at bounding box center [424, 377] width 40 height 23
click at [441, 376] on input "Titre" at bounding box center [718, 378] width 643 height 40
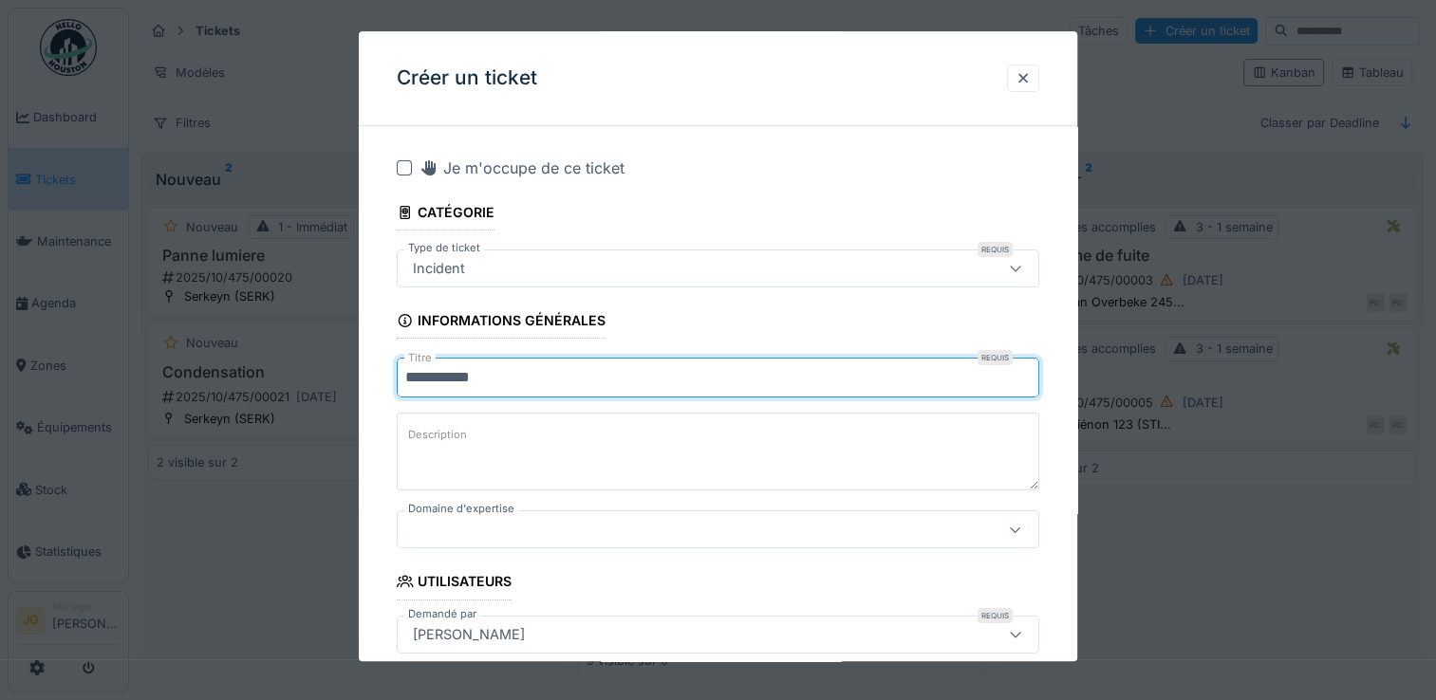
type input "**********"
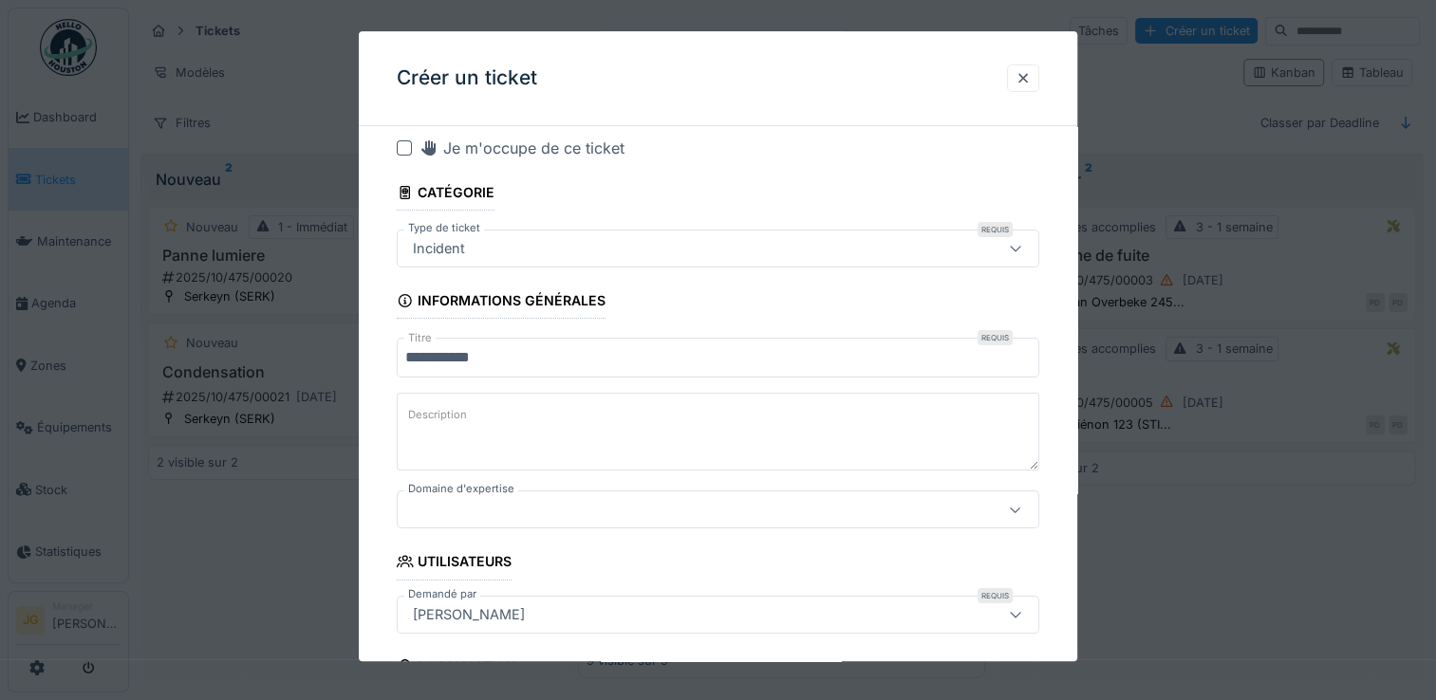
scroll to position [19, 0]
click at [479, 507] on div at bounding box center [679, 511] width 548 height 21
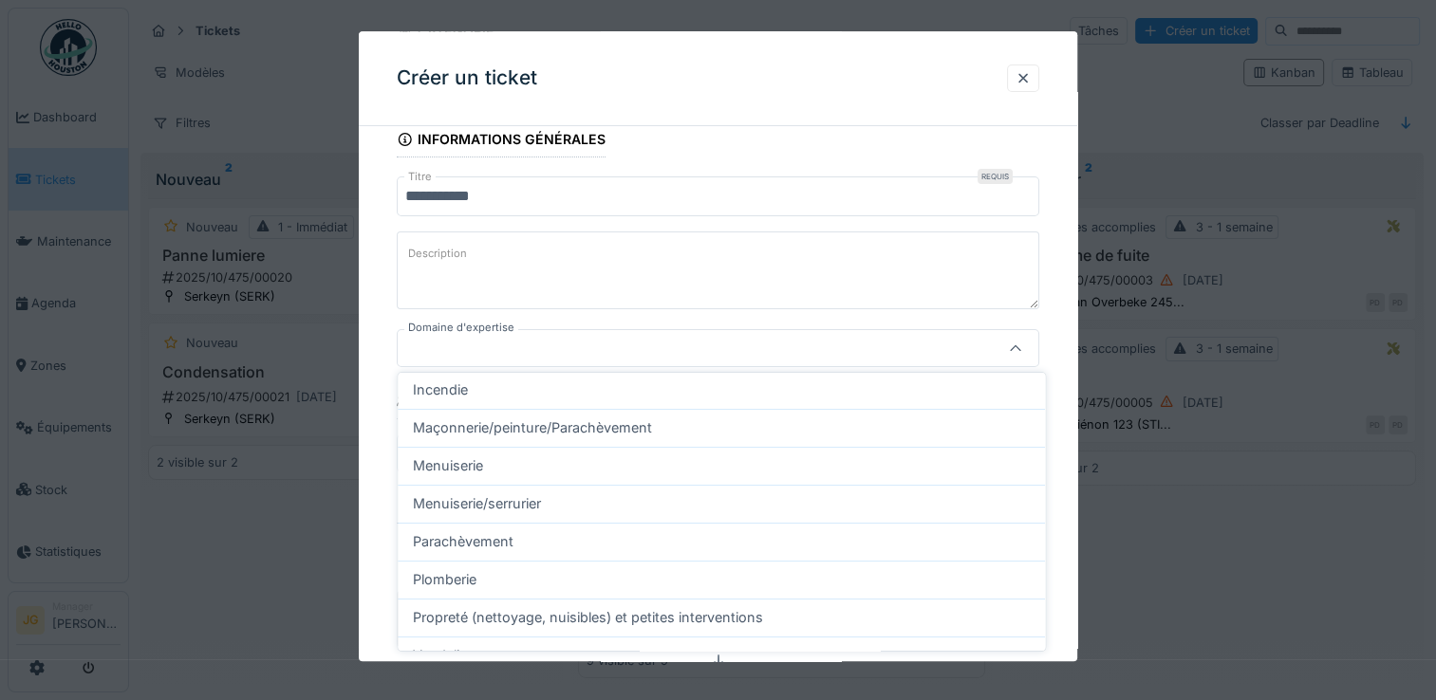
scroll to position [387, 0]
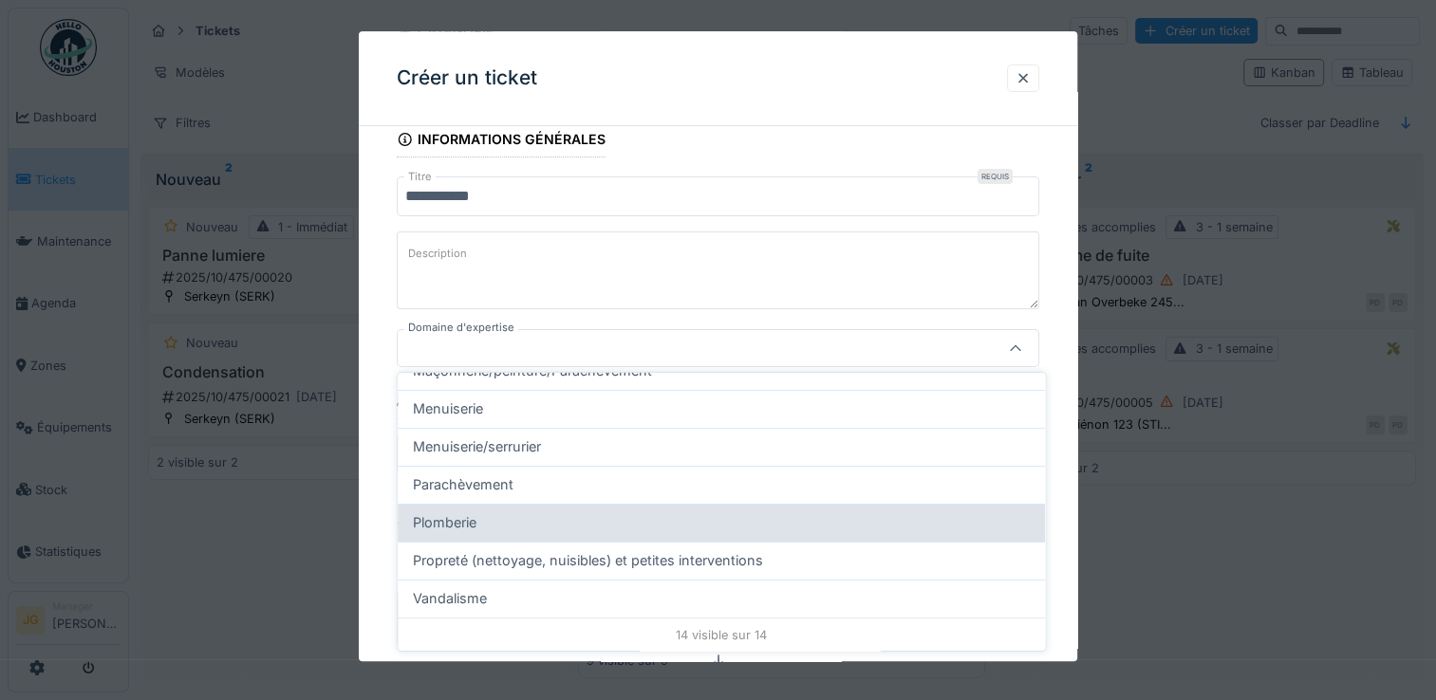
click at [465, 515] on span "Plomberie" at bounding box center [445, 523] width 64 height 21
type input "****"
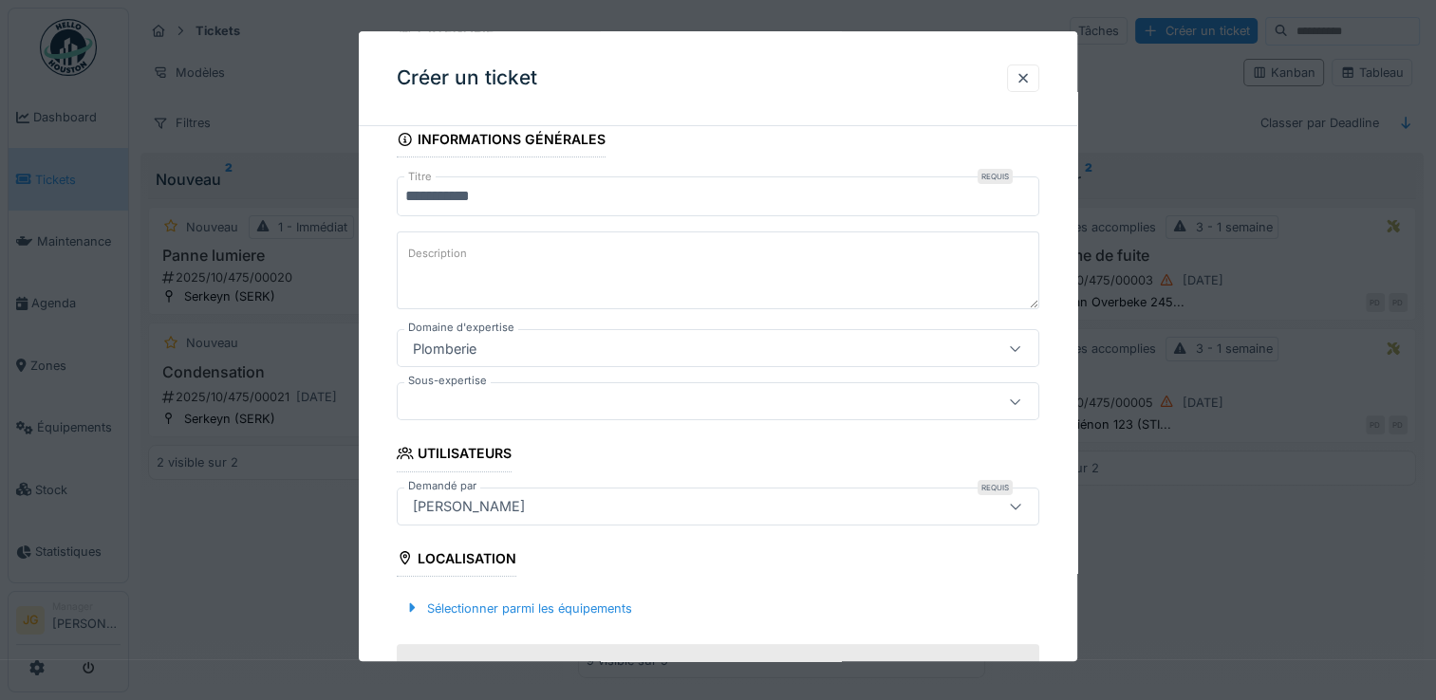
click at [493, 405] on div at bounding box center [679, 402] width 548 height 21
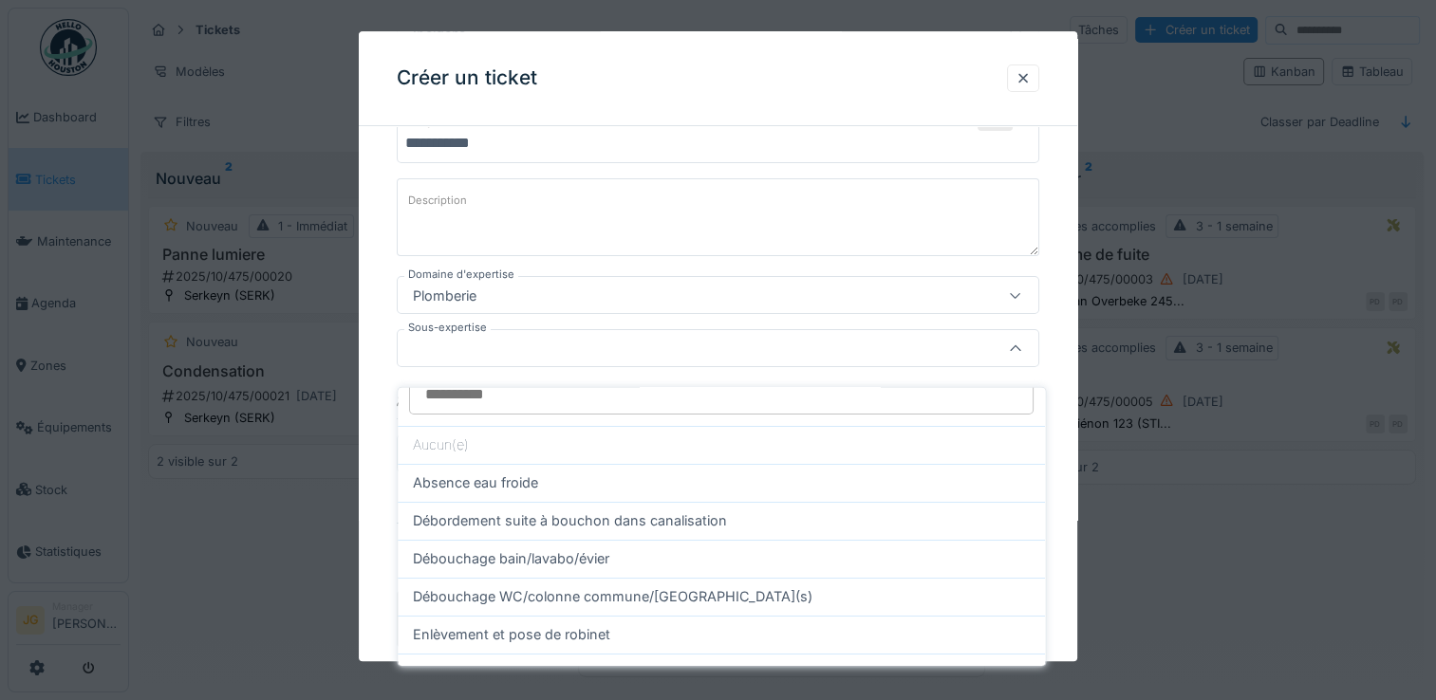
scroll to position [0, 0]
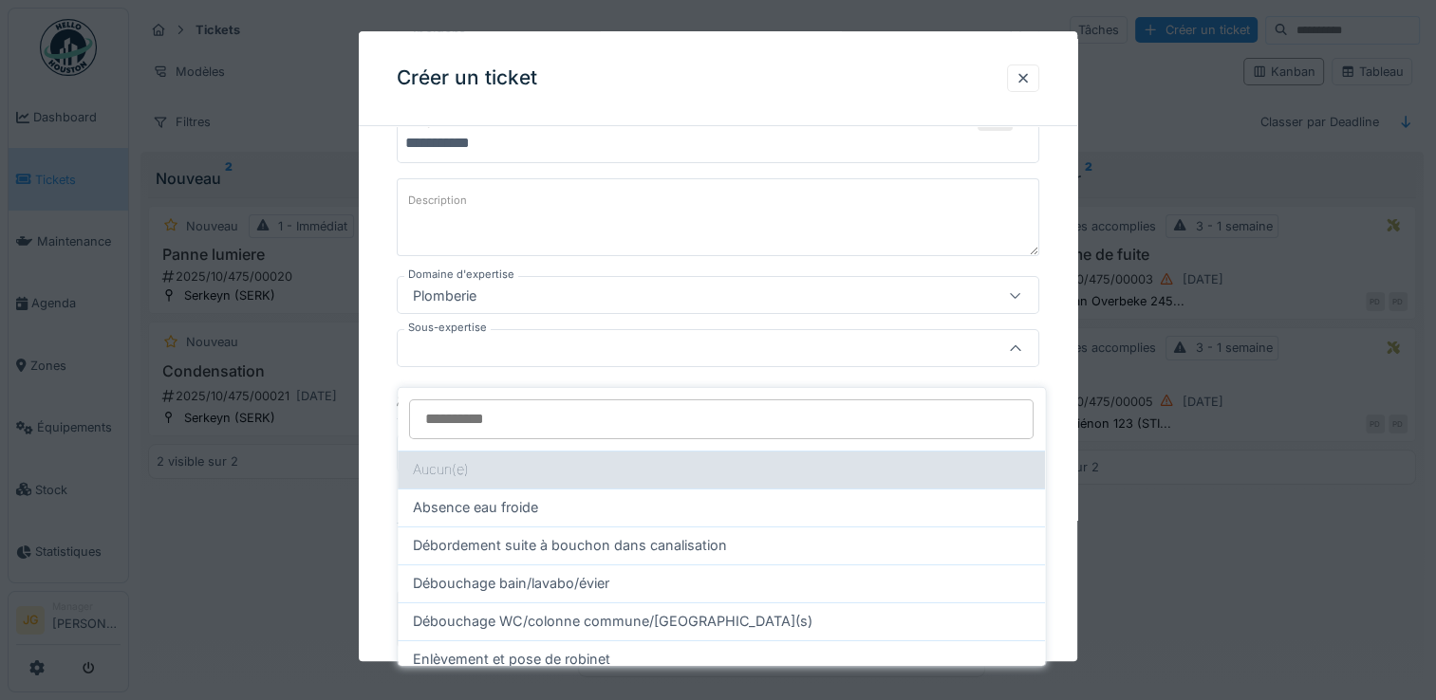
click at [434, 452] on div "Aucun(e)" at bounding box center [721, 470] width 647 height 38
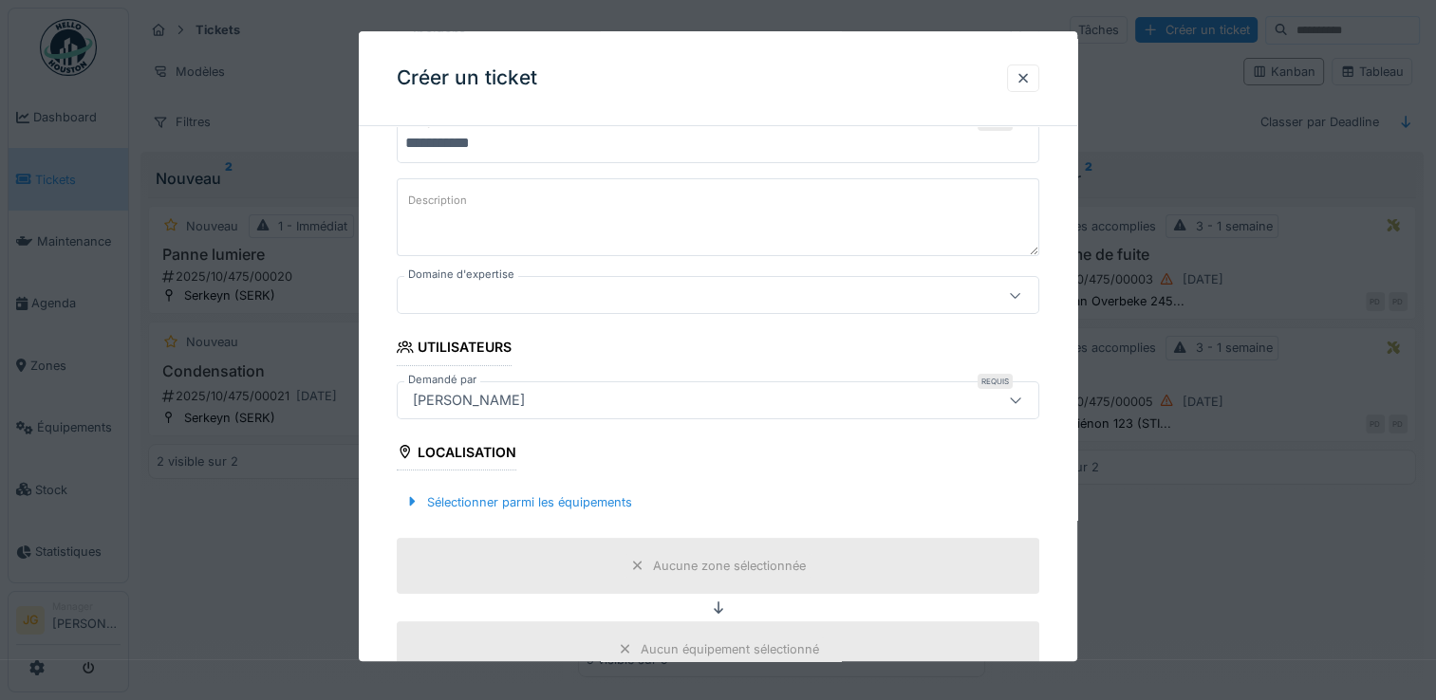
scroll to position [315, 0]
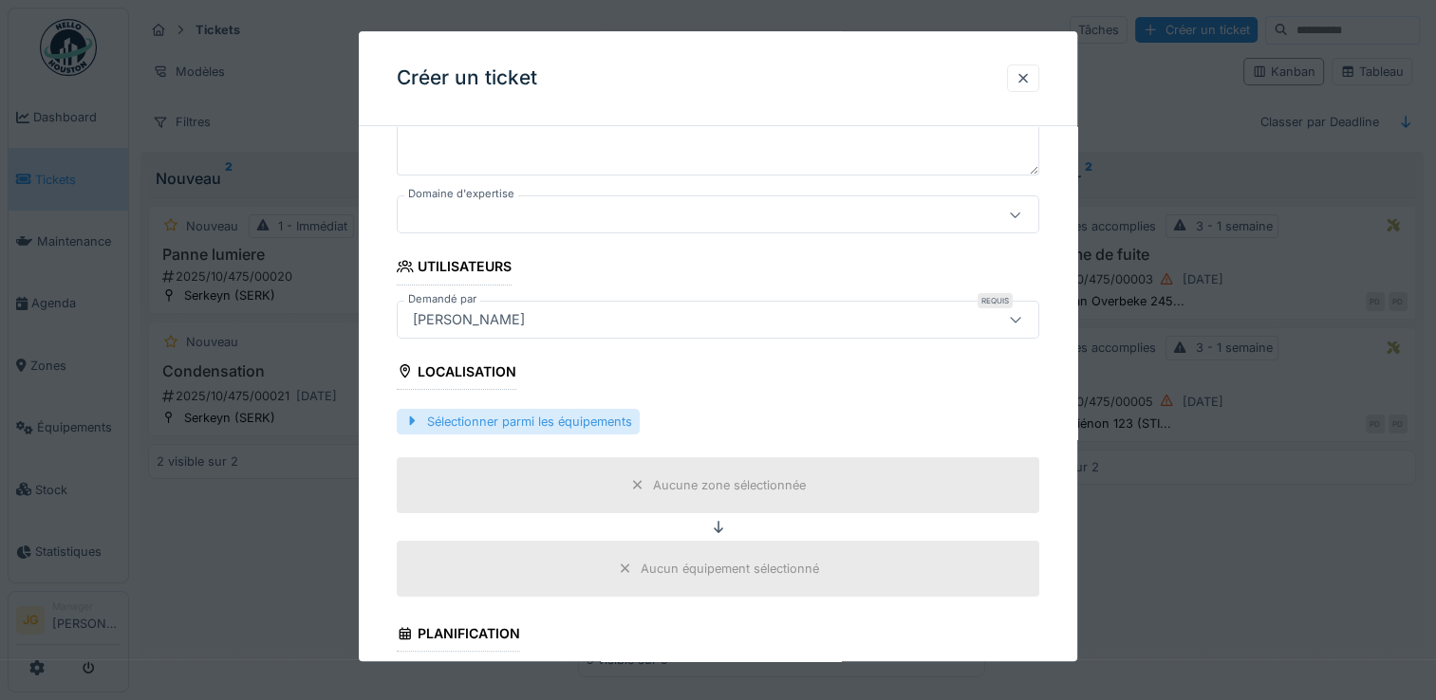
click at [497, 415] on div "Sélectionner parmi les équipements" at bounding box center [518, 422] width 243 height 26
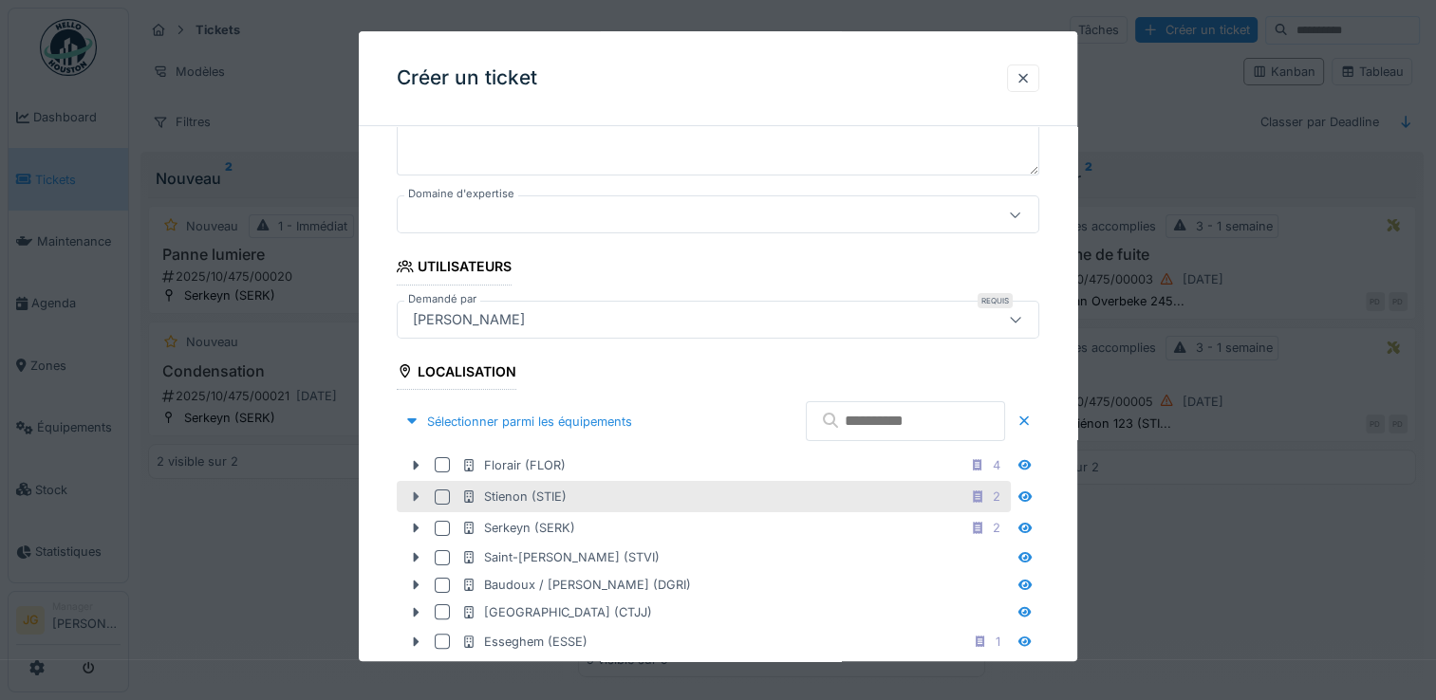
click at [413, 493] on icon at bounding box center [415, 497] width 15 height 12
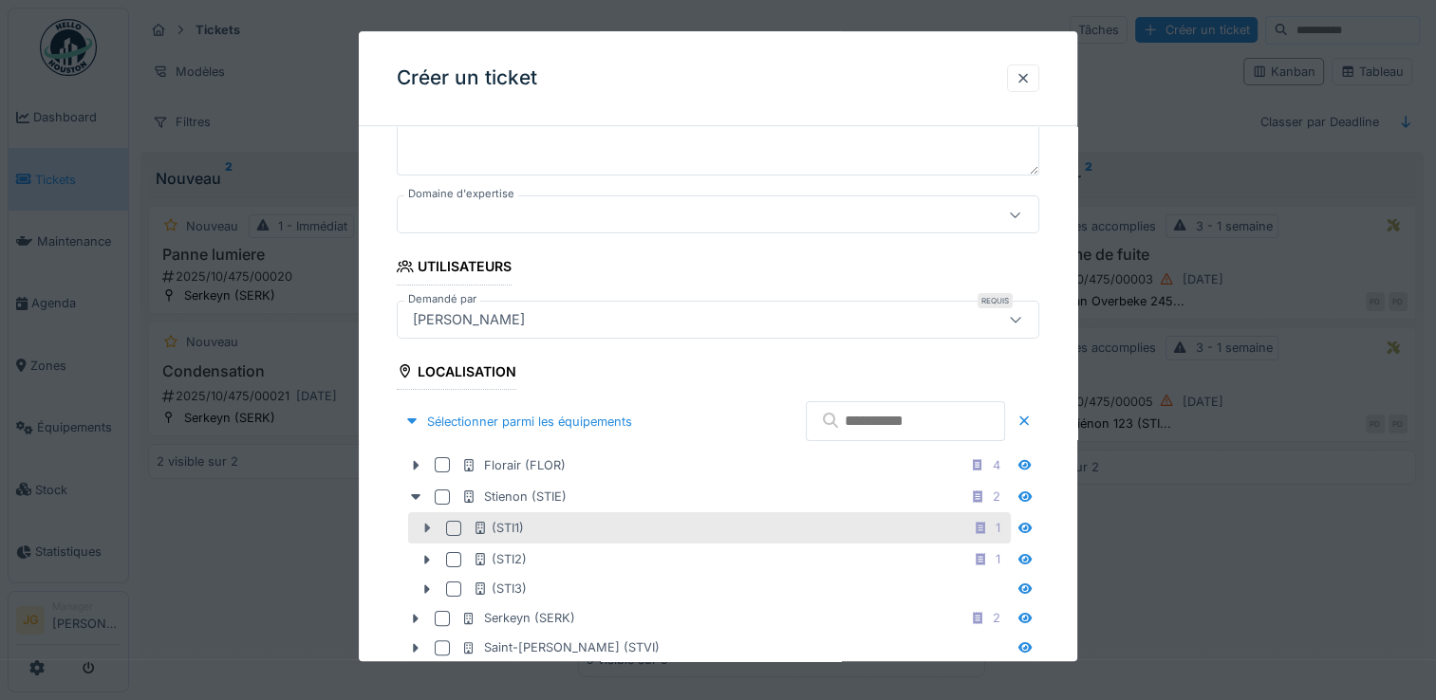
click at [423, 523] on icon at bounding box center [427, 529] width 15 height 12
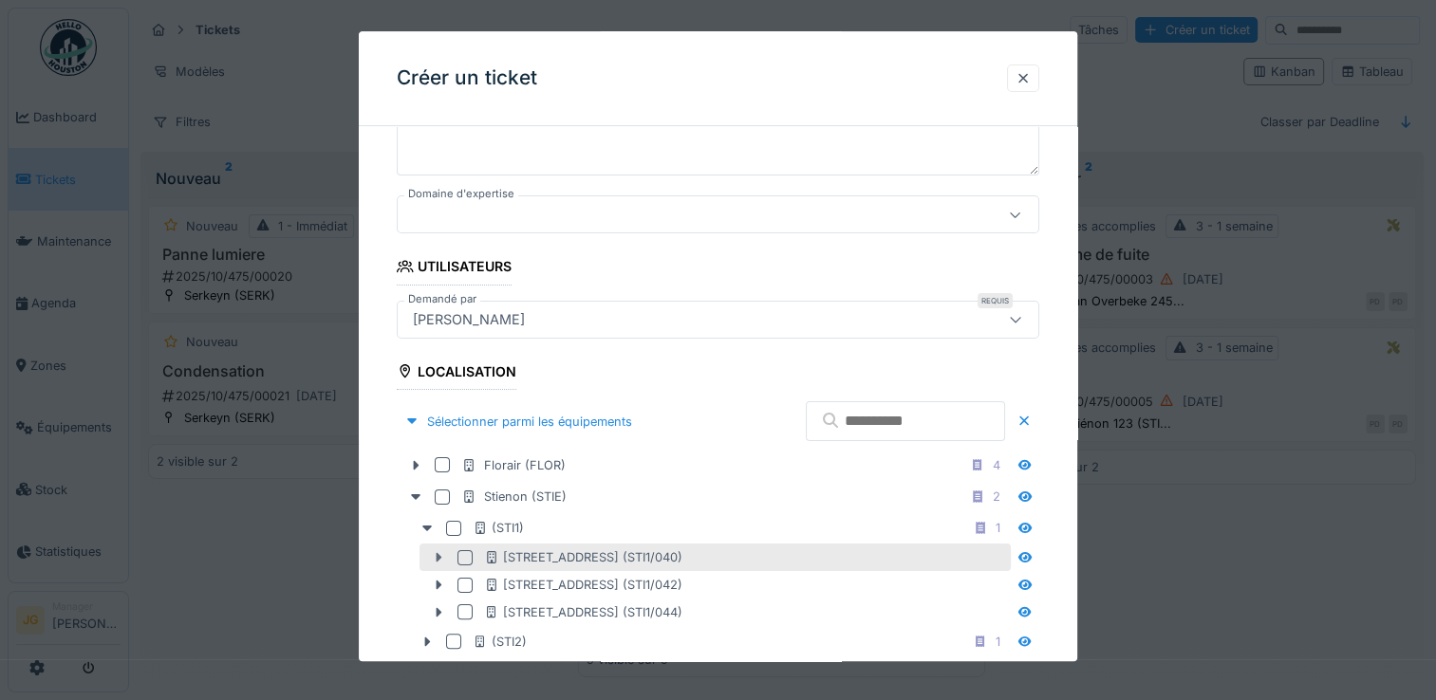
click at [437, 555] on icon at bounding box center [440, 557] width 6 height 9
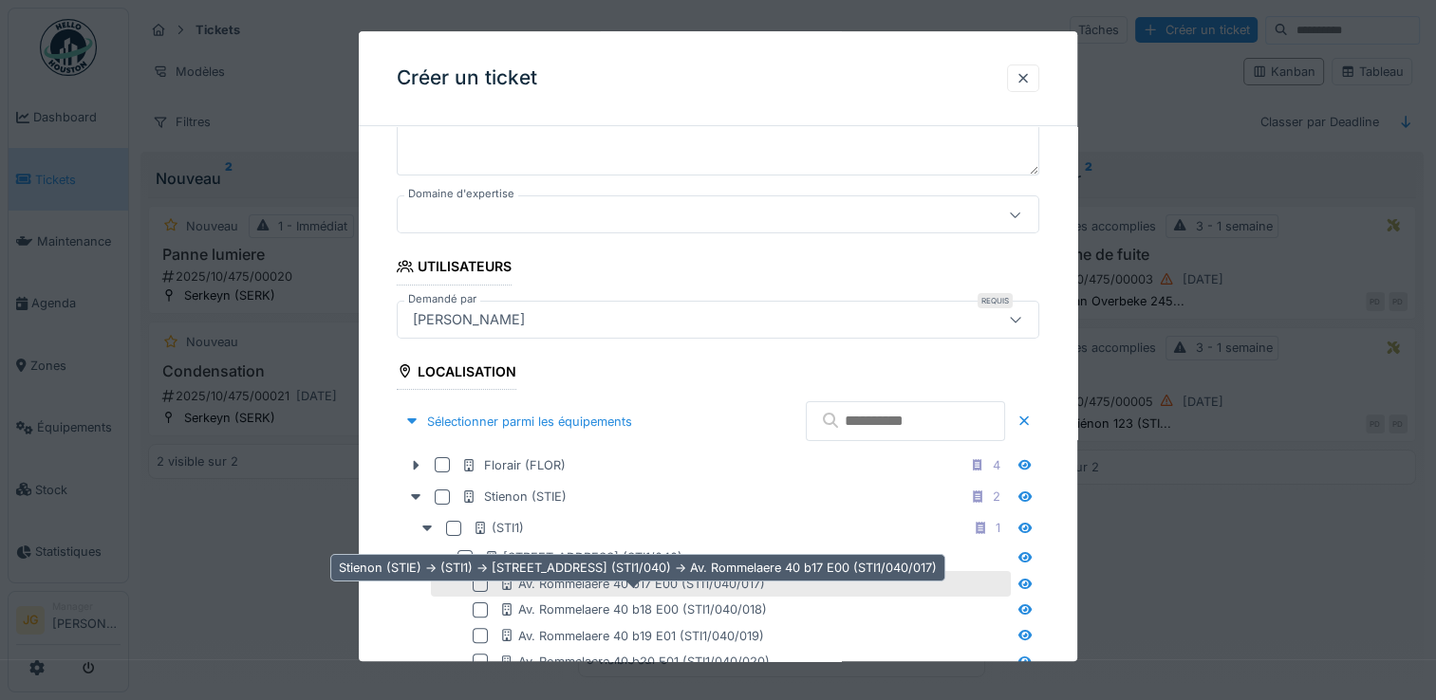
click at [619, 583] on div "Av. Rommelaere 40 b17 E00 (STI1/040/017)" at bounding box center [632, 584] width 266 height 18
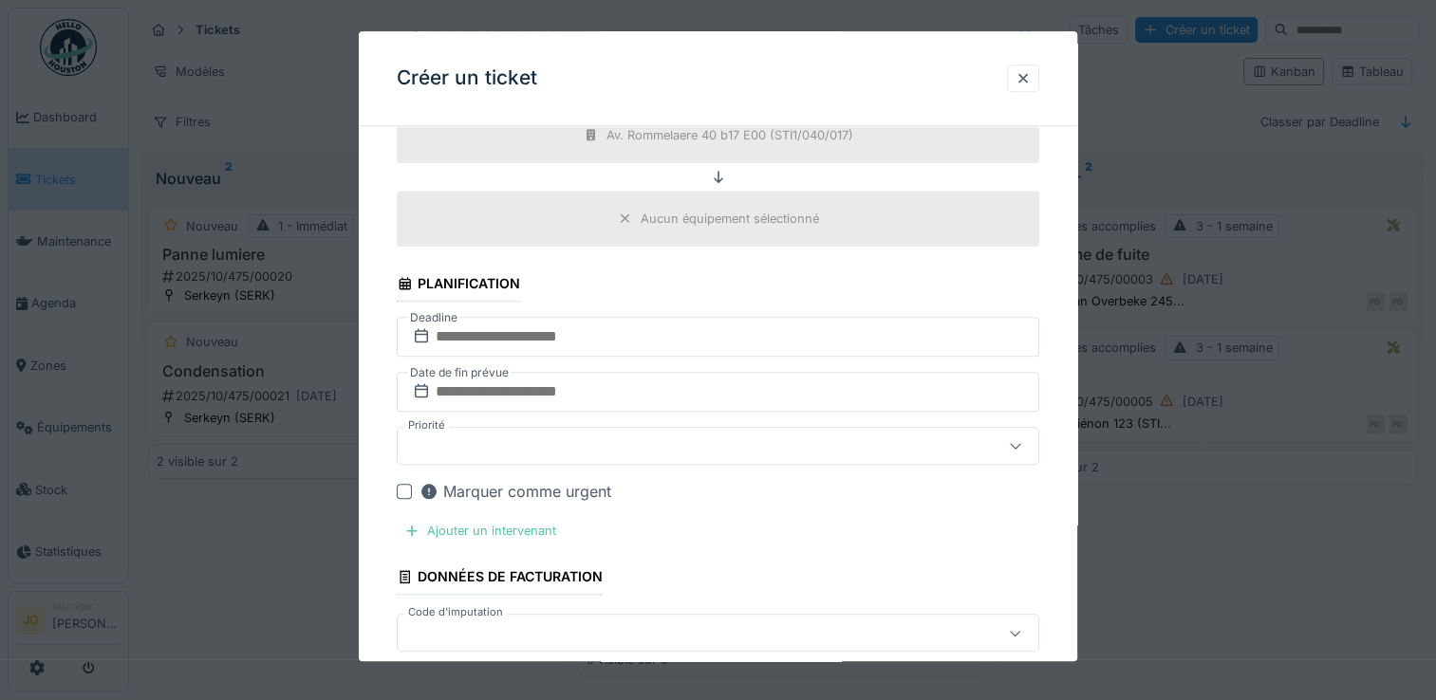
scroll to position [1677, 0]
click at [478, 435] on div at bounding box center [679, 445] width 548 height 21
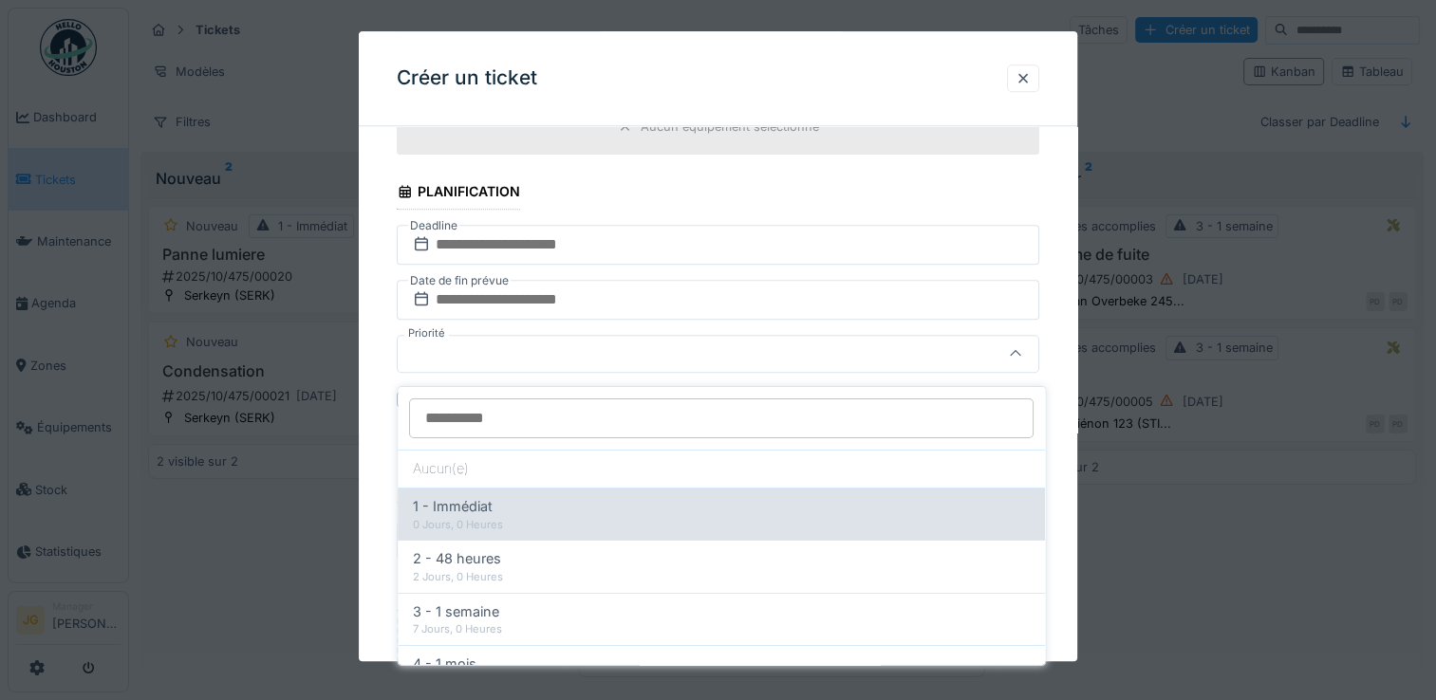
click at [452, 517] on div "0 Jours, 0 Heures" at bounding box center [721, 525] width 617 height 16
type input "***"
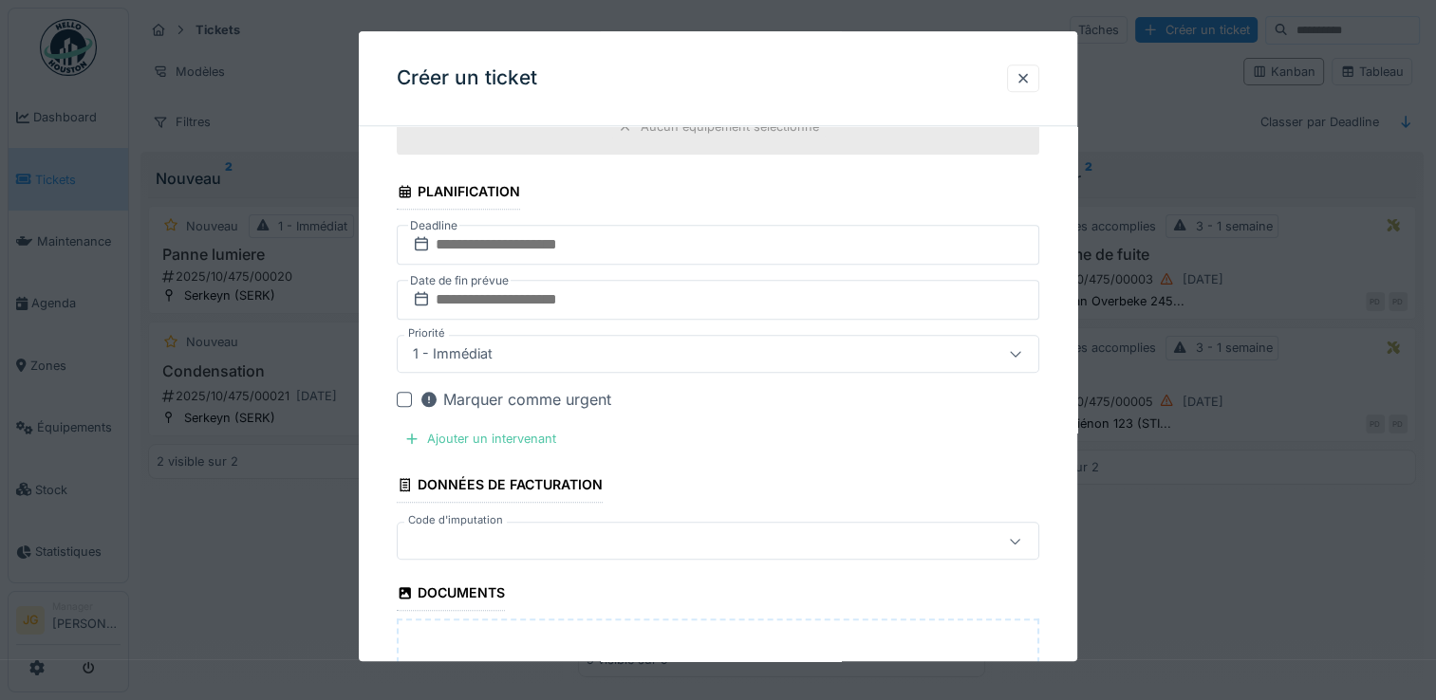
click at [402, 392] on div at bounding box center [404, 399] width 15 height 15
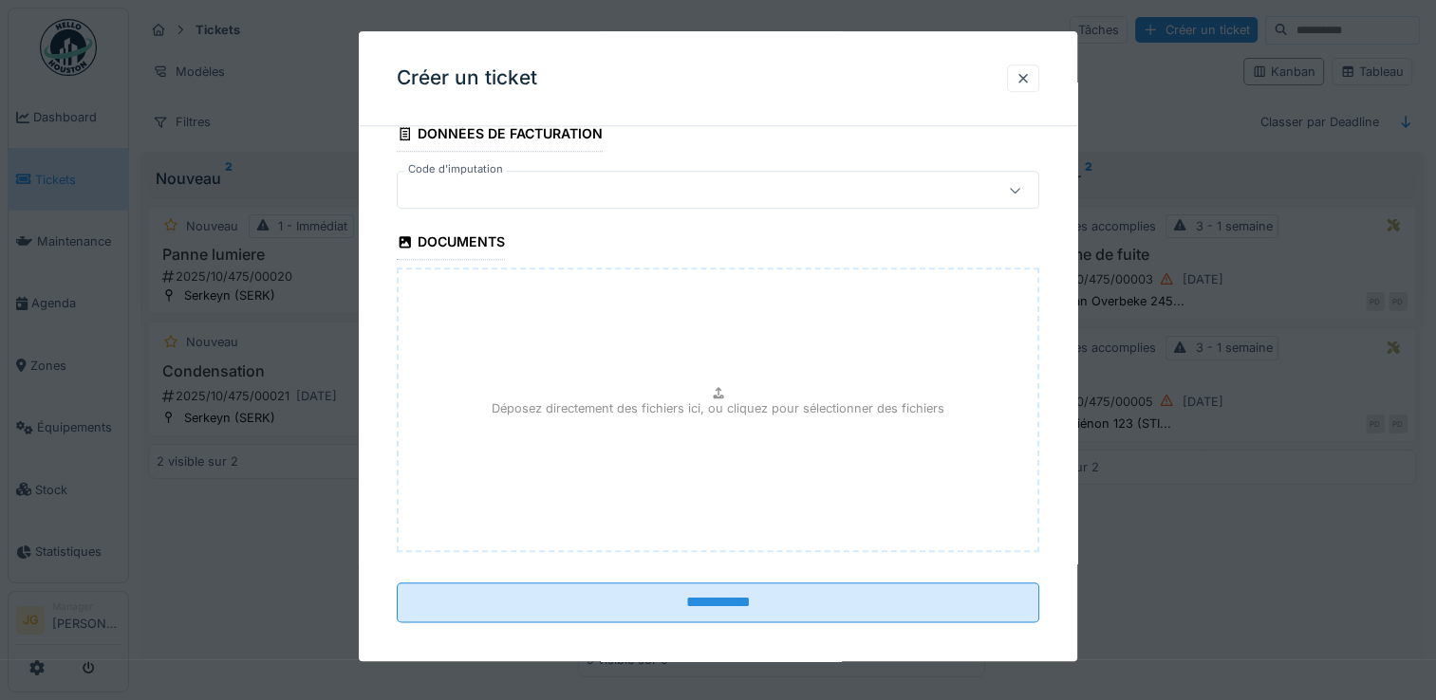
scroll to position [2125, 0]
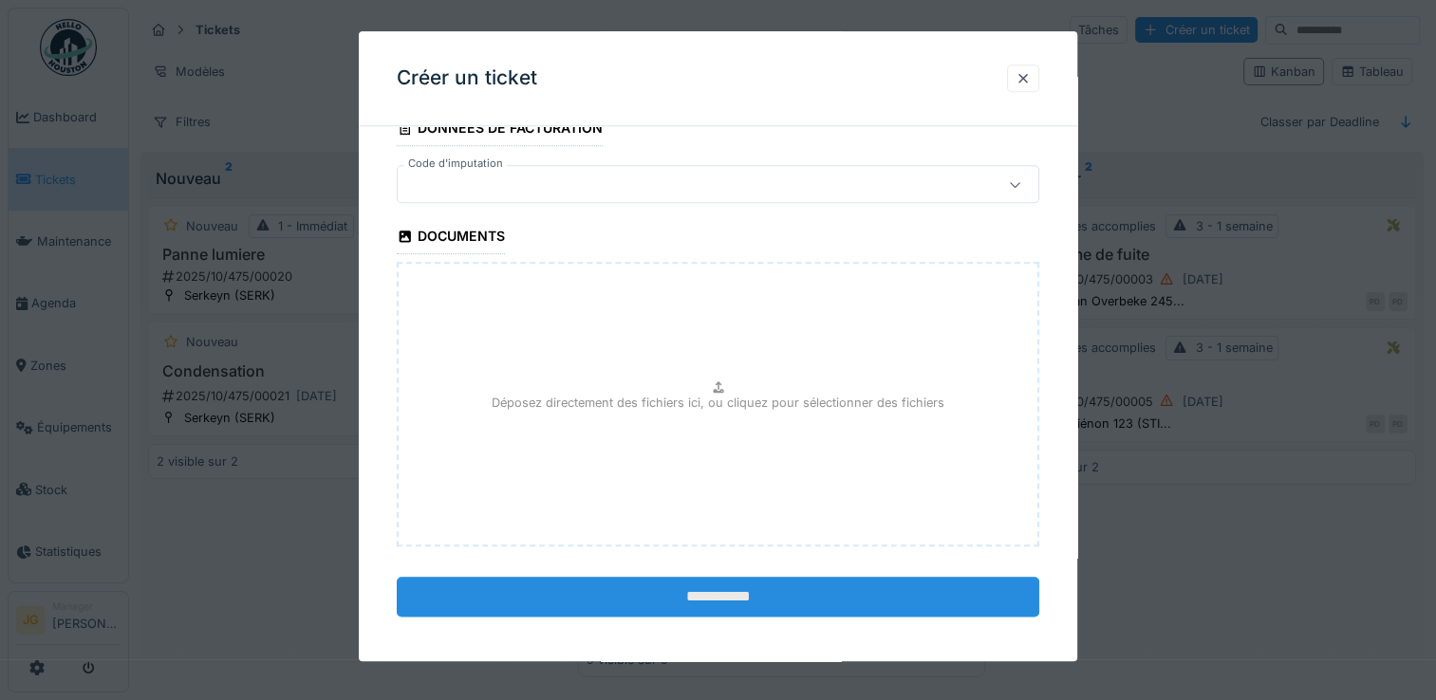
click at [740, 600] on input "**********" at bounding box center [718, 598] width 643 height 40
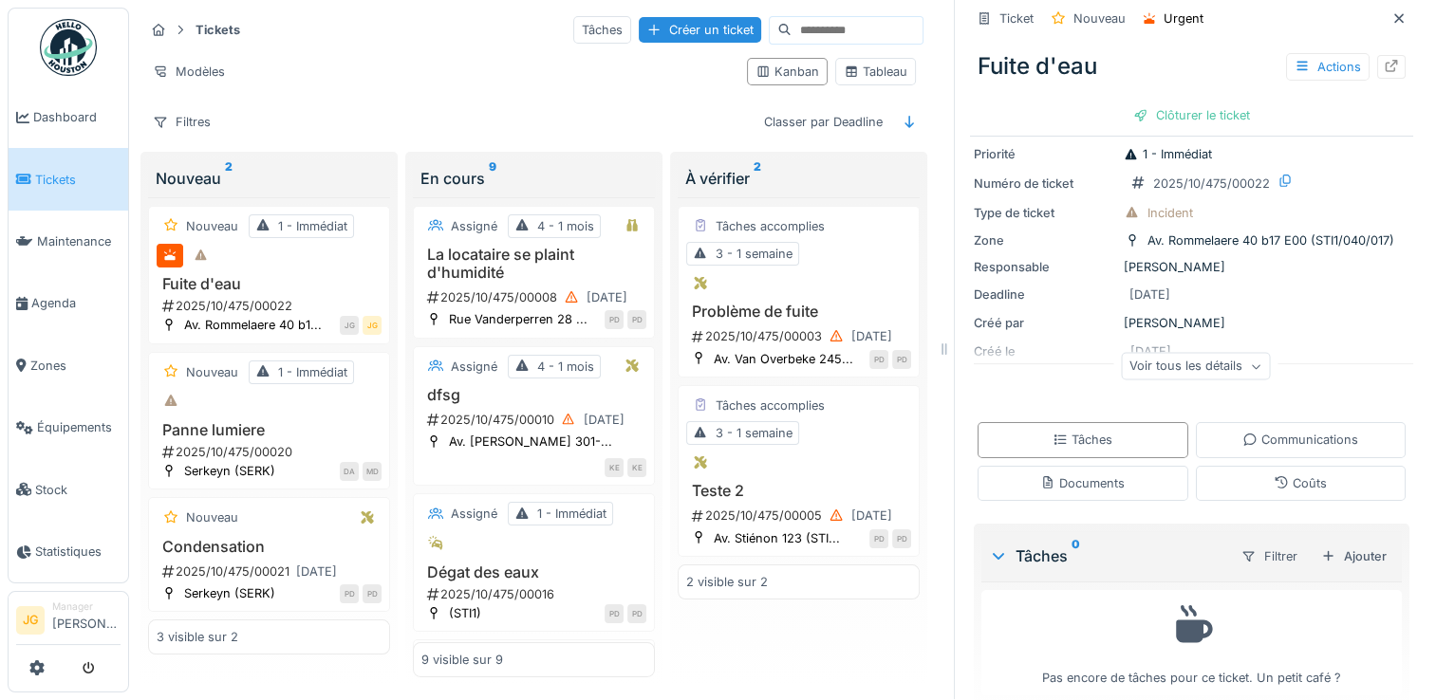
scroll to position [46, 0]
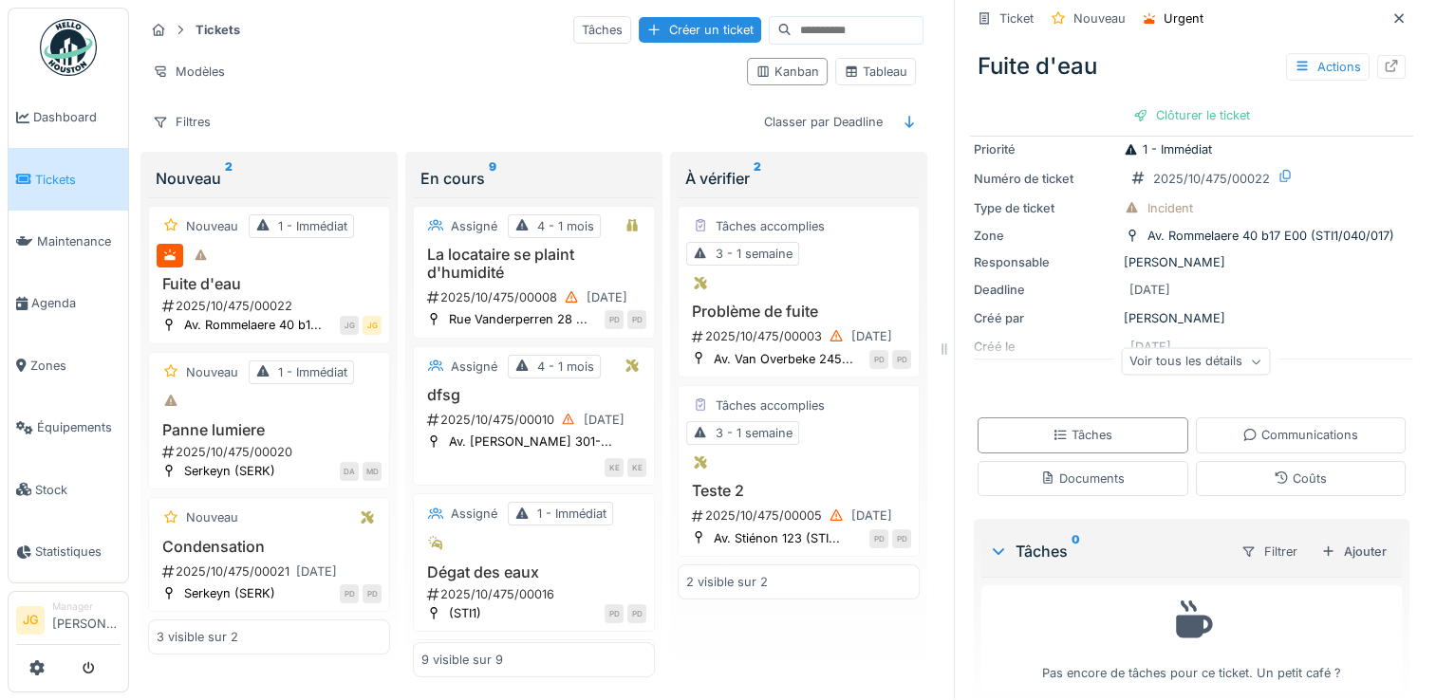
click at [1188, 349] on div "Voir tous les détails" at bounding box center [1195, 362] width 149 height 28
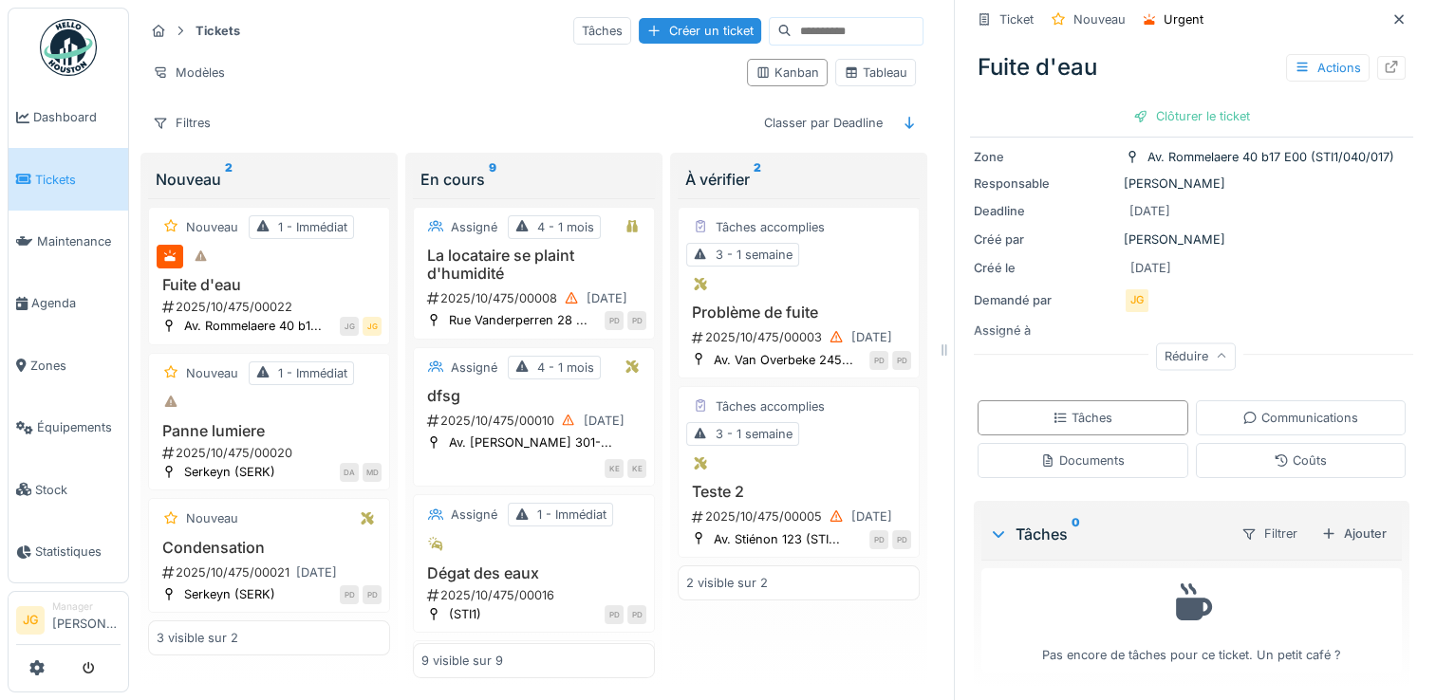
scroll to position [0, 0]
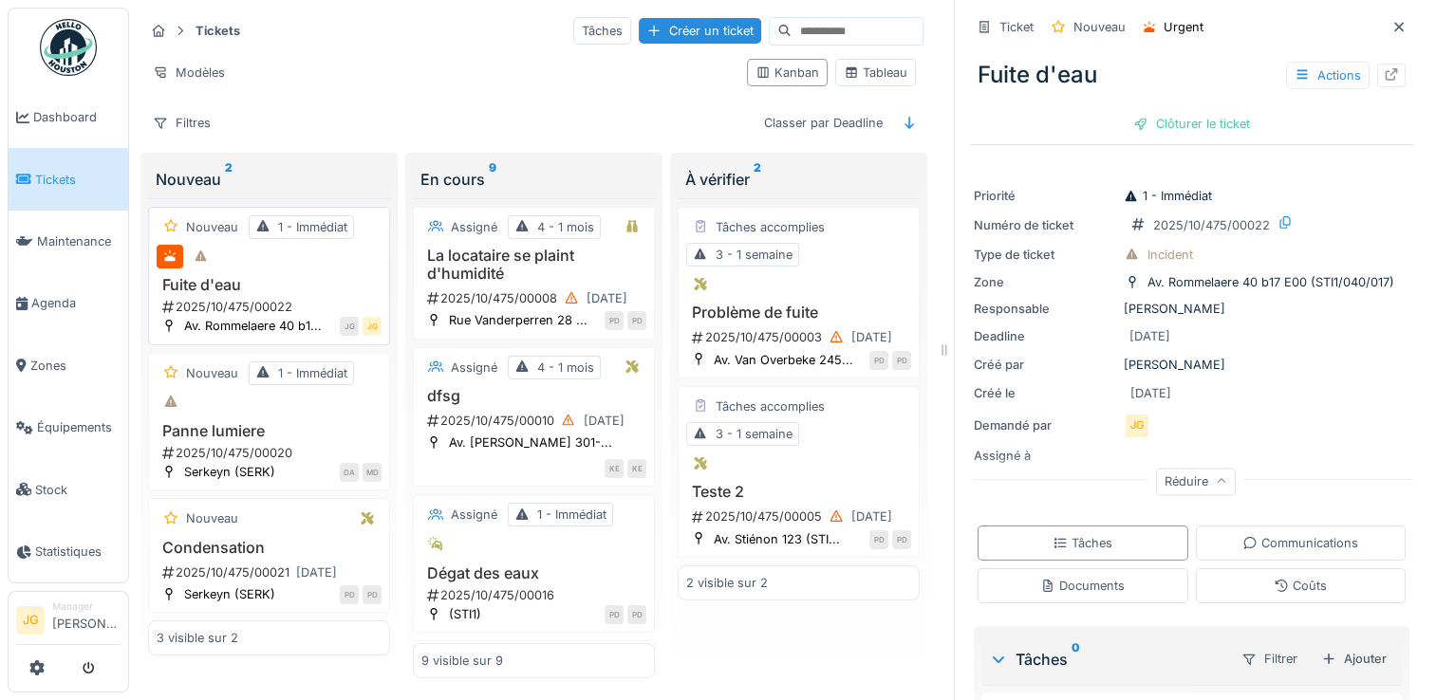
click at [220, 294] on div "Fuite d'eau 2025/10/475/00022" at bounding box center [269, 296] width 225 height 40
click at [1295, 74] on div "Actions" at bounding box center [1328, 76] width 84 height 28
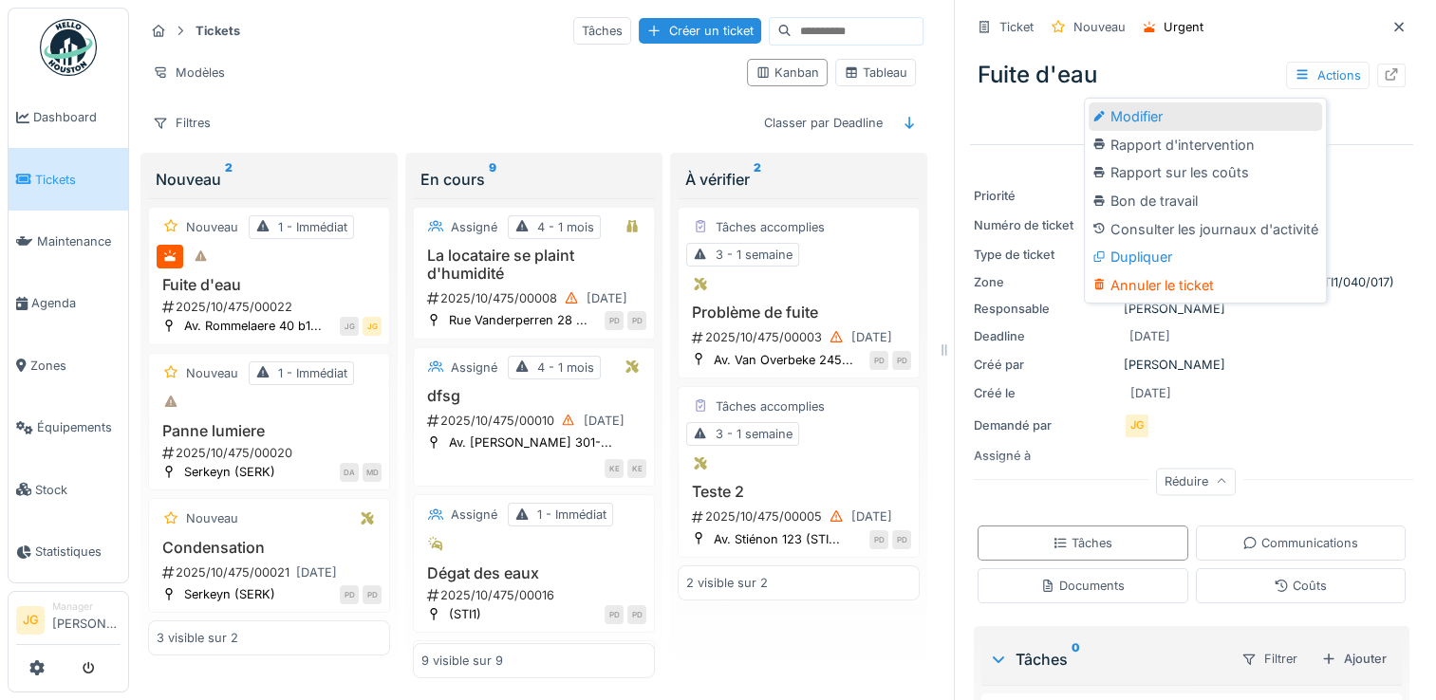
click at [1113, 116] on div "Modifier" at bounding box center [1205, 117] width 233 height 28
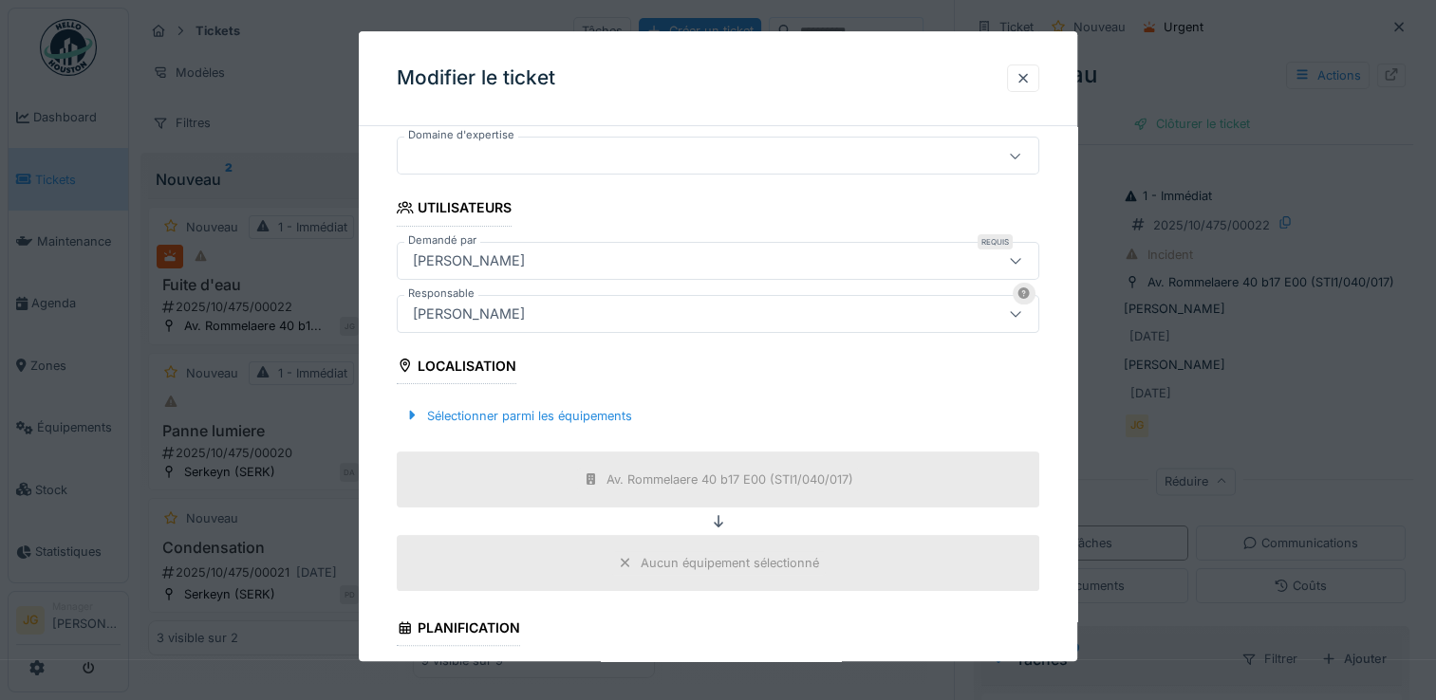
scroll to position [372, 0]
click at [1039, 81] on div at bounding box center [1023, 79] width 32 height 28
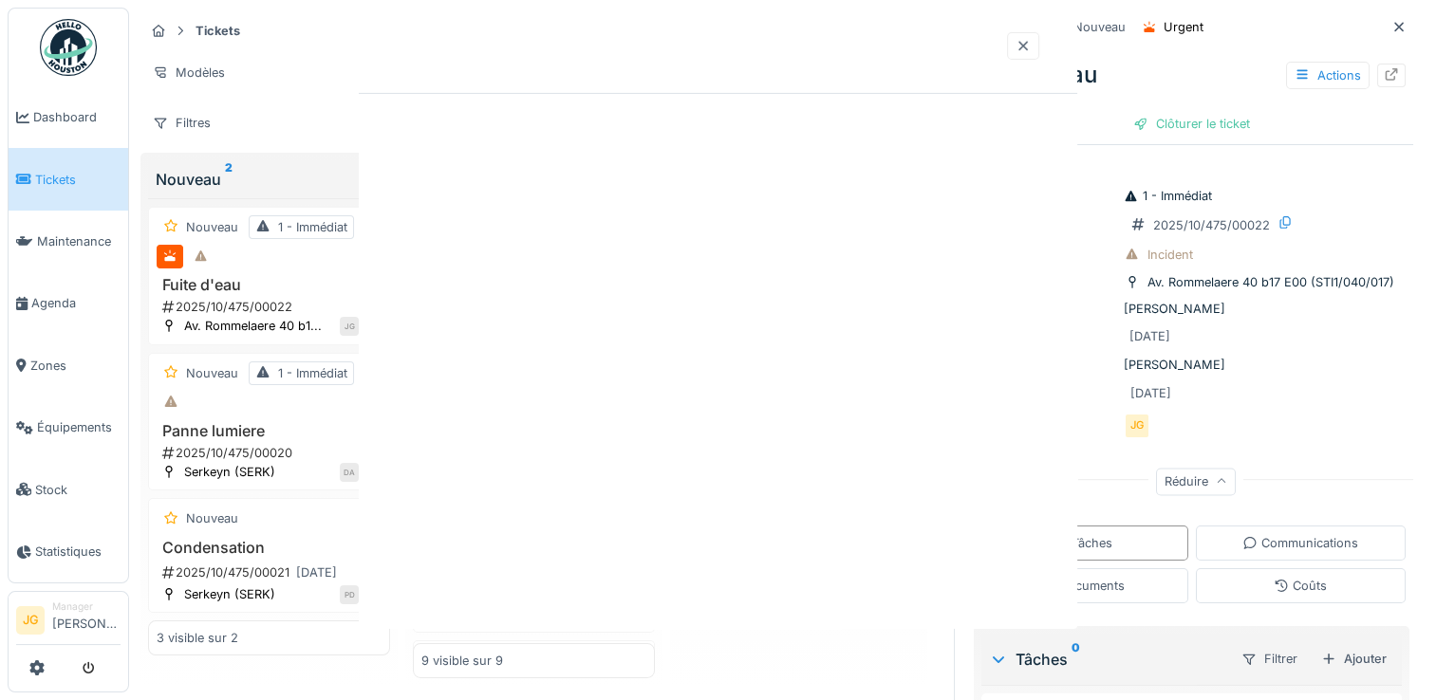
scroll to position [0, 0]
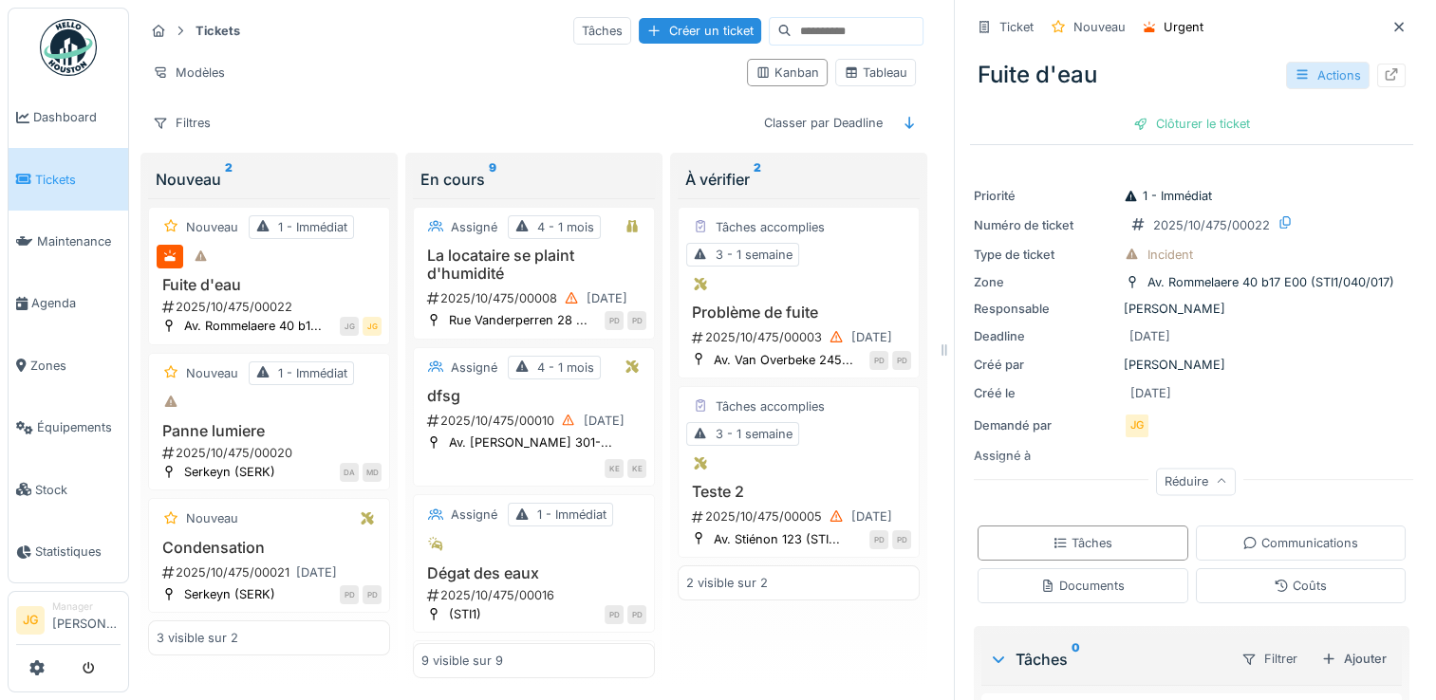
click at [1307, 74] on div "Actions" at bounding box center [1328, 76] width 84 height 28
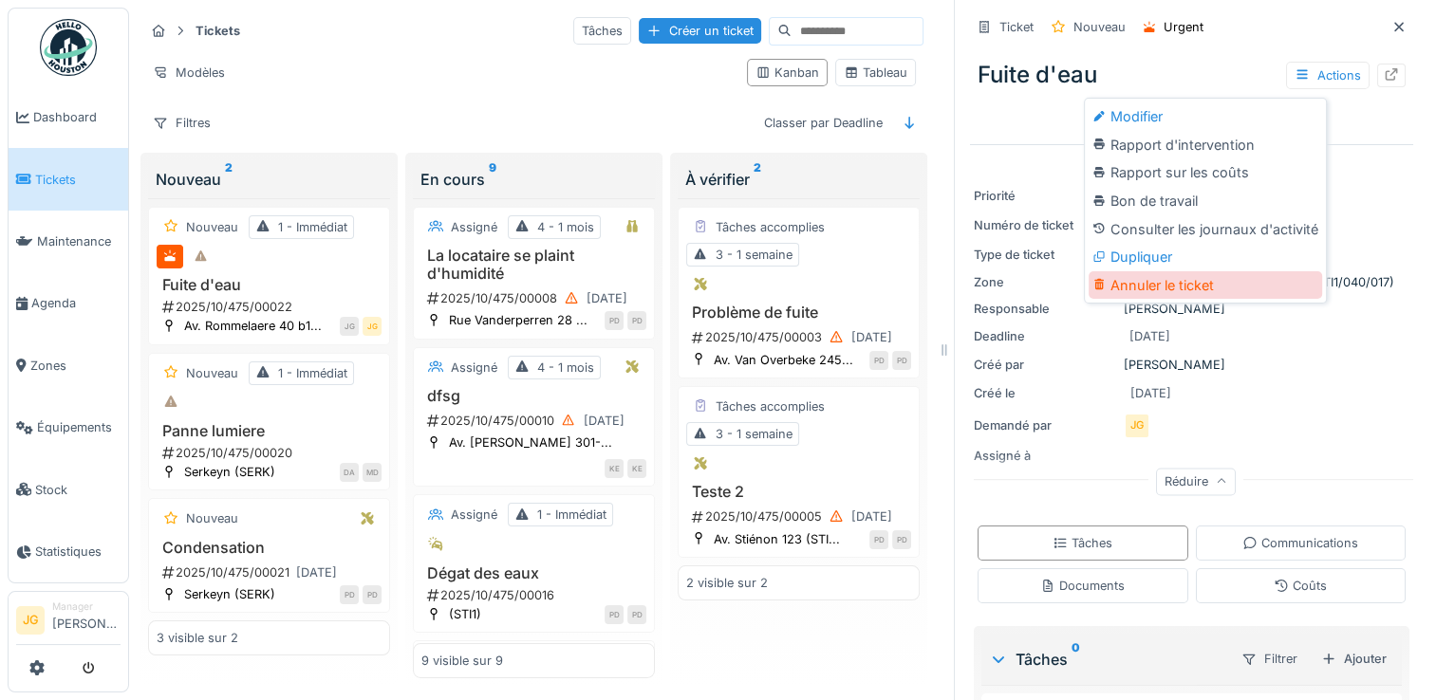
click at [1143, 283] on div "Annuler le ticket" at bounding box center [1205, 285] width 233 height 28
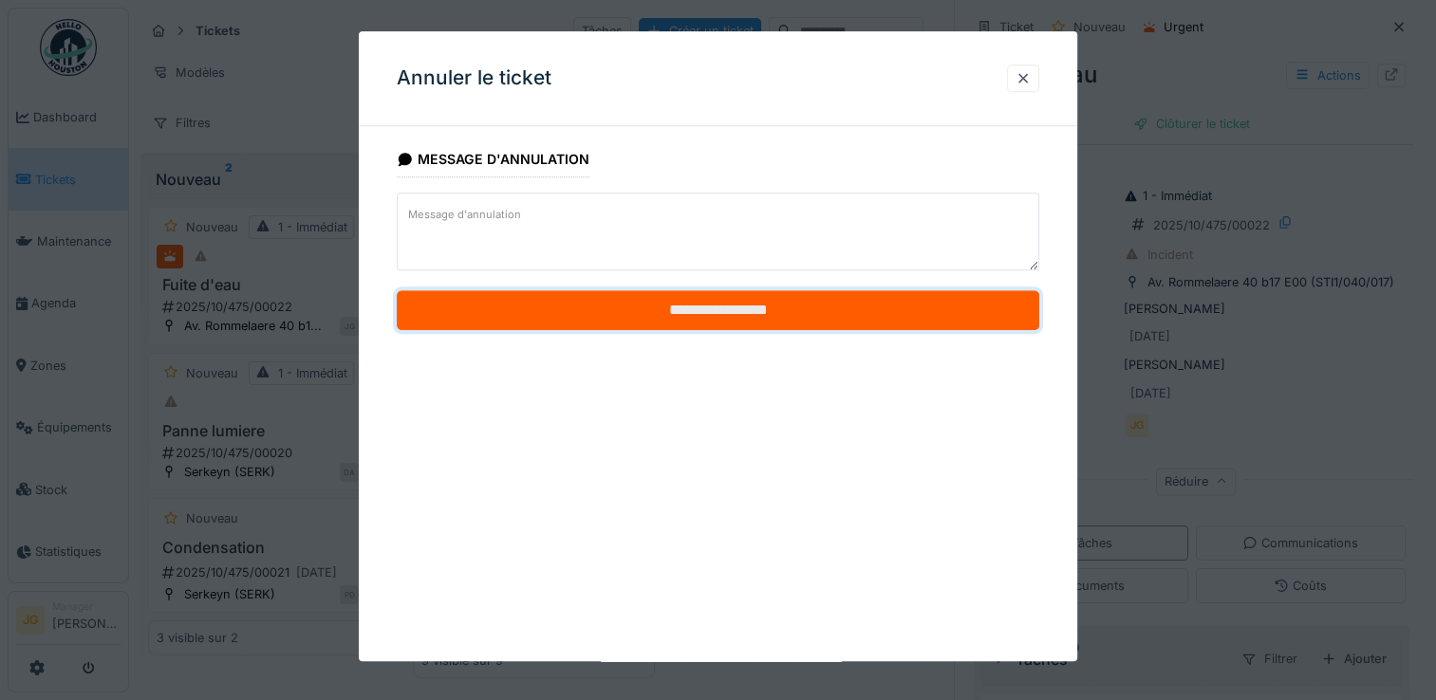
click at [663, 307] on input "**********" at bounding box center [718, 311] width 643 height 40
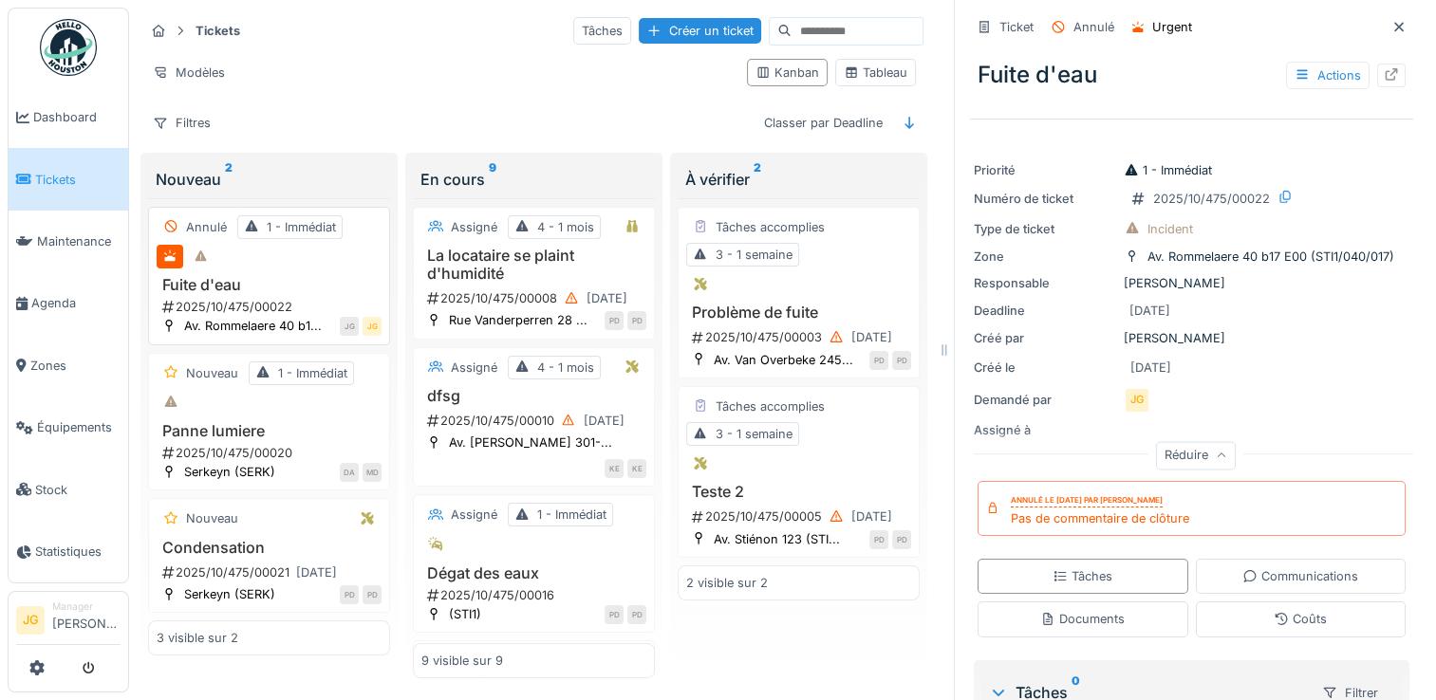
drag, startPoint x: 253, startPoint y: 264, endPoint x: 198, endPoint y: 267, distance: 55.1
click at [198, 267] on div "Annulé 1 - Immédiat Fuite d'eau 2025/10/475/00022 Av. Rommelaere 40 b1... JG JG" at bounding box center [269, 276] width 242 height 139
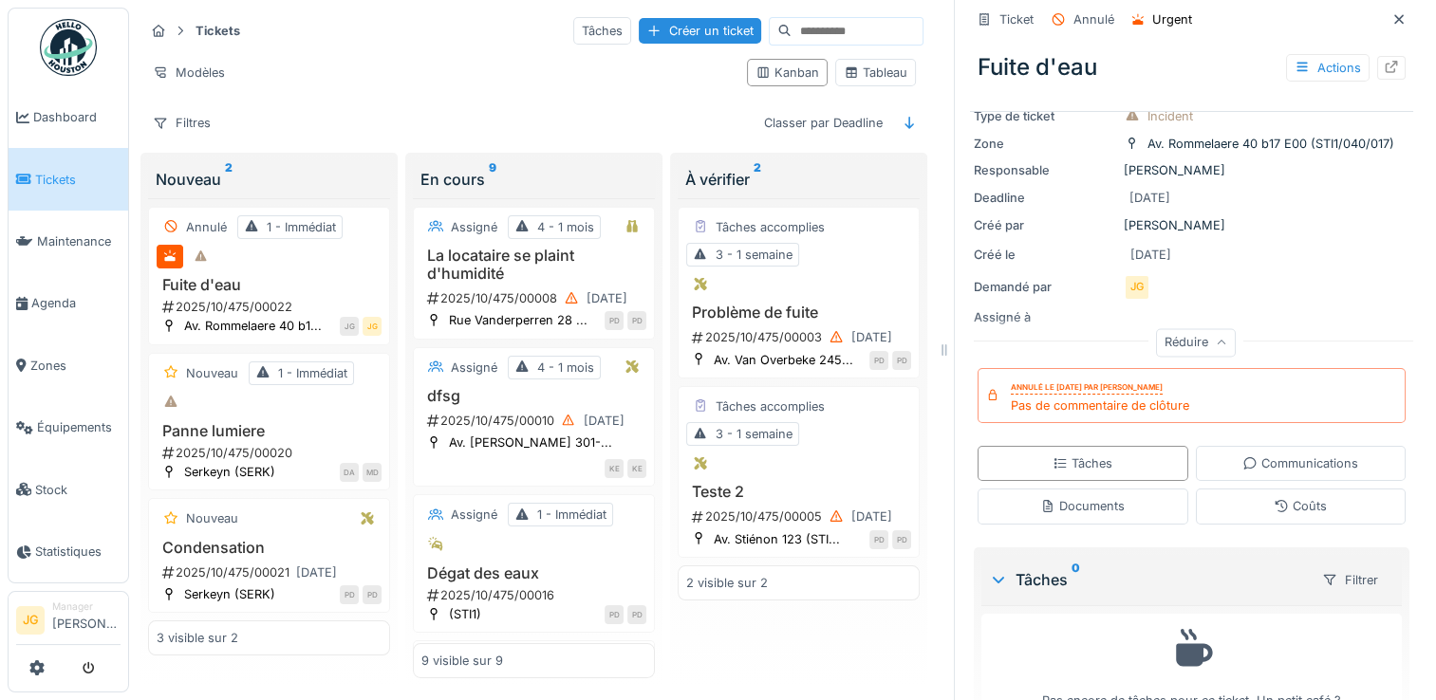
scroll to position [158, 0]
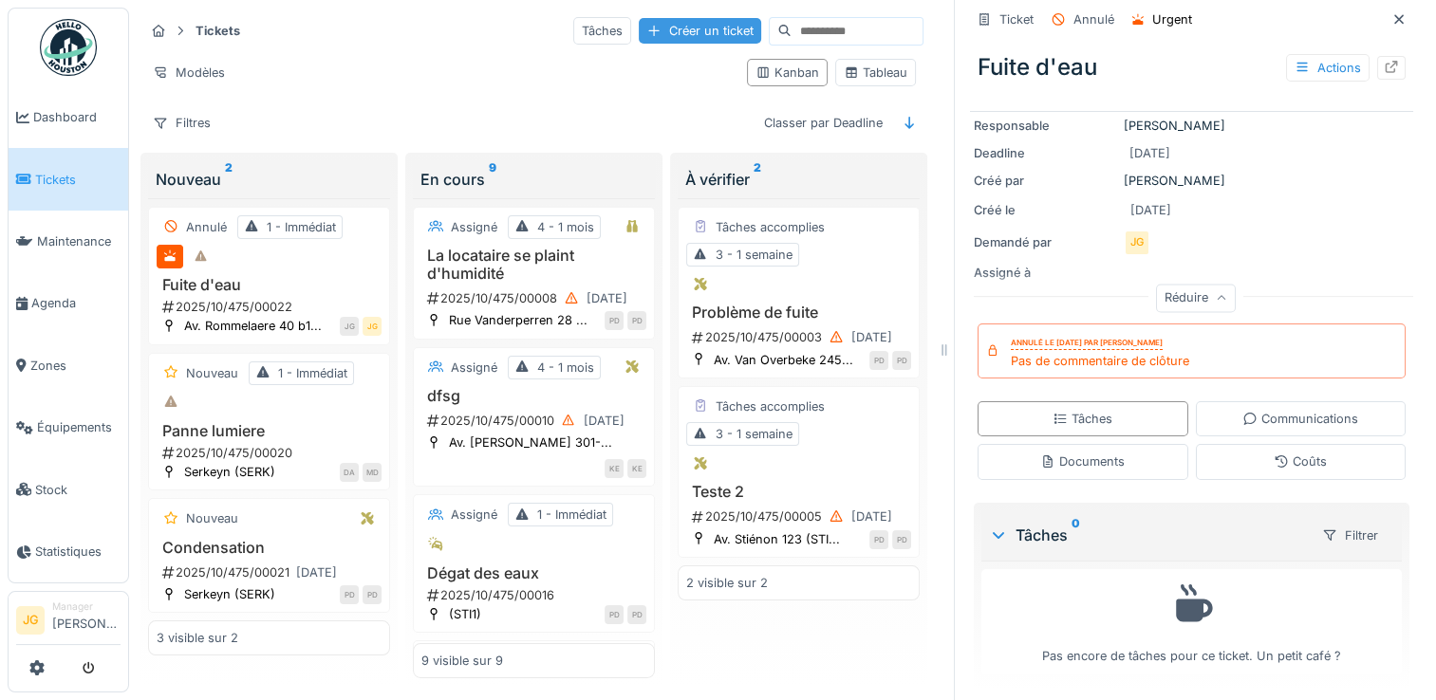
click at [639, 26] on div "Créer un ticket" at bounding box center [700, 31] width 122 height 26
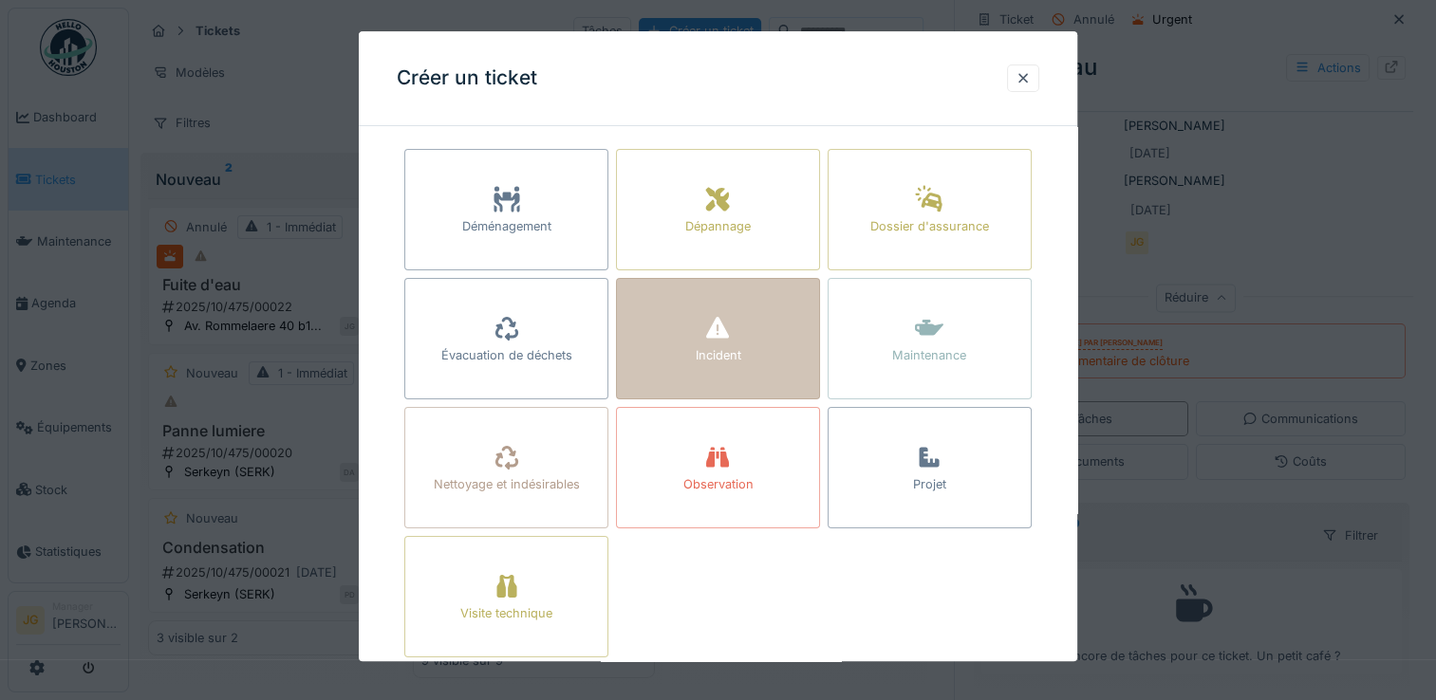
click at [702, 351] on div "Incident" at bounding box center [718, 356] width 46 height 18
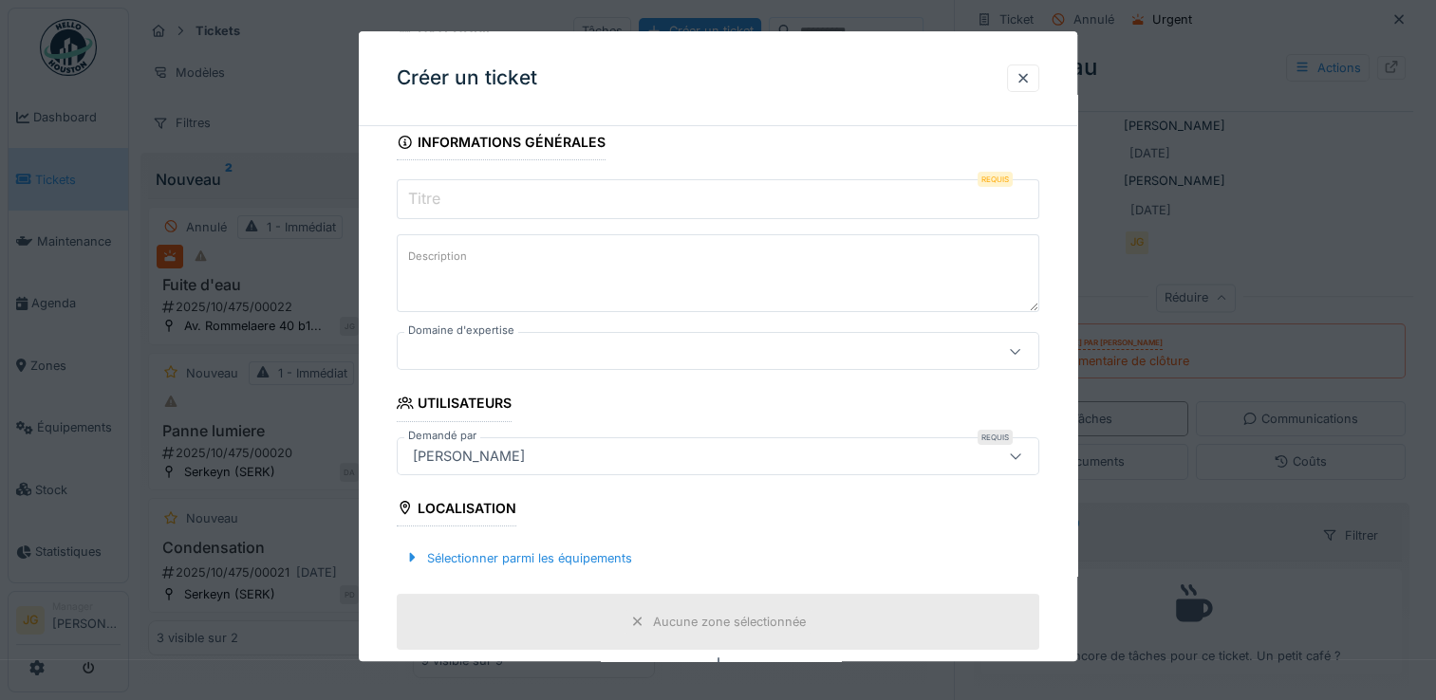
scroll to position [0, 0]
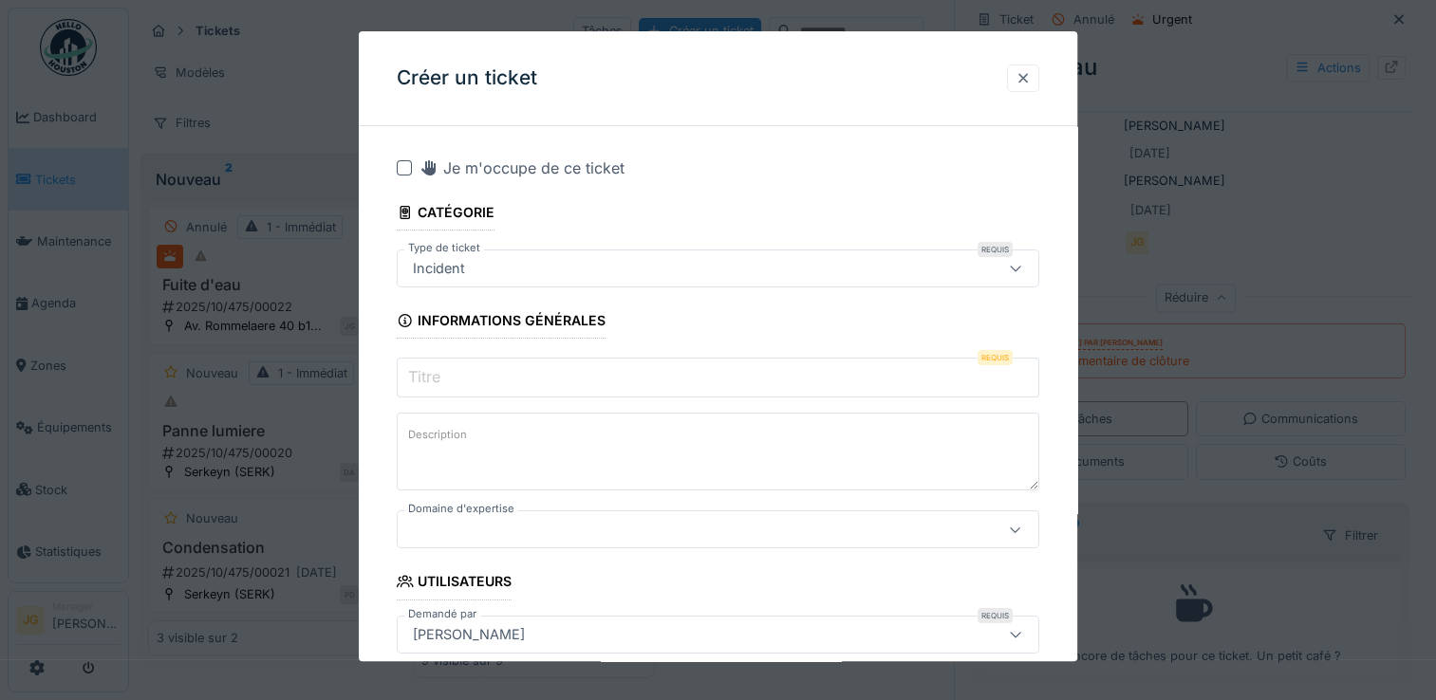
click at [1031, 77] on div at bounding box center [1023, 78] width 15 height 18
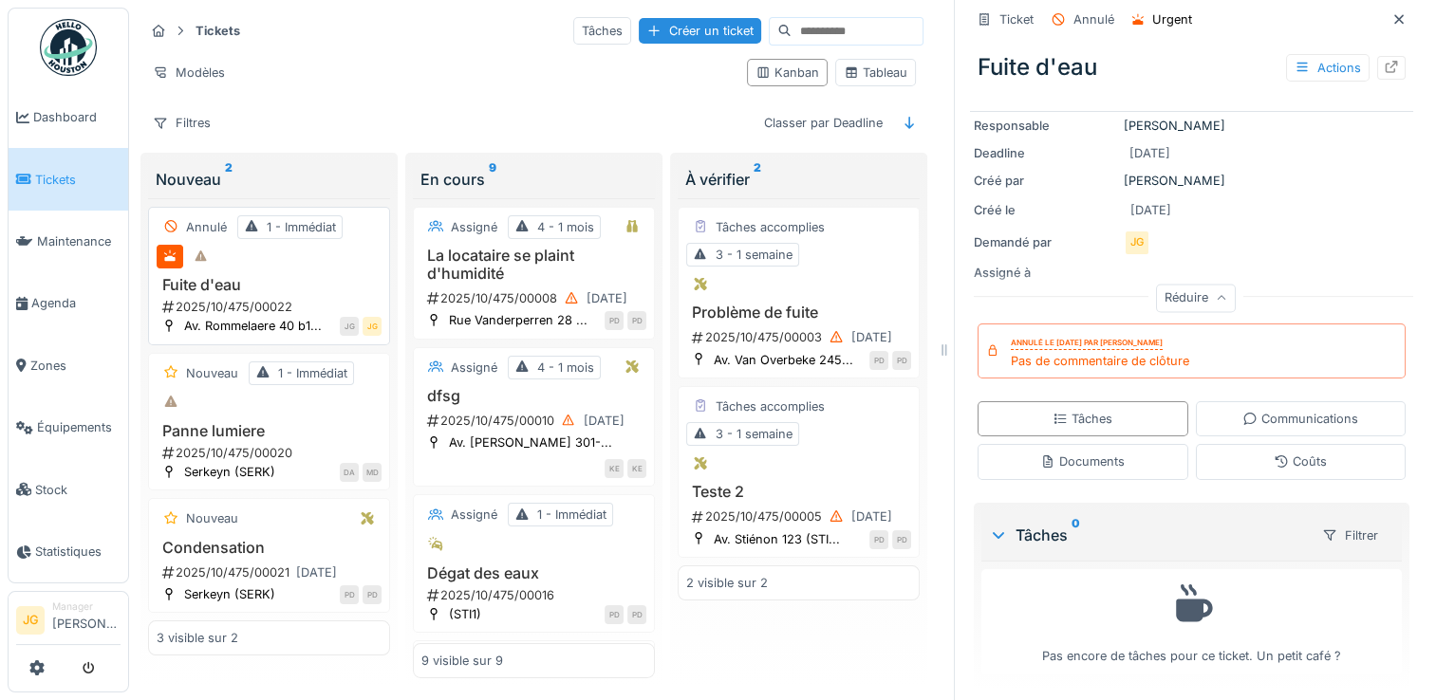
click at [224, 291] on div "Fuite d'eau 2025/10/475/00022" at bounding box center [269, 296] width 225 height 40
drag, startPoint x: 224, startPoint y: 291, endPoint x: 213, endPoint y: 257, distance: 36.0
click at [213, 257] on div at bounding box center [201, 257] width 28 height 24
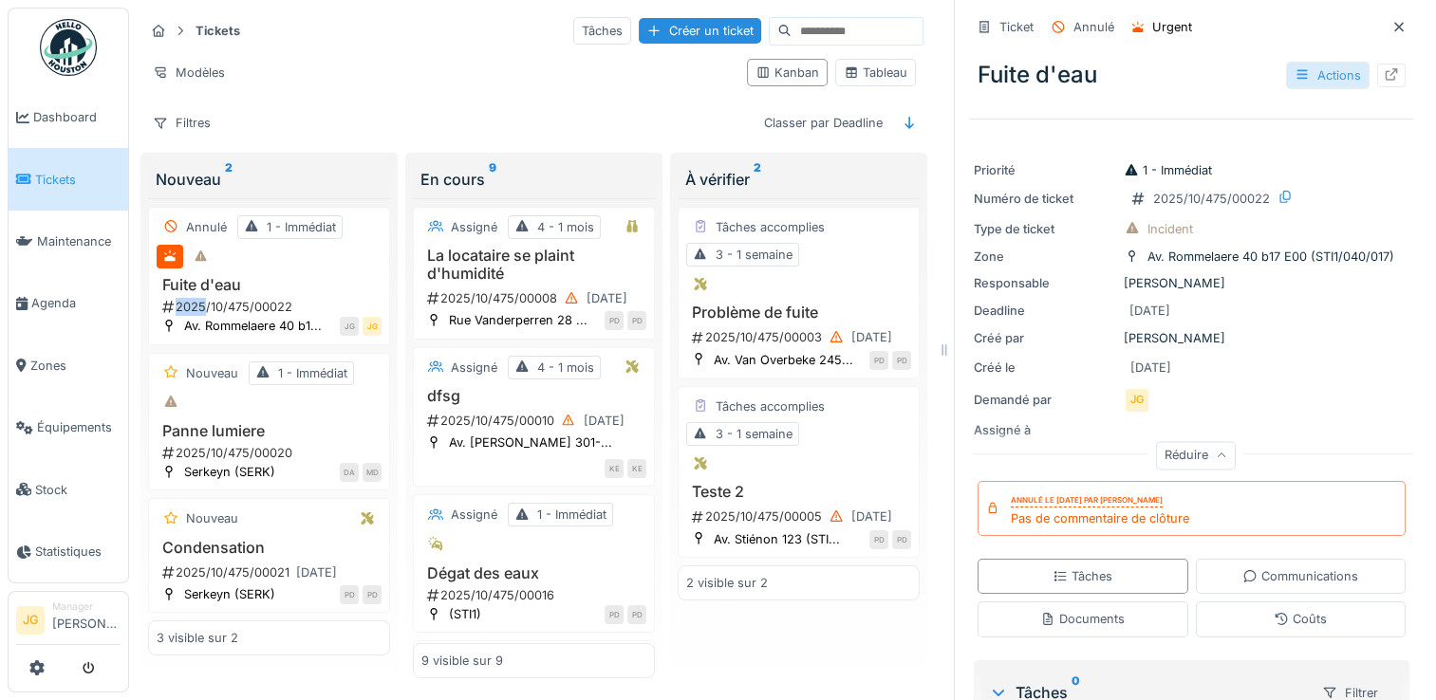
click at [1300, 74] on div "Actions" at bounding box center [1328, 76] width 84 height 28
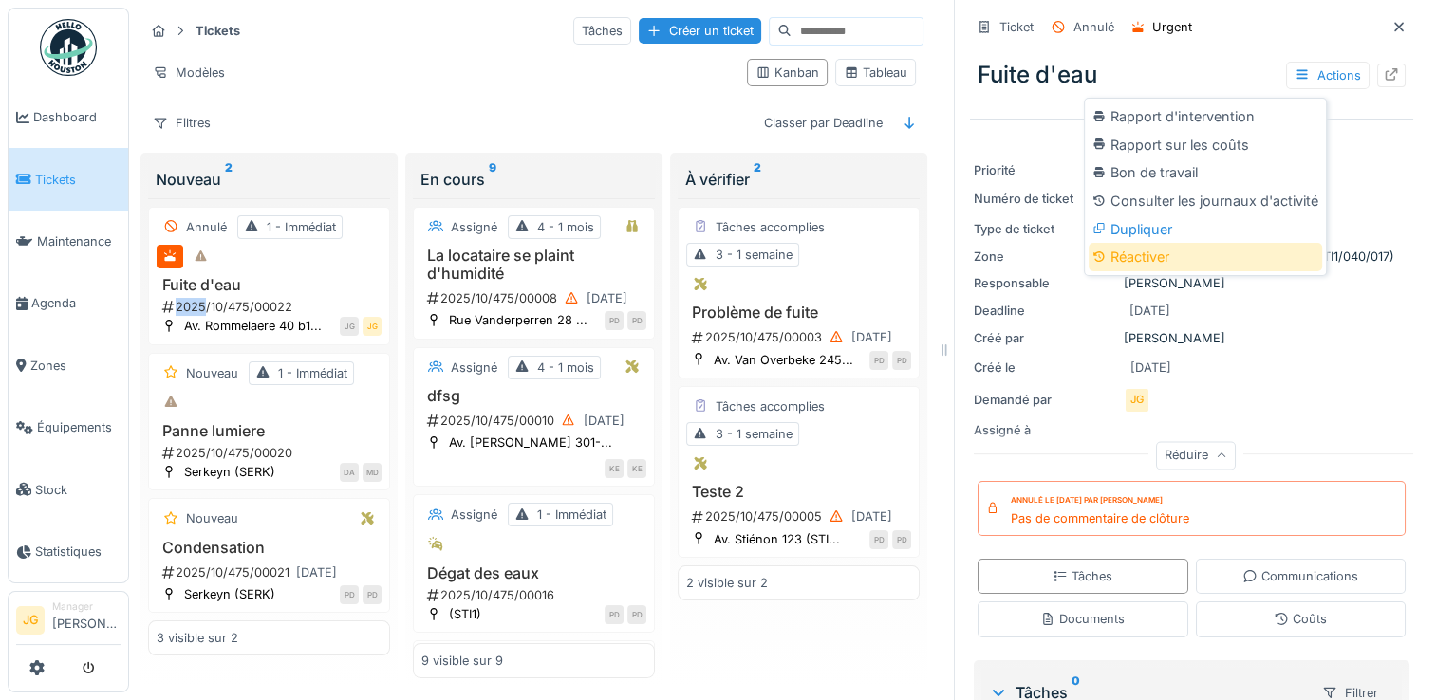
click at [1147, 260] on div "Réactiver" at bounding box center [1205, 257] width 233 height 28
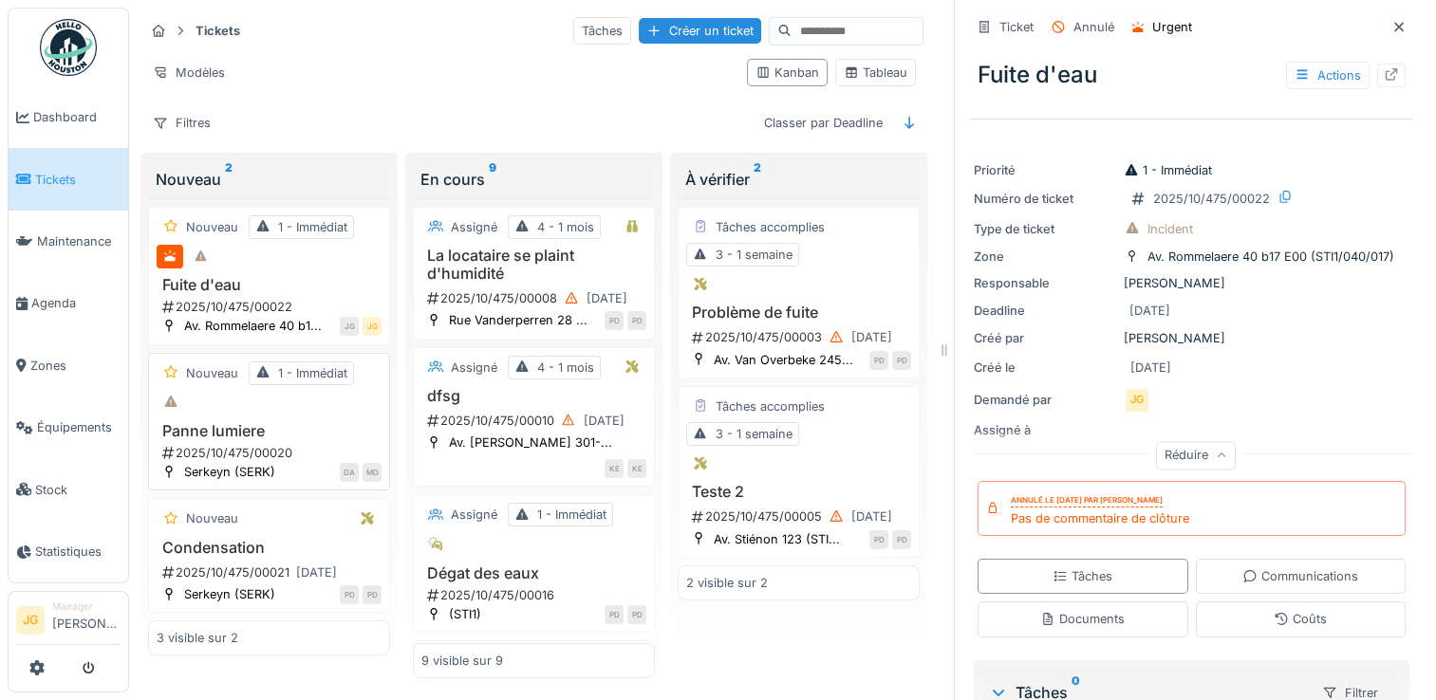
click at [241, 422] on h3 "Panne lumiere" at bounding box center [269, 431] width 225 height 18
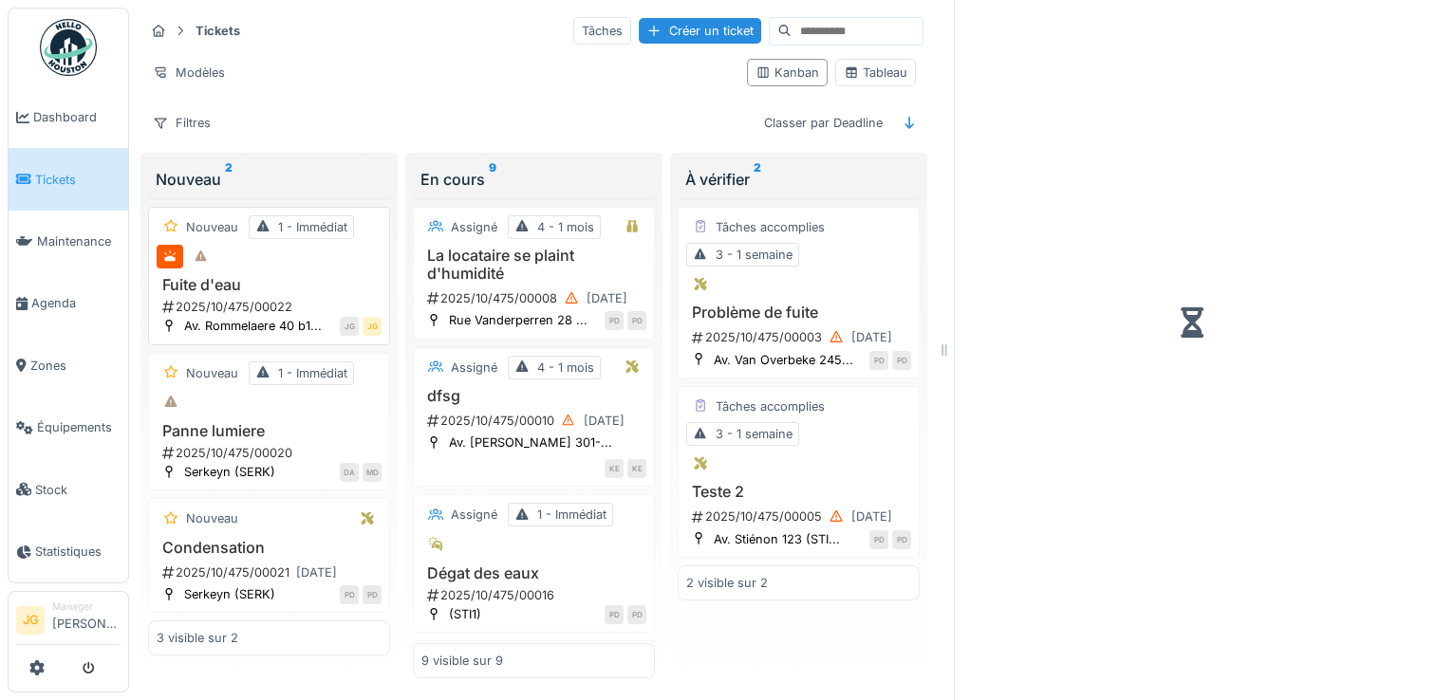
click at [234, 303] on div "2025/10/475/00022" at bounding box center [270, 307] width 221 height 18
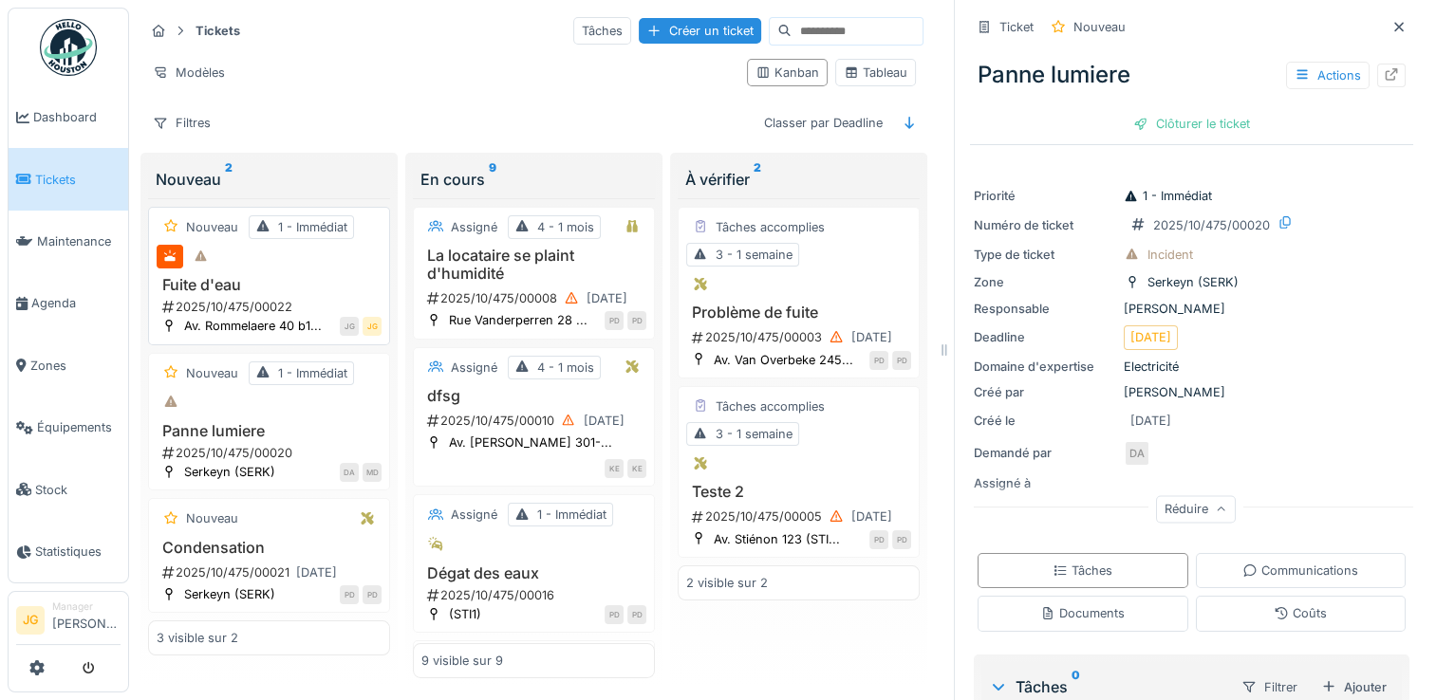
click at [268, 266] on div "Nouveau 1 - Immédiat Fuite d'eau 2025/10/475/00022 Av. Rommelaere 40 b1... JG JG" at bounding box center [269, 276] width 242 height 139
click at [35, 678] on link at bounding box center [36, 668] width 15 height 31
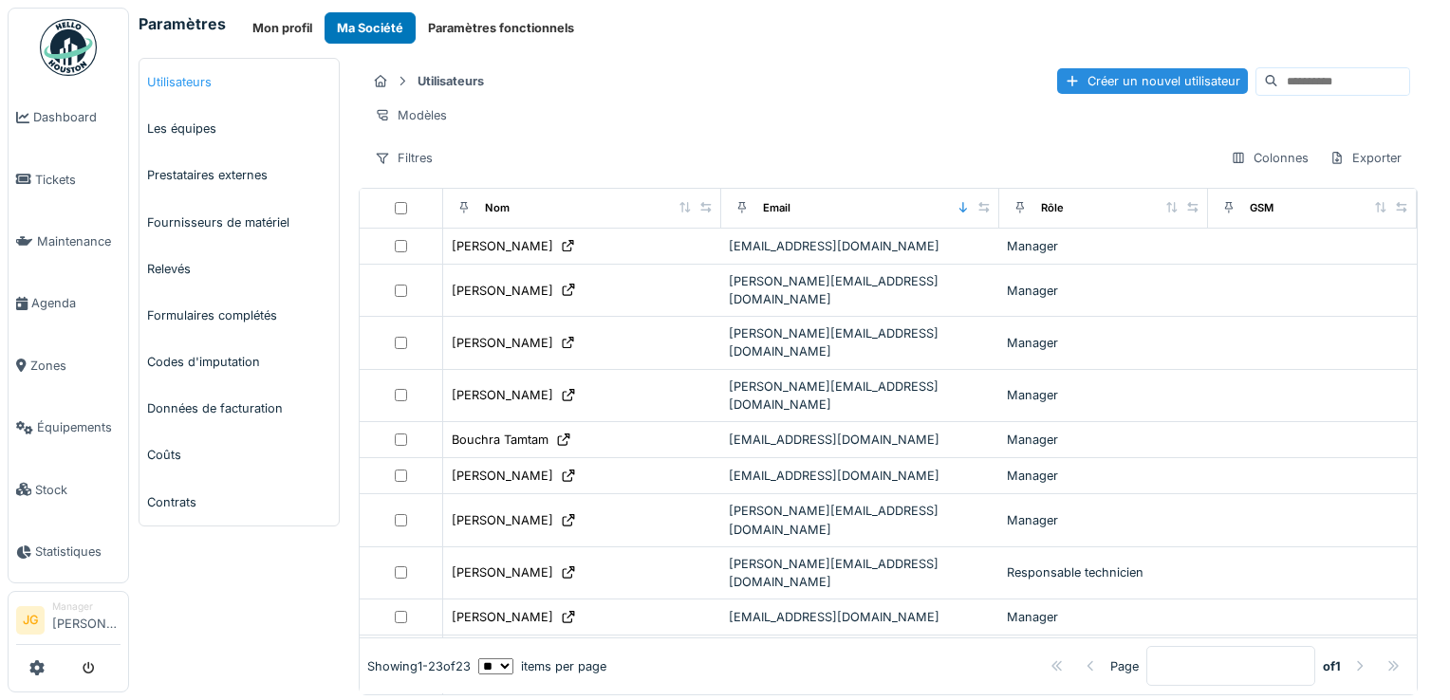
click at [183, 78] on link "Utilisateurs" at bounding box center [239, 82] width 199 height 47
click at [181, 131] on link "Les équipes" at bounding box center [239, 128] width 199 height 47
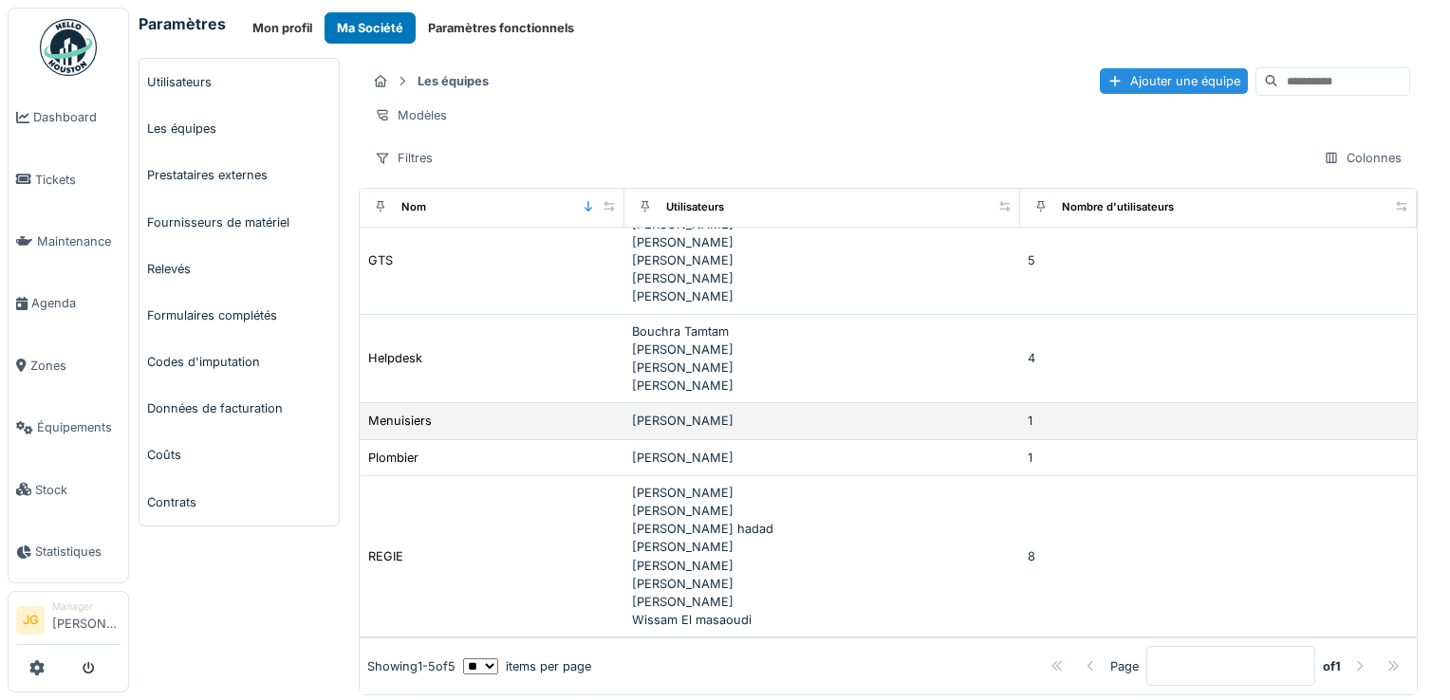
scroll to position [21, 0]
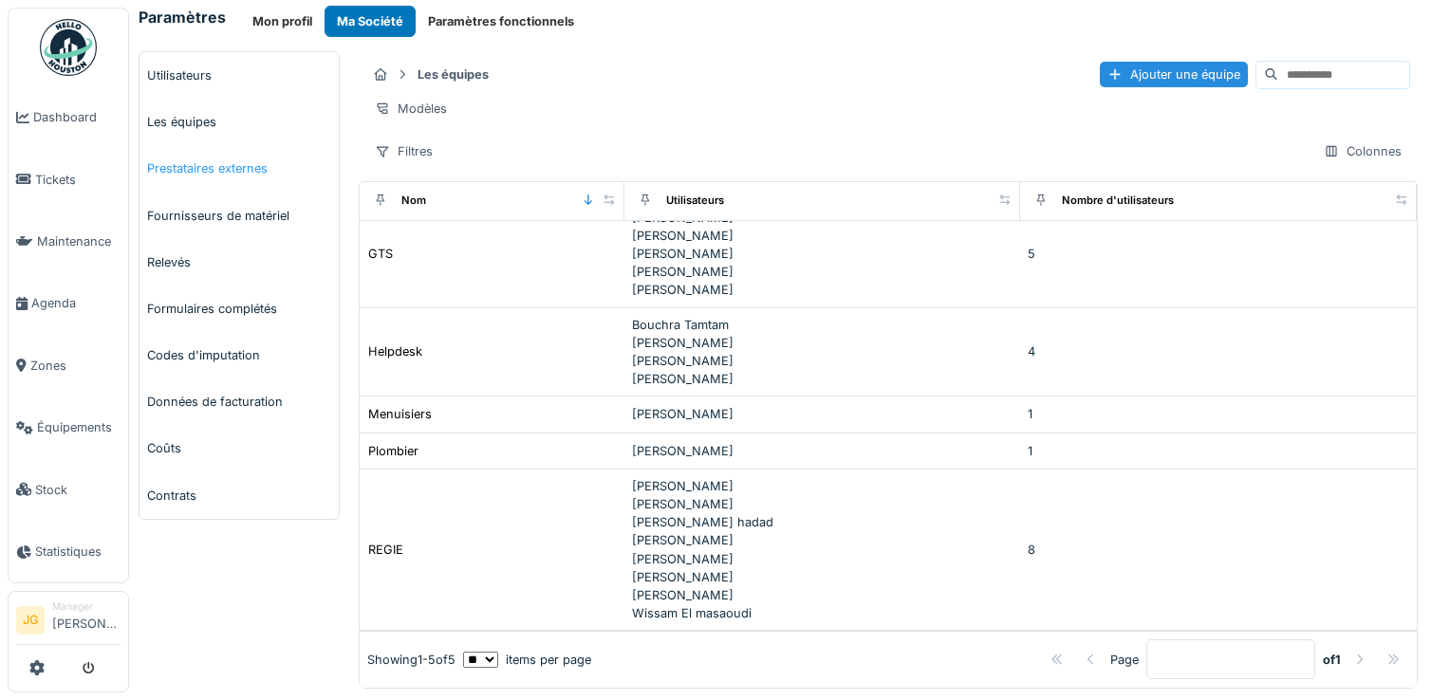
click at [192, 157] on link "Prestataires externes" at bounding box center [239, 168] width 199 height 47
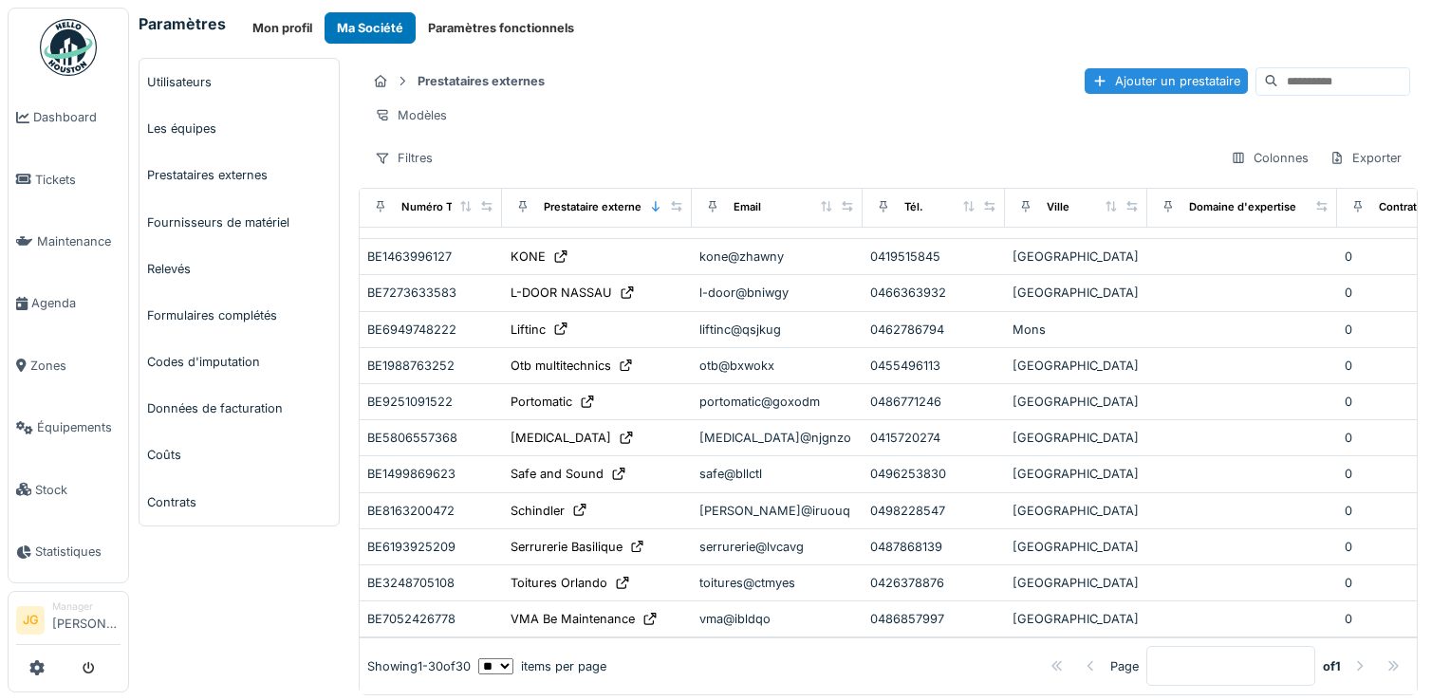
scroll to position [19, 0]
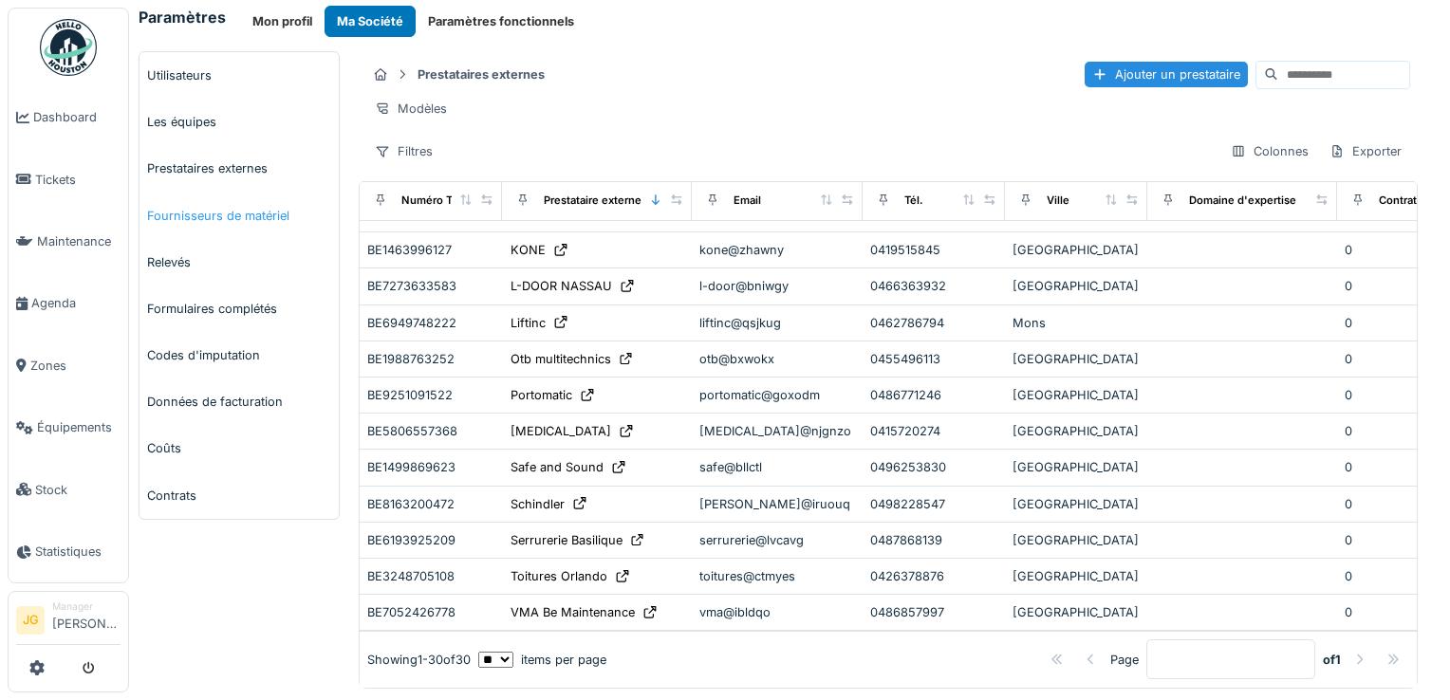
click at [249, 201] on link "Fournisseurs de matériel" at bounding box center [239, 216] width 199 height 47
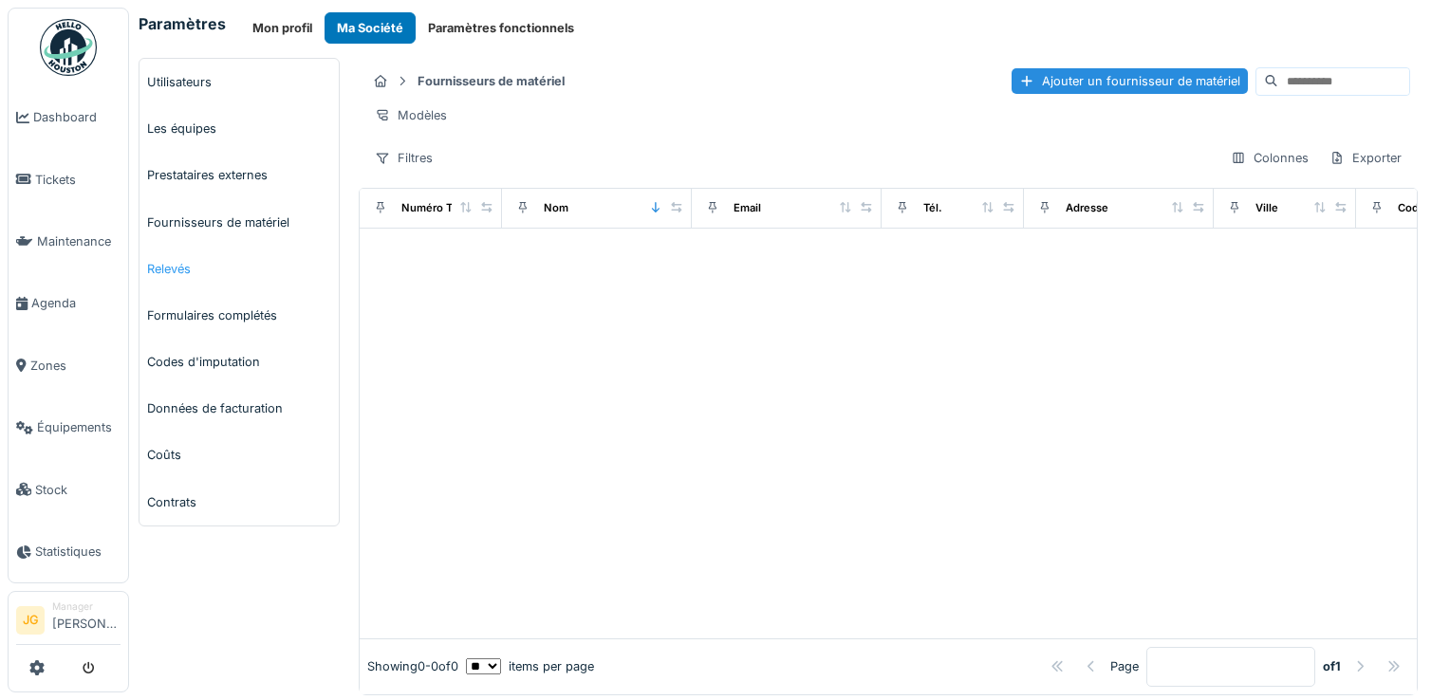
click at [175, 269] on link "Relevés" at bounding box center [239, 269] width 199 height 47
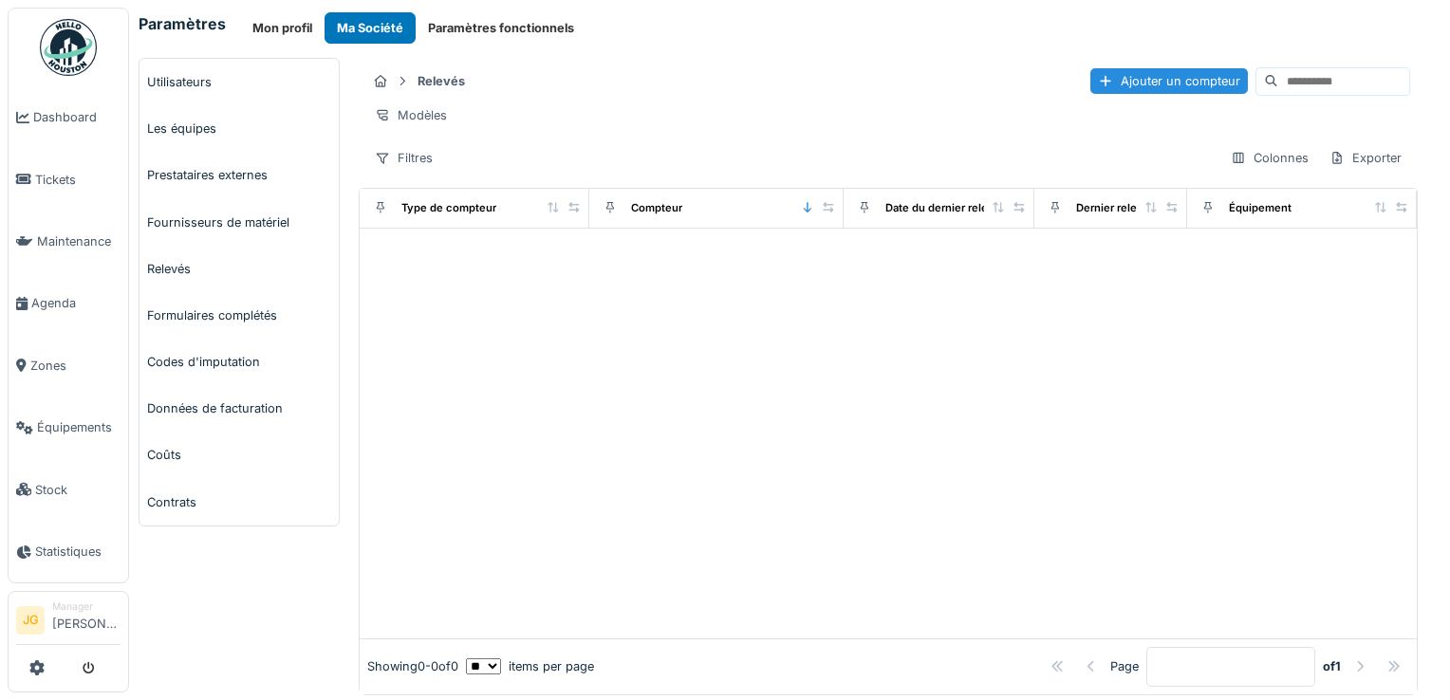
click at [196, 317] on link "Formulaires complétés" at bounding box center [239, 315] width 199 height 47
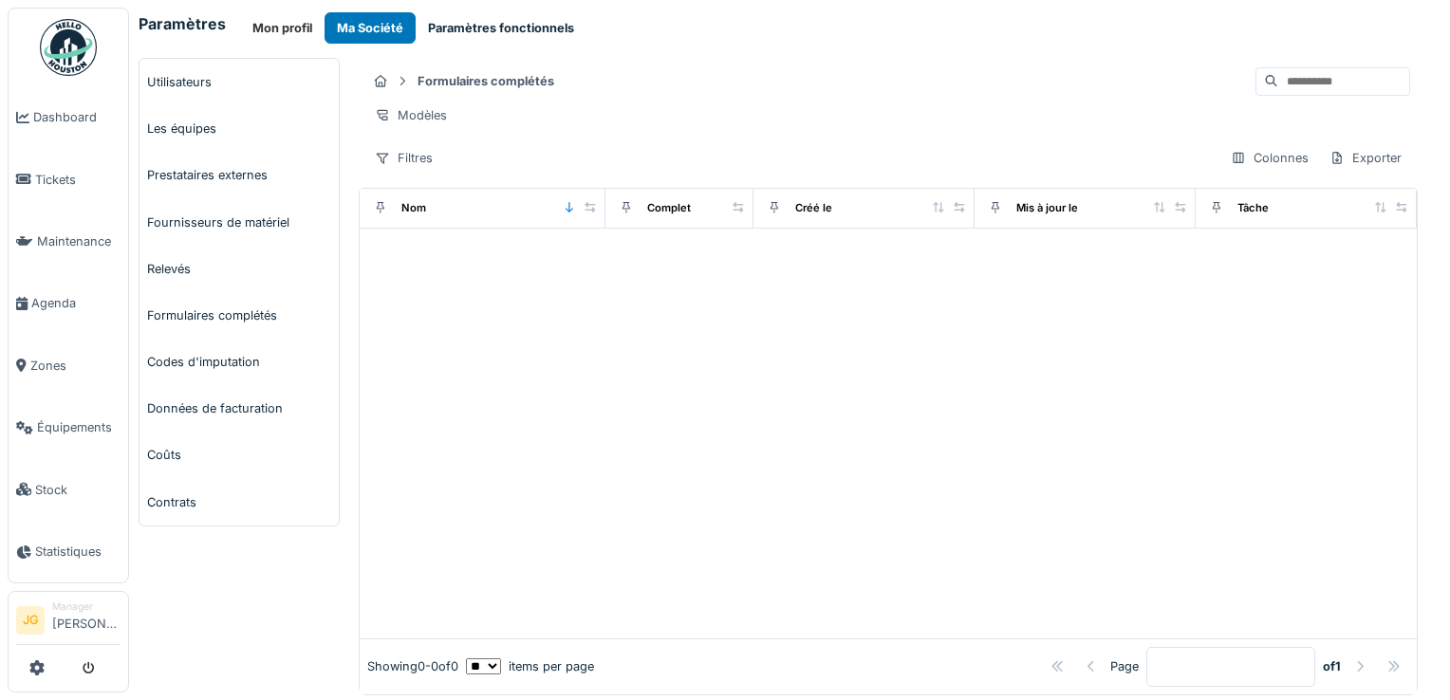
click at [479, 28] on button "Paramètres fonctionnels" at bounding box center [501, 27] width 171 height 31
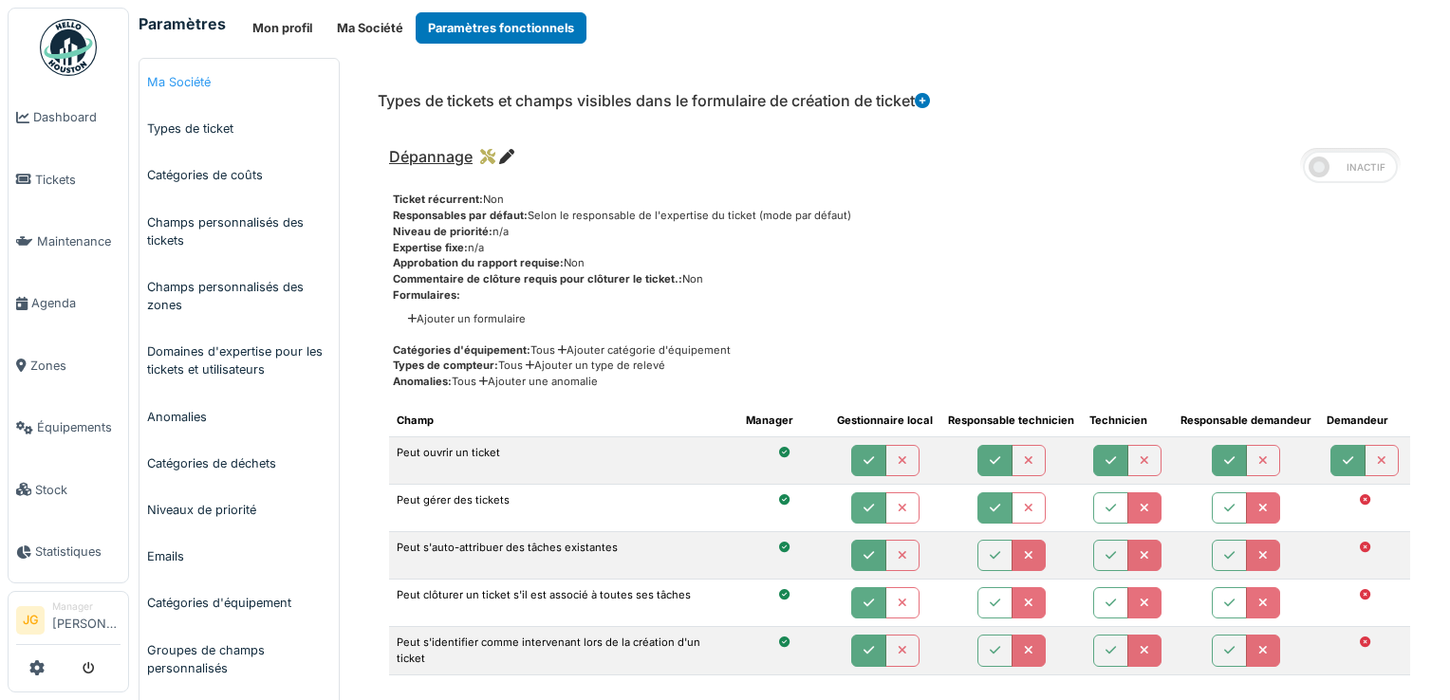
click at [183, 80] on link "Ma Société" at bounding box center [239, 82] width 199 height 47
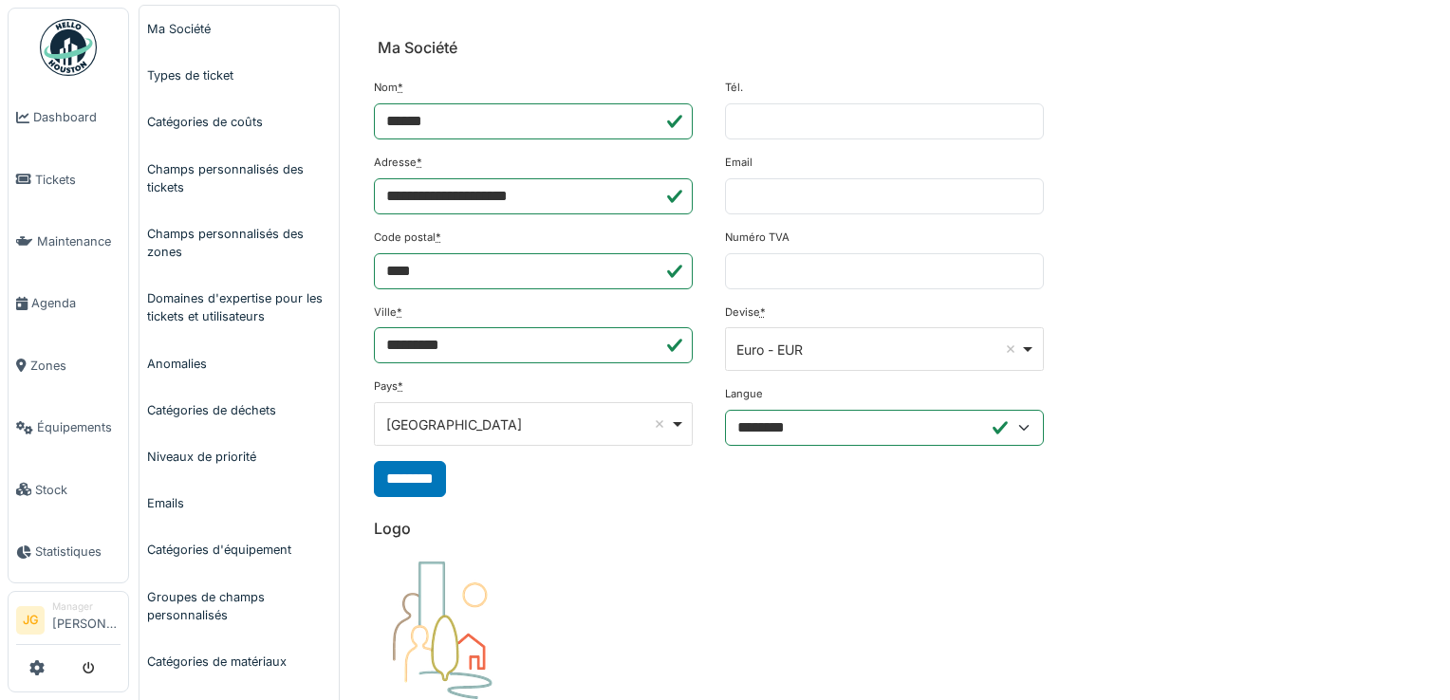
scroll to position [52, 0]
click at [201, 74] on link "Types de ticket" at bounding box center [239, 76] width 199 height 47
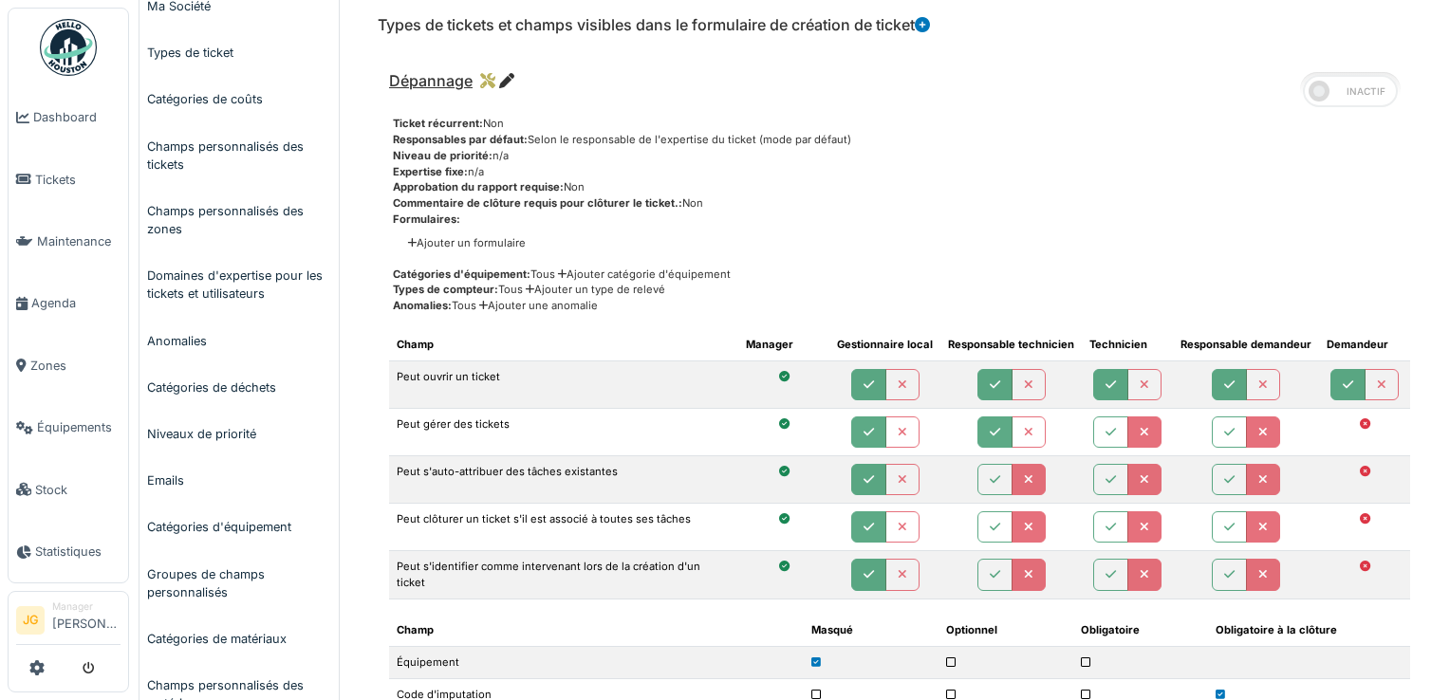
scroll to position [75, 0]
click at [508, 78] on icon at bounding box center [506, 81] width 15 height 15
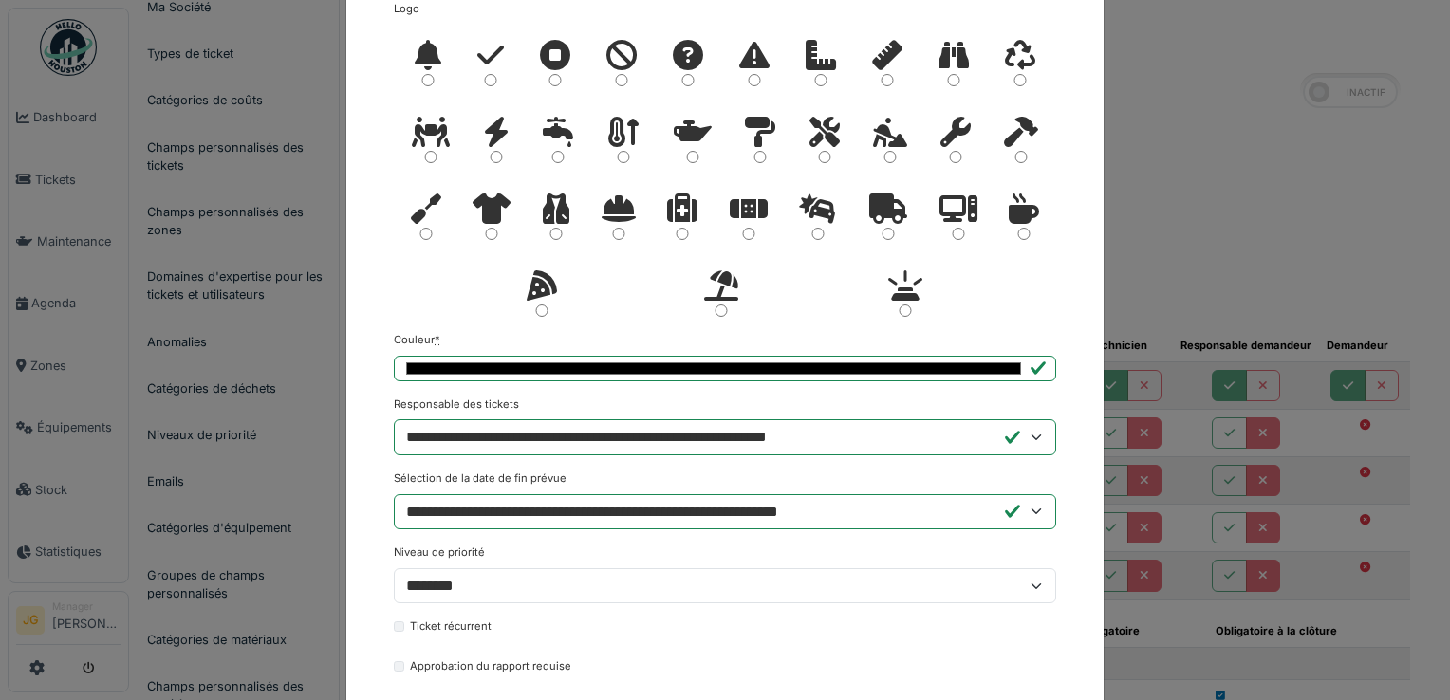
scroll to position [200, 0]
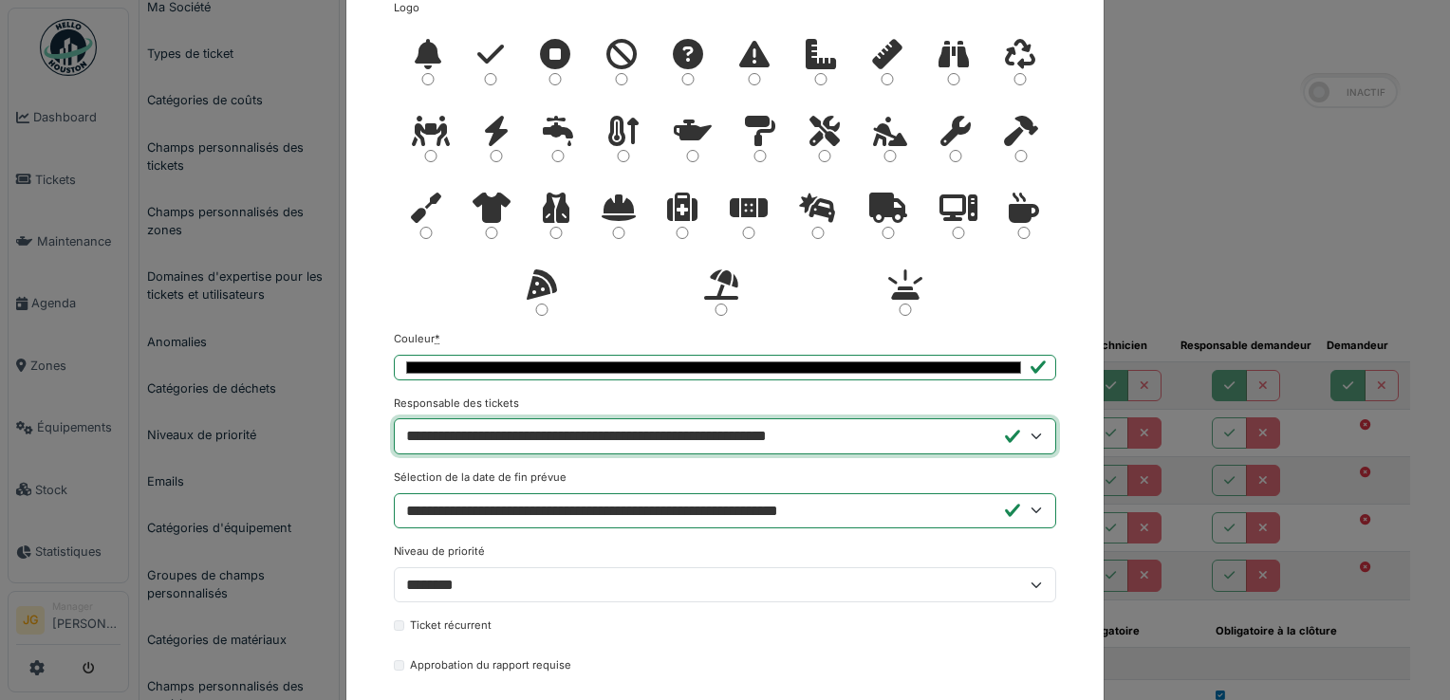
click at [615, 437] on select "**********" at bounding box center [725, 437] width 663 height 36
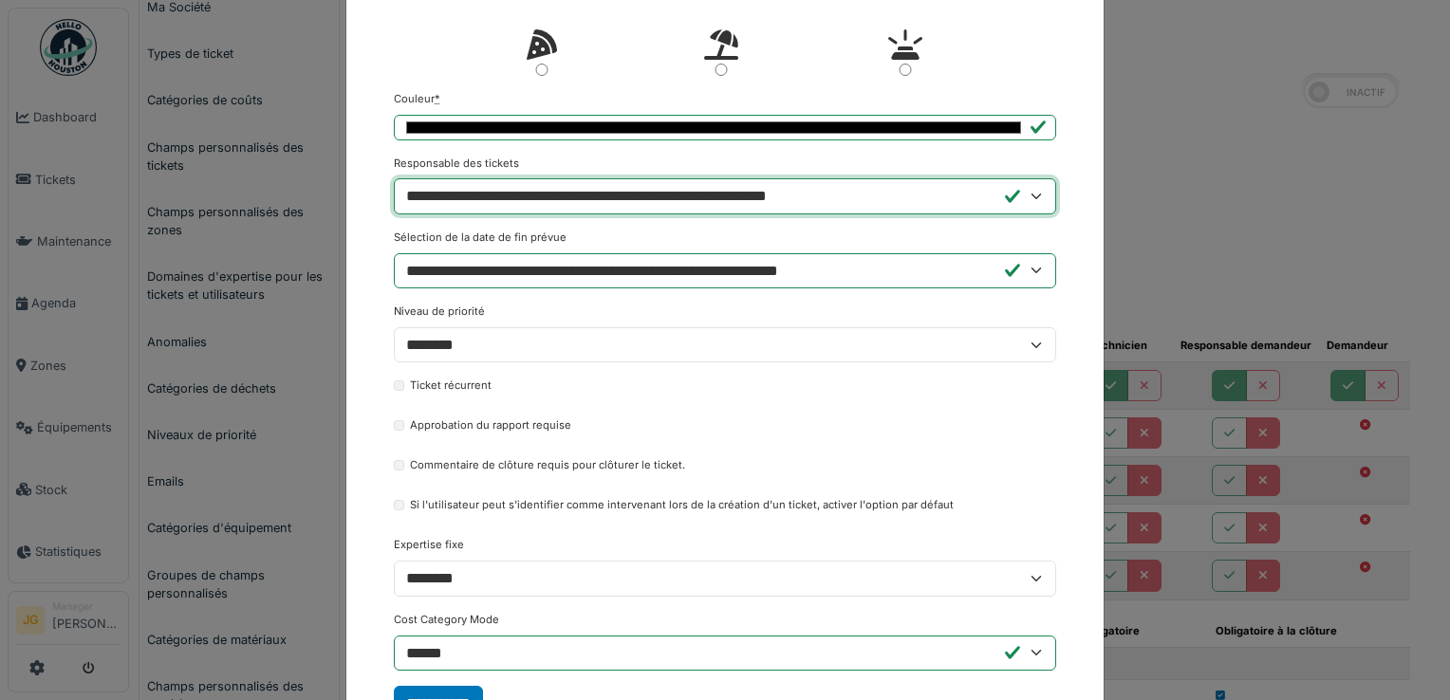
scroll to position [520, 0]
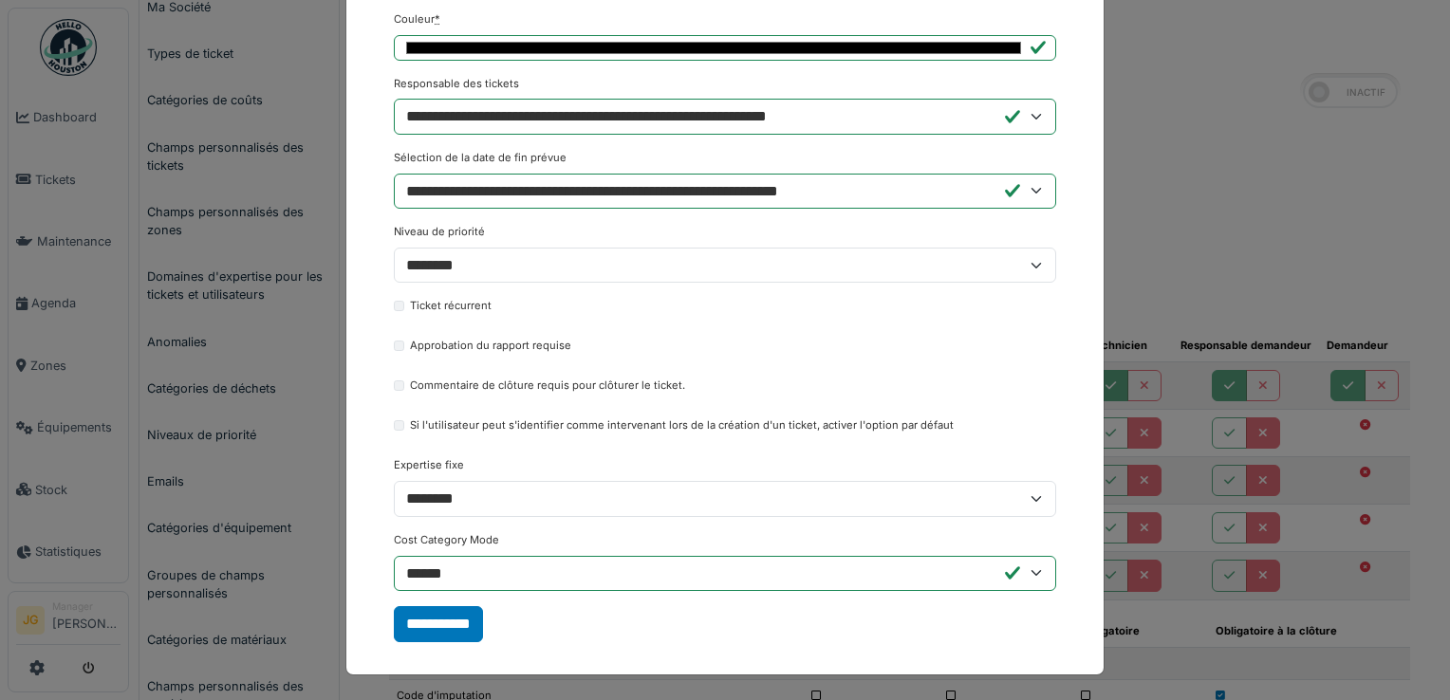
click at [292, 307] on div "Modifier le type de ticket Nom * ********* Logo" at bounding box center [725, 350] width 1450 height 700
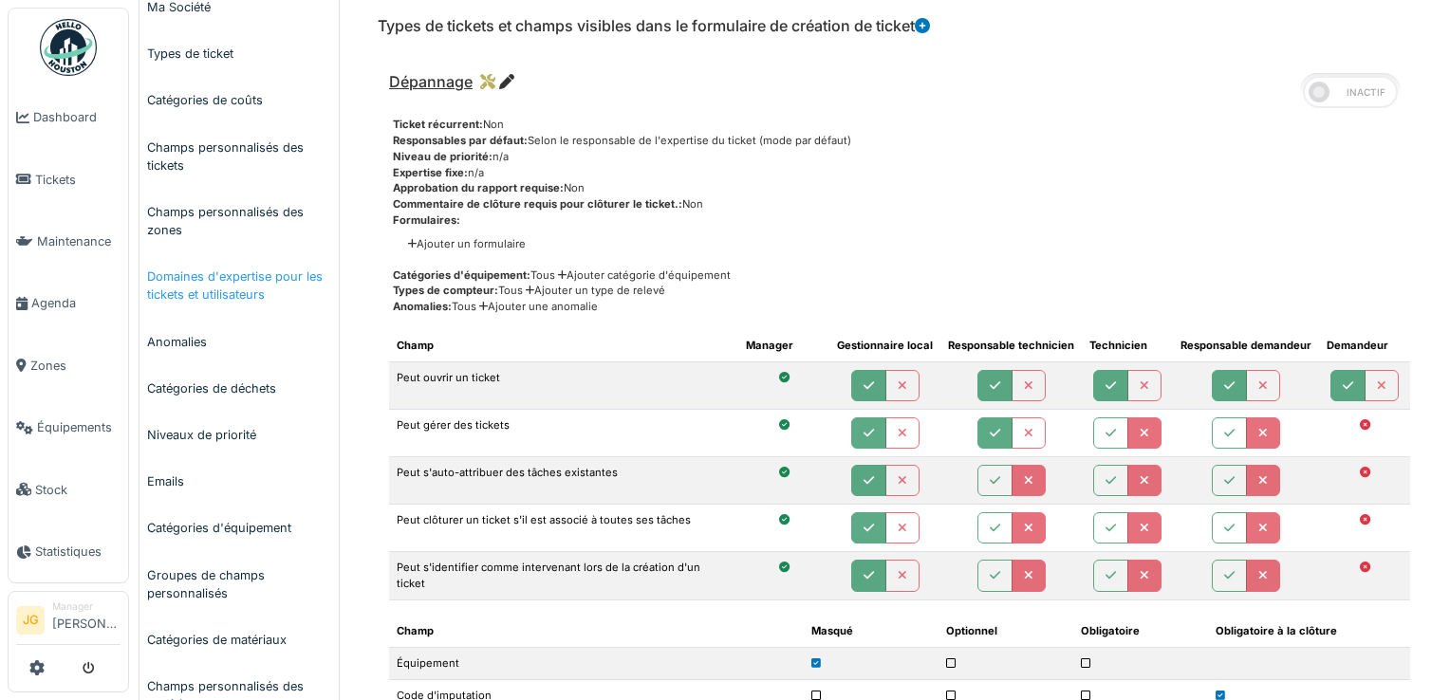
click at [257, 279] on link "Domaines d'expertise pour les tickets et utilisateurs" at bounding box center [239, 285] width 199 height 65
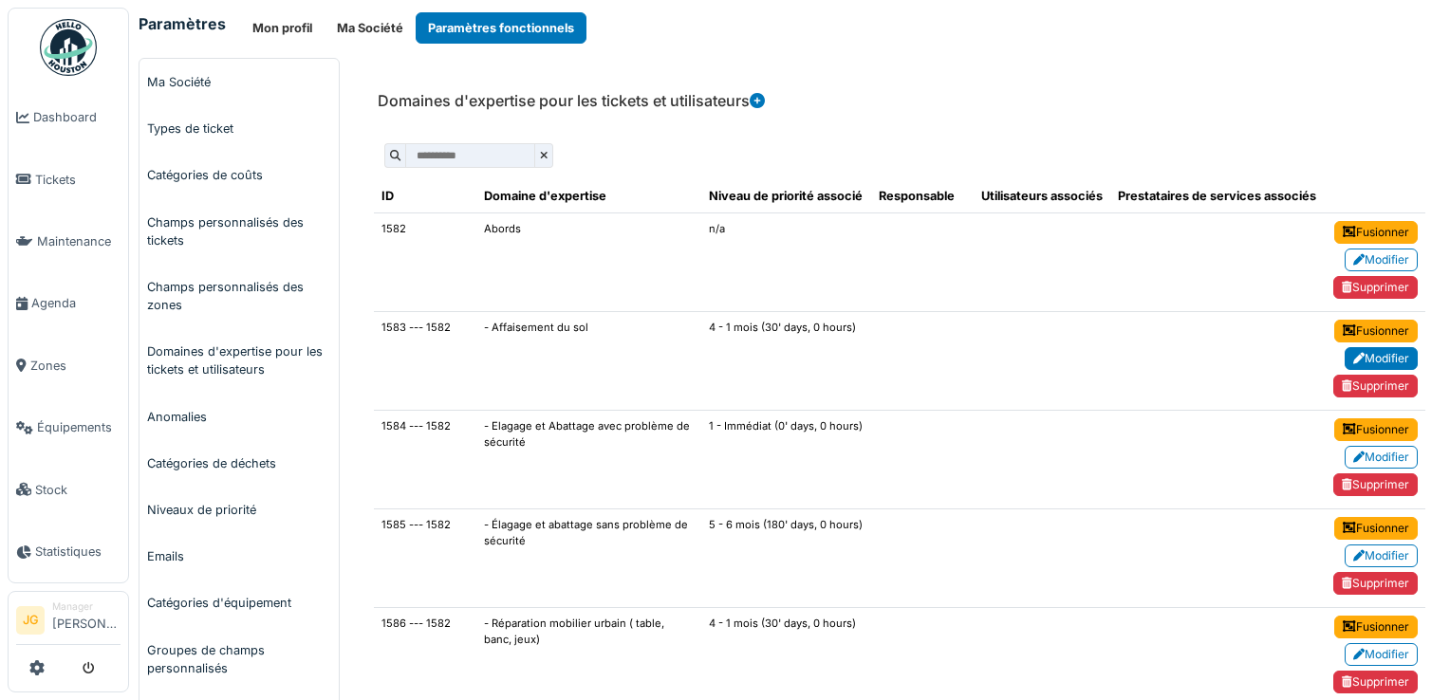
click at [1369, 351] on link "Modifier" at bounding box center [1381, 358] width 73 height 23
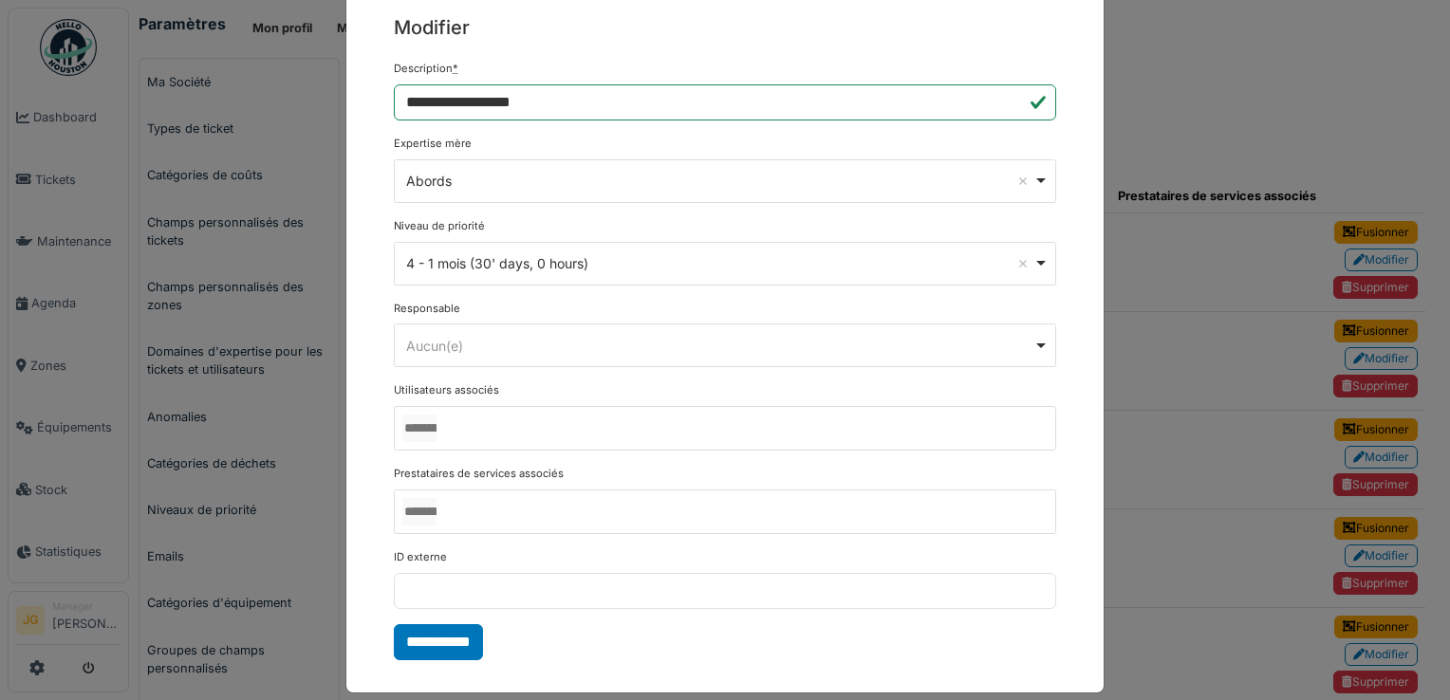
scroll to position [81, 0]
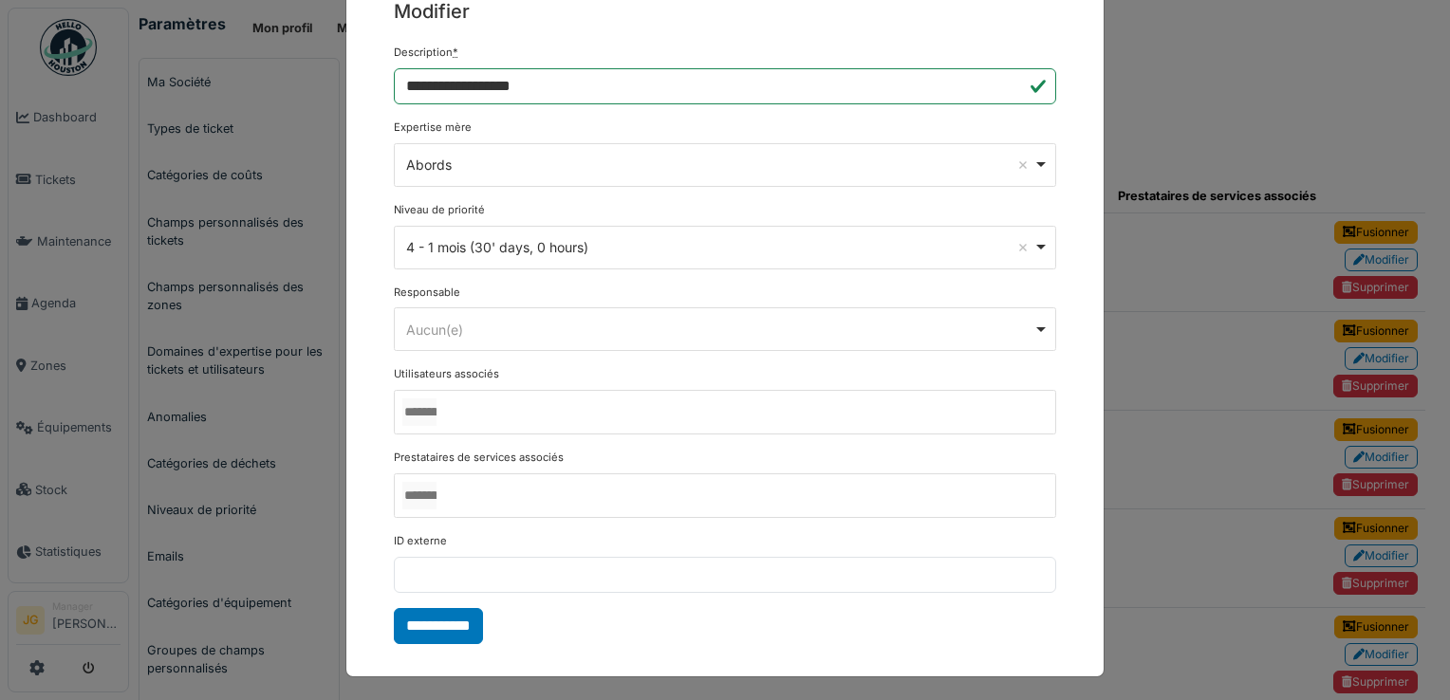
click at [542, 334] on div "Aucun(e) Remove item" at bounding box center [719, 330] width 627 height 20
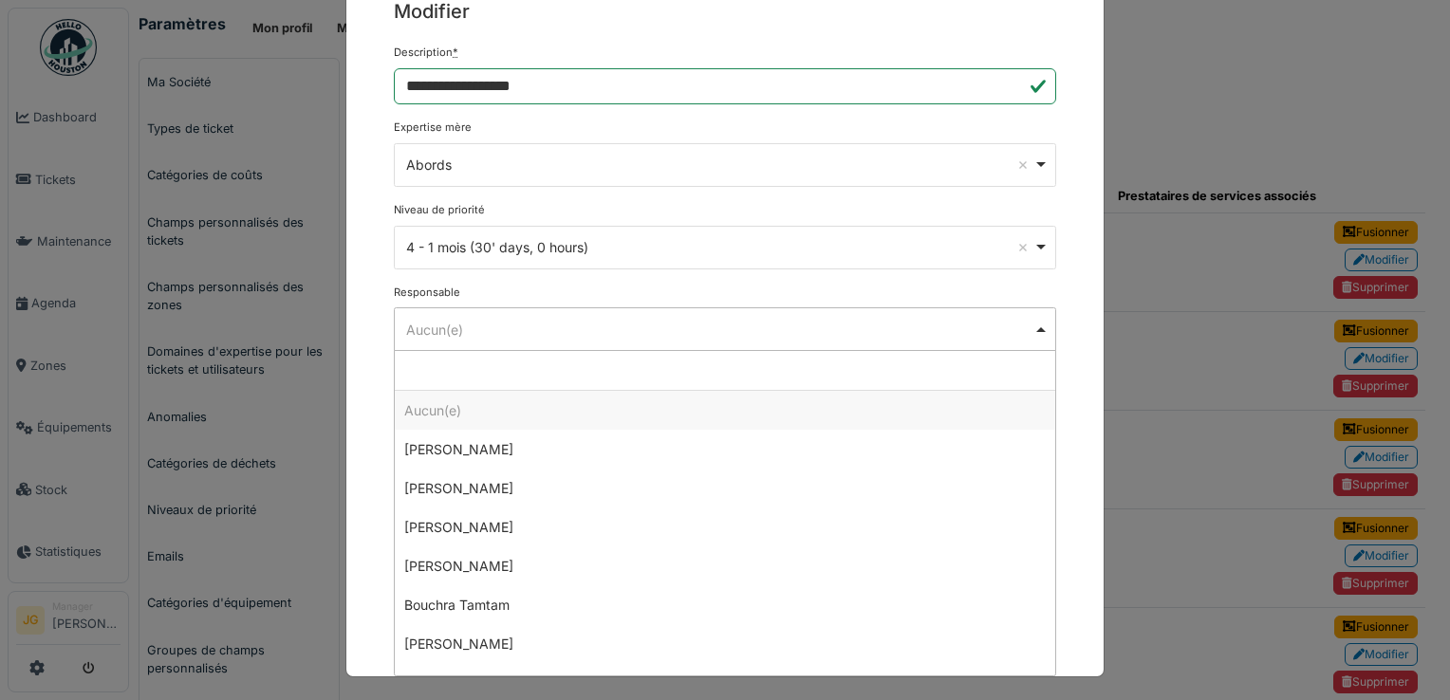
click at [542, 334] on div "Aucun(e) Remove item" at bounding box center [719, 330] width 627 height 20
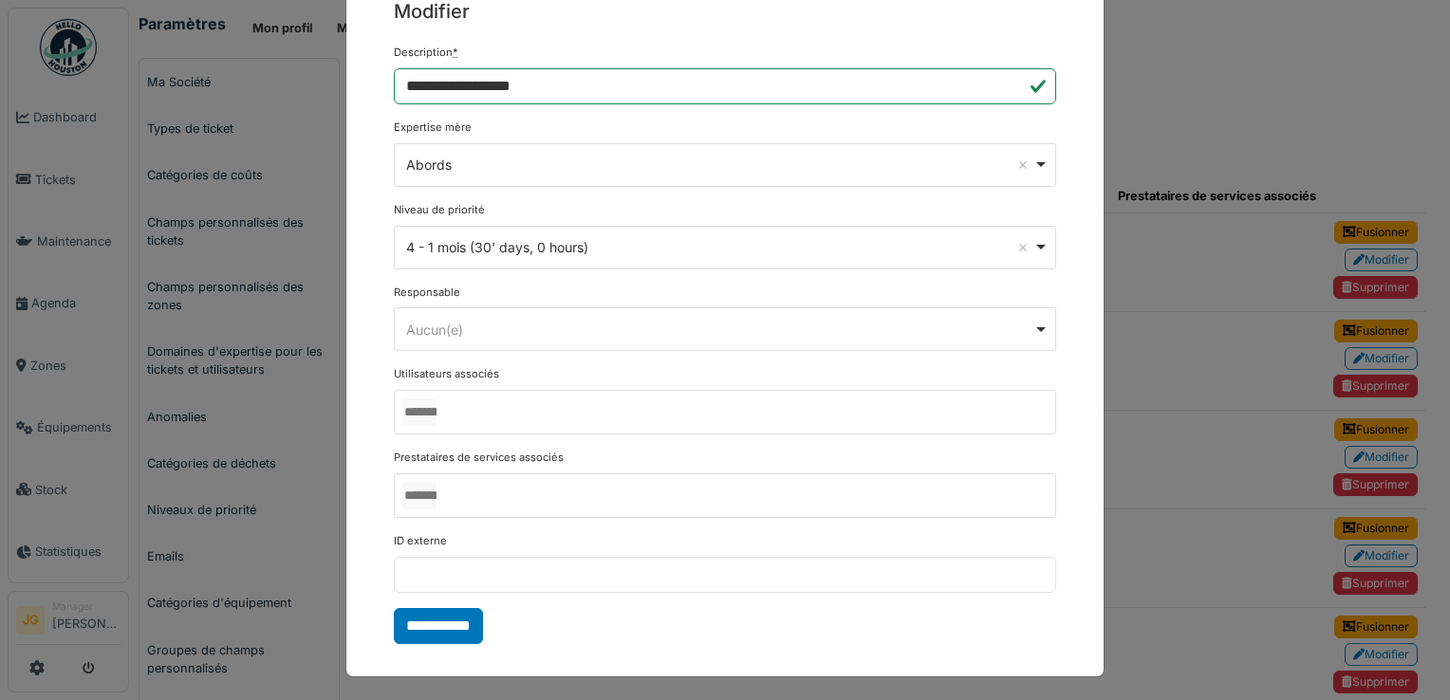
click at [1122, 142] on div "**********" at bounding box center [725, 350] width 1450 height 700
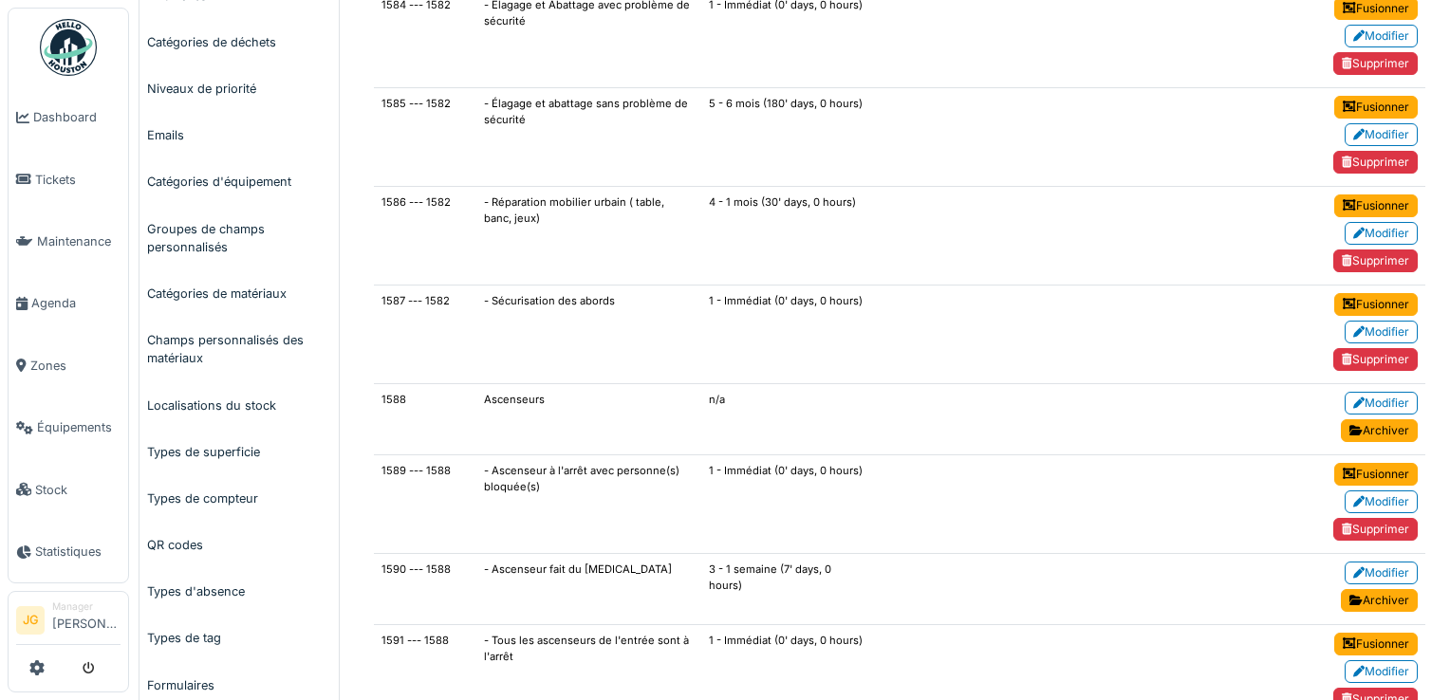
scroll to position [0, 0]
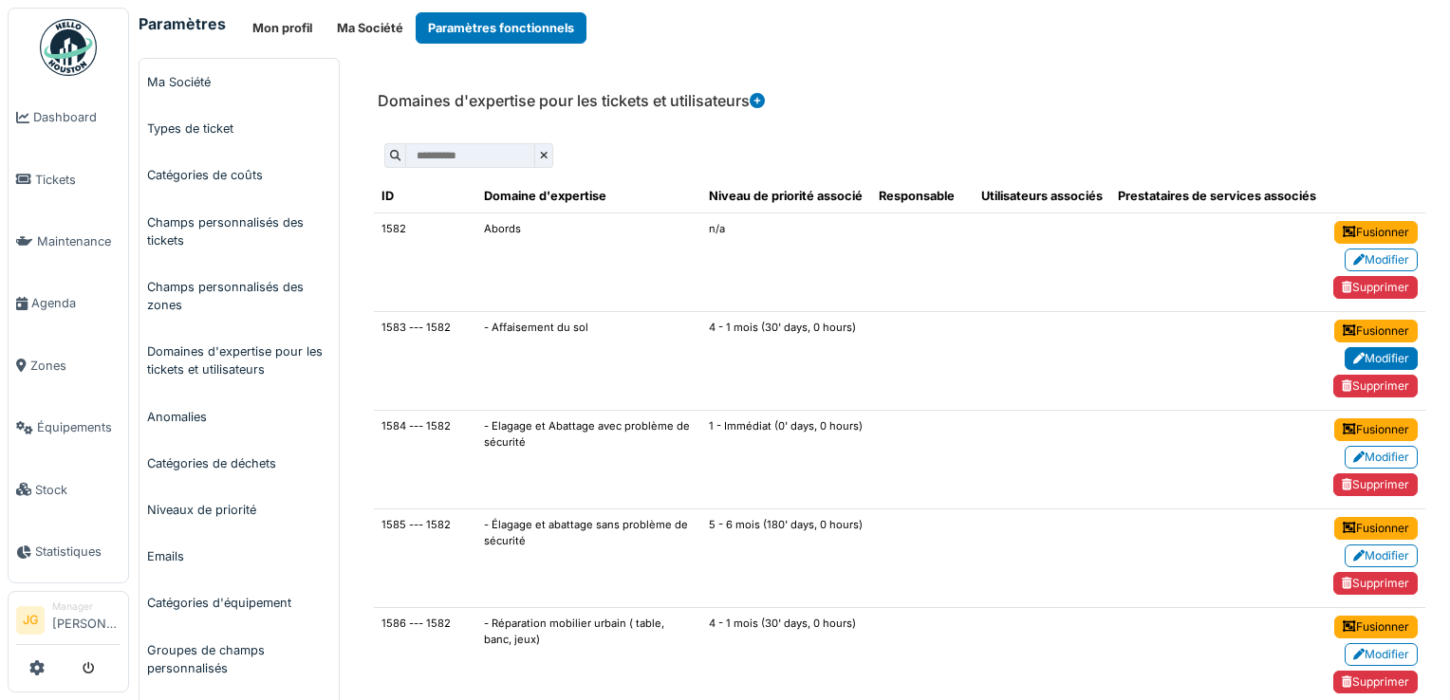
click at [1361, 355] on link "Modifier" at bounding box center [1381, 358] width 73 height 23
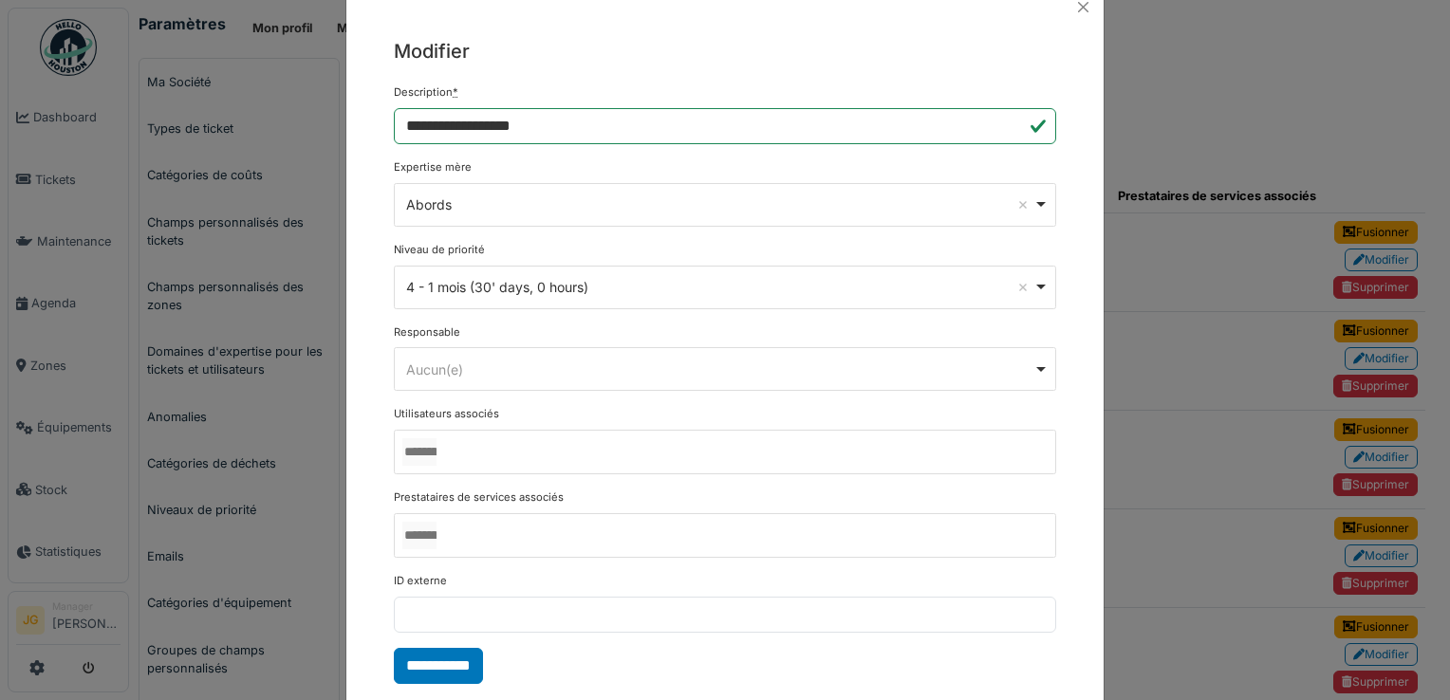
scroll to position [81, 0]
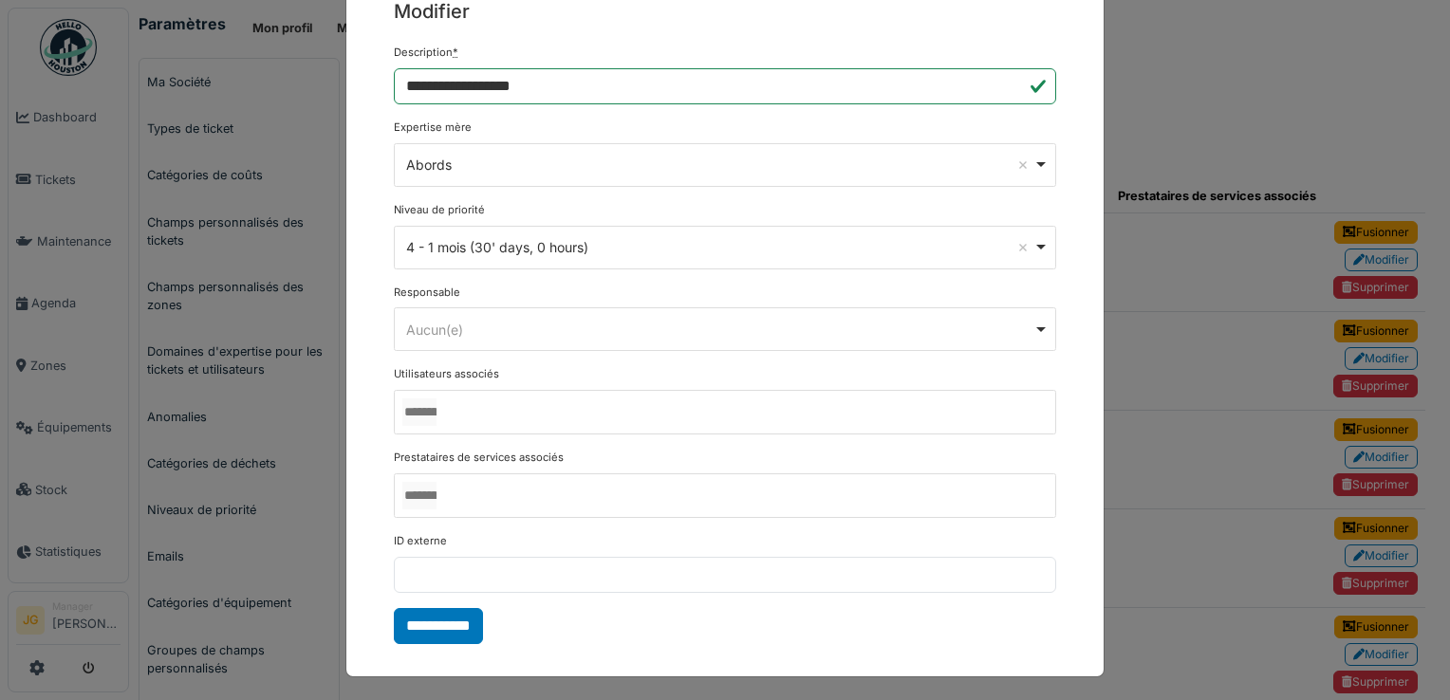
click at [1223, 38] on div "**********" at bounding box center [725, 350] width 1450 height 700
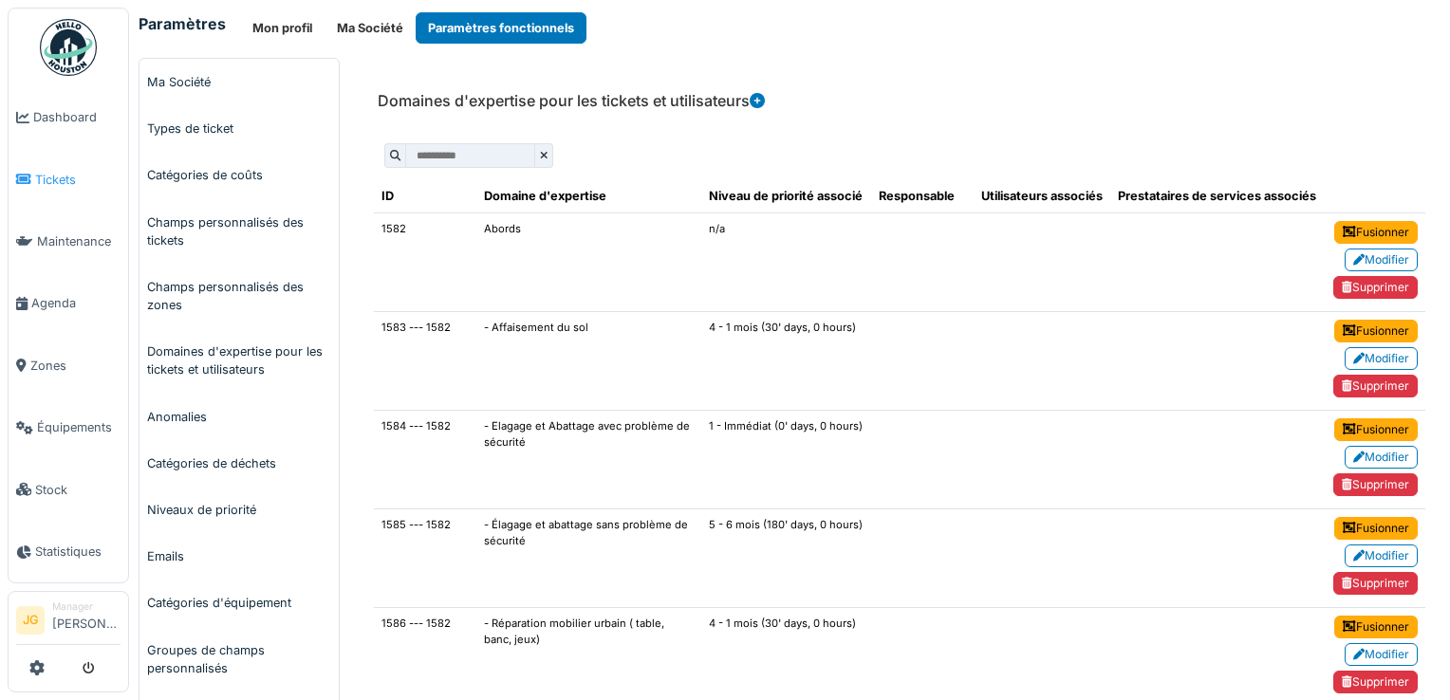
click at [46, 174] on span "Tickets" at bounding box center [77, 180] width 85 height 18
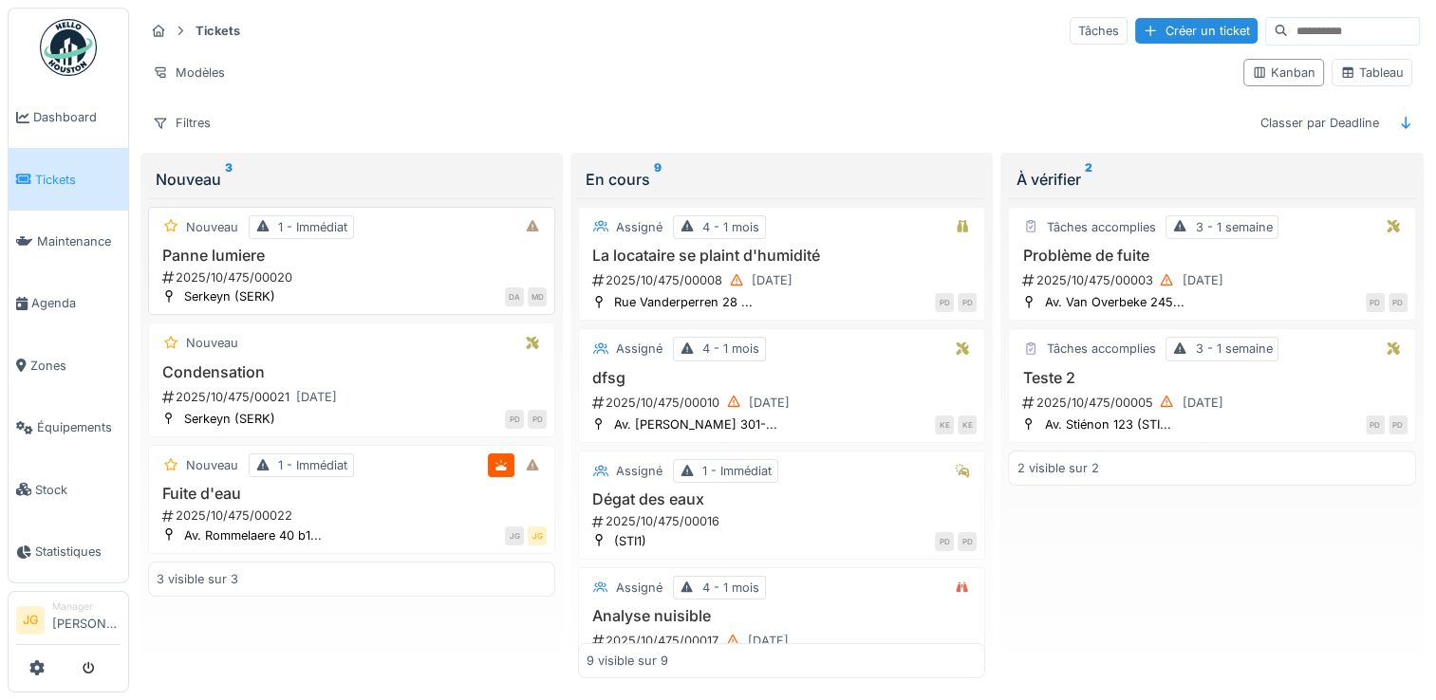
click at [218, 260] on h3 "Panne lumiere" at bounding box center [352, 256] width 390 height 18
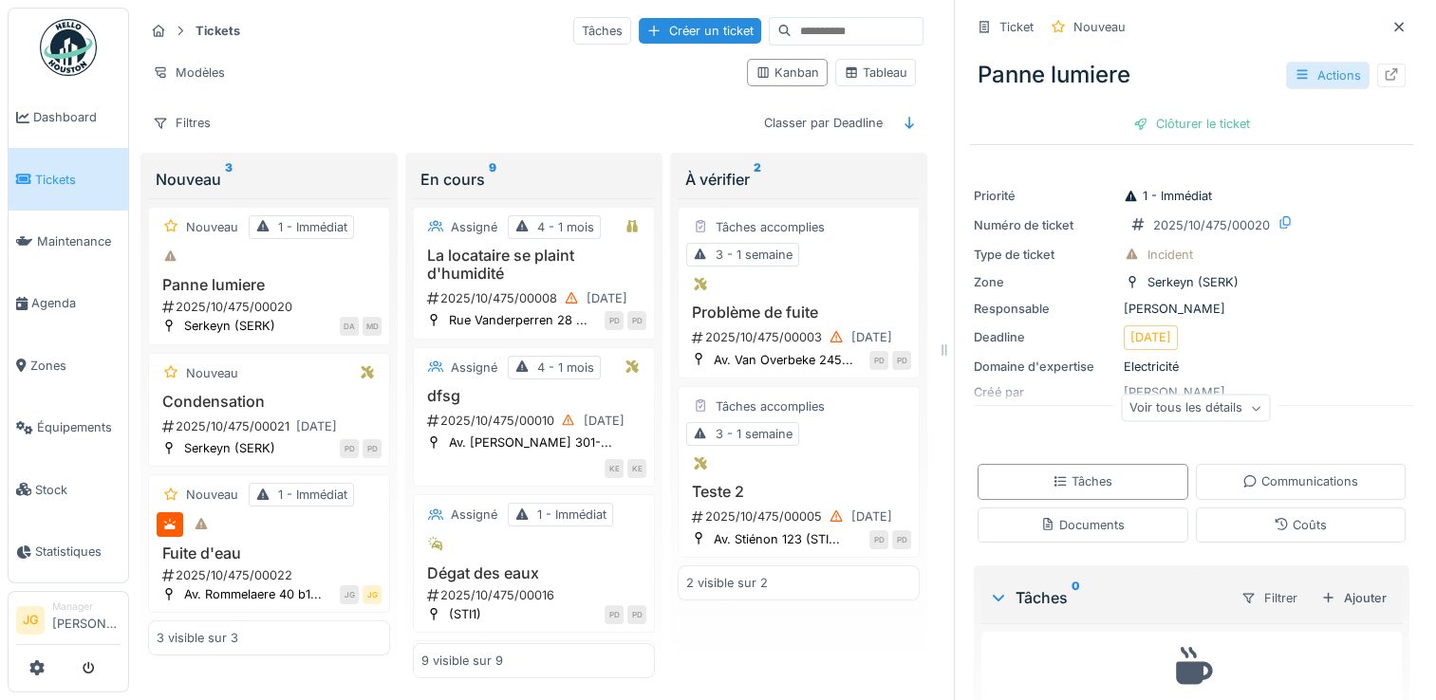
click at [1319, 82] on div "Actions" at bounding box center [1328, 76] width 84 height 28
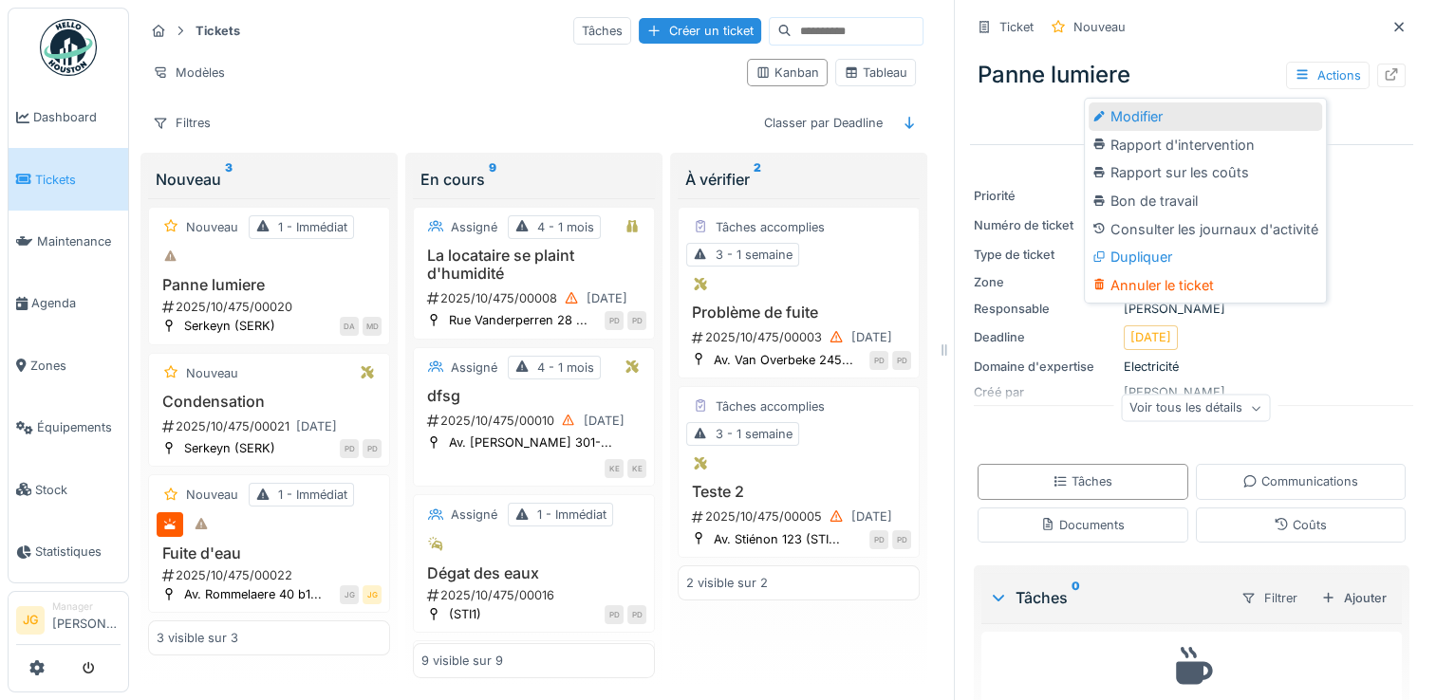
click at [1154, 116] on div "Modifier" at bounding box center [1205, 117] width 233 height 28
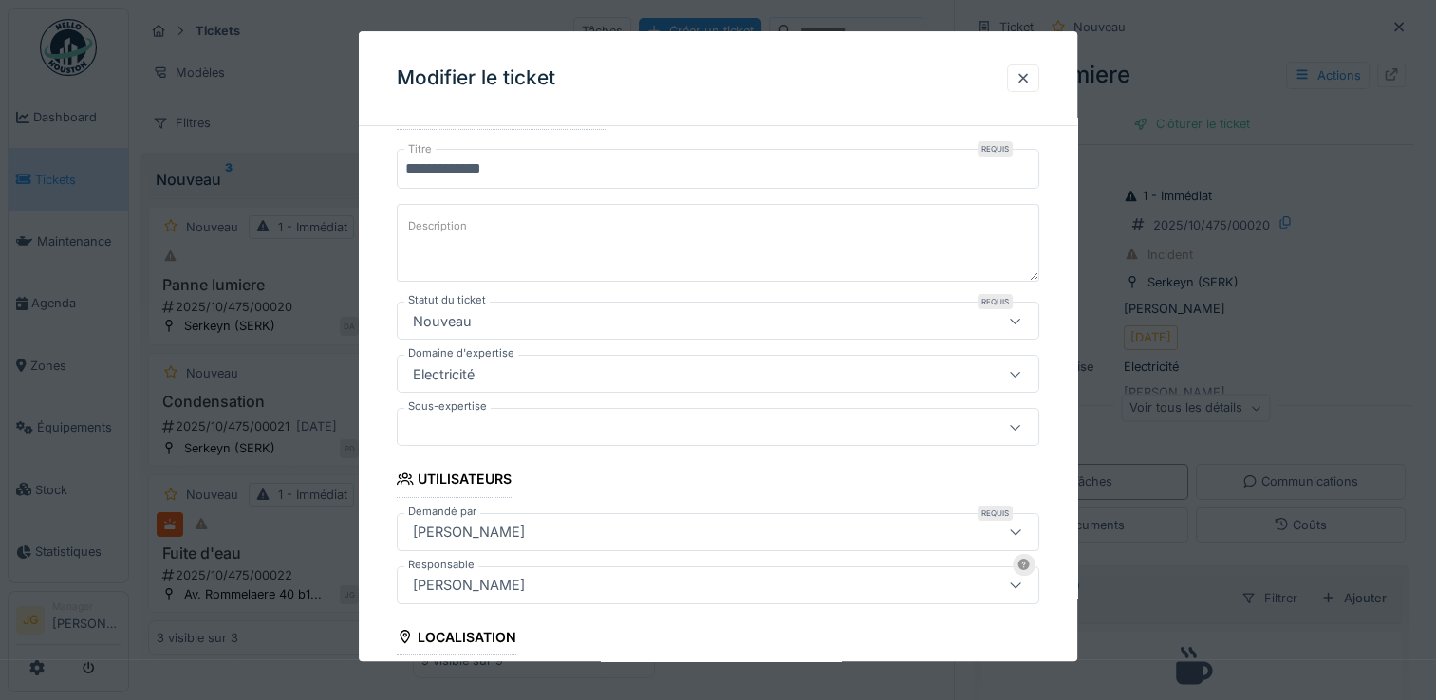
click at [509, 367] on div "Electricité" at bounding box center [679, 374] width 548 height 21
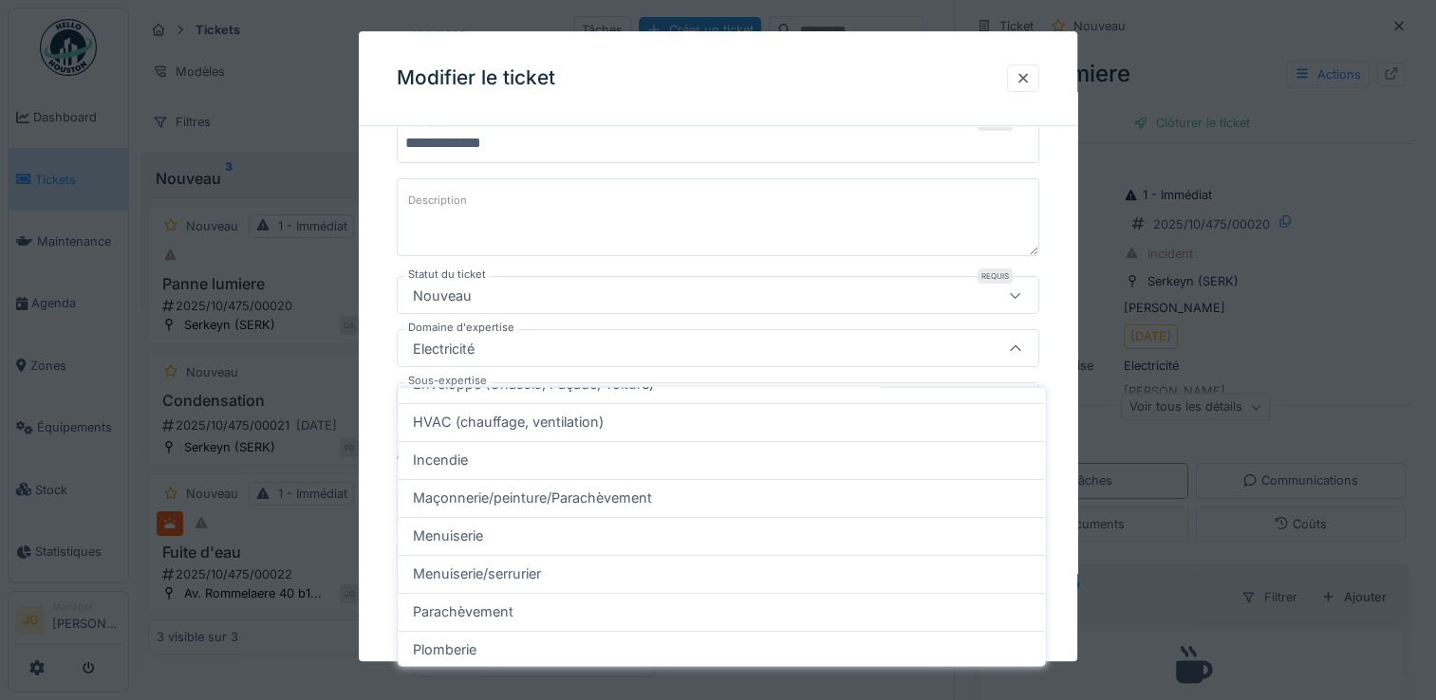
scroll to position [387, 0]
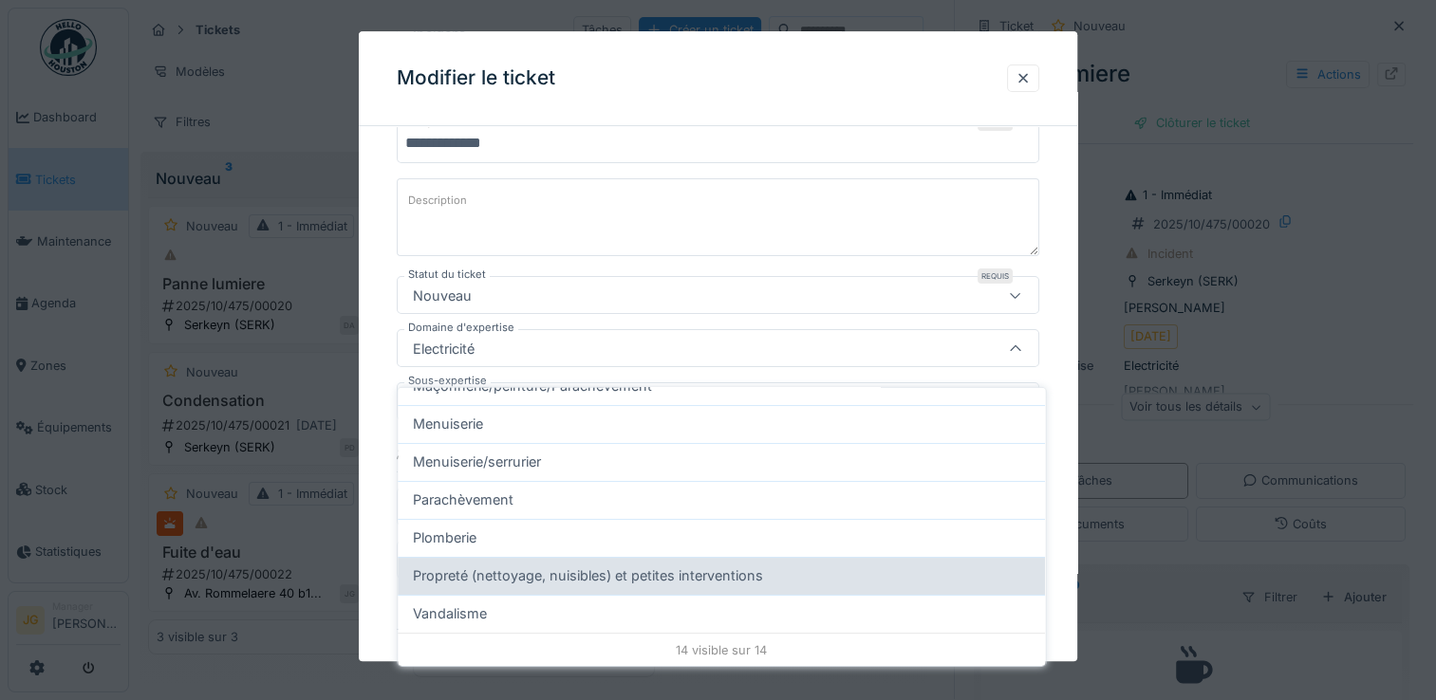
click at [567, 566] on span "Propreté (nettoyage, nuisibles) et petites interventions" at bounding box center [588, 576] width 350 height 21
type input "****"
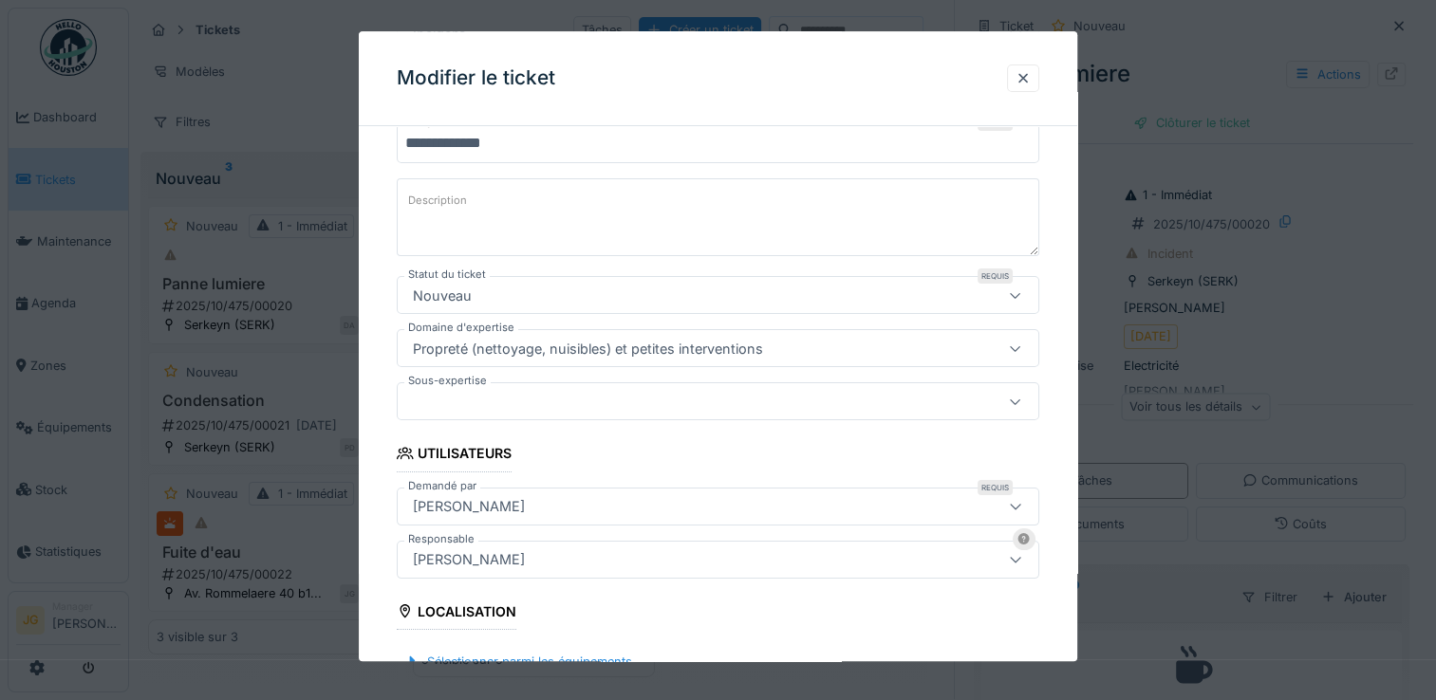
click at [569, 401] on div at bounding box center [679, 402] width 548 height 21
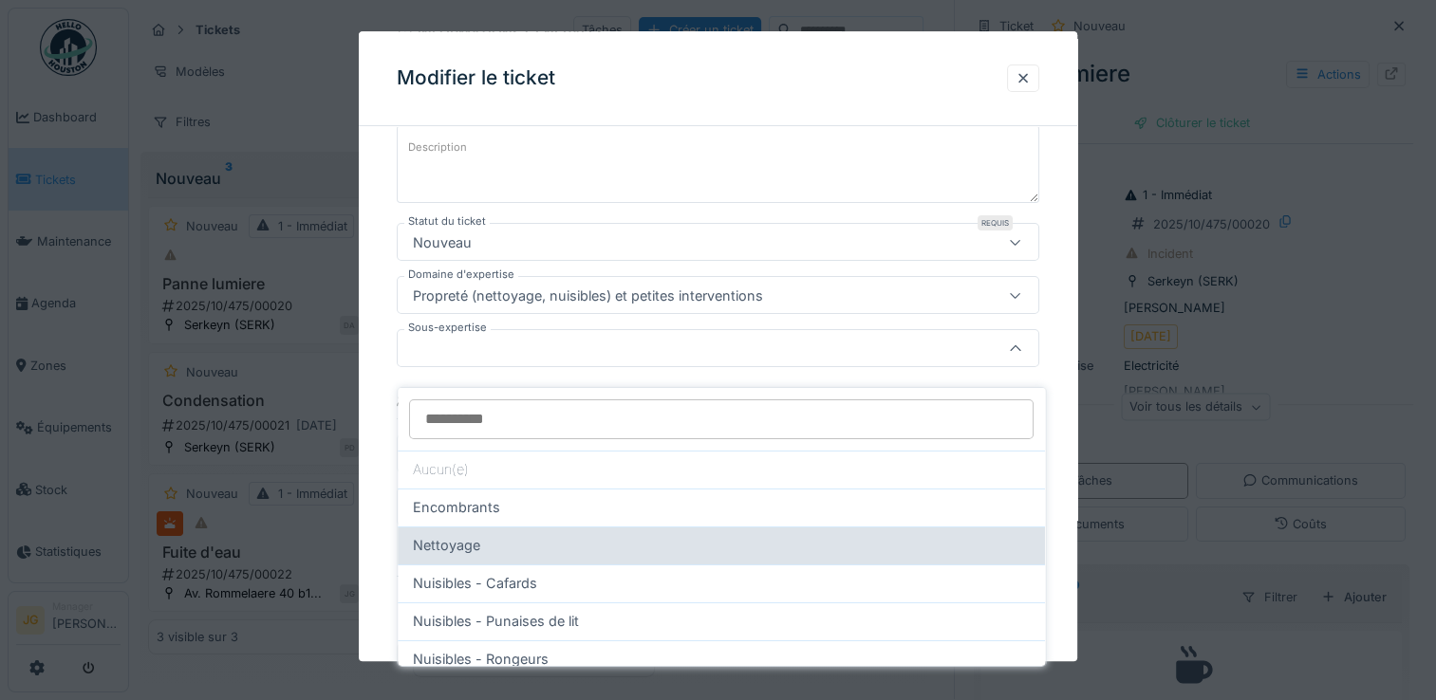
scroll to position [0, 0]
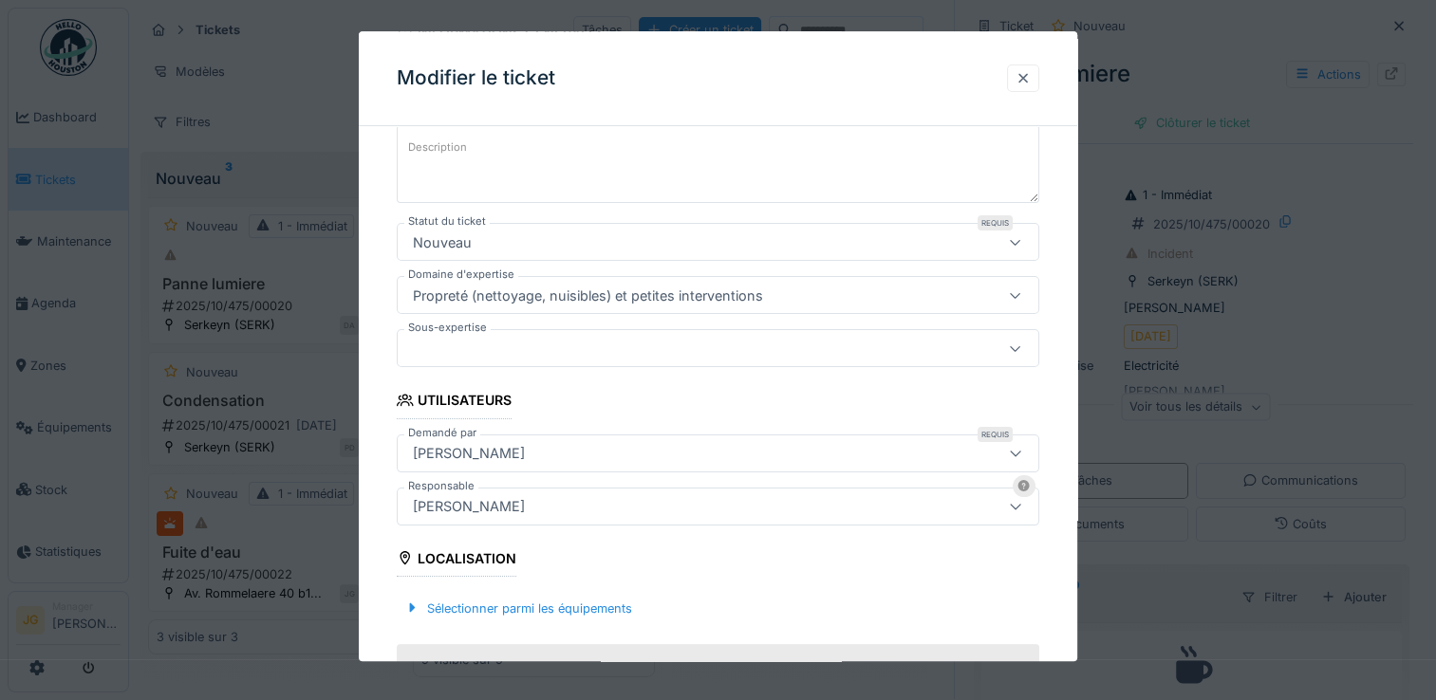
click at [1031, 83] on div at bounding box center [1023, 78] width 15 height 18
